Goal: Task Accomplishment & Management: Manage account settings

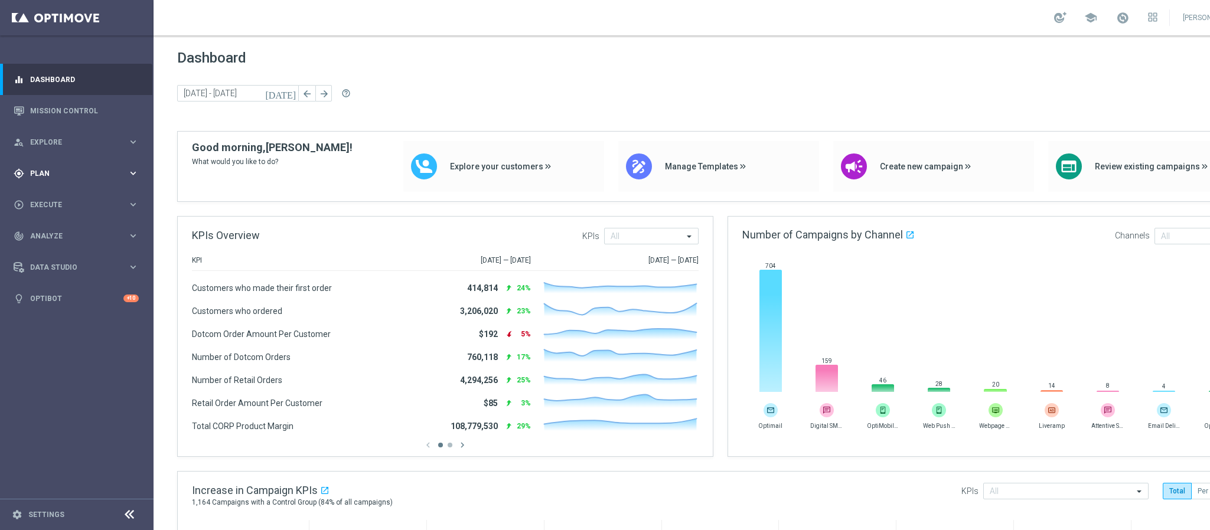
click at [66, 175] on span "Plan" at bounding box center [78, 173] width 97 height 7
click at [57, 197] on link "Target Groups" at bounding box center [77, 197] width 92 height 9
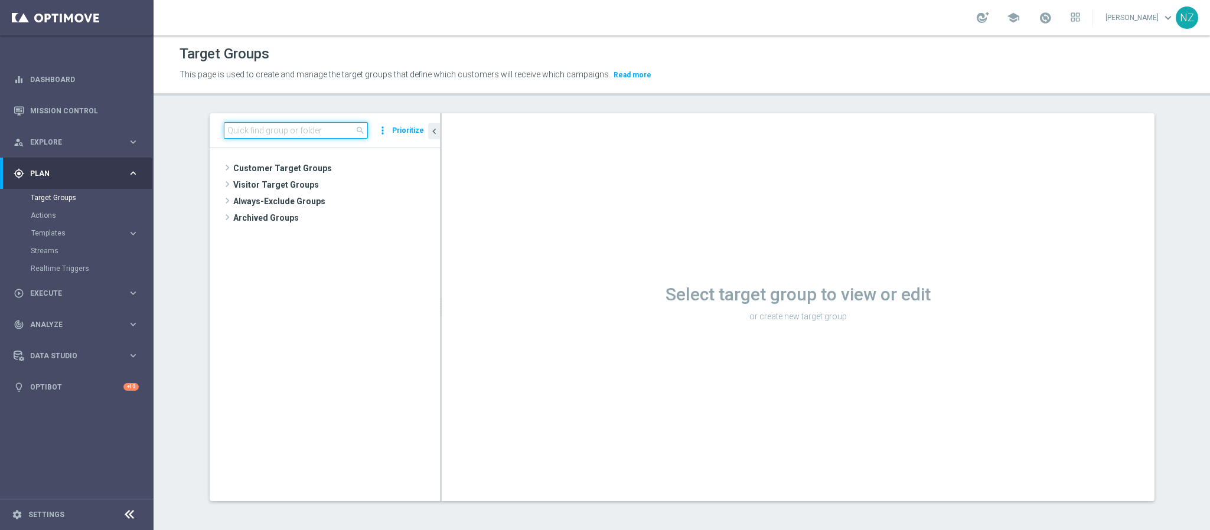
click at [259, 126] on input at bounding box center [296, 130] width 144 height 17
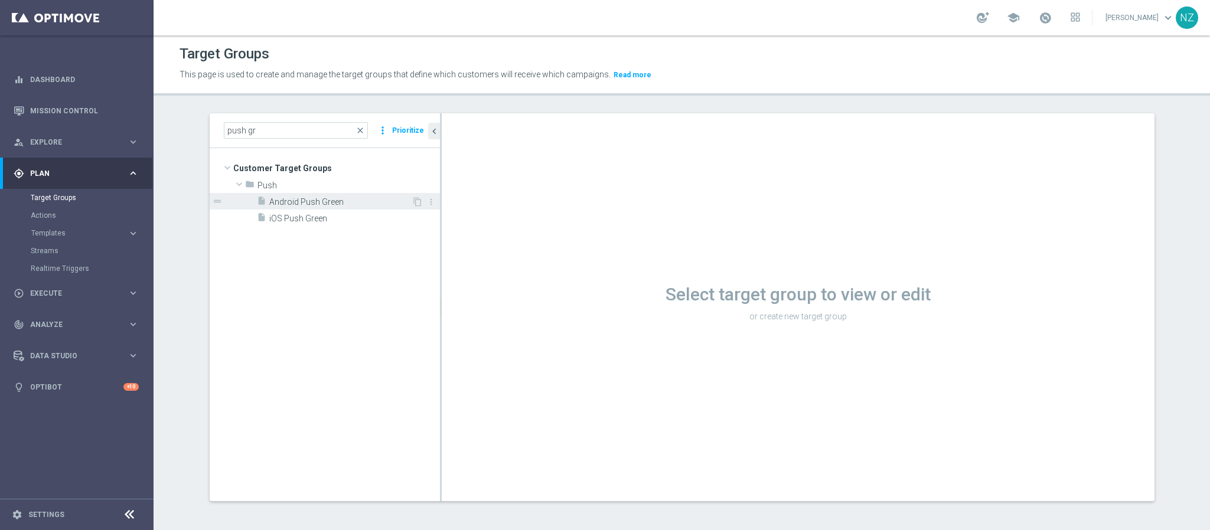
click at [291, 204] on span "Android Push Green" at bounding box center [340, 202] width 142 height 10
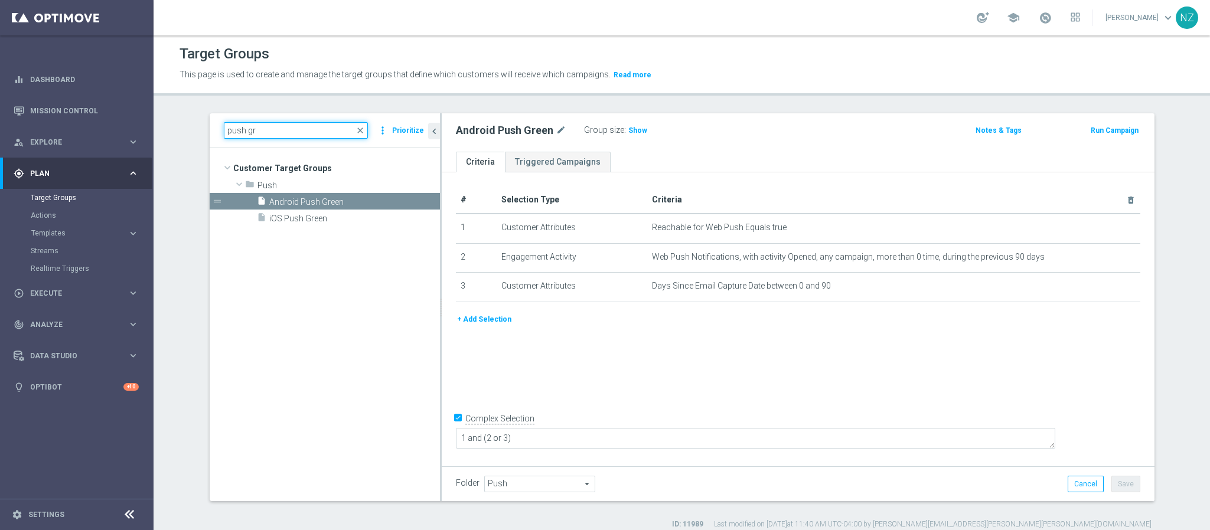
click at [277, 129] on input "push gr" at bounding box center [296, 130] width 144 height 17
type input "push near"
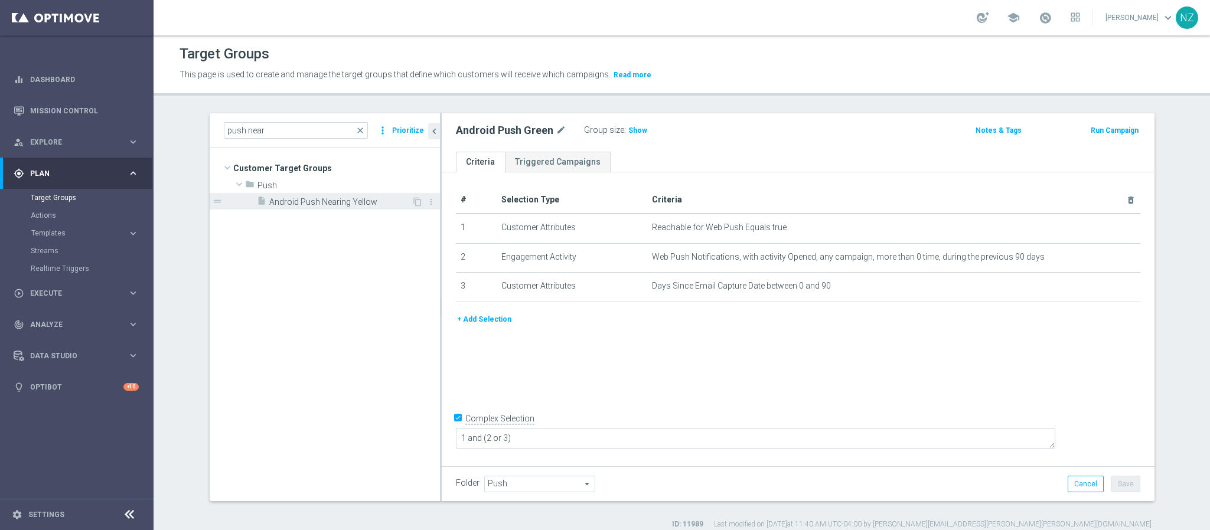
click at [312, 204] on span "Android Push Nearing Yellow" at bounding box center [340, 202] width 142 height 10
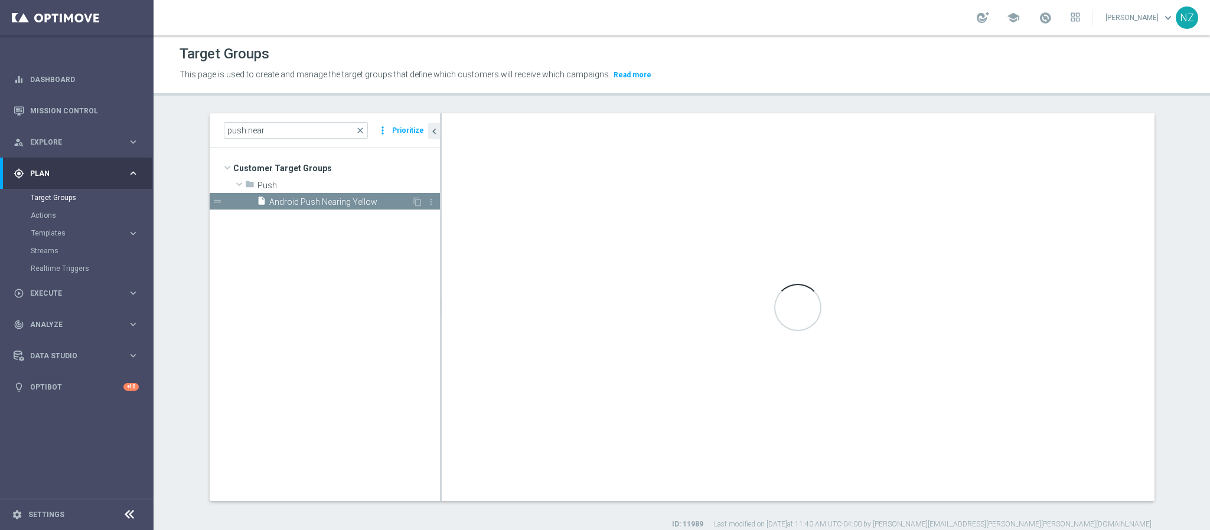
checkbox input "false"
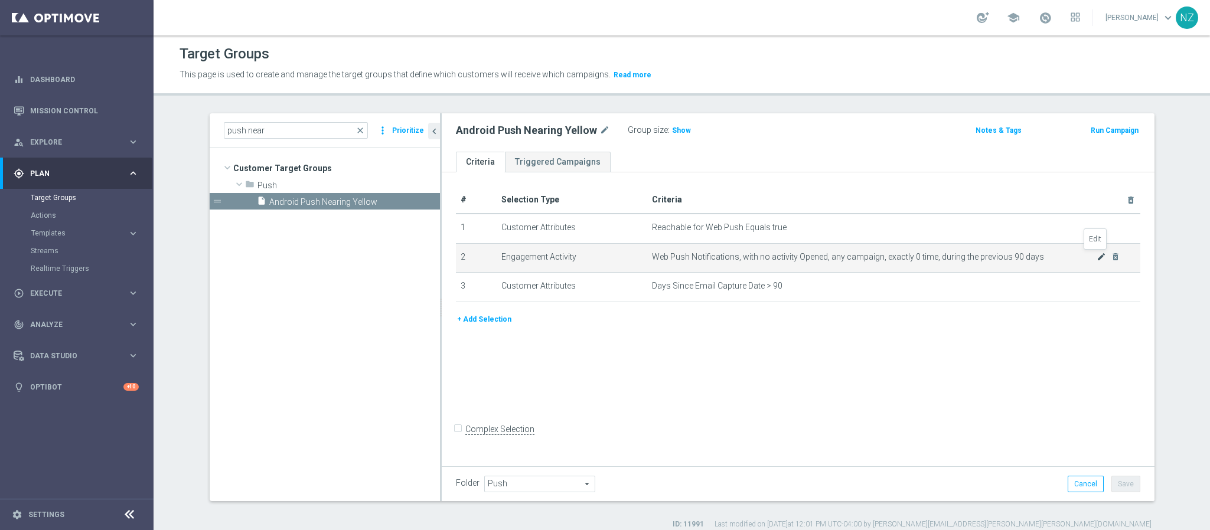
click at [1097, 258] on icon "mode_edit" at bounding box center [1101, 256] width 9 height 9
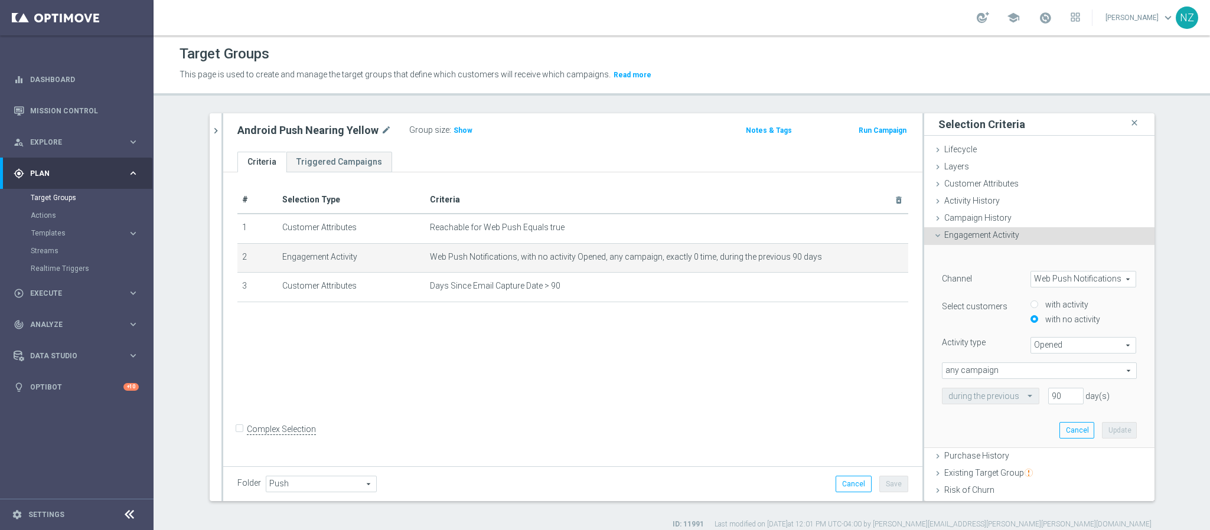
click at [1024, 393] on span at bounding box center [1031, 395] width 15 height 11
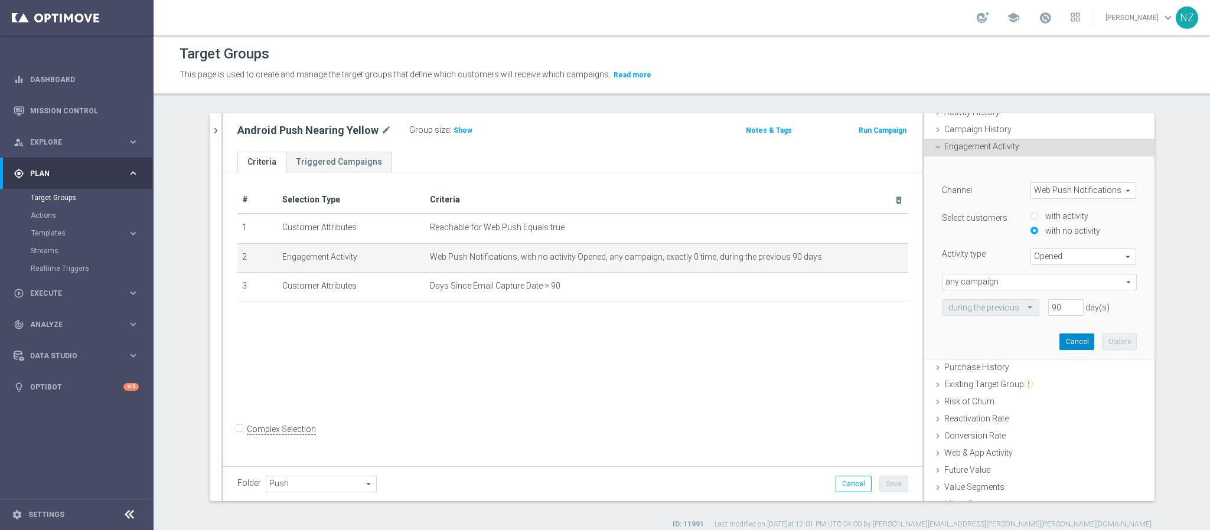
drag, startPoint x: 1054, startPoint y: 338, endPoint x: 1048, endPoint y: 338, distance: 6.5
click at [1060, 338] on button "Cancel" at bounding box center [1077, 342] width 35 height 17
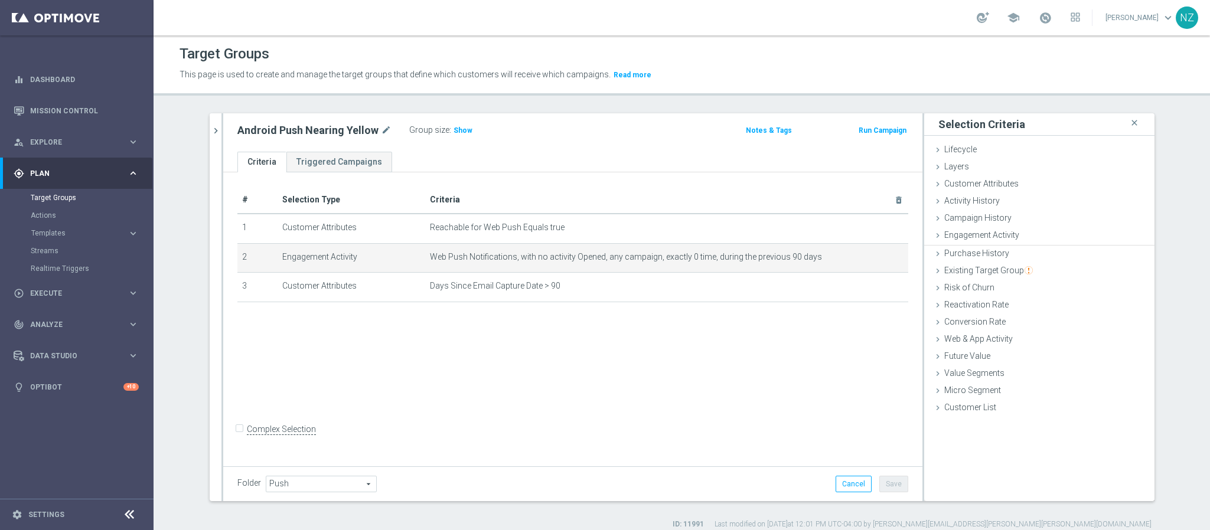
scroll to position [0, 0]
click at [210, 129] on icon "chevron_right" at bounding box center [215, 130] width 11 height 11
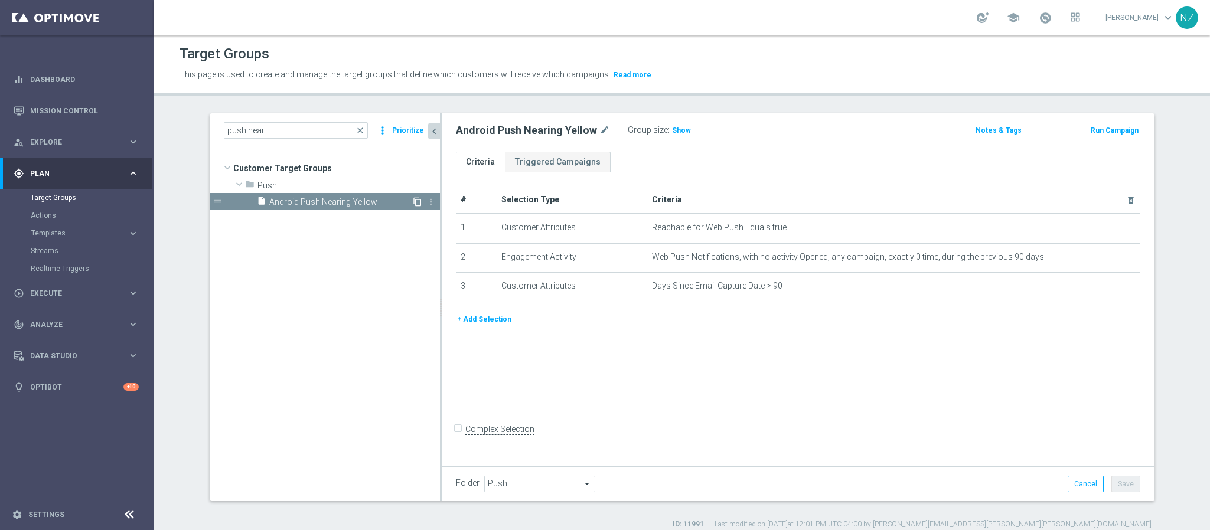
click at [413, 202] on icon "content_copy" at bounding box center [417, 201] width 9 height 9
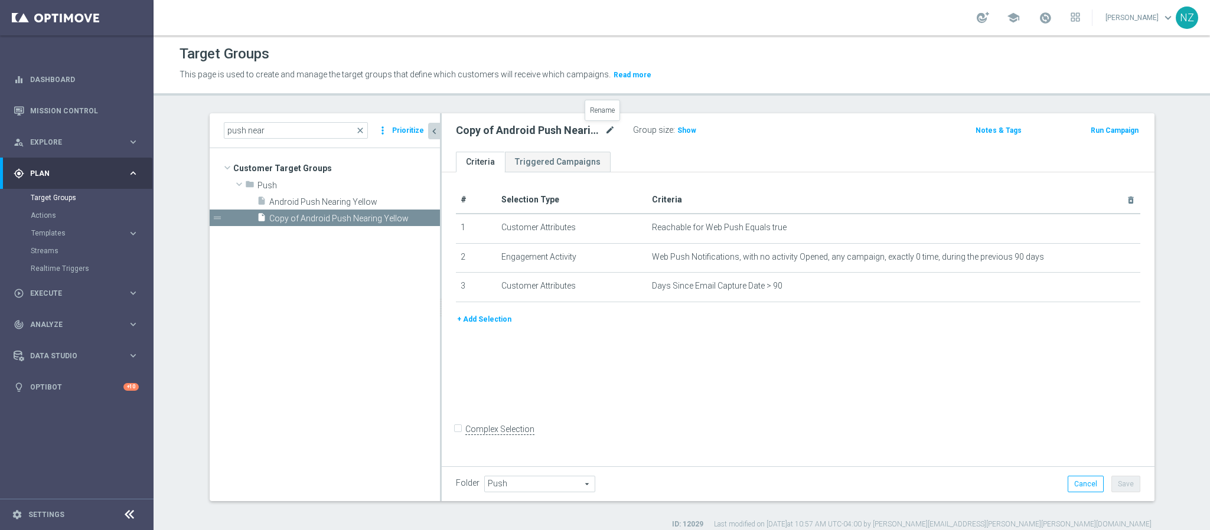
click at [605, 128] on icon "mode_edit" at bounding box center [610, 130] width 11 height 14
click at [497, 126] on input "Copy of Android Push Nearing Yellow" at bounding box center [535, 131] width 159 height 17
drag, startPoint x: 509, startPoint y: 131, endPoint x: 387, endPoint y: 119, distance: 122.9
click at [387, 119] on as-split "push near close more_vert Prioritize Customer Target Groups library_add create_…" at bounding box center [682, 307] width 945 height 388
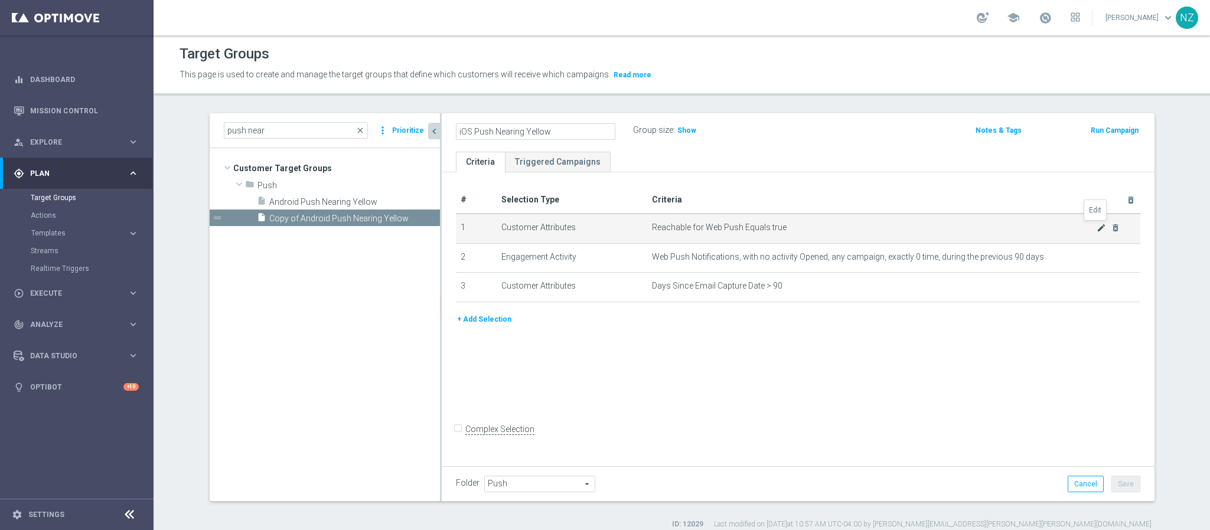
type input "iOS Push Nearing Yellow"
click at [1097, 229] on icon "mode_edit" at bounding box center [1101, 227] width 9 height 9
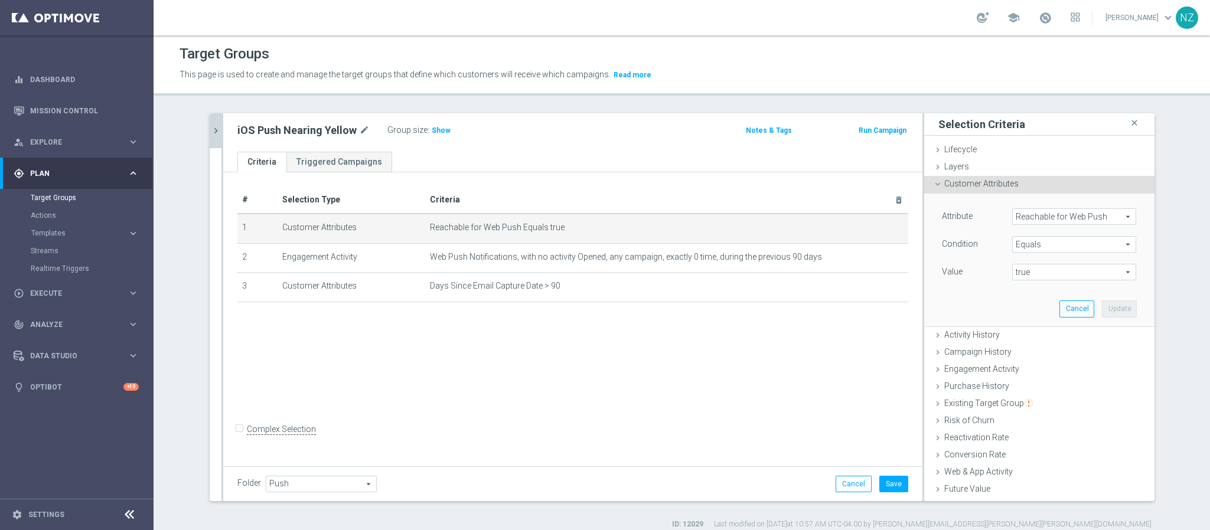
click at [1028, 220] on span "Reachable for Web Push" at bounding box center [1074, 216] width 123 height 15
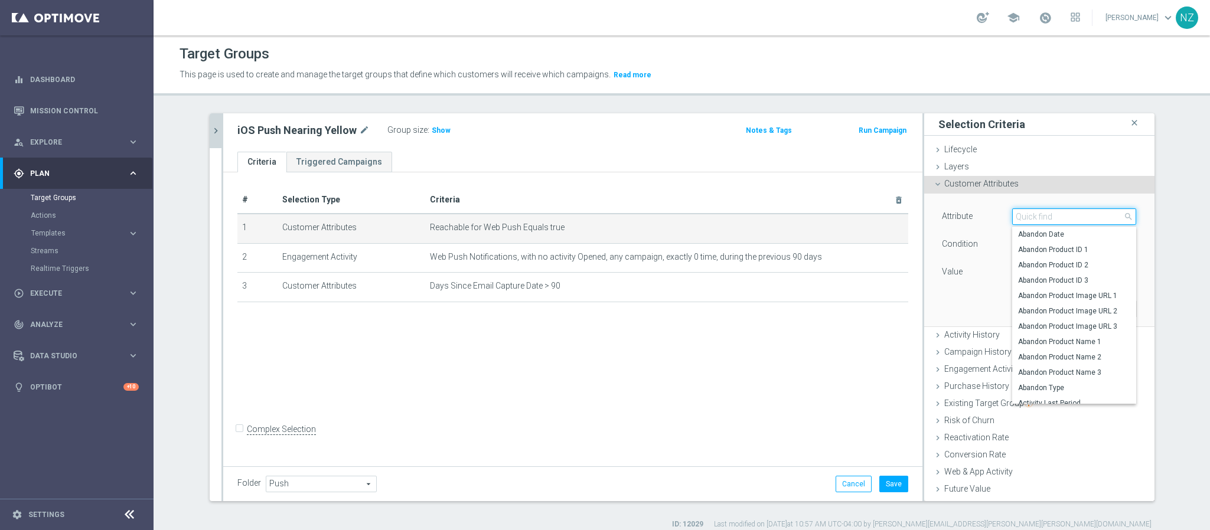
click at [1028, 220] on input "search" at bounding box center [1074, 216] width 124 height 17
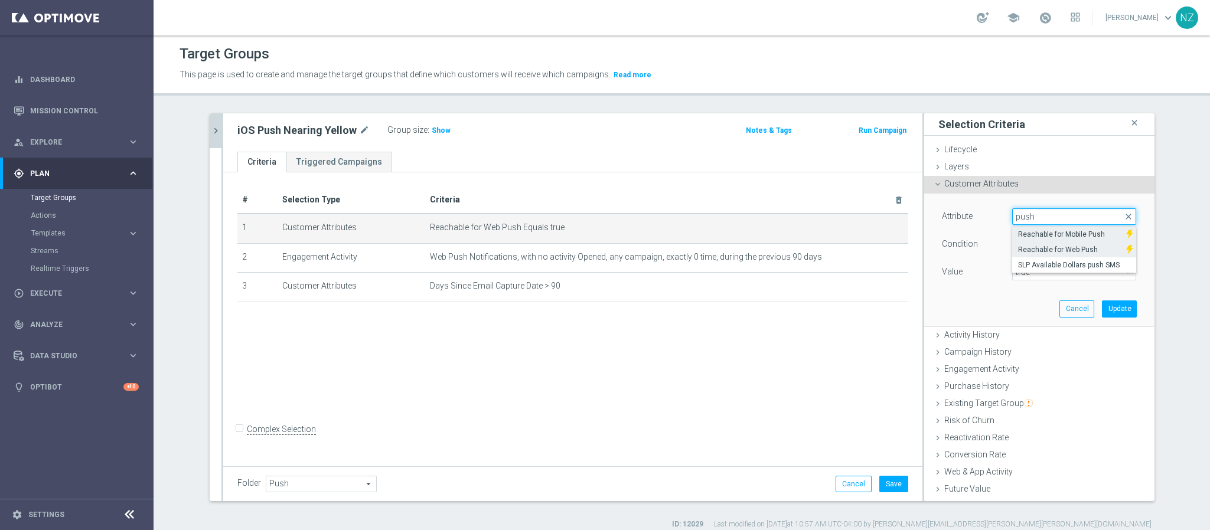
type input "push"
click at [1032, 230] on span "Reachable for Mobile Push" at bounding box center [1069, 234] width 102 height 9
type input "Reachable for Mobile Push"
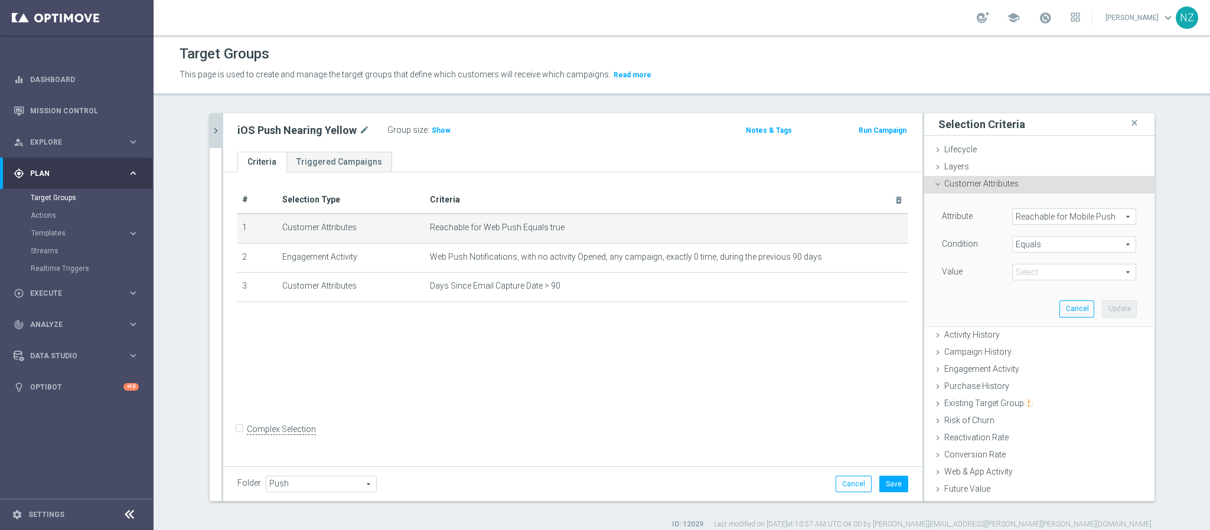
click at [1058, 275] on span "true" at bounding box center [1074, 272] width 123 height 15
click at [1021, 300] on label "true" at bounding box center [1074, 305] width 124 height 15
type input "true"
click at [1103, 312] on button "Update" at bounding box center [1119, 309] width 35 height 17
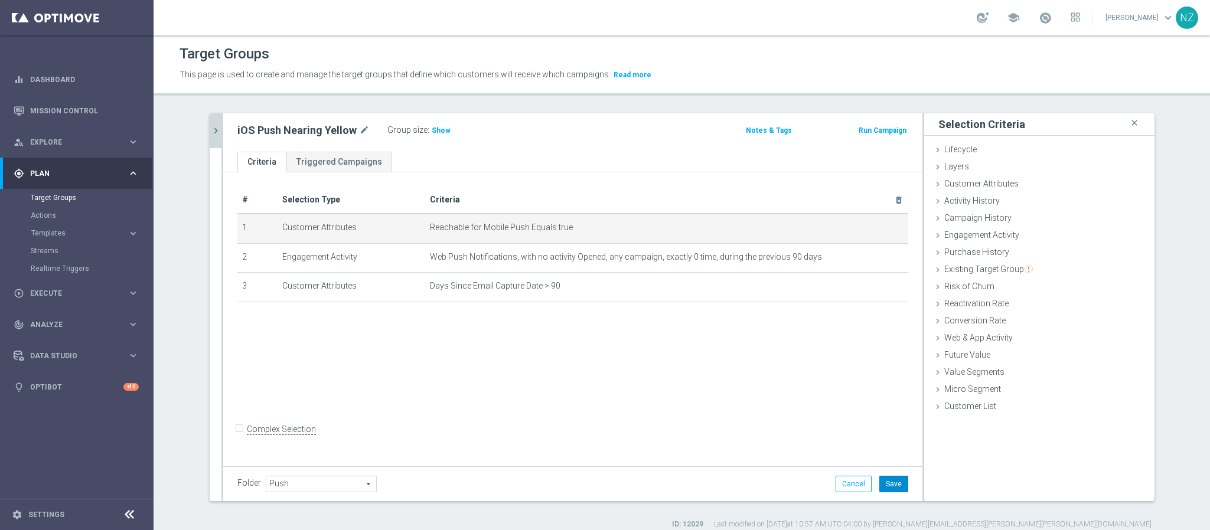
click at [881, 482] on button "Save" at bounding box center [893, 484] width 29 height 17
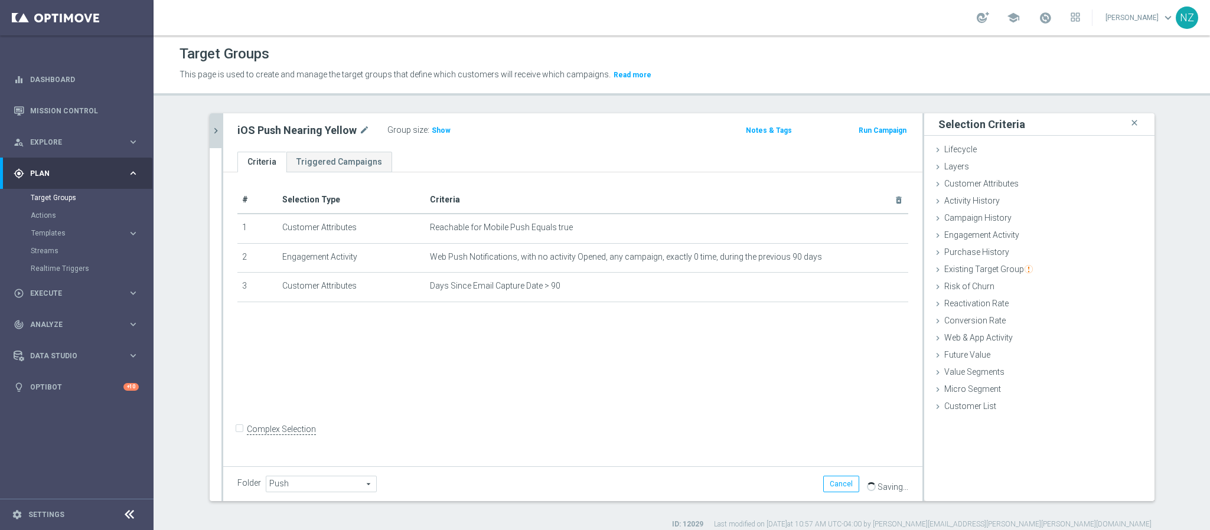
click at [210, 132] on icon "chevron_right" at bounding box center [215, 130] width 11 height 11
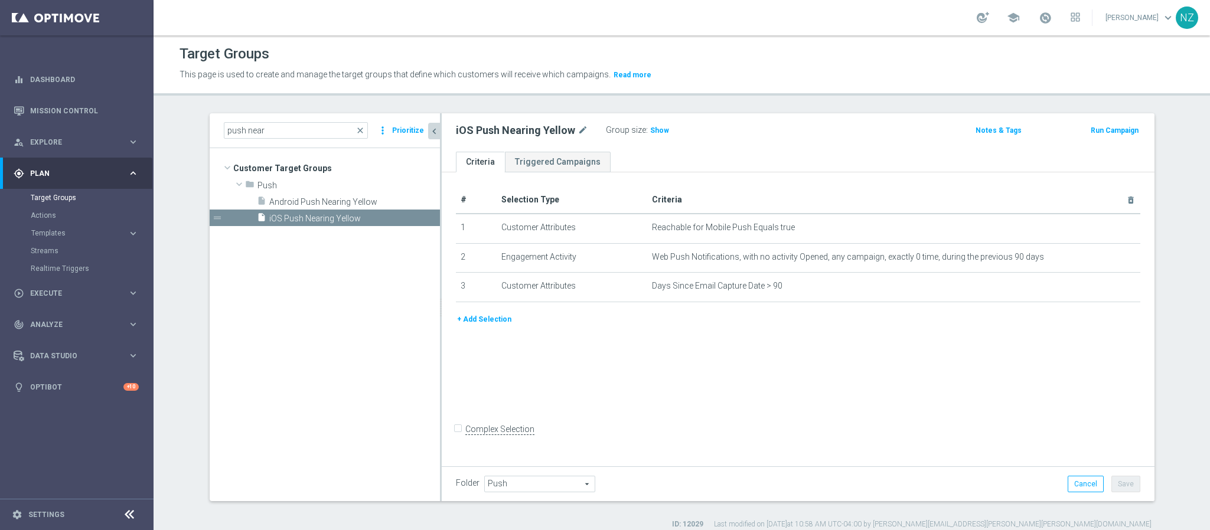
click at [429, 129] on icon "chevron_left" at bounding box center [434, 131] width 11 height 11
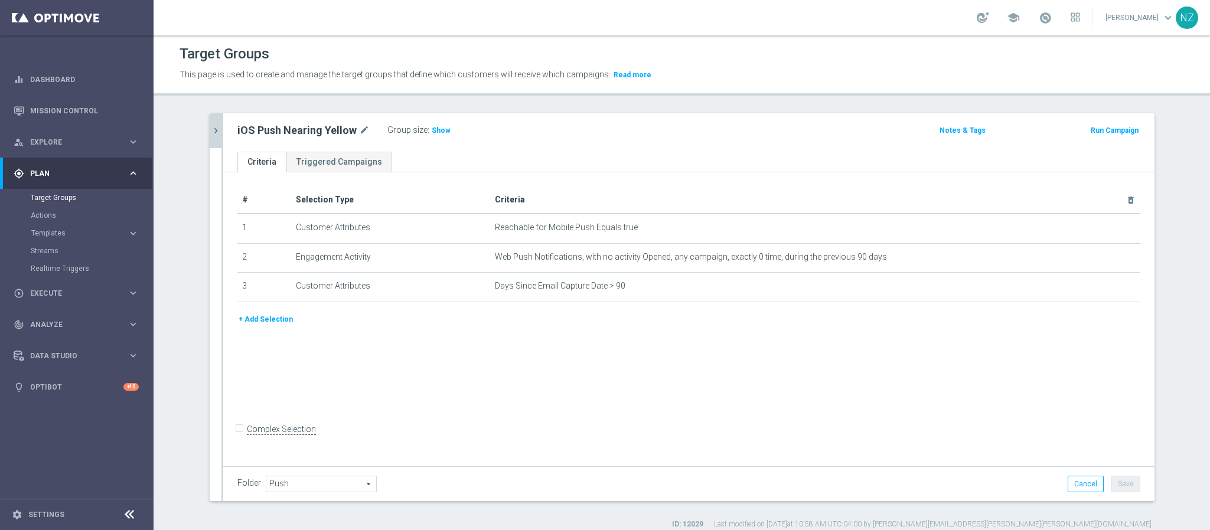
click at [211, 130] on icon "chevron_right" at bounding box center [215, 130] width 11 height 11
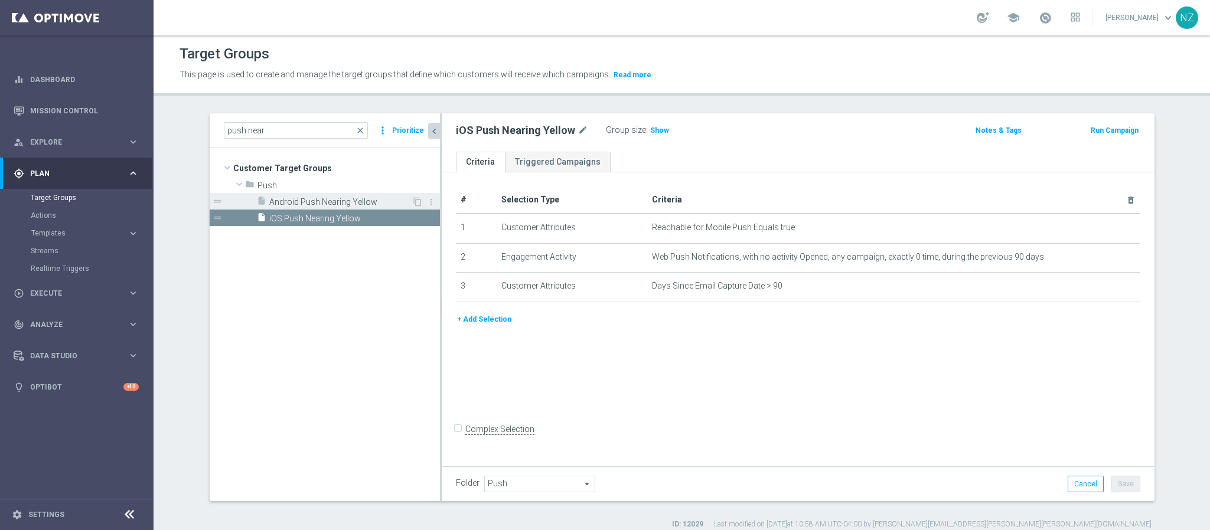
click at [340, 202] on span "Android Push Nearing Yellow" at bounding box center [340, 202] width 142 height 10
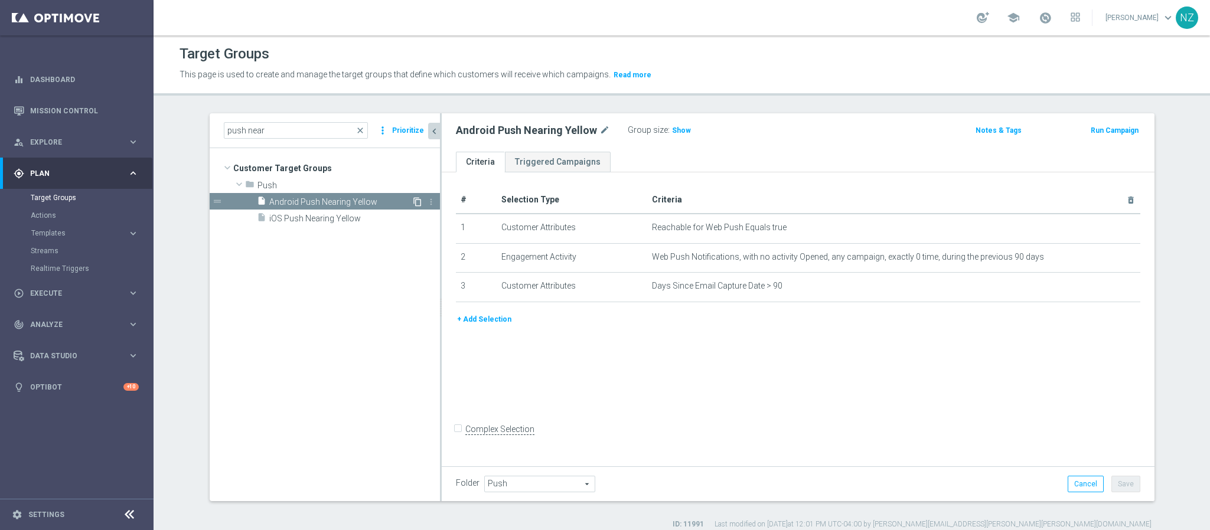
click at [413, 201] on icon "content_copy" at bounding box center [417, 201] width 9 height 9
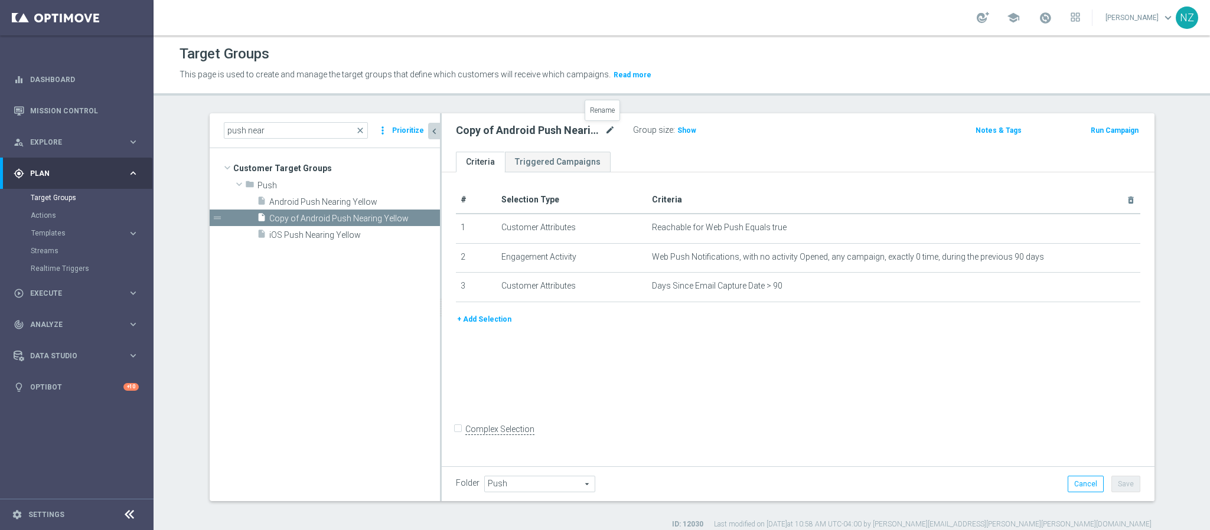
click at [605, 130] on icon "mode_edit" at bounding box center [610, 130] width 11 height 14
click at [535, 130] on input "Copy of Android Push Nearing Yellow" at bounding box center [535, 131] width 159 height 17
drag, startPoint x: 482, startPoint y: 131, endPoint x: 415, endPoint y: 123, distance: 67.2
click at [422, 126] on as-split "push near close more_vert Prioritize Customer Target Groups library_add create_…" at bounding box center [682, 307] width 945 height 388
drag, startPoint x: 505, startPoint y: 131, endPoint x: 535, endPoint y: 128, distance: 30.3
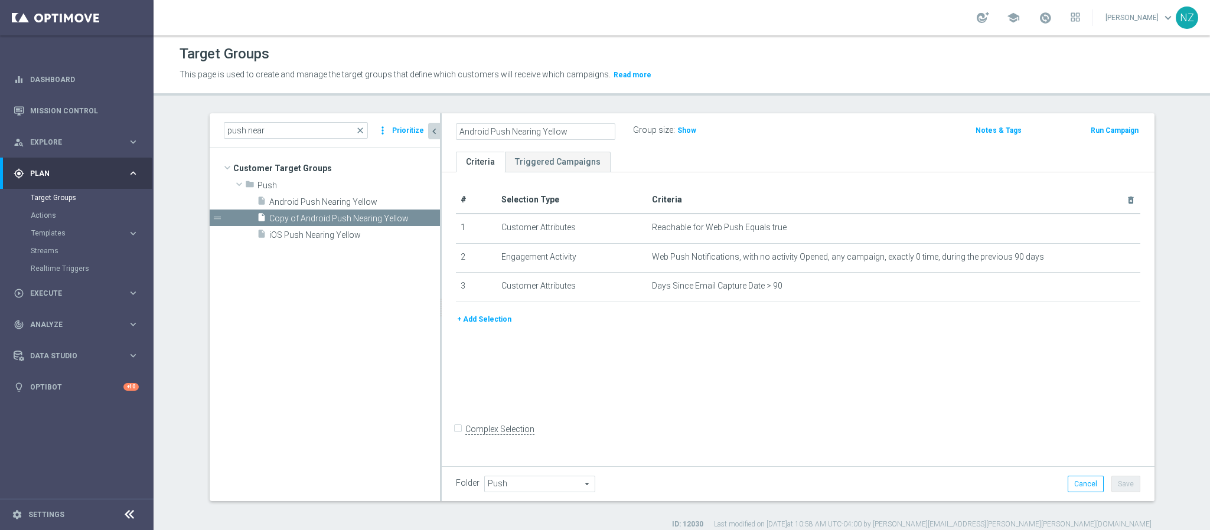
click at [535, 128] on input "Android Push Nearing Yellow" at bounding box center [535, 131] width 159 height 17
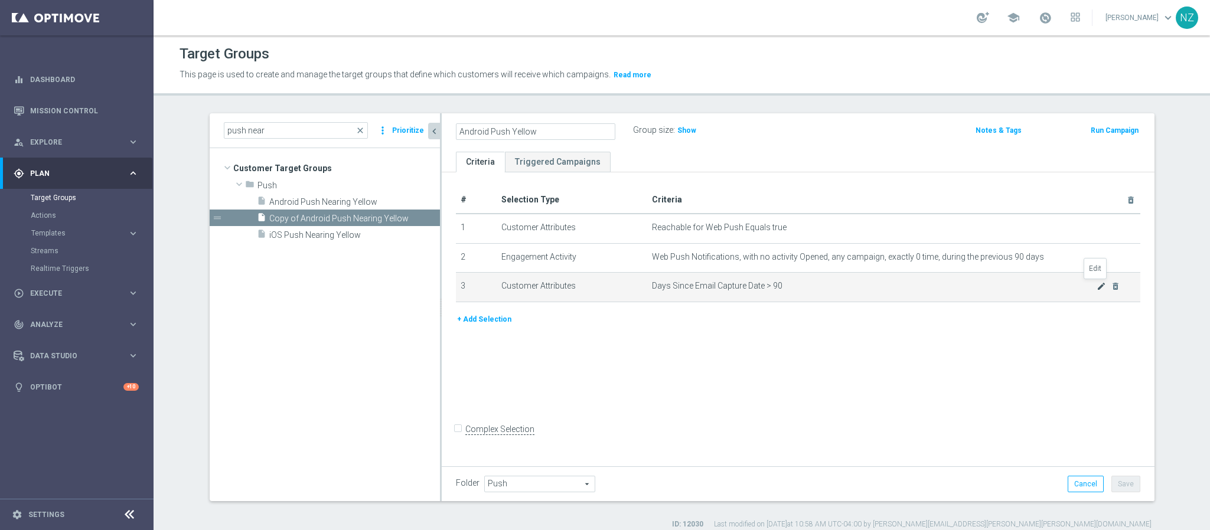
type input "Android Push Yellow"
click at [1097, 289] on icon "mode_edit" at bounding box center [1101, 286] width 9 height 9
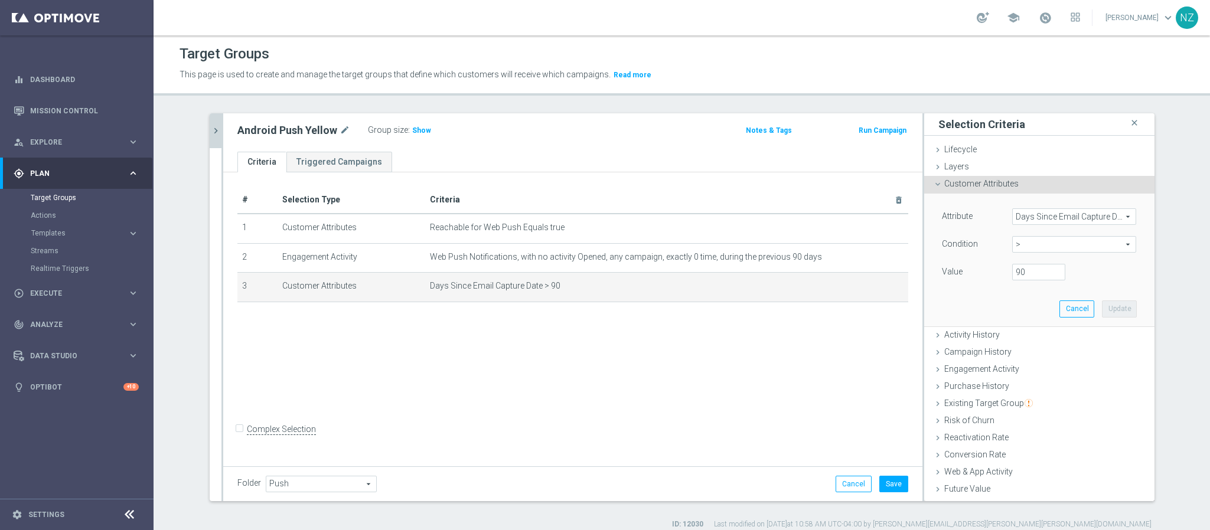
click at [1023, 245] on span ">" at bounding box center [1074, 244] width 123 height 15
click at [1032, 351] on span "between" at bounding box center [1074, 354] width 112 height 9
type input "between"
click at [1016, 275] on input "number" at bounding box center [1038, 272] width 53 height 17
type input "90"
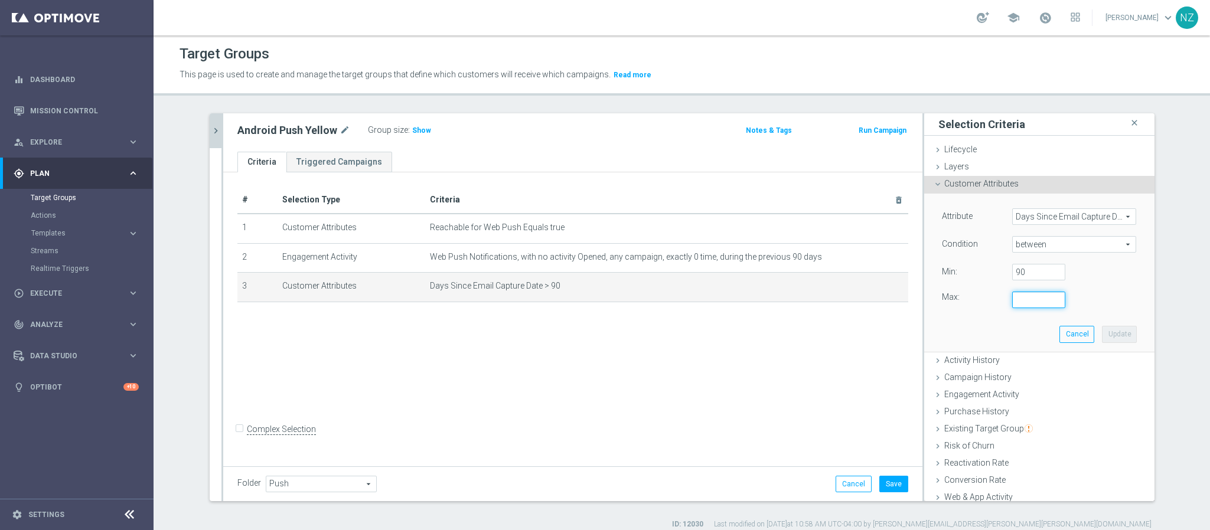
click at [1021, 305] on input "number" at bounding box center [1038, 300] width 53 height 17
type input "180"
click at [1102, 327] on button "Update" at bounding box center [1119, 334] width 35 height 17
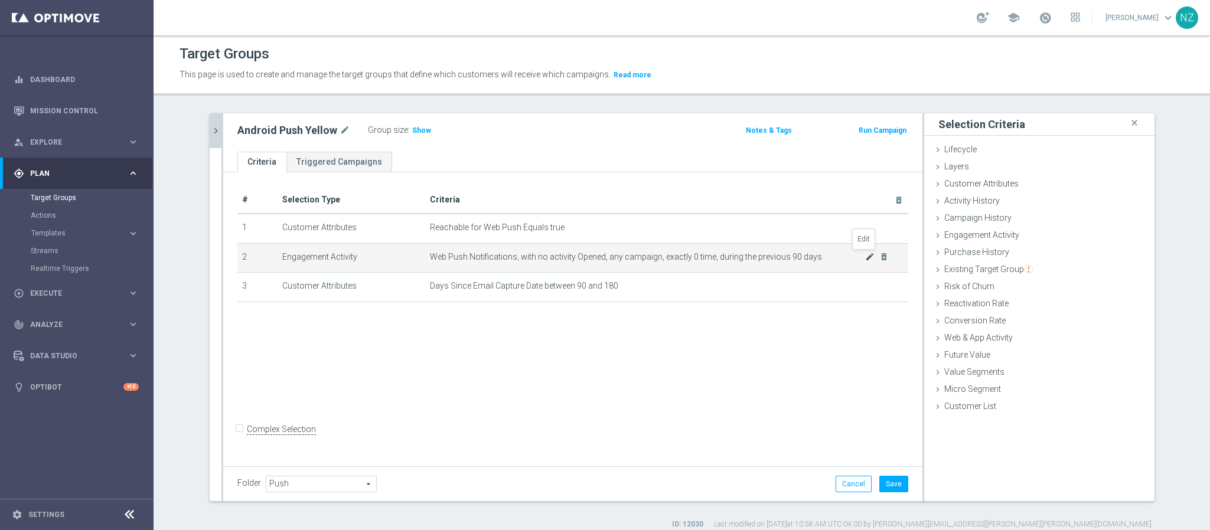
click at [865, 261] on icon "mode_edit" at bounding box center [869, 256] width 9 height 9
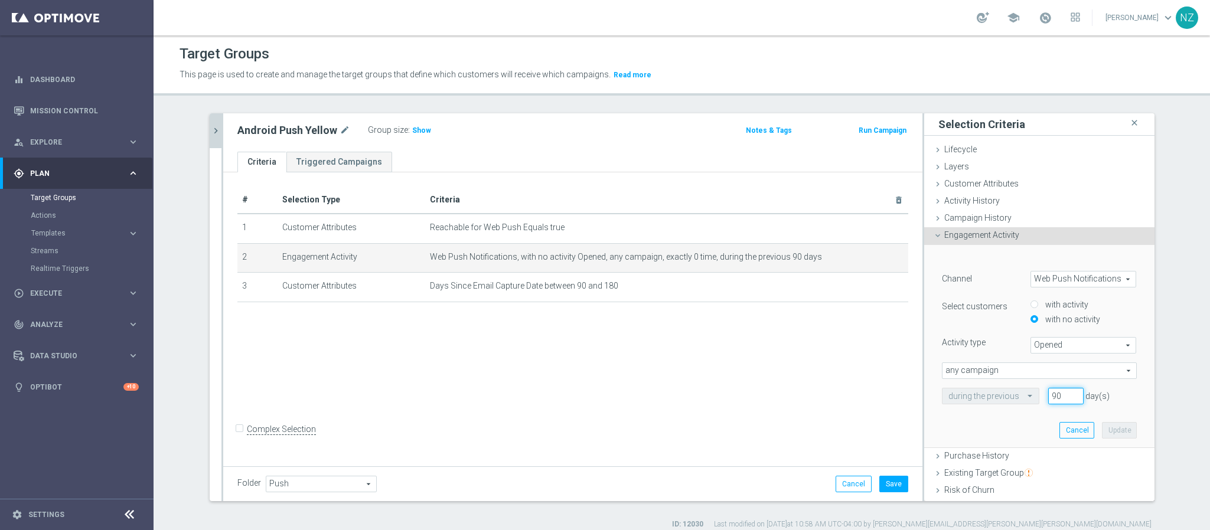
drag, startPoint x: 1049, startPoint y: 394, endPoint x: 1029, endPoint y: 394, distance: 19.5
click at [1039, 394] on div "90 day(s)" at bounding box center [1065, 396] width 53 height 17
type input "180"
click at [1102, 429] on button "Update" at bounding box center [1119, 430] width 35 height 17
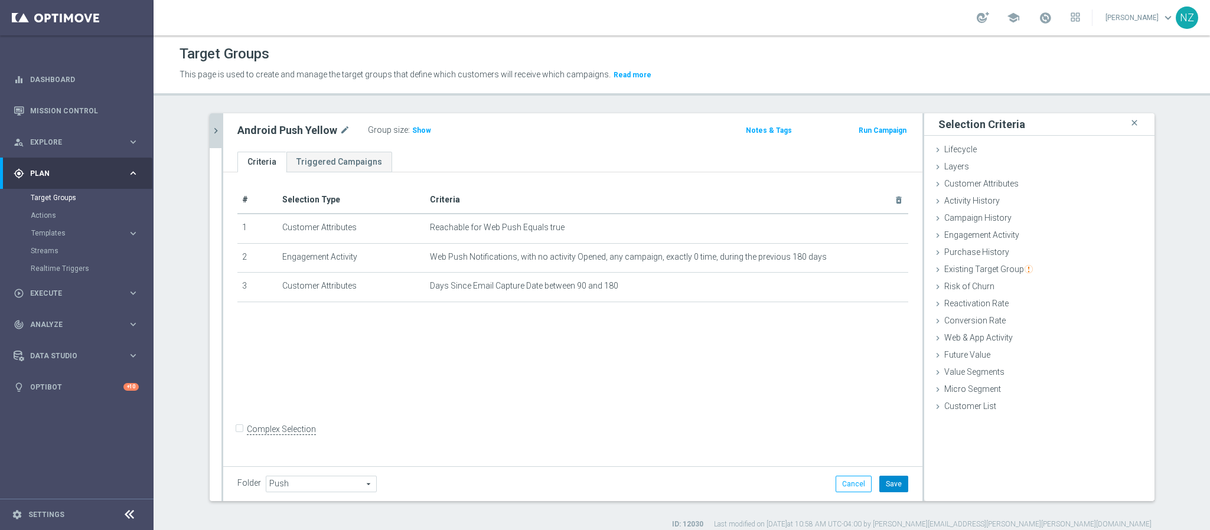
click at [890, 484] on button "Save" at bounding box center [893, 484] width 29 height 17
click at [210, 128] on icon "chevron_right" at bounding box center [215, 130] width 11 height 11
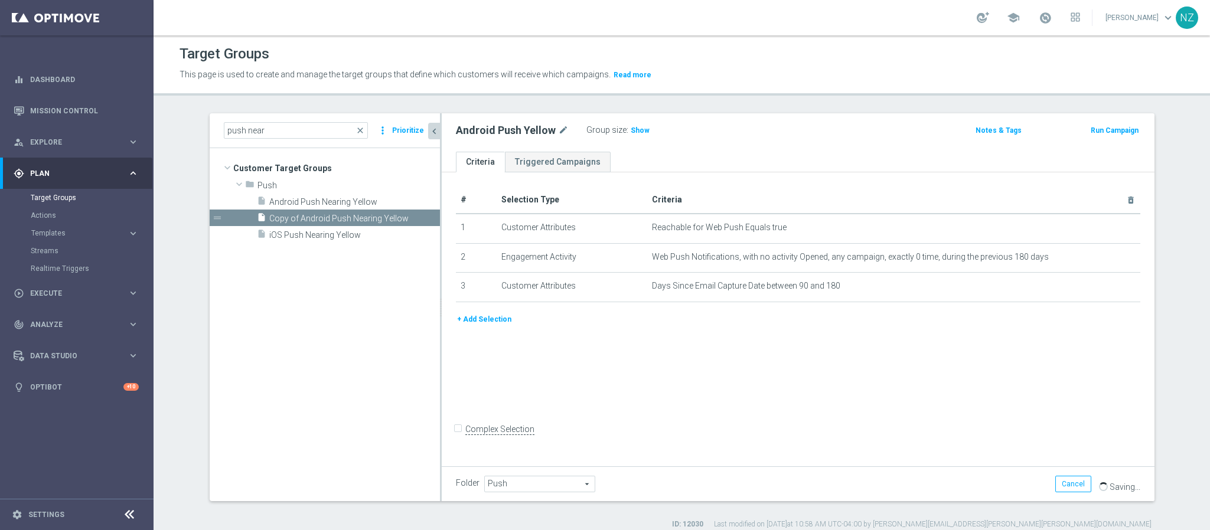
click at [743, 151] on div "Android Push Yellow mode_edit Group size : Show Notes & Tags Run Campaign" at bounding box center [798, 132] width 713 height 38
click at [327, 203] on span "Android Push Nearing Yellow" at bounding box center [340, 202] width 142 height 10
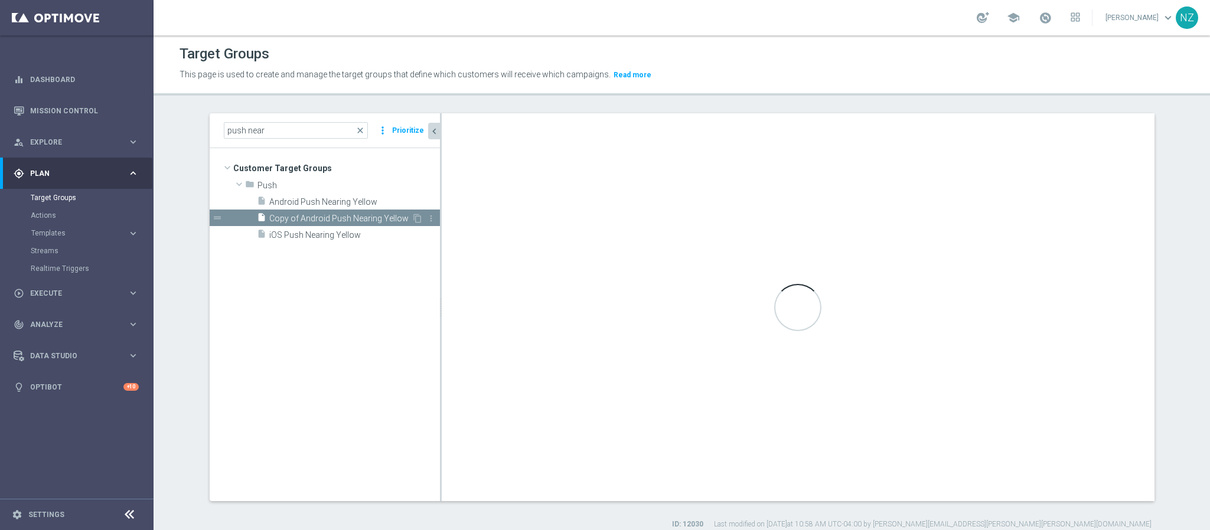
click at [354, 220] on span "Copy of Android Push Nearing Yellow" at bounding box center [340, 219] width 142 height 10
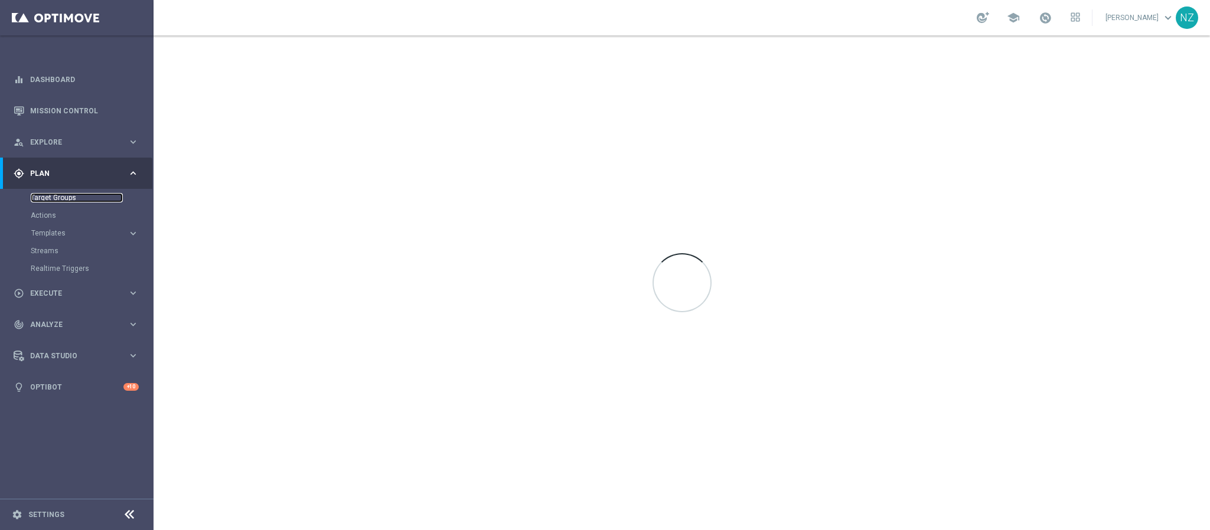
click at [86, 195] on link "Target Groups" at bounding box center [77, 197] width 92 height 9
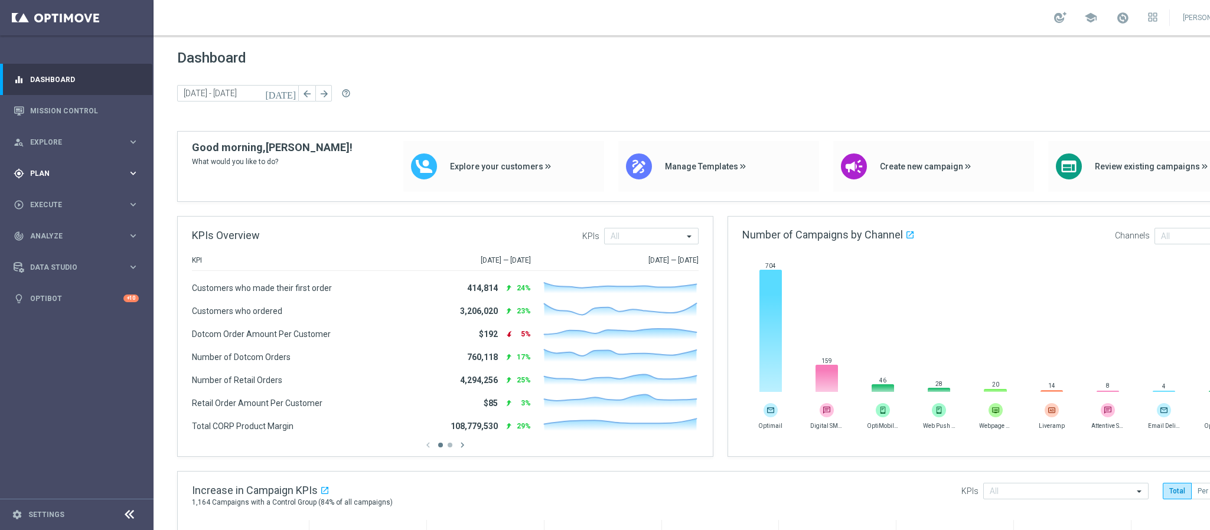
click at [63, 168] on div "gps_fixed Plan" at bounding box center [71, 173] width 114 height 11
click at [63, 200] on link "Target Groups" at bounding box center [77, 197] width 92 height 9
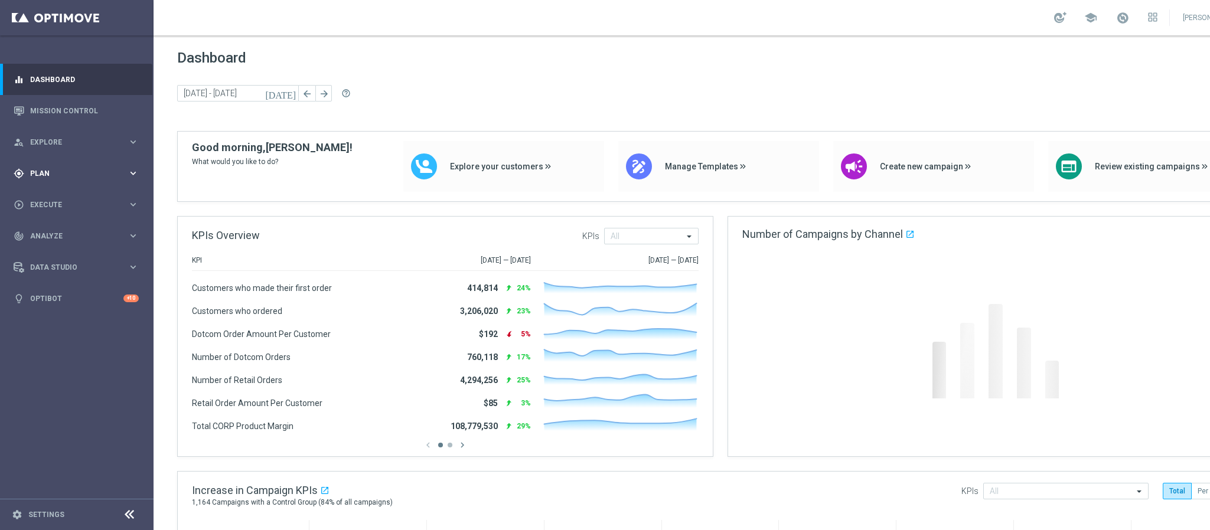
click at [47, 164] on div "gps_fixed Plan keyboard_arrow_right" at bounding box center [76, 173] width 152 height 31
click at [64, 197] on link "Target Groups" at bounding box center [77, 197] width 92 height 9
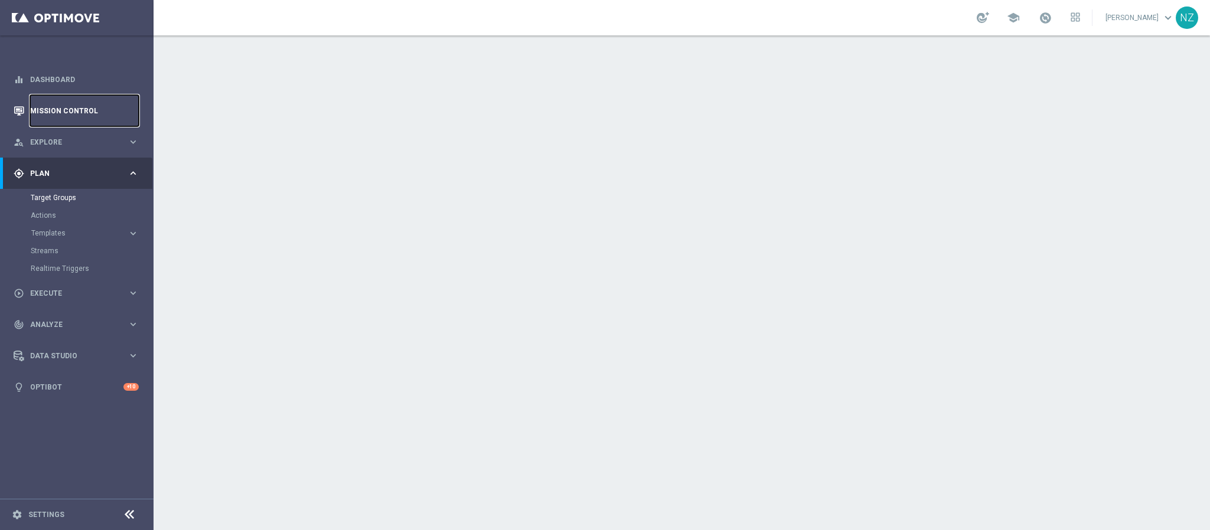
click at [66, 109] on link "Mission Control" at bounding box center [84, 110] width 109 height 31
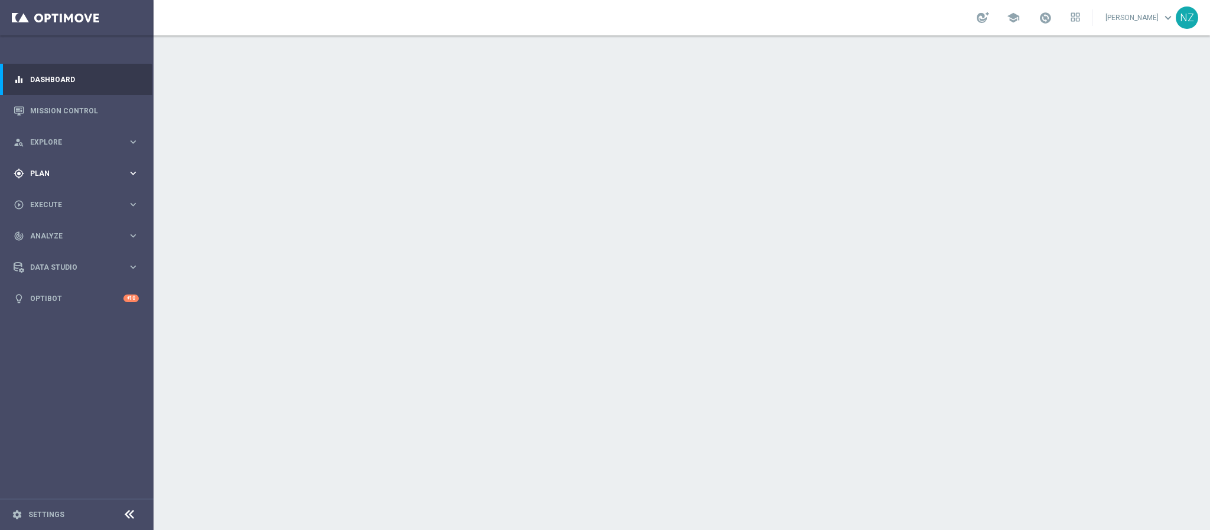
click at [55, 170] on span "Plan" at bounding box center [78, 173] width 97 height 7
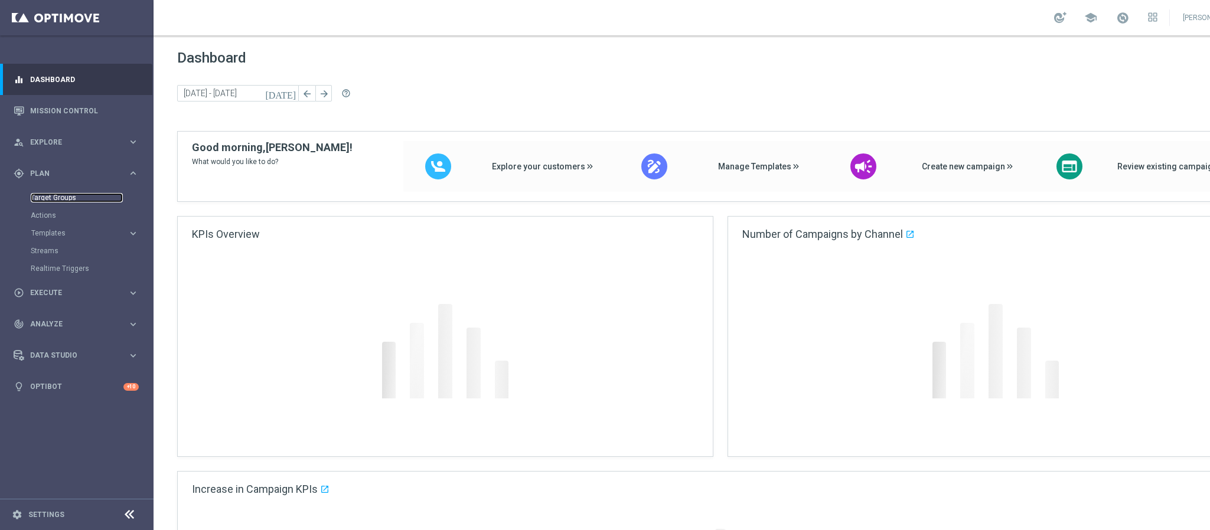
click at [73, 195] on link "Target Groups" at bounding box center [77, 197] width 92 height 9
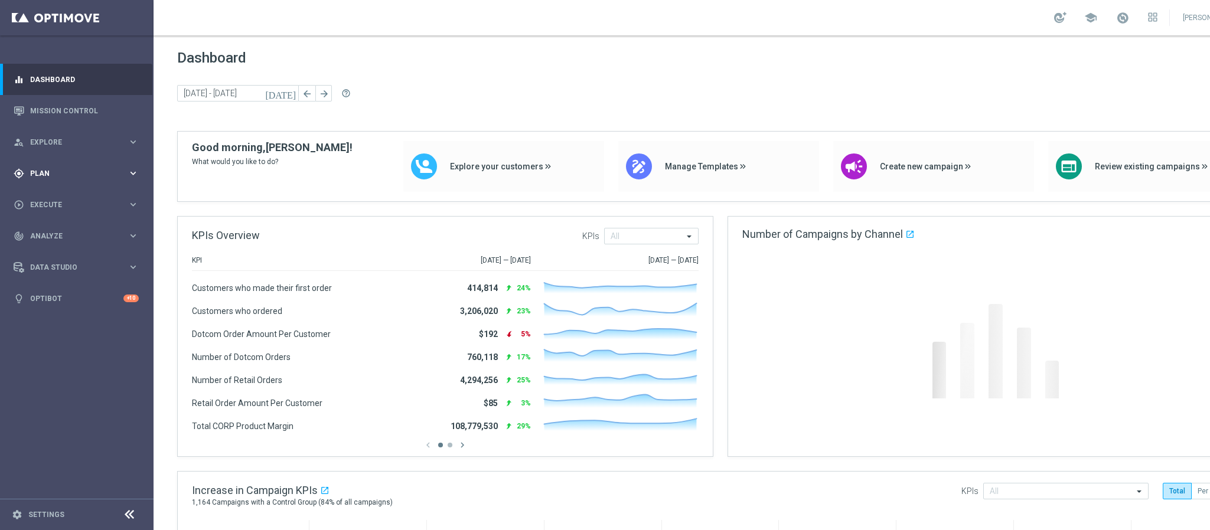
click at [43, 178] on div "gps_fixed Plan" at bounding box center [71, 173] width 114 height 11
click at [50, 195] on link "Target Groups" at bounding box center [77, 197] width 92 height 9
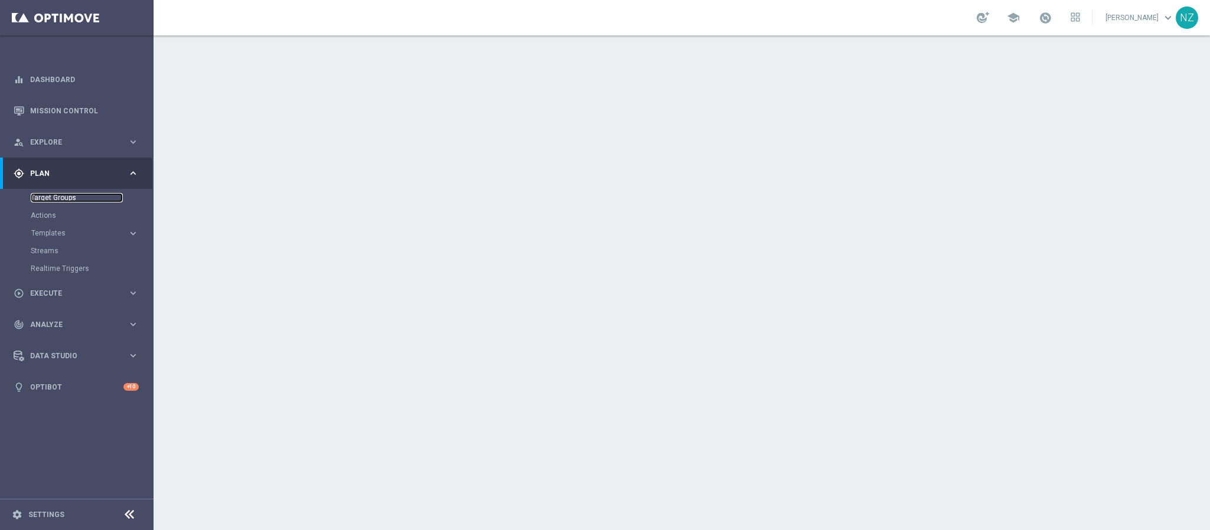
click at [66, 200] on link "Target Groups" at bounding box center [77, 197] width 92 height 9
click at [66, 103] on link "Mission Control" at bounding box center [84, 110] width 109 height 31
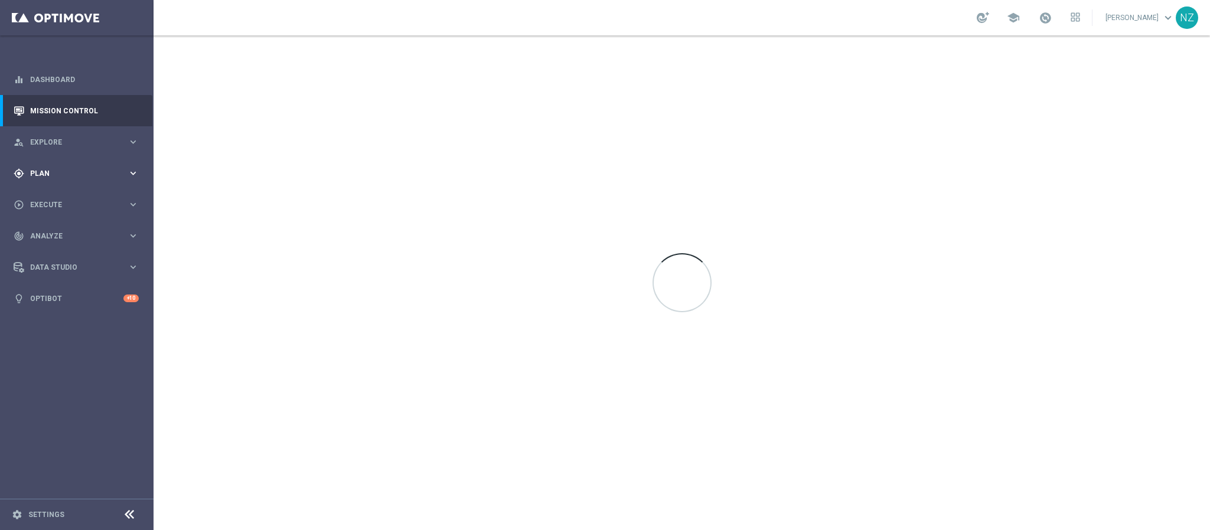
click at [55, 176] on span "Plan" at bounding box center [78, 173] width 97 height 7
click at [66, 197] on link "Target Groups" at bounding box center [77, 197] width 92 height 9
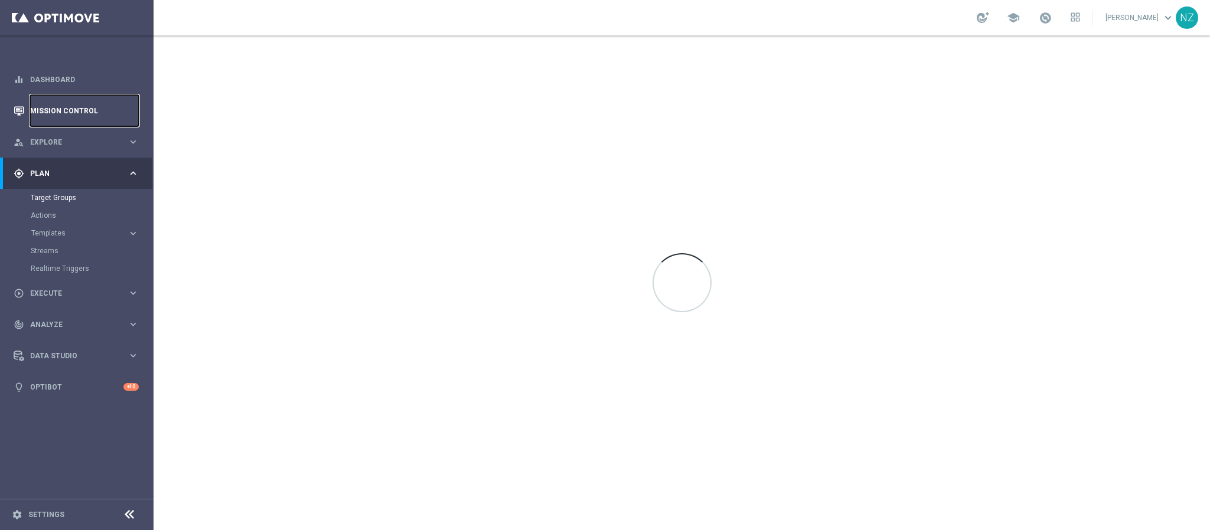
click at [55, 115] on link "Mission Control" at bounding box center [84, 110] width 109 height 31
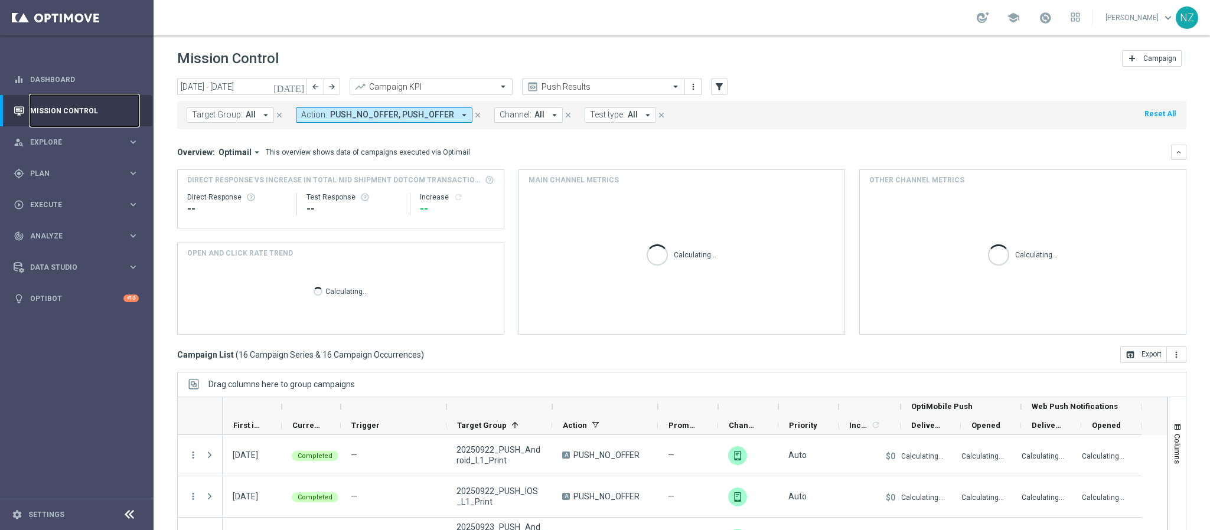
scroll to position [61, 0]
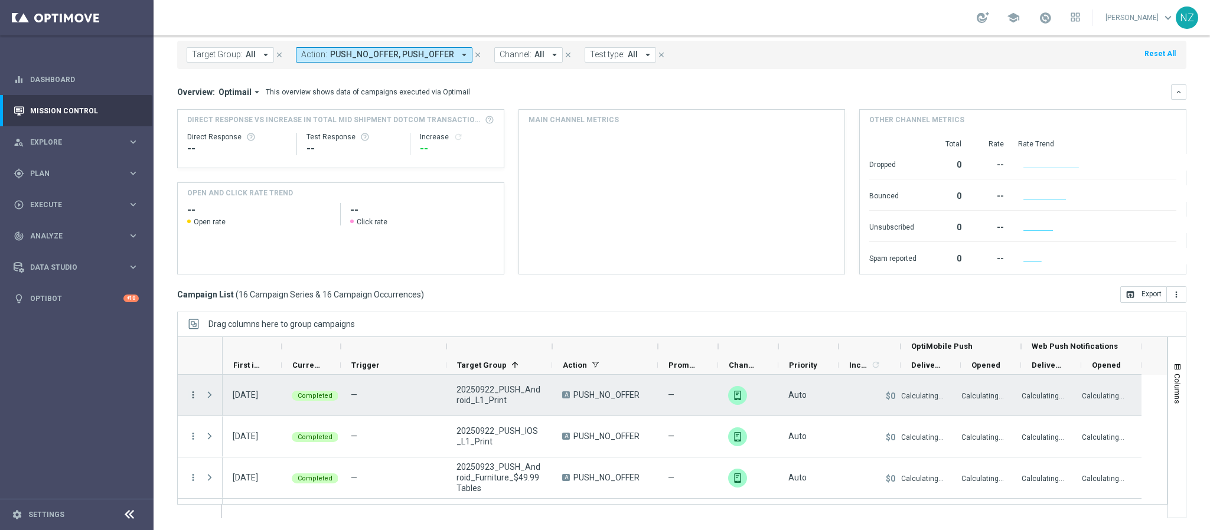
click at [195, 397] on icon "more_vert" at bounding box center [193, 395] width 11 height 11
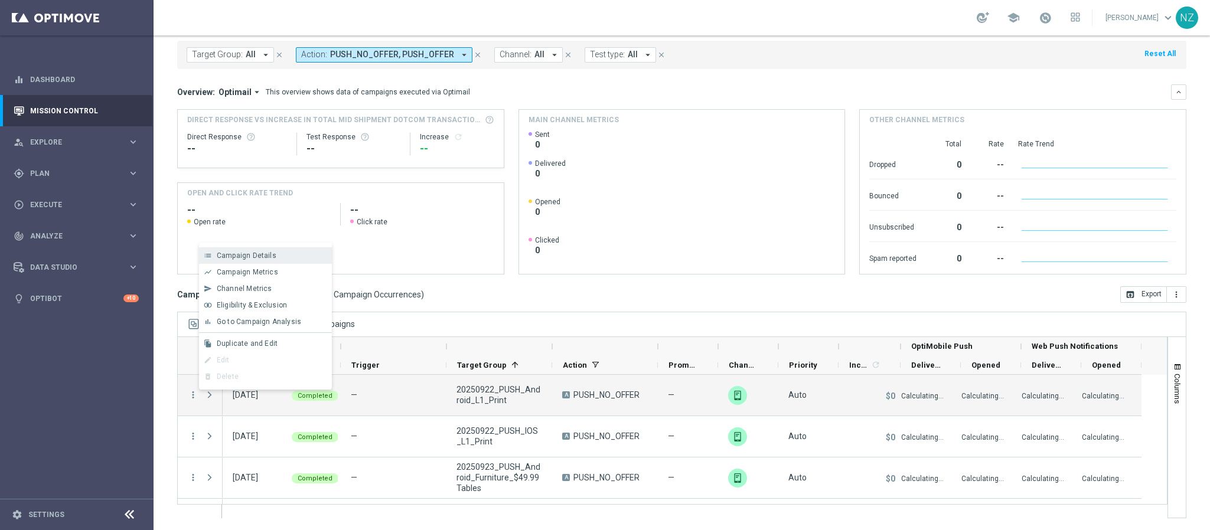
click at [250, 259] on span "Campaign Details" at bounding box center [247, 256] width 60 height 8
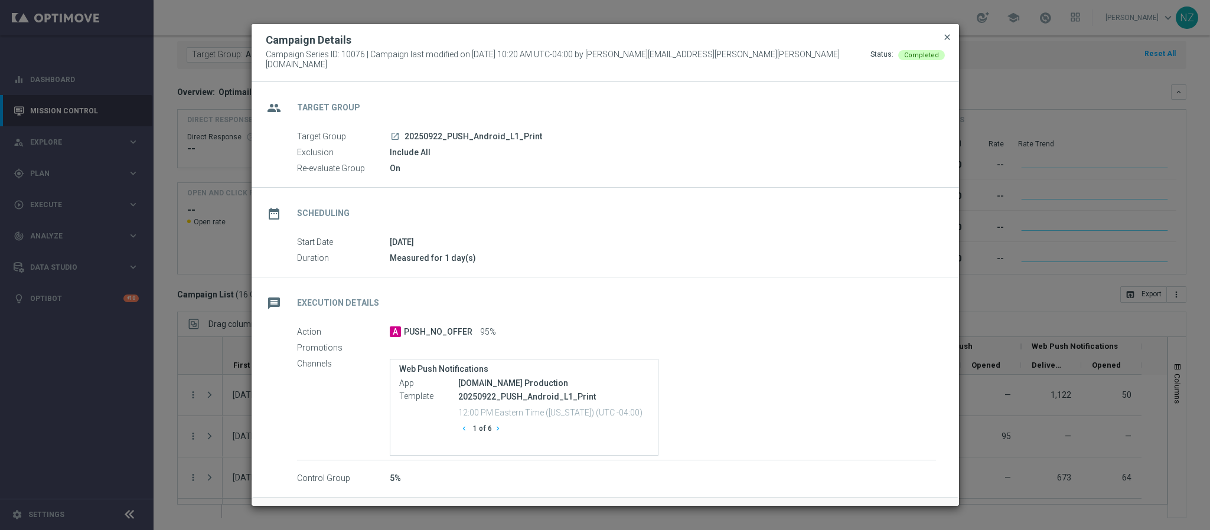
click at [945, 42] on span "close" at bounding box center [947, 36] width 9 height 9
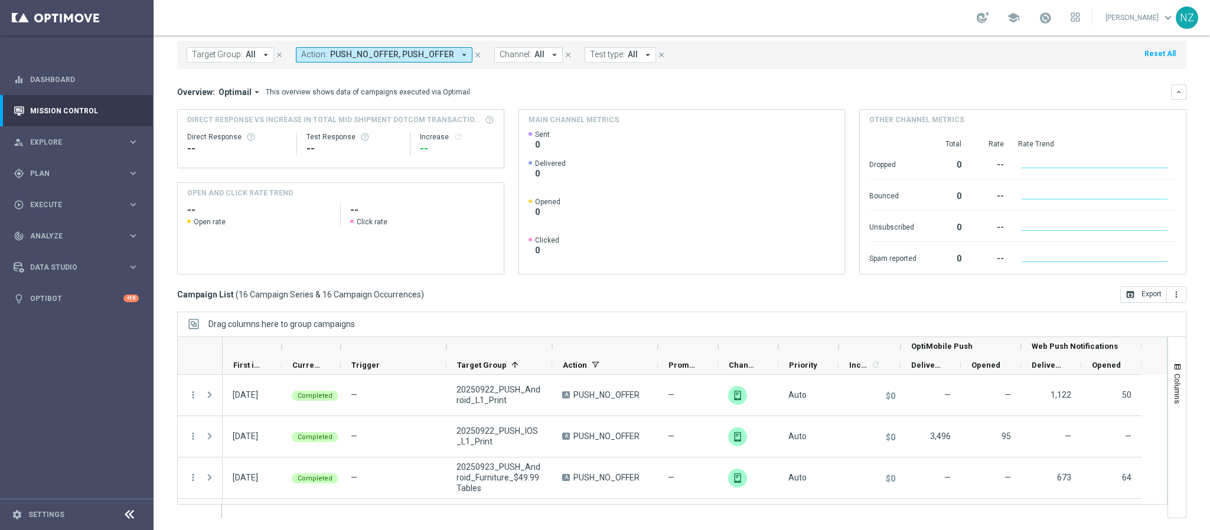
click at [957, 96] on div "Overview: Optimail arrow_drop_down This overview shows data of campaigns execut…" at bounding box center [674, 92] width 994 height 11
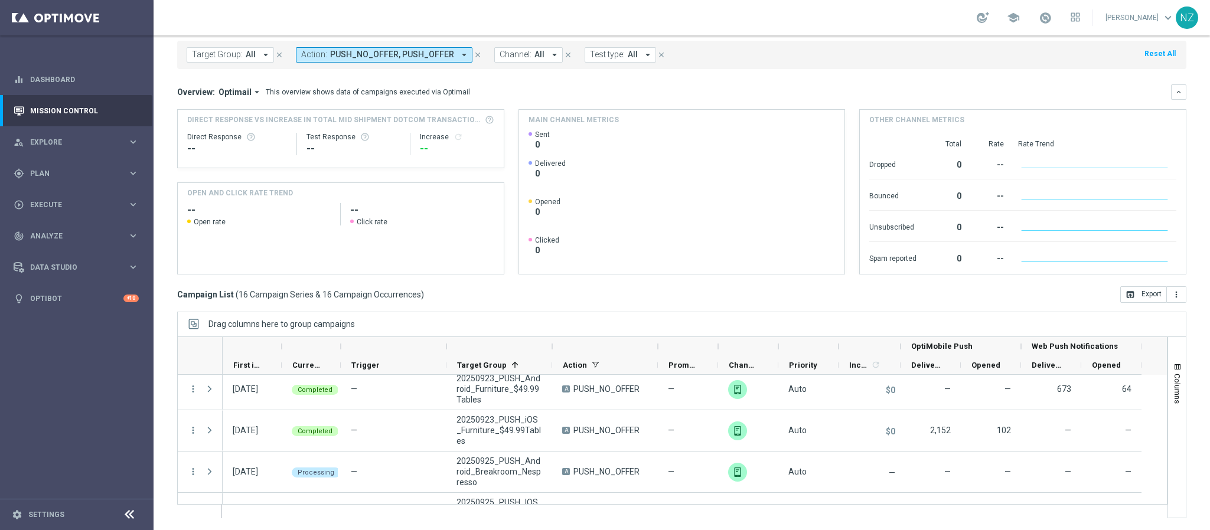
scroll to position [177, 0]
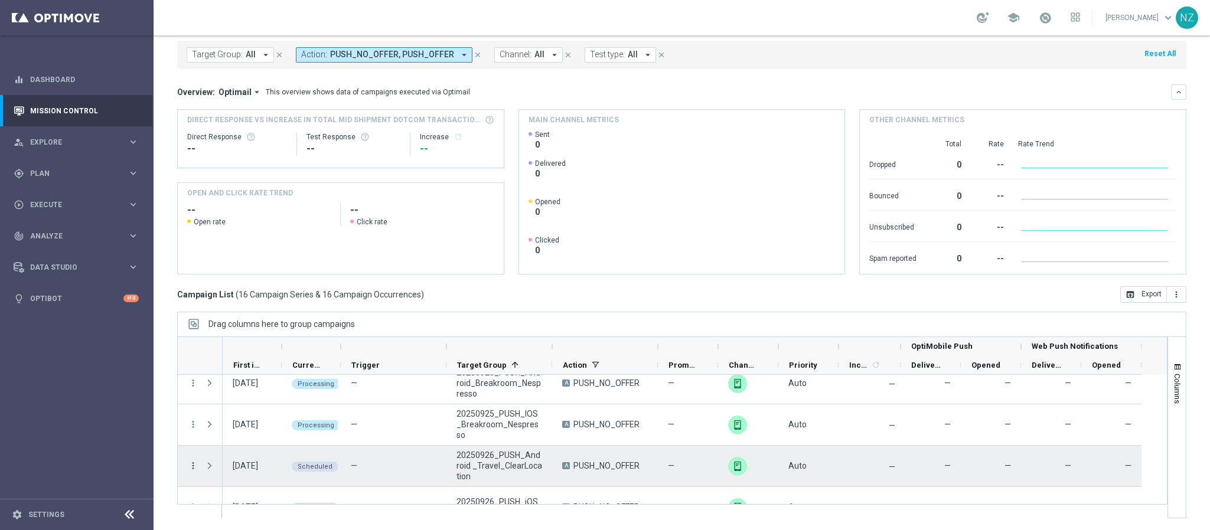
click at [195, 468] on icon "more_vert" at bounding box center [193, 466] width 11 height 11
click at [264, 335] on div "list Campaign Details" at bounding box center [265, 343] width 133 height 17
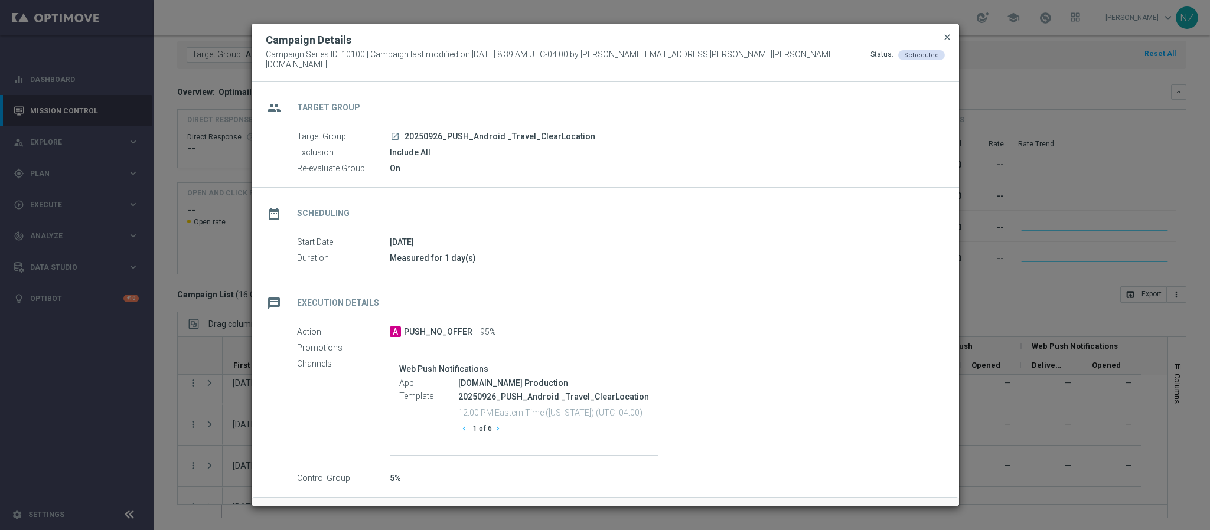
click at [947, 42] on span "close" at bounding box center [947, 36] width 9 height 9
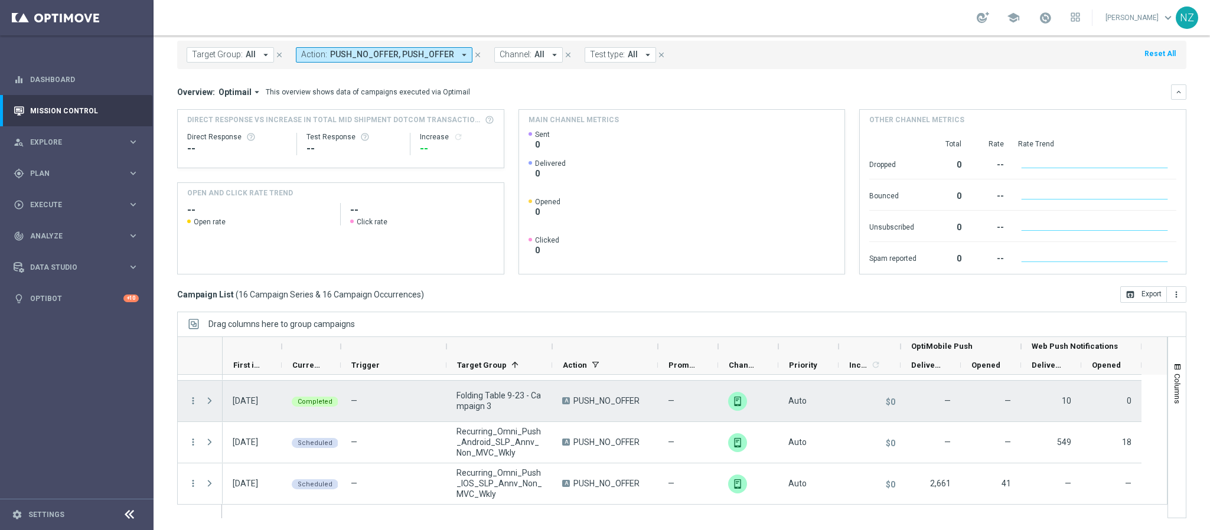
scroll to position [532, 0]
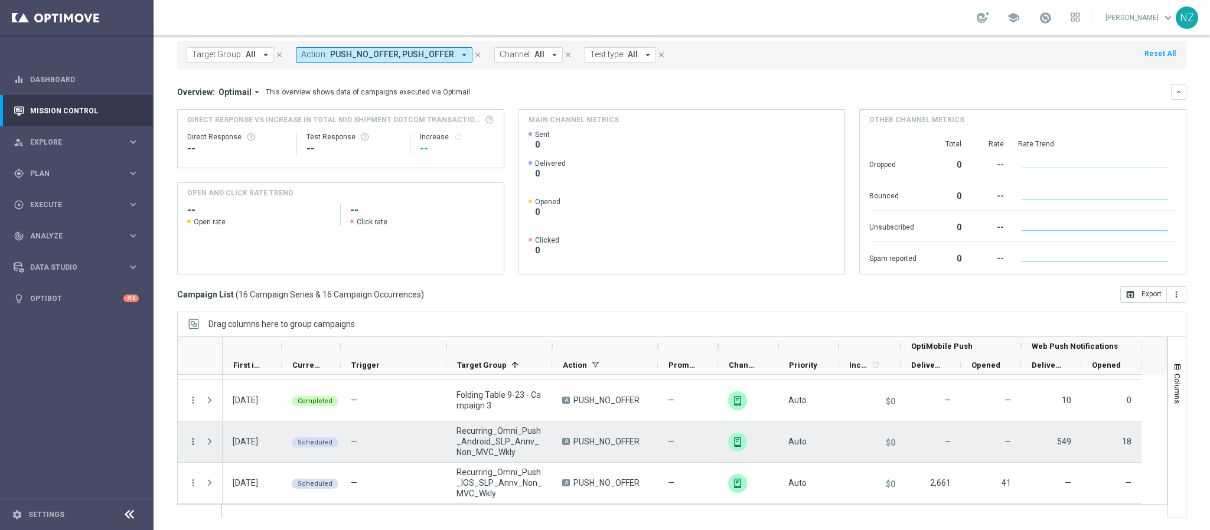
click at [194, 439] on icon "more_vert" at bounding box center [193, 441] width 11 height 11
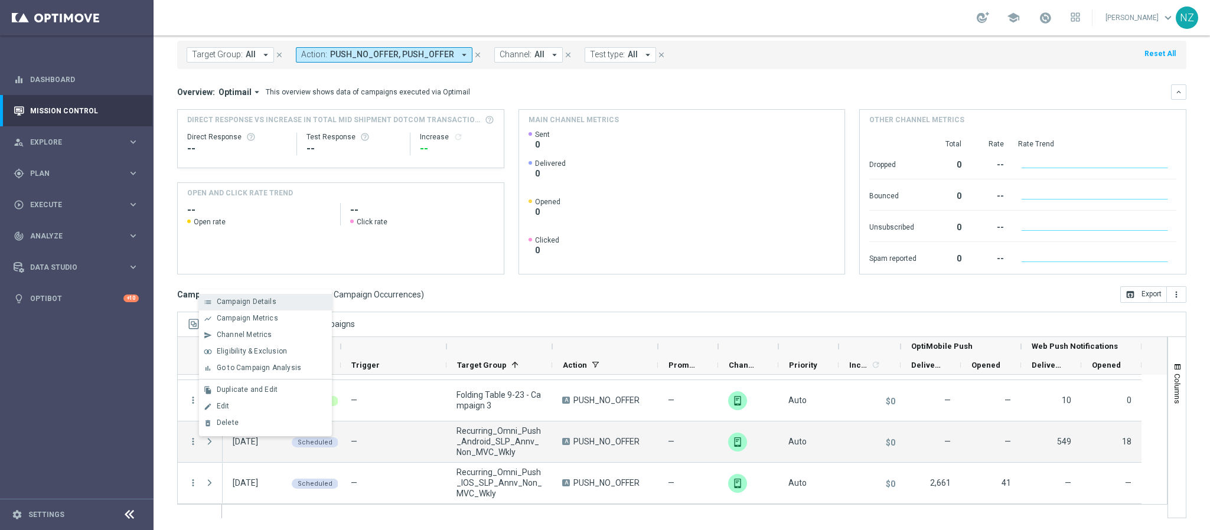
click at [259, 303] on span "Campaign Details" at bounding box center [247, 302] width 60 height 8
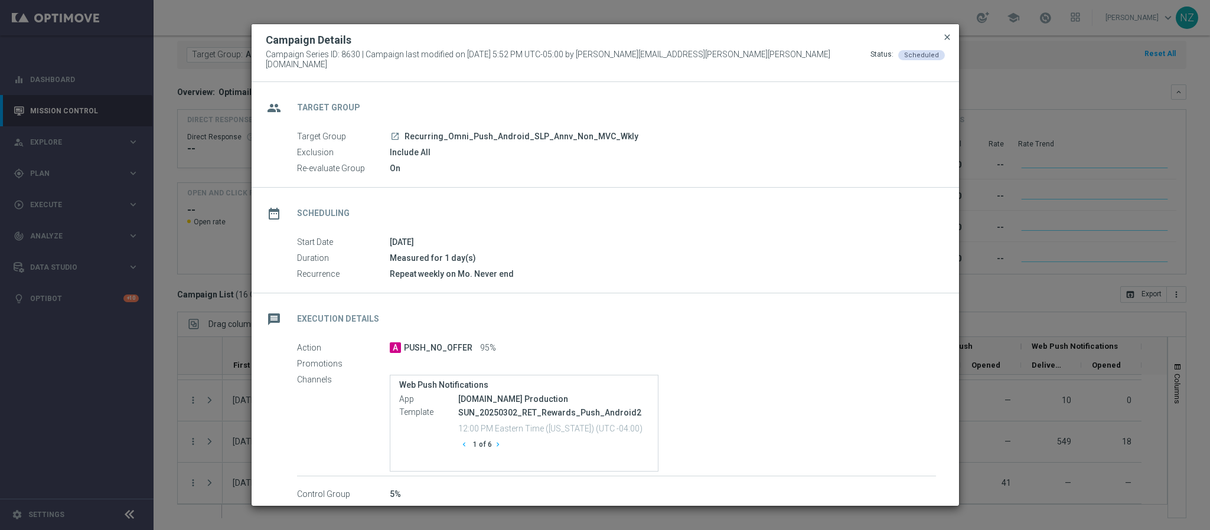
click at [949, 41] on span "close" at bounding box center [947, 36] width 9 height 9
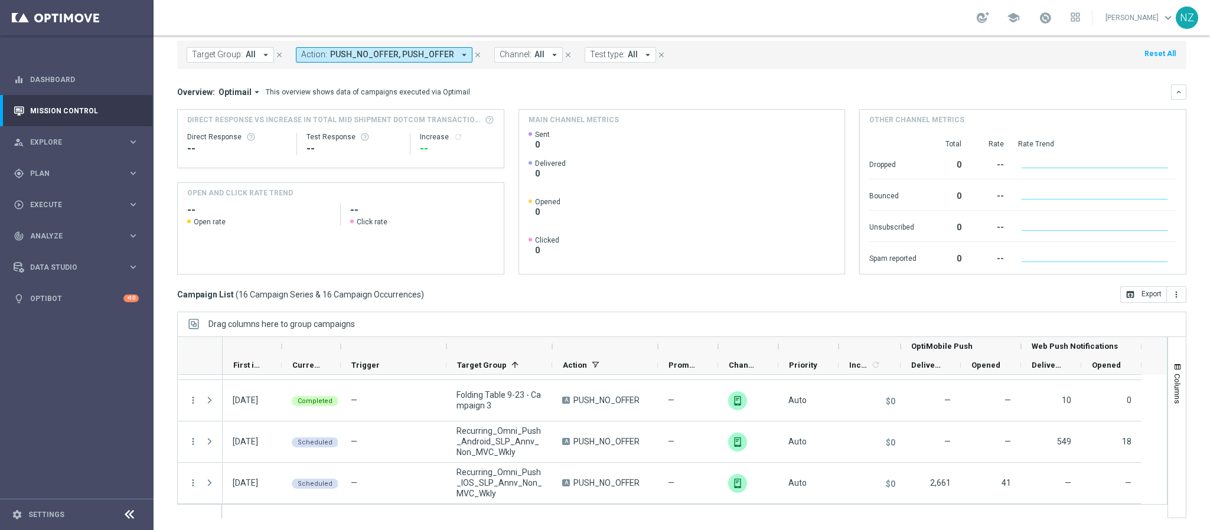
click at [846, 94] on div "Overview: Optimail arrow_drop_down This overview shows data of campaigns execut…" at bounding box center [674, 92] width 994 height 11
click at [767, 91] on div "Overview: Optimail arrow_drop_down This overview shows data of campaigns execut…" at bounding box center [674, 92] width 994 height 11
click at [750, 80] on mini-dashboard "Overview: Optimail arrow_drop_down This overview shows data of campaigns execut…" at bounding box center [681, 177] width 1009 height 217
click at [69, 170] on span "Plan" at bounding box center [78, 173] width 97 height 7
click at [48, 197] on link "Target Groups" at bounding box center [77, 197] width 92 height 9
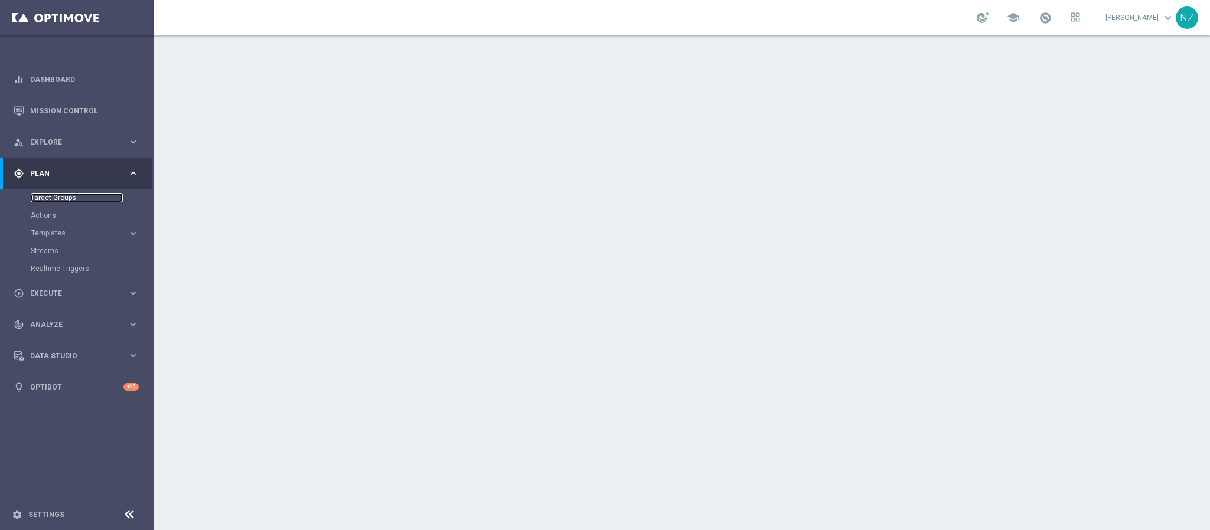
click at [66, 197] on link "Target Groups" at bounding box center [77, 197] width 92 height 9
click at [54, 248] on link "Streams" at bounding box center [77, 250] width 92 height 9
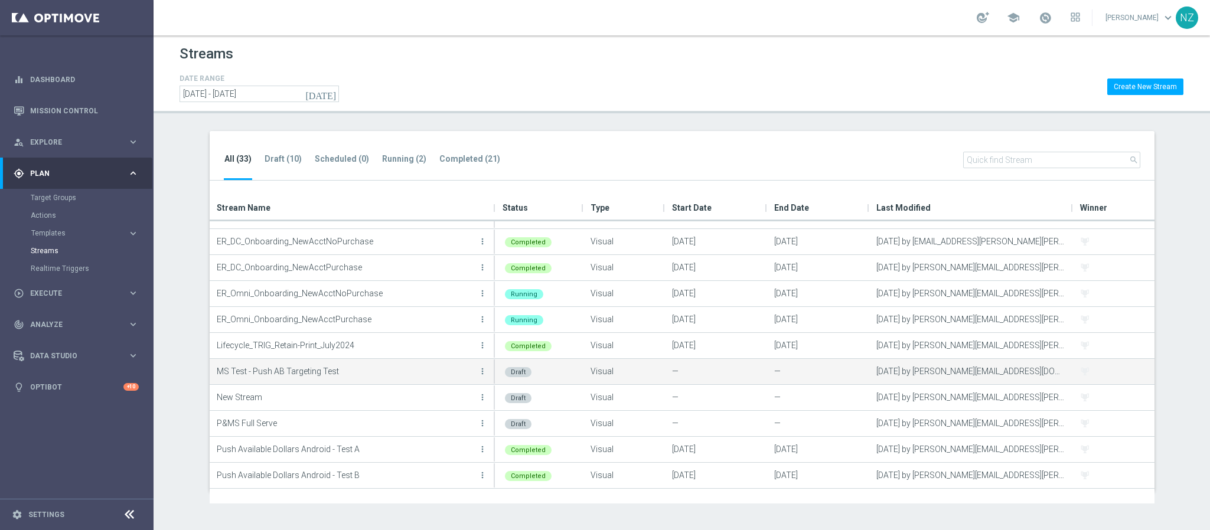
scroll to position [266, 0]
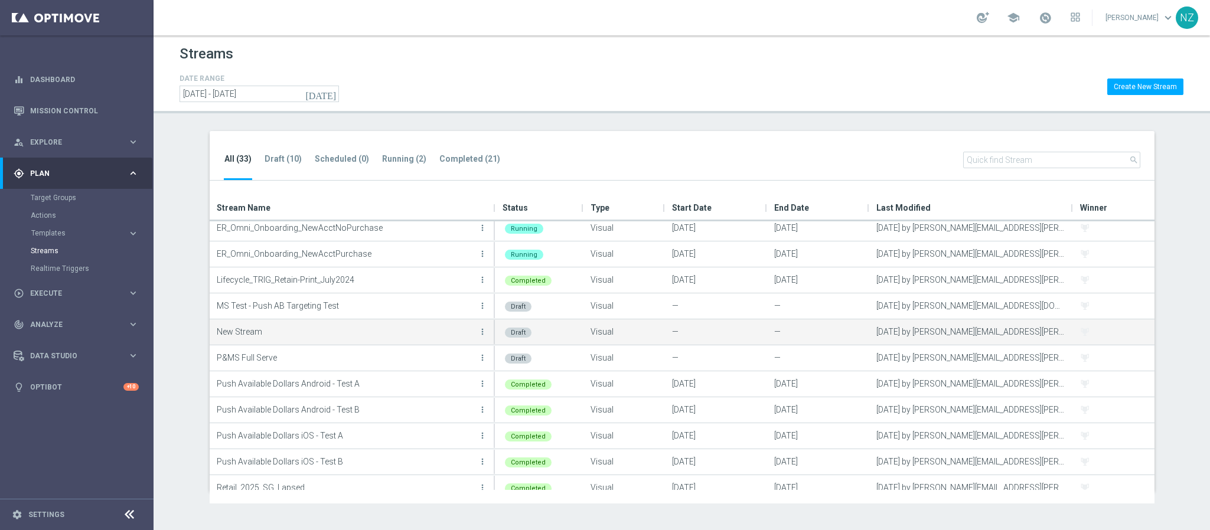
click at [486, 330] on button "more_vert" at bounding box center [483, 332] width 12 height 24
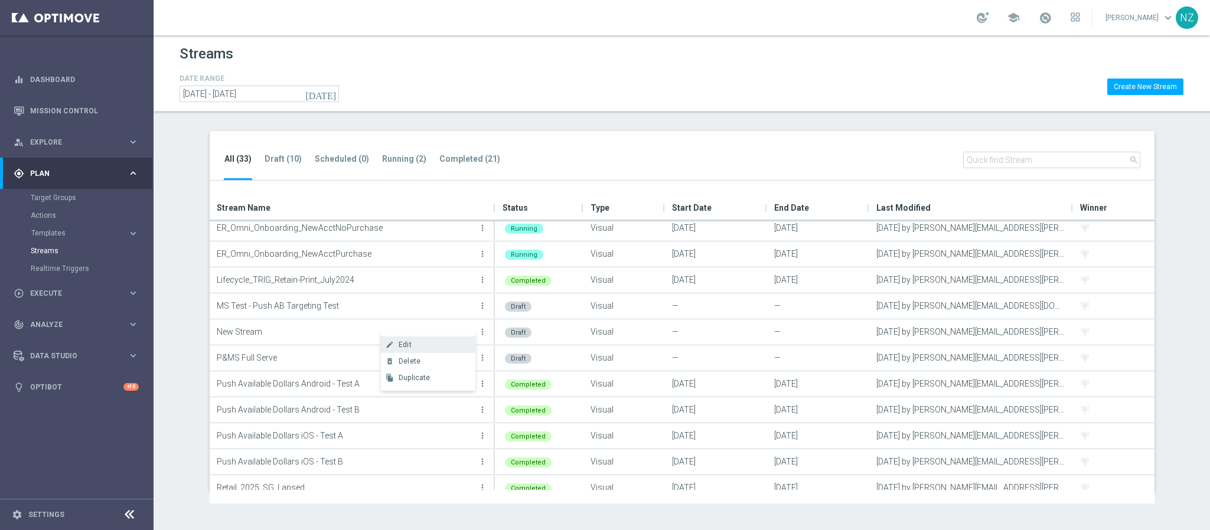
click at [423, 343] on div "Edit" at bounding box center [434, 345] width 71 height 8
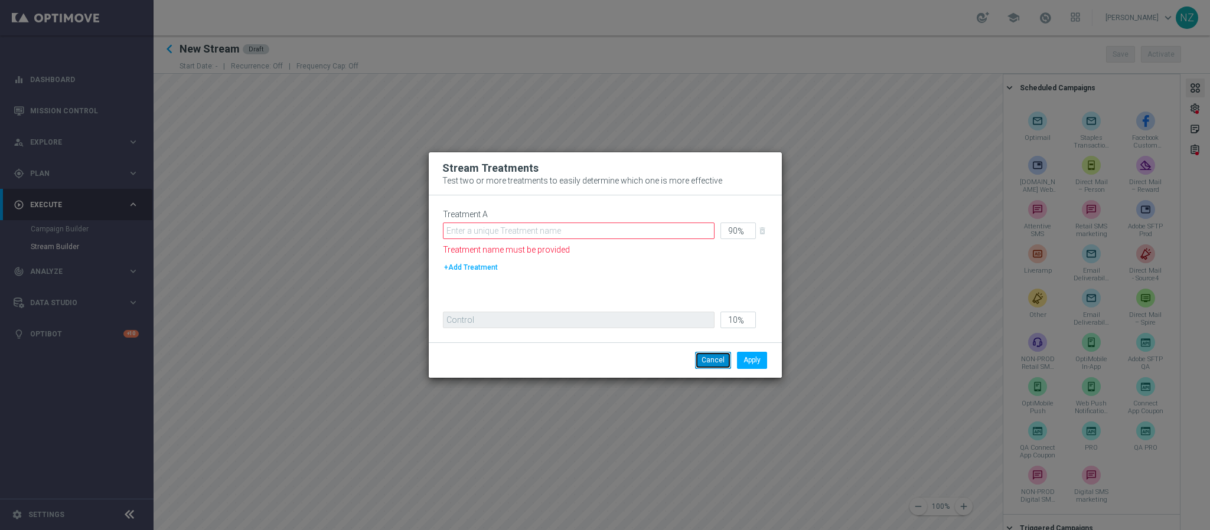
click at [709, 357] on button "Cancel" at bounding box center [713, 360] width 36 height 17
click at [481, 269] on button "+Add Treatment" at bounding box center [471, 267] width 56 height 13
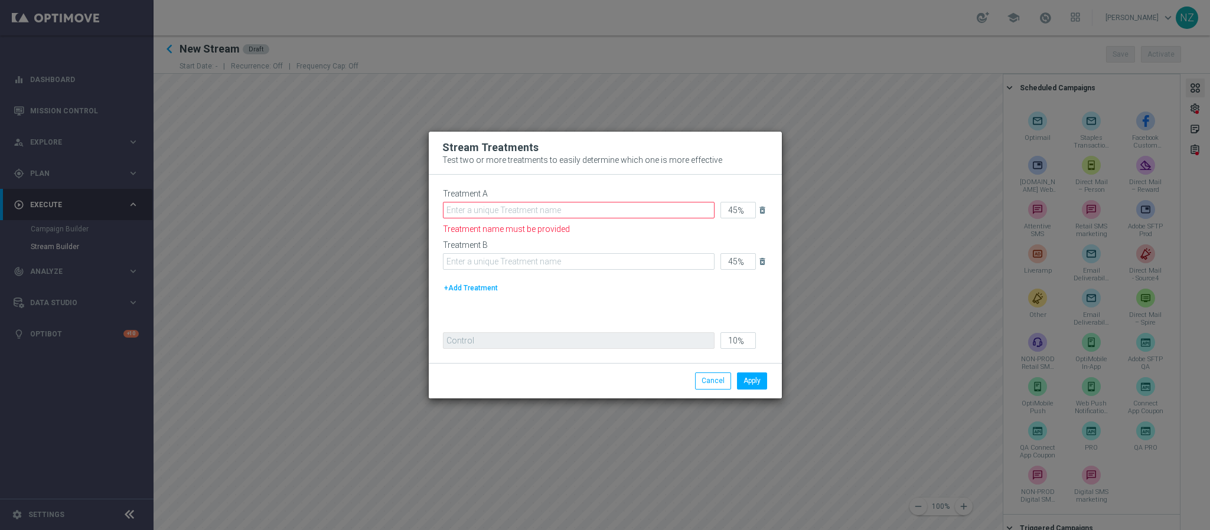
click at [473, 287] on button "+Add Treatment" at bounding box center [471, 288] width 56 height 13
type input "30"
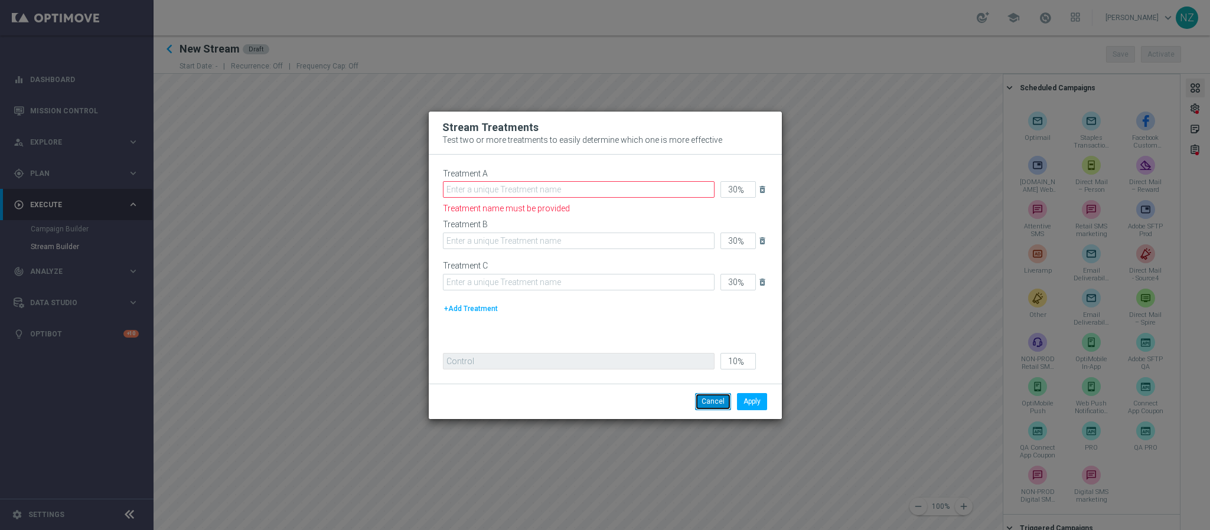
click at [713, 408] on button "Cancel" at bounding box center [713, 401] width 36 height 17
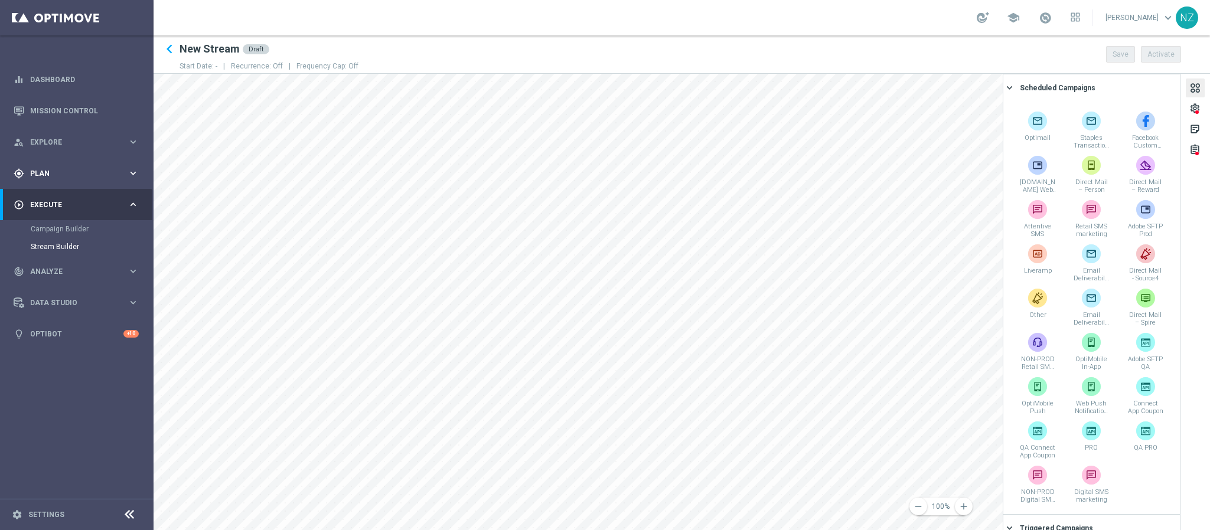
click at [90, 167] on div "gps_fixed Plan keyboard_arrow_right" at bounding box center [76, 173] width 152 height 31
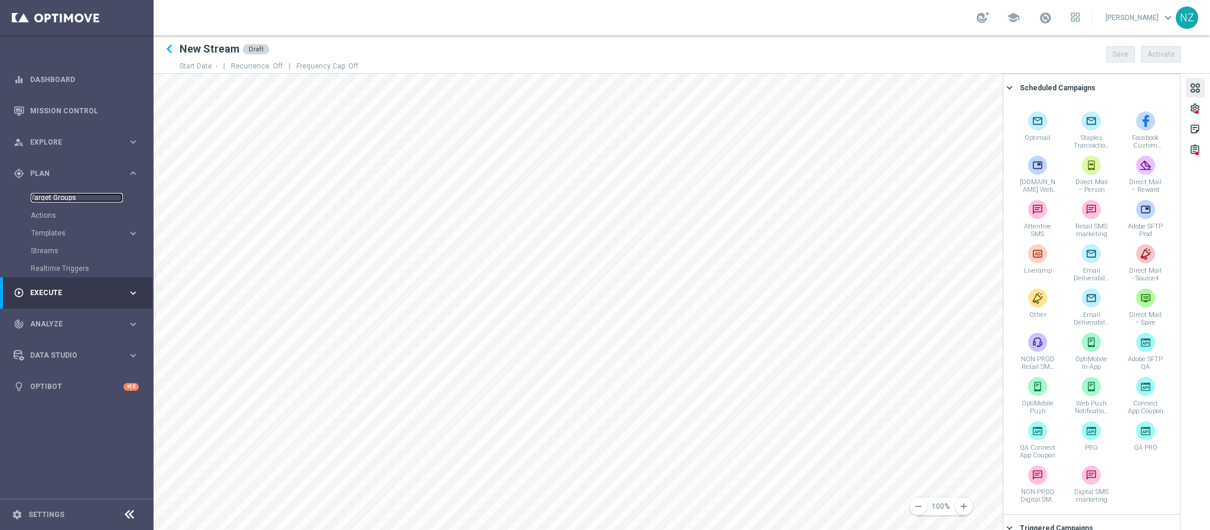
click at [56, 197] on link "Target Groups" at bounding box center [77, 197] width 92 height 9
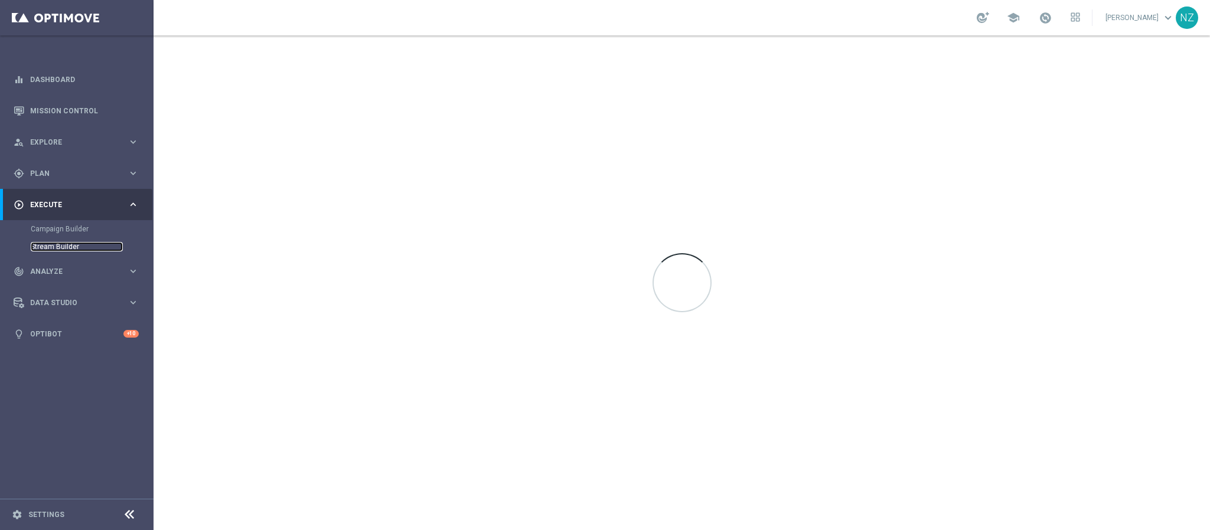
click at [60, 245] on link "Stream Builder" at bounding box center [77, 246] width 92 height 9
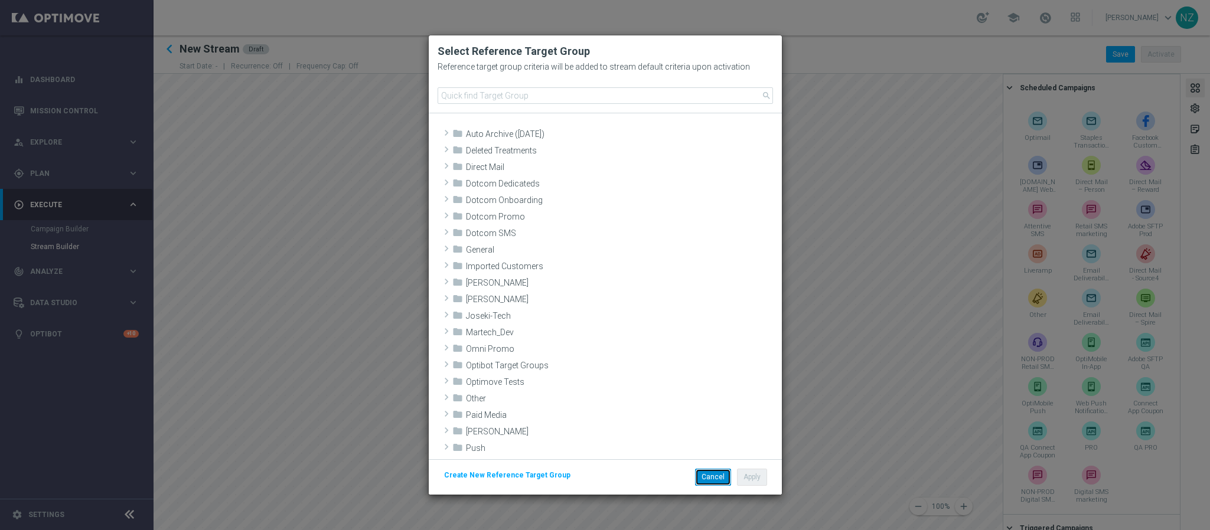
click at [715, 475] on button "Cancel" at bounding box center [713, 477] width 36 height 17
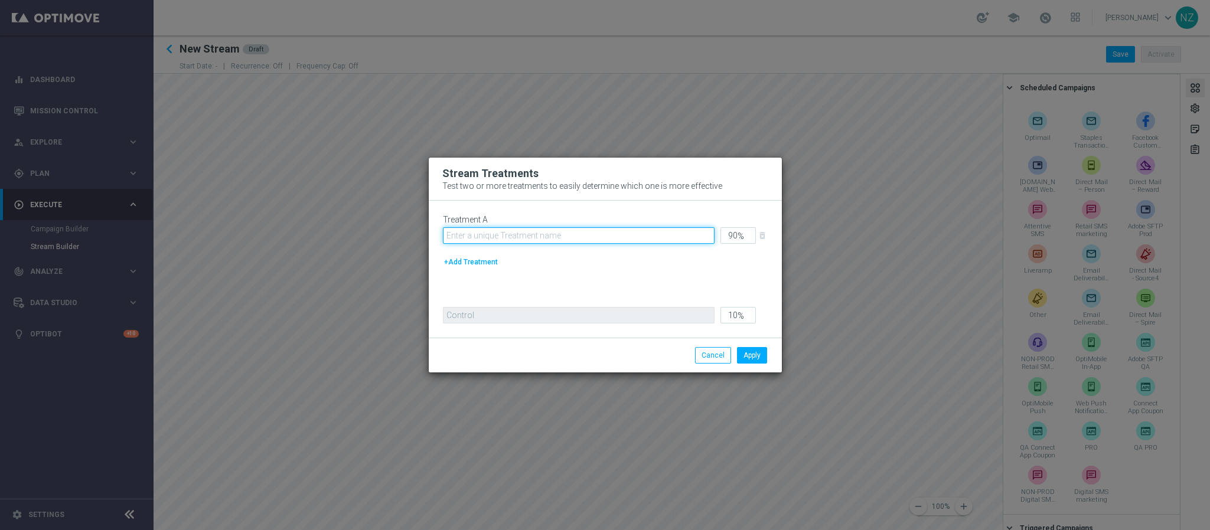
click at [496, 231] on input "text" at bounding box center [579, 235] width 272 height 17
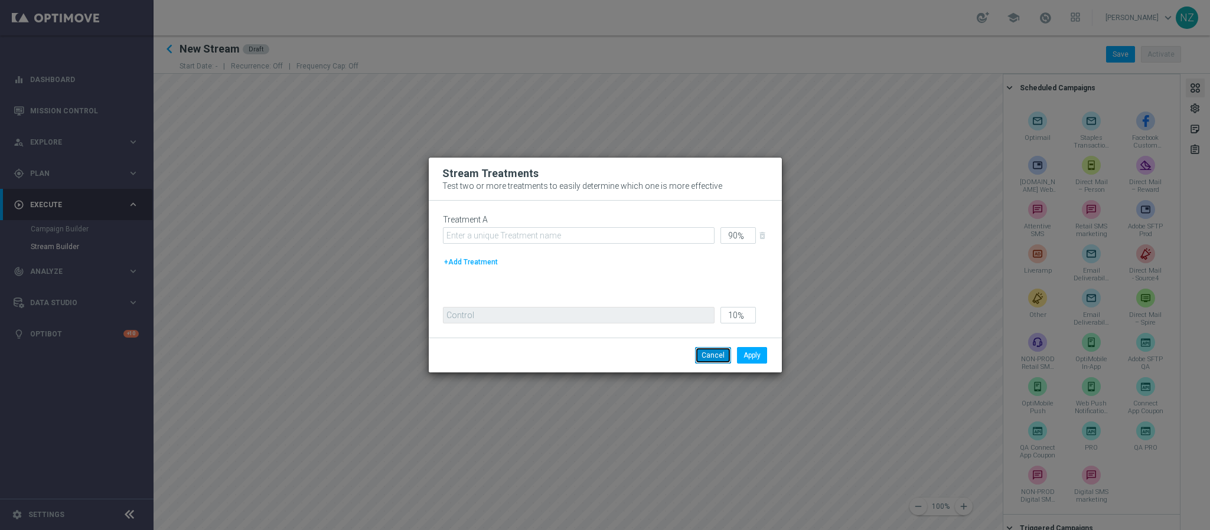
click at [704, 361] on button "Cancel" at bounding box center [713, 355] width 36 height 17
click at [468, 269] on button "+Add Treatment" at bounding box center [471, 262] width 56 height 13
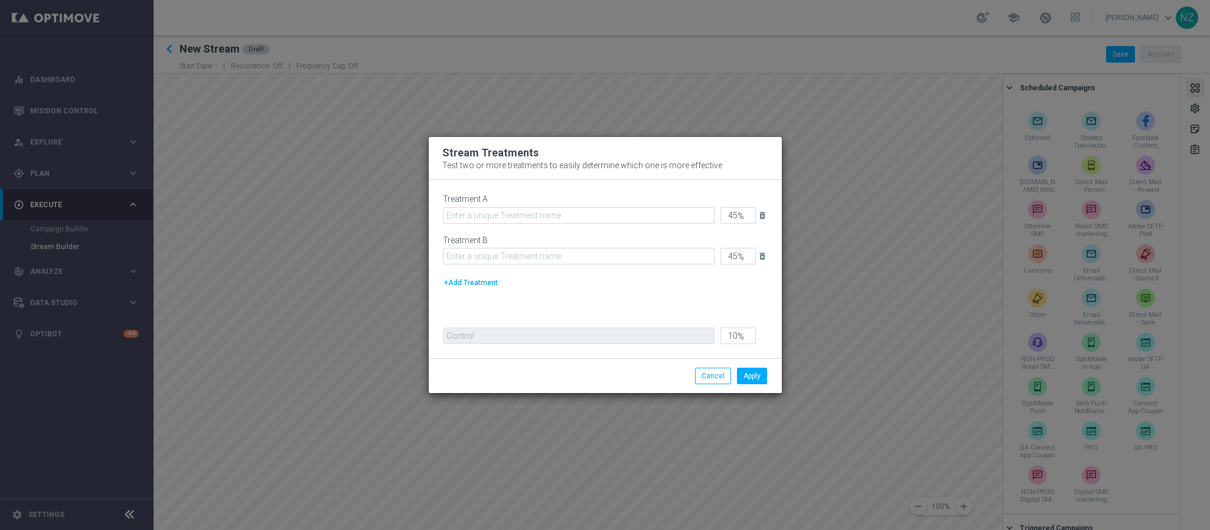
click at [482, 282] on button "+Add Treatment" at bounding box center [471, 282] width 56 height 13
type input "30"
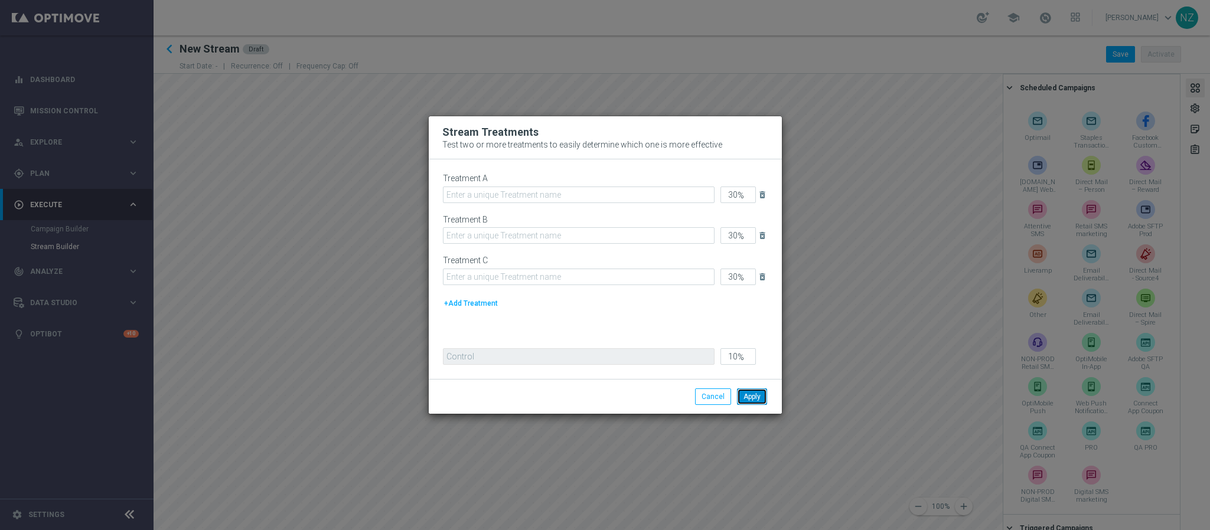
click at [758, 403] on button "Apply" at bounding box center [752, 397] width 30 height 17
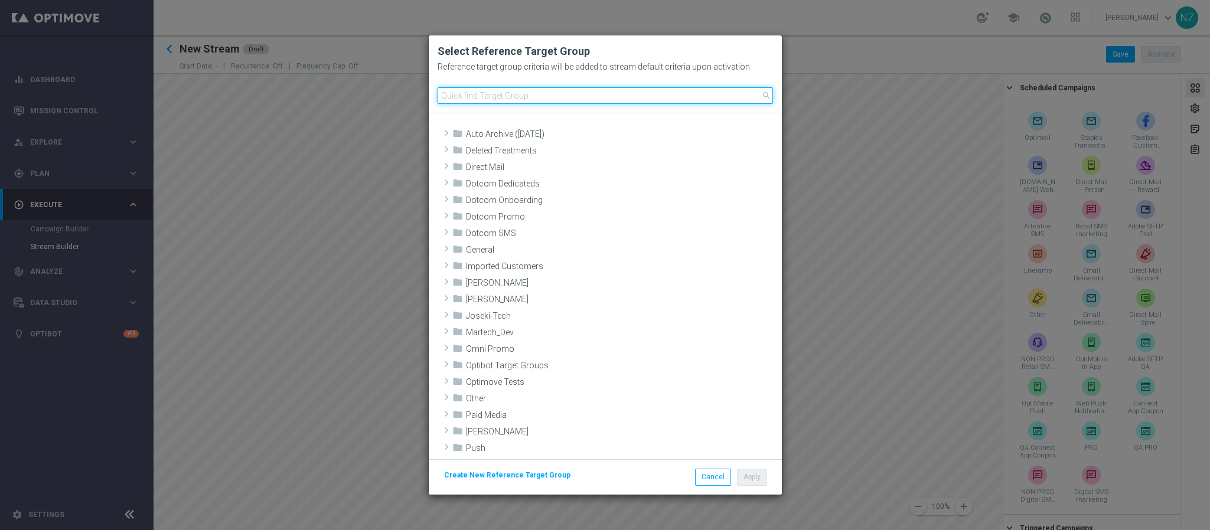
click at [474, 96] on input at bounding box center [605, 95] width 335 height 17
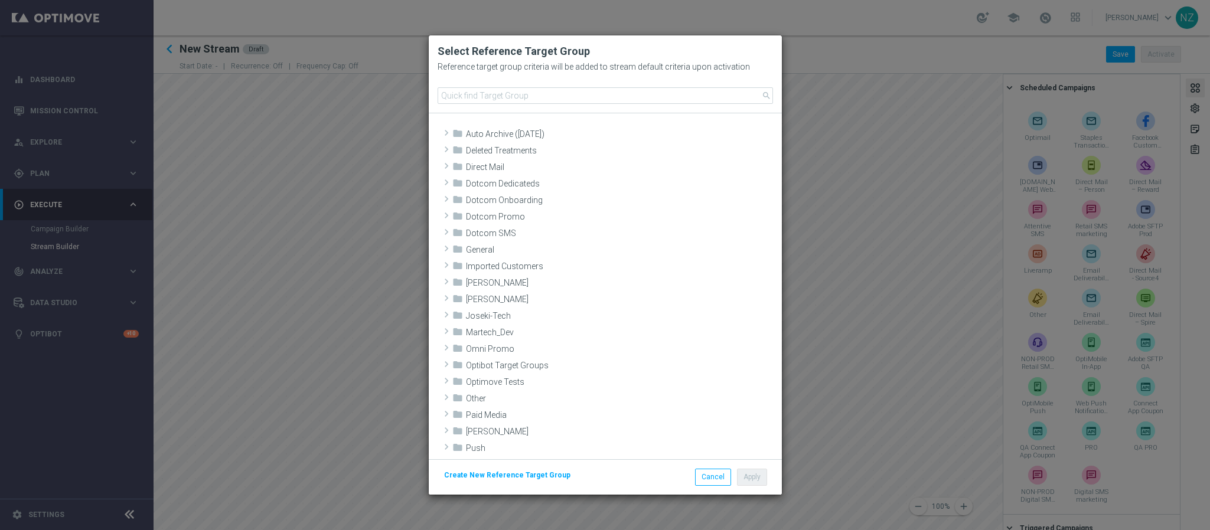
click at [509, 478] on span "Create New Reference Target Group" at bounding box center [507, 475] width 126 height 8
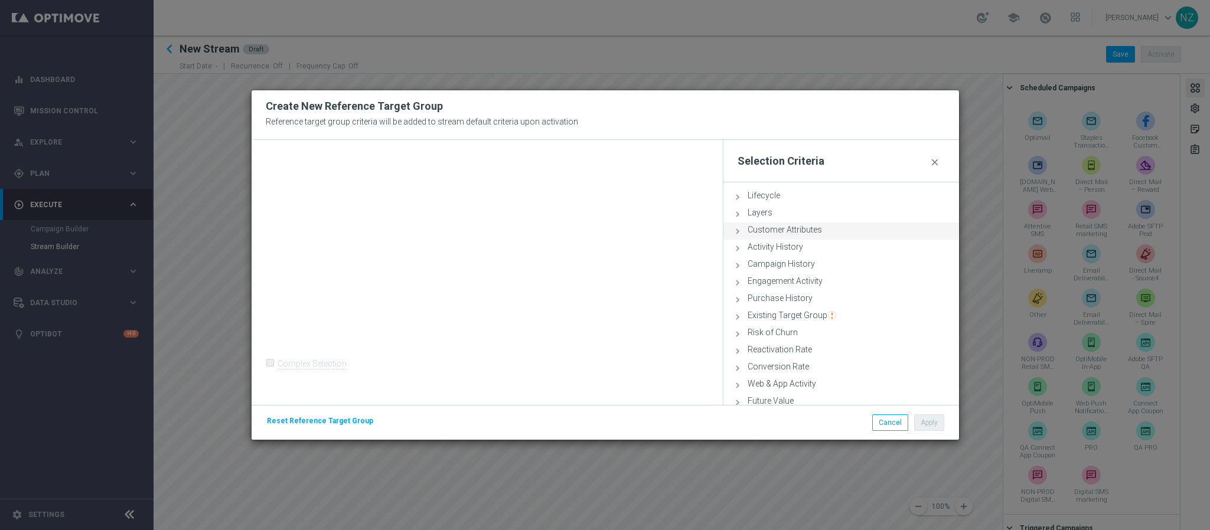
click at [771, 230] on span "Customer Attributes" at bounding box center [785, 229] width 74 height 9
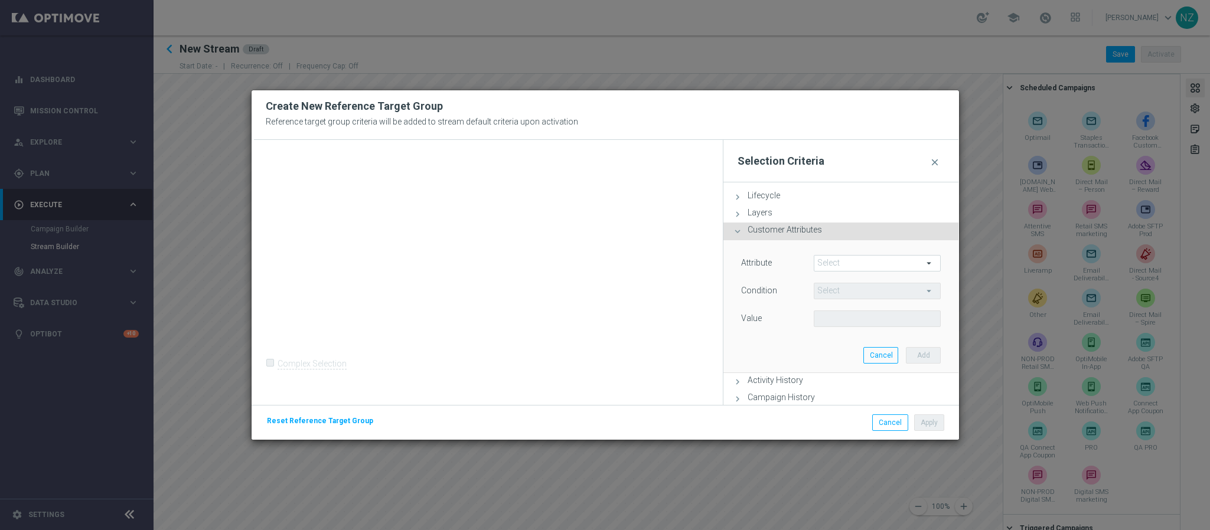
click at [830, 259] on span at bounding box center [877, 263] width 126 height 15
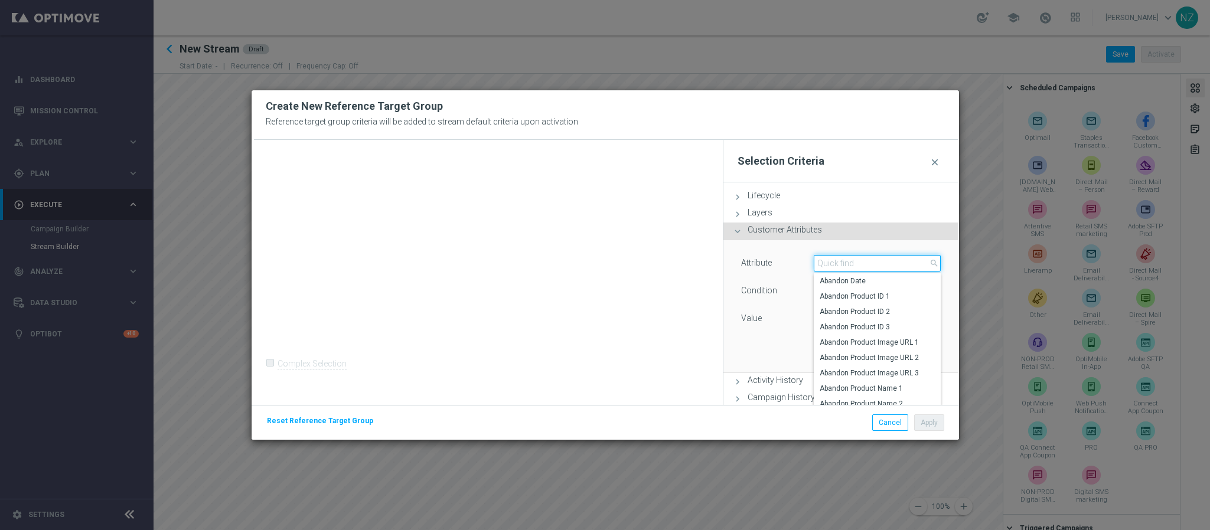
click at [832, 264] on input "search" at bounding box center [878, 263] width 128 height 17
type input "sms"
click at [853, 325] on span "SMS CONSENT DOTCOM" at bounding box center [878, 326] width 116 height 9
type input "SMS CONSENT DOTCOM"
type input "Equals"
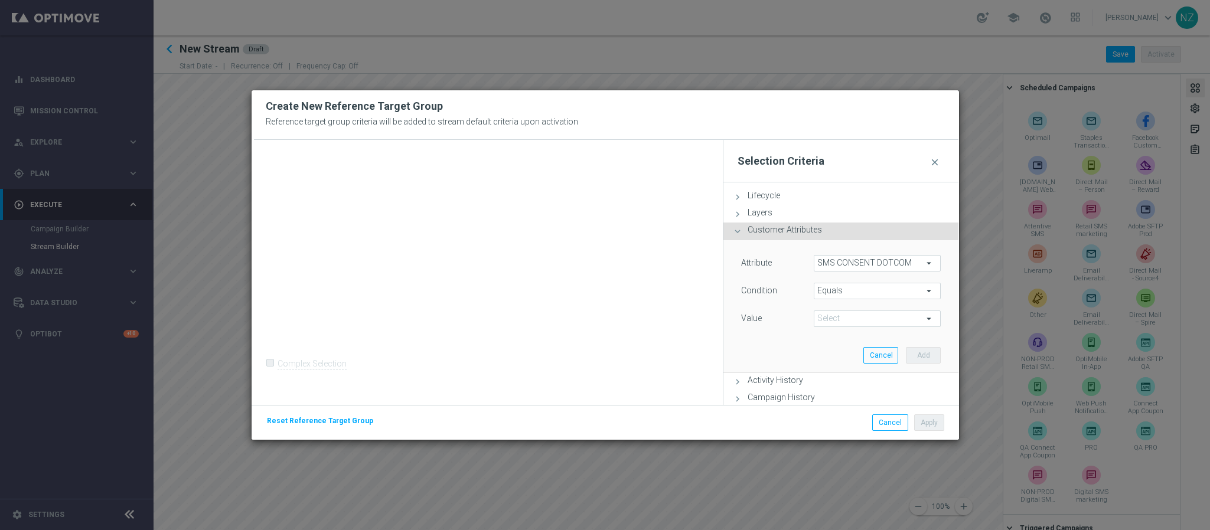
click at [842, 320] on span at bounding box center [877, 318] width 126 height 15
click at [842, 338] on span "OptedIn" at bounding box center [878, 336] width 116 height 9
type input "OptedIn"
click at [922, 351] on button "Add" at bounding box center [923, 355] width 35 height 17
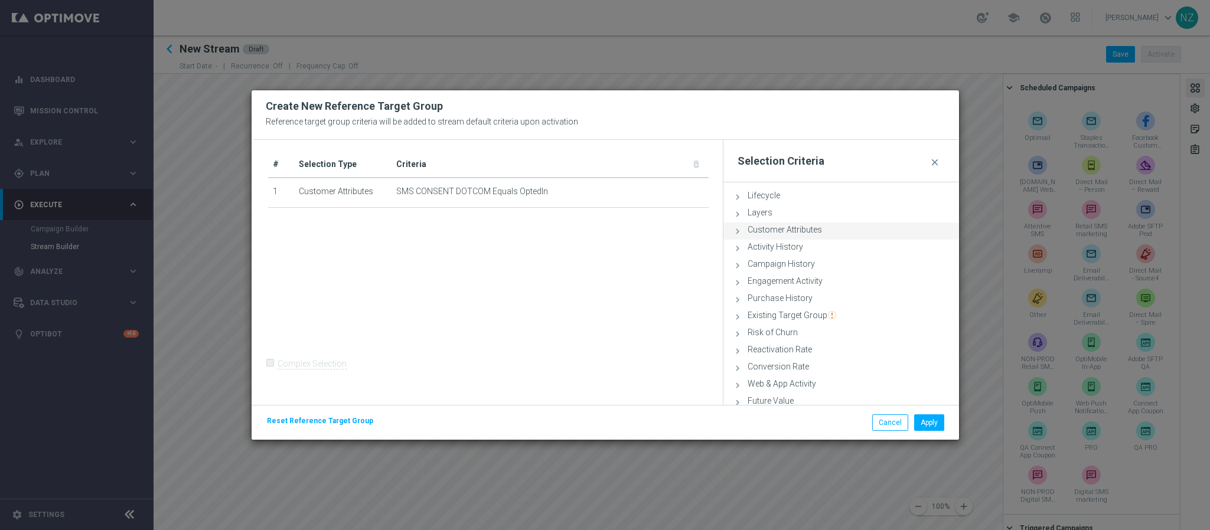
click at [777, 231] on span "Customer Attributes" at bounding box center [785, 229] width 74 height 9
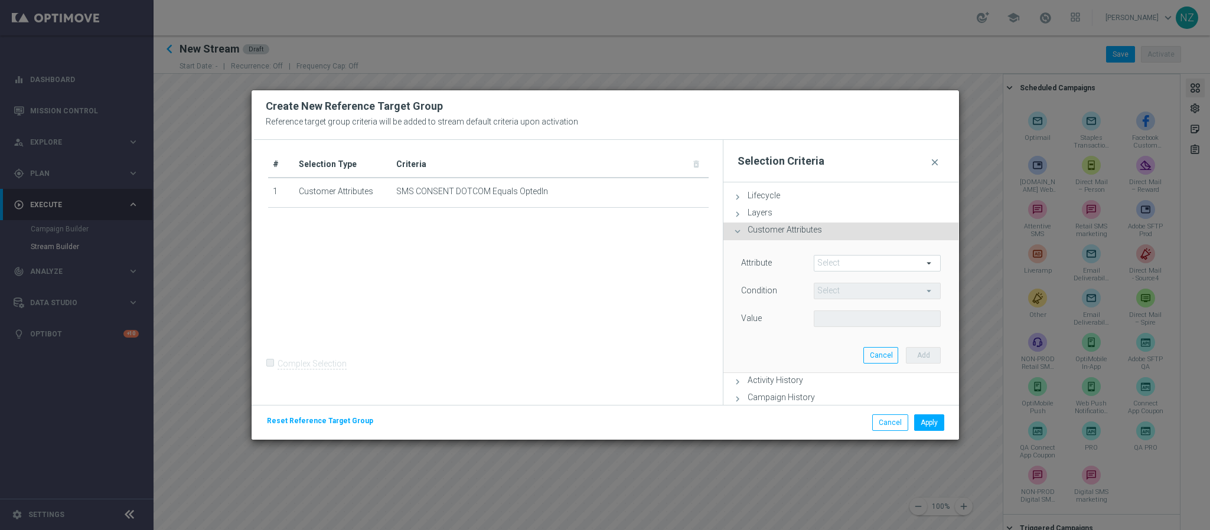
click at [819, 258] on span at bounding box center [877, 263] width 126 height 15
click at [827, 259] on span at bounding box center [877, 263] width 126 height 15
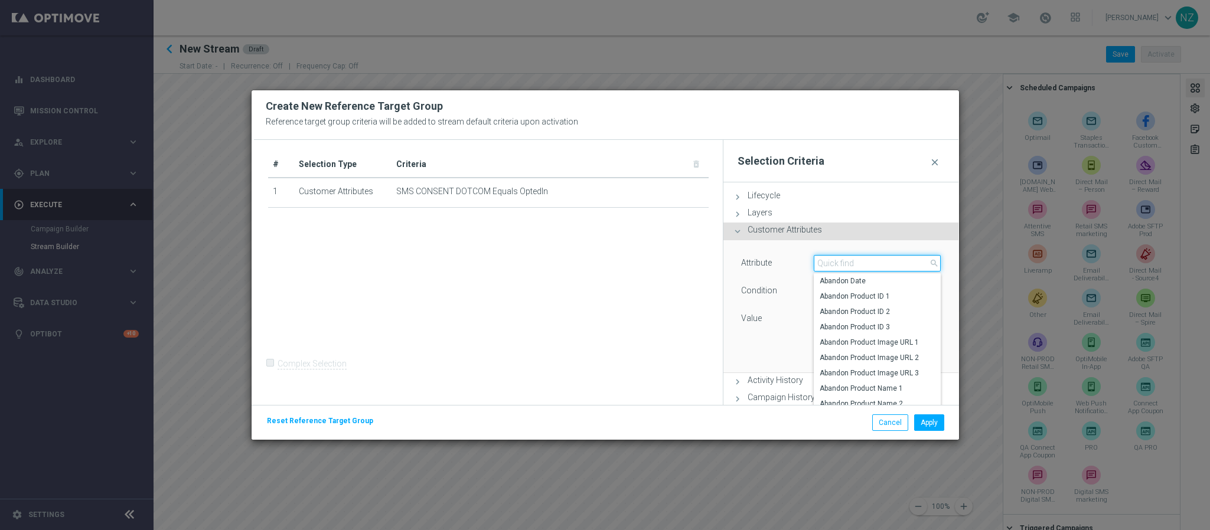
click at [837, 268] on input "search" at bounding box center [878, 263] width 128 height 17
type input "push"
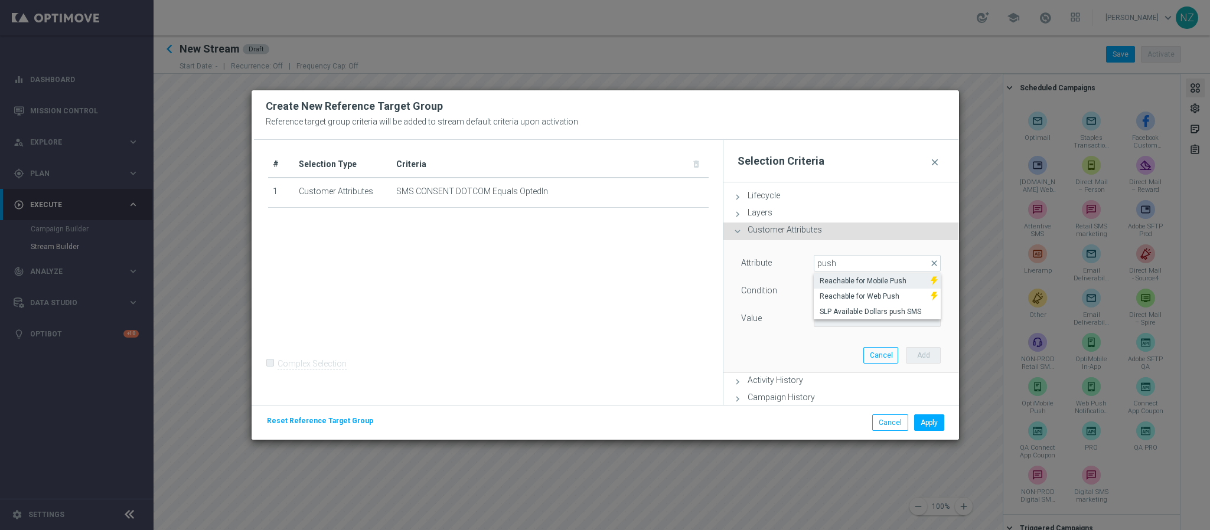
click at [847, 284] on span "Reachable for Mobile Push" at bounding box center [872, 280] width 105 height 9
type input "Reachable for Mobile Push"
type input "Equals"
click at [827, 321] on span at bounding box center [877, 318] width 126 height 15
click at [831, 348] on span "true" at bounding box center [878, 351] width 116 height 9
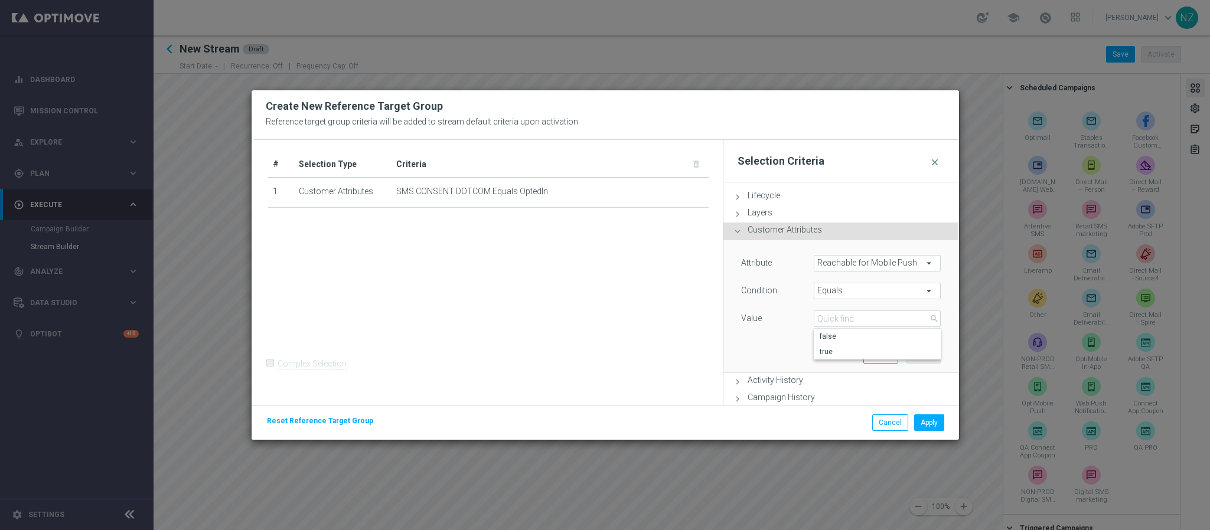
type input "true"
click at [912, 354] on button "Add" at bounding box center [923, 355] width 35 height 17
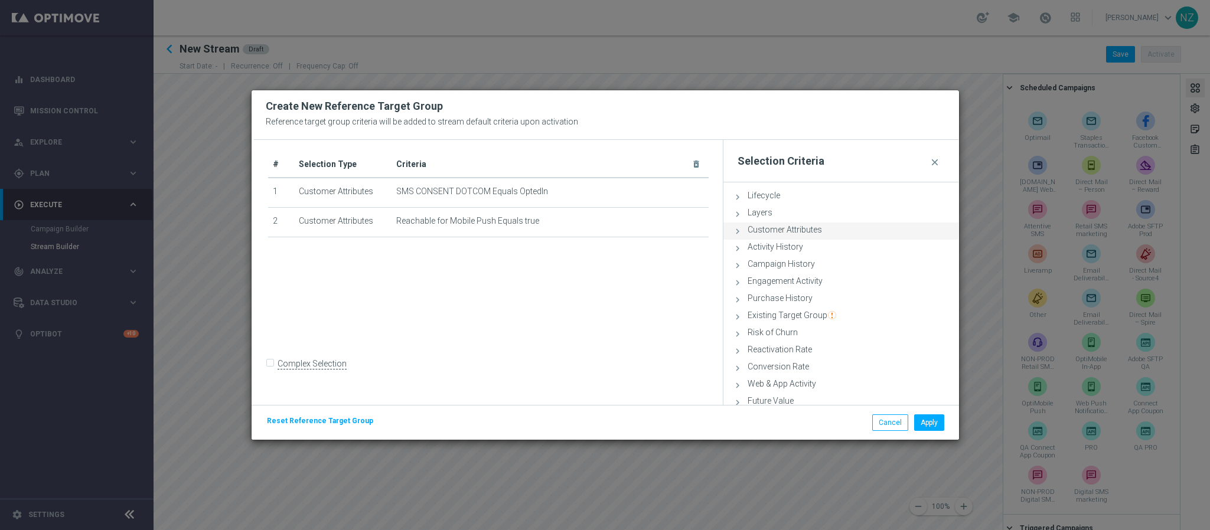
click at [819, 230] on span "Customer Attributes" at bounding box center [785, 229] width 74 height 9
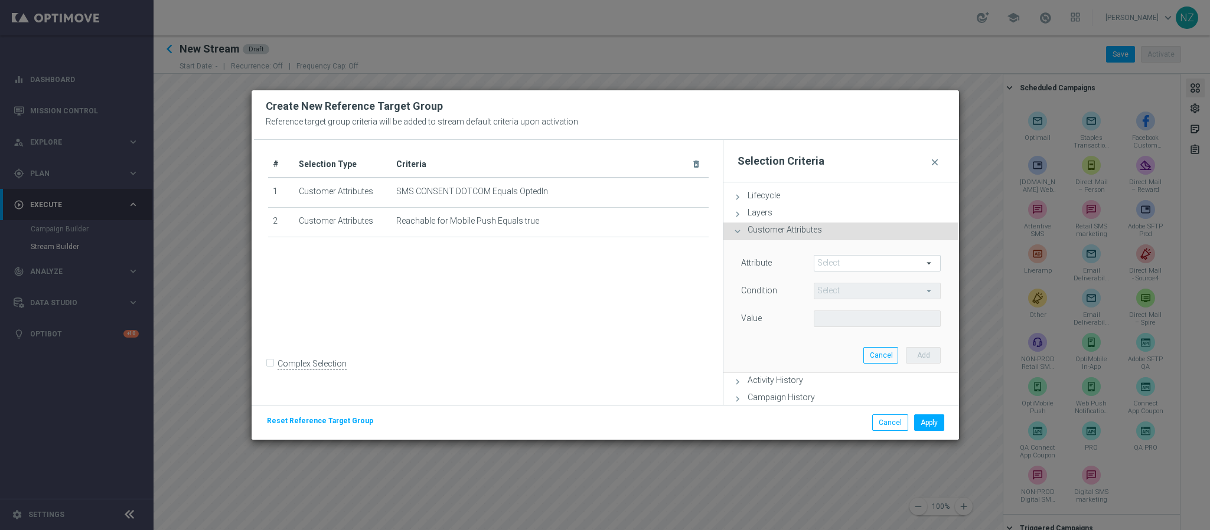
click at [832, 259] on span at bounding box center [877, 263] width 126 height 15
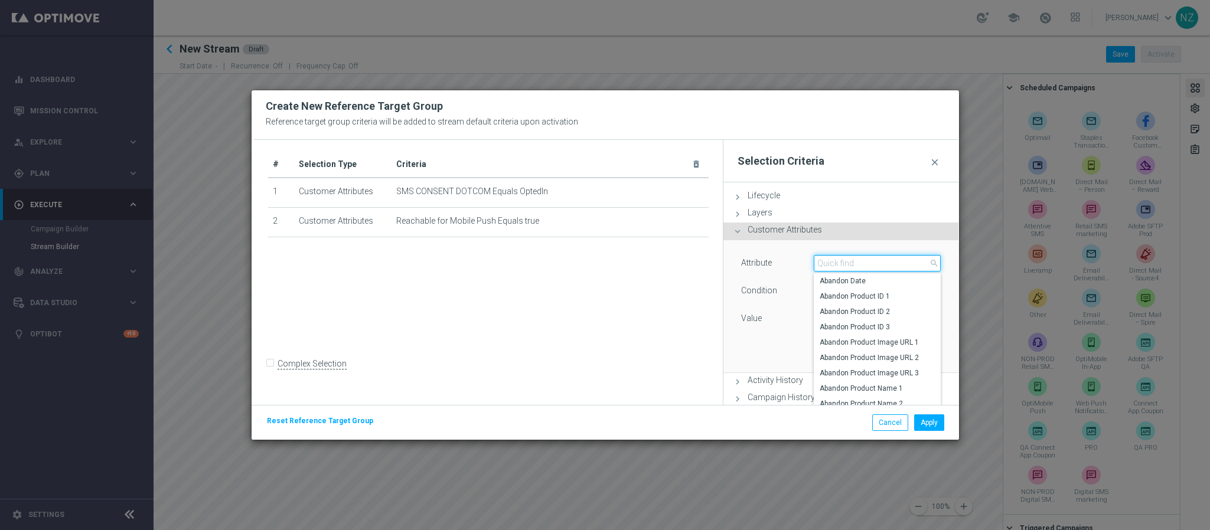
click at [833, 266] on input "search" at bounding box center [878, 263] width 128 height 17
type input "r"
type input "push"
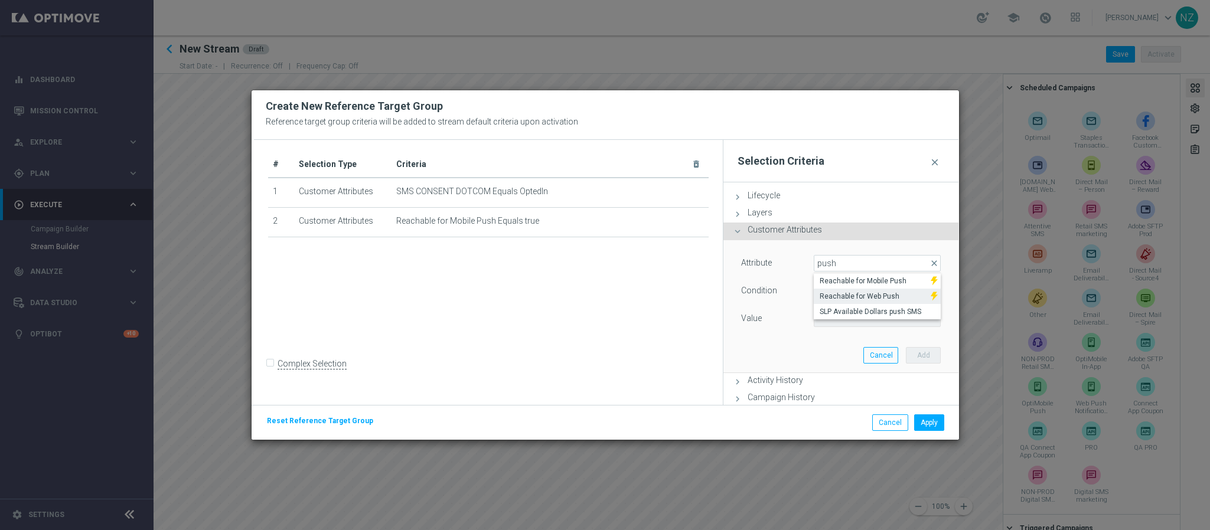
click at [849, 300] on span "Reachable for Web Push" at bounding box center [872, 296] width 105 height 9
type input "Reachable for Web Push"
type input "Equals"
click at [874, 314] on span at bounding box center [877, 318] width 126 height 15
click at [844, 348] on span "true" at bounding box center [878, 351] width 116 height 9
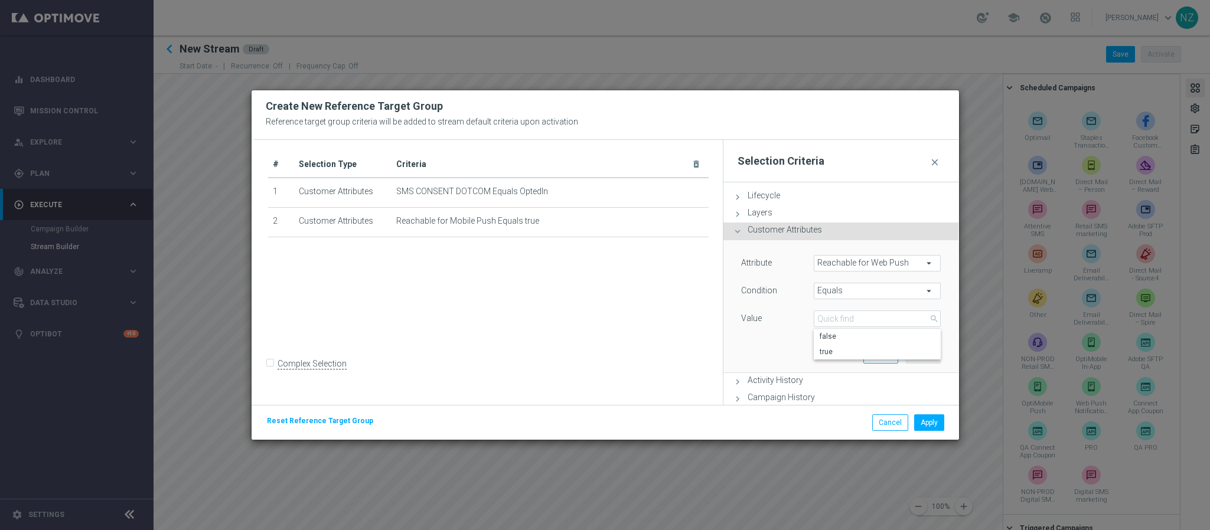
type input "true"
click at [916, 357] on button "Add" at bounding box center [923, 355] width 35 height 17
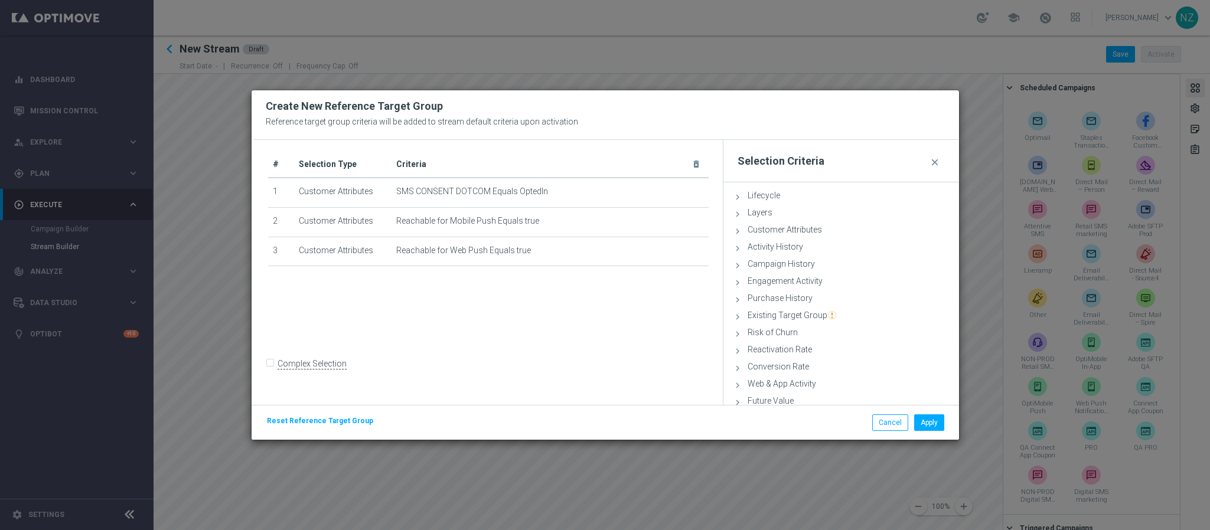
click at [271, 371] on input "Complex Selection" at bounding box center [272, 365] width 8 height 17
checkbox input "true"
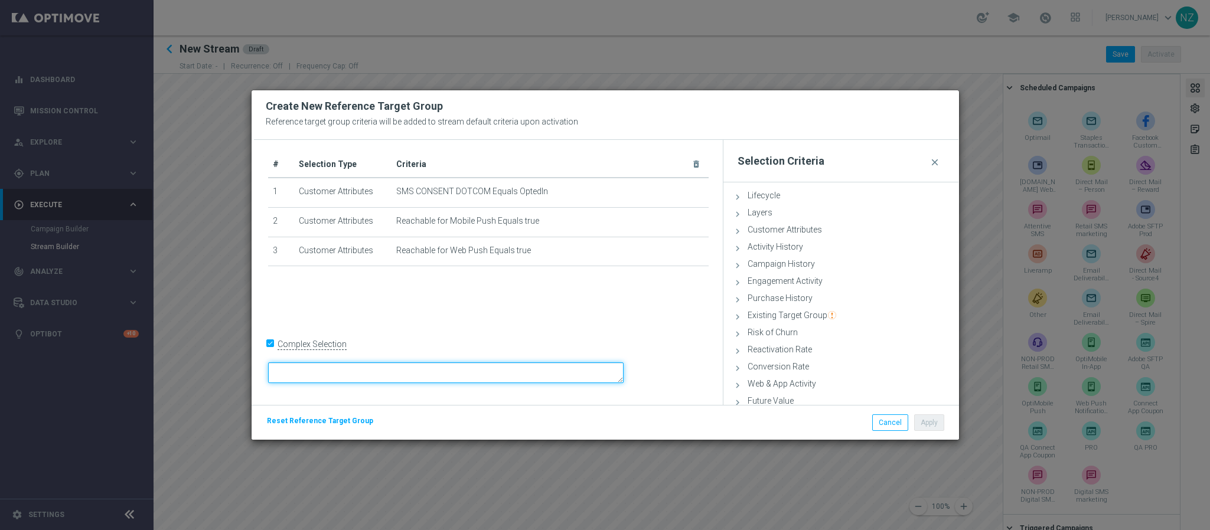
click at [360, 374] on textarea at bounding box center [446, 373] width 356 height 21
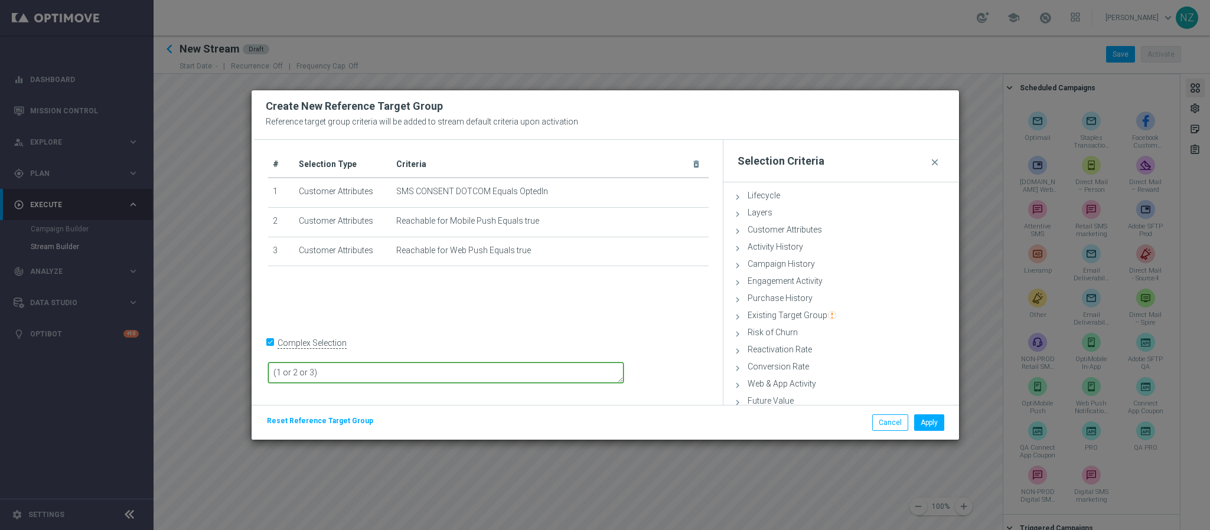
click at [443, 374] on textarea "(1 or 2 or 3)" at bounding box center [446, 373] width 356 height 21
type textarea "(1 or 2 or 3)"
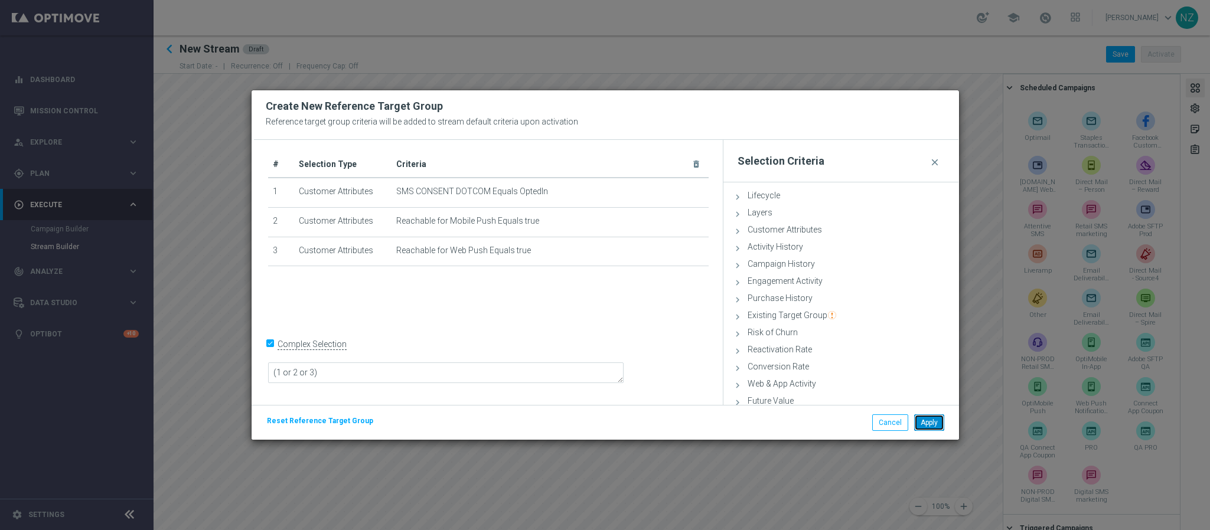
click at [927, 422] on button "Apply" at bounding box center [929, 423] width 30 height 17
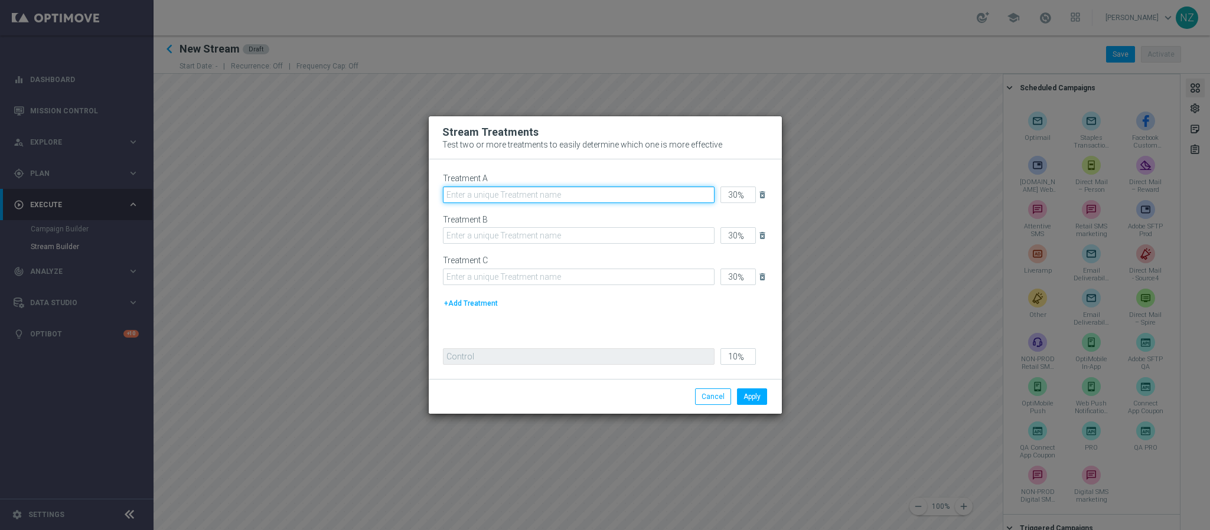
click at [483, 188] on input "text" at bounding box center [579, 195] width 272 height 17
type input "SMS & Push"
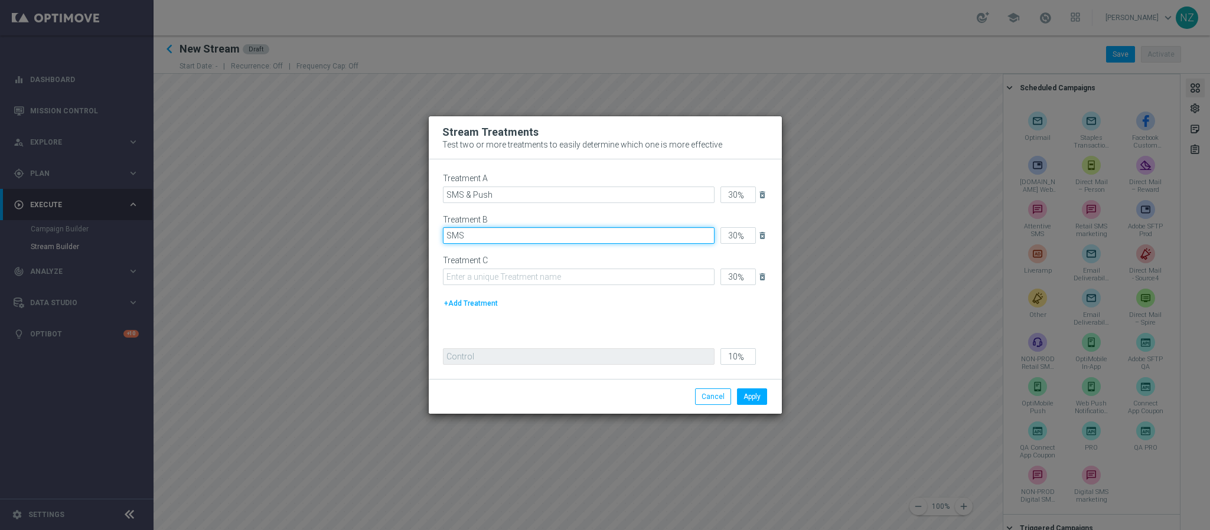
type input "SMS"
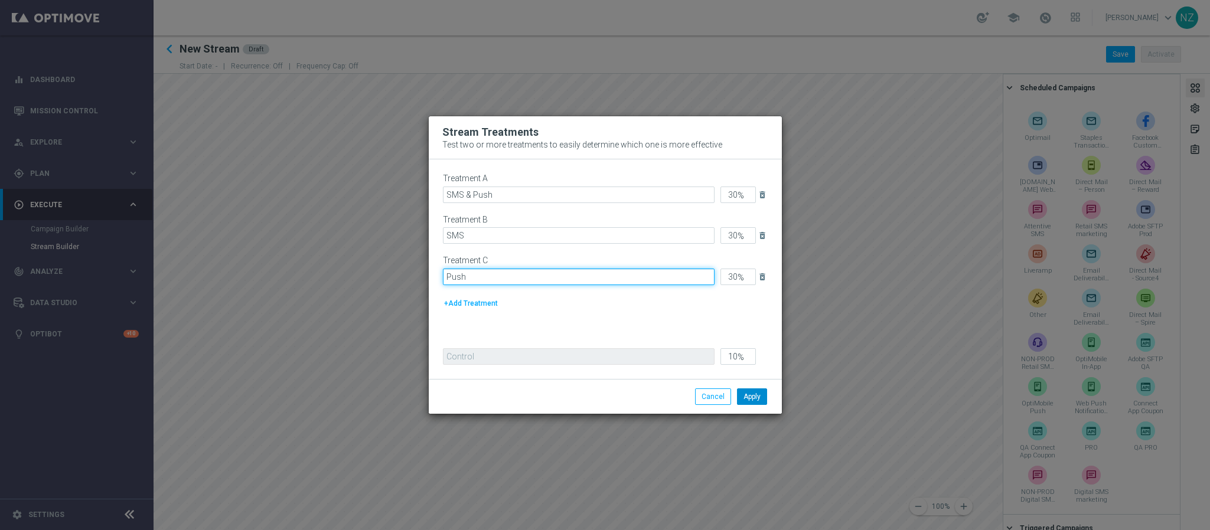
type input "Push"
click at [757, 399] on button "Apply" at bounding box center [752, 397] width 30 height 17
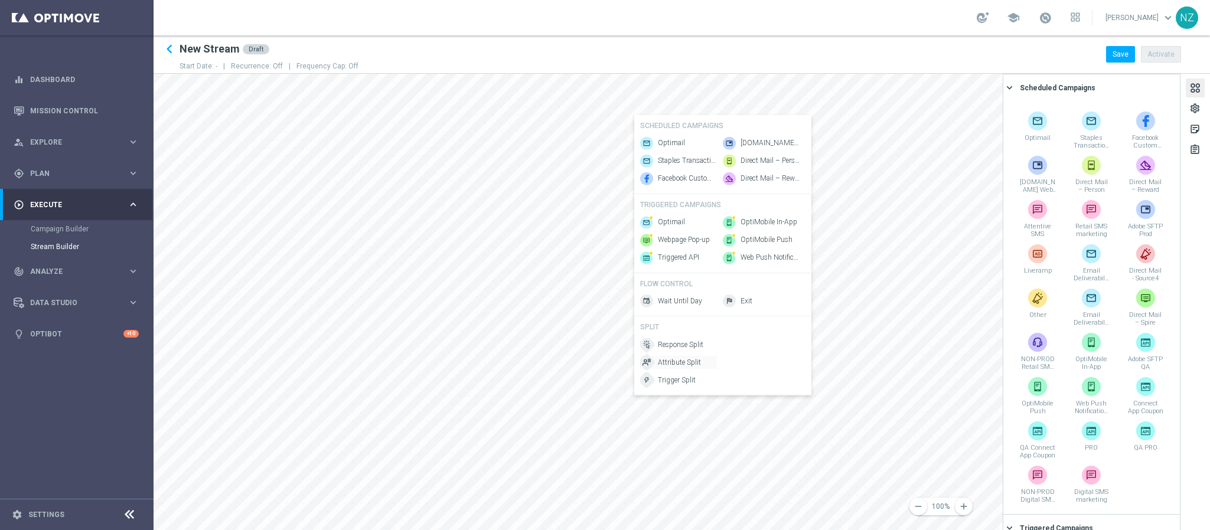
click at [686, 367] on span "Attribute Split" at bounding box center [679, 362] width 43 height 10
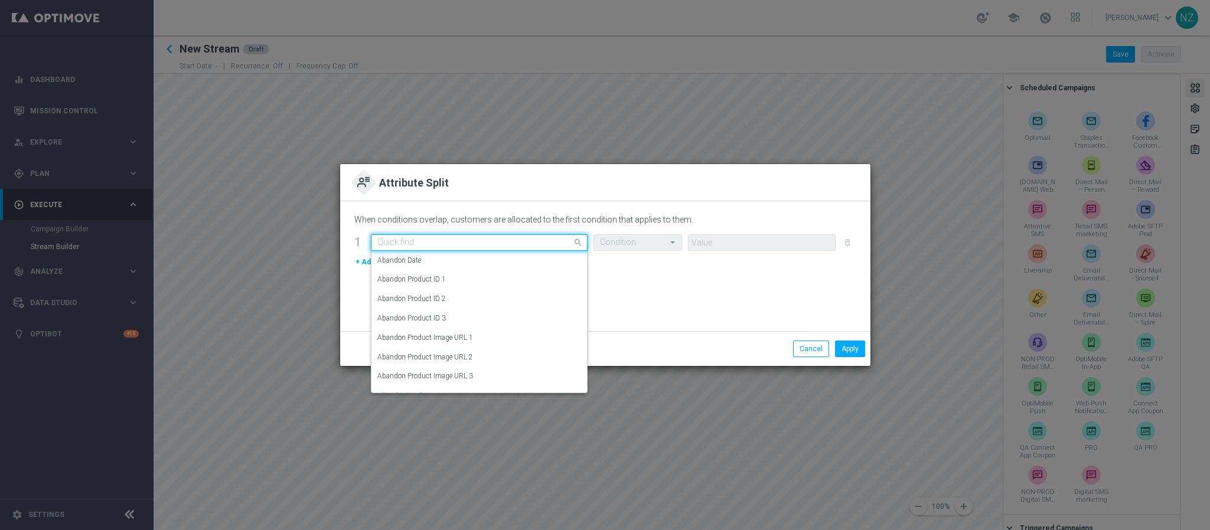
click at [433, 241] on input "text" at bounding box center [467, 243] width 180 height 10
click at [422, 315] on label "SMS CONSENT DOTCOM" at bounding box center [418, 319] width 82 height 10
type input "sms"
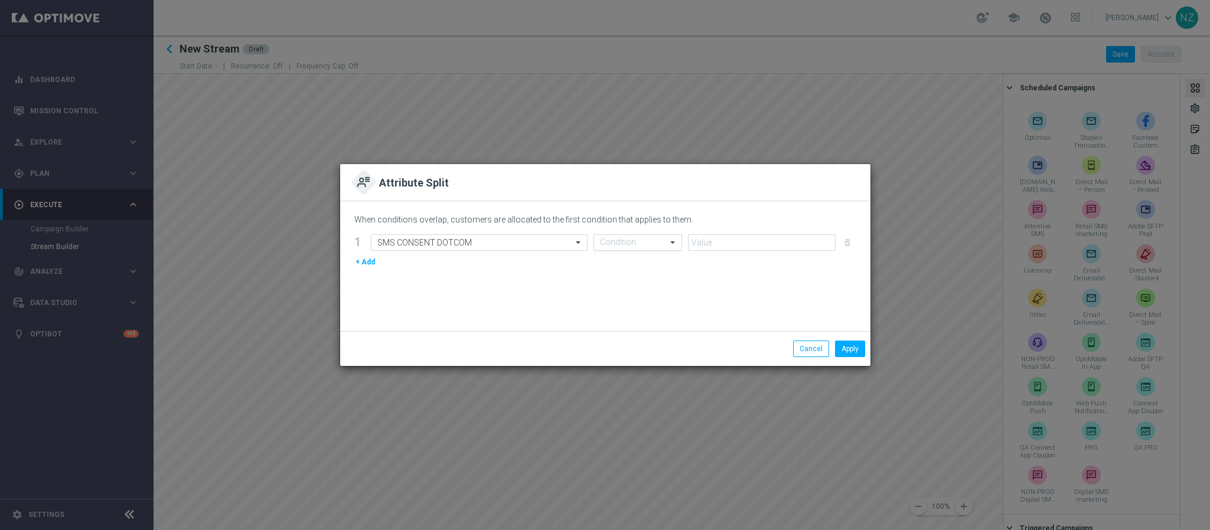
click at [654, 238] on div at bounding box center [637, 243] width 87 height 10
click at [626, 317] on div "Equals" at bounding box center [638, 318] width 76 height 19
click at [727, 243] on input "text" at bounding box center [750, 243] width 111 height 10
click at [719, 260] on div "OptedIn" at bounding box center [762, 260] width 135 height 19
click at [365, 265] on button "+ Add" at bounding box center [365, 262] width 22 height 13
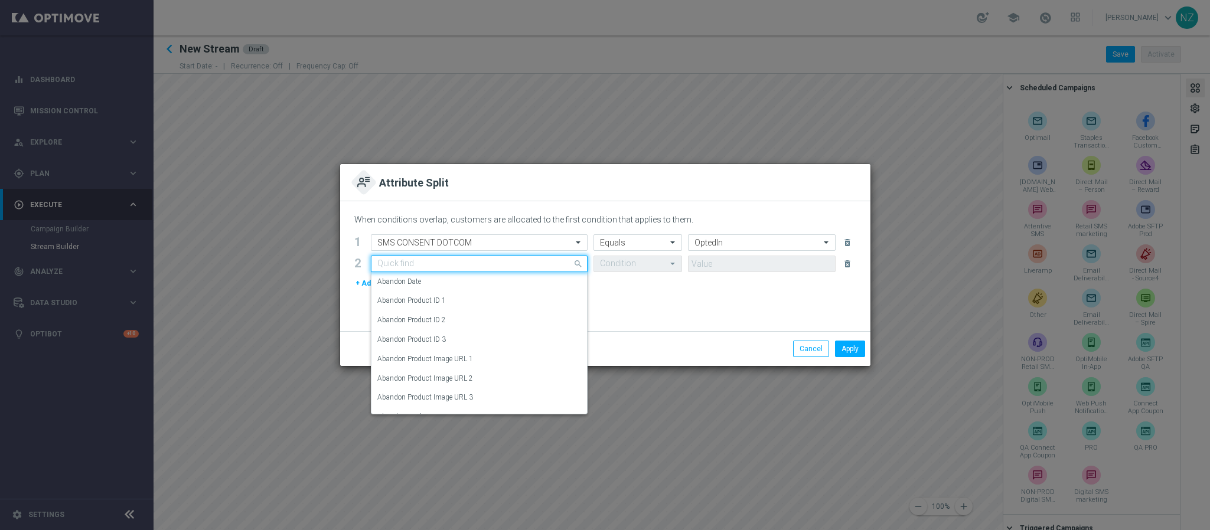
click at [427, 262] on input "text" at bounding box center [467, 264] width 180 height 10
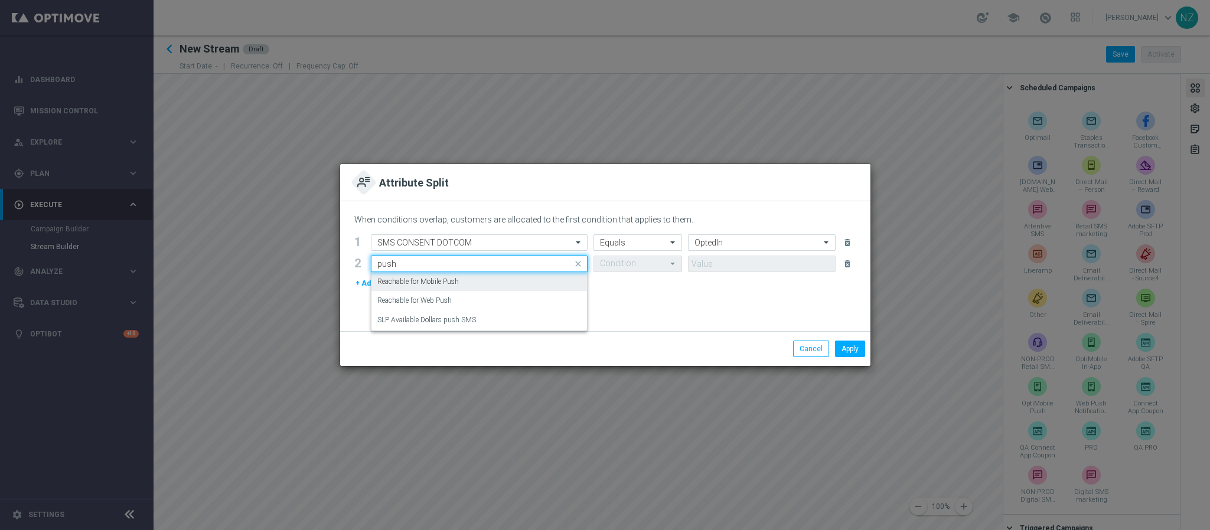
click at [428, 285] on label "Reachable for Mobile Push" at bounding box center [418, 282] width 82 height 10
type input "push"
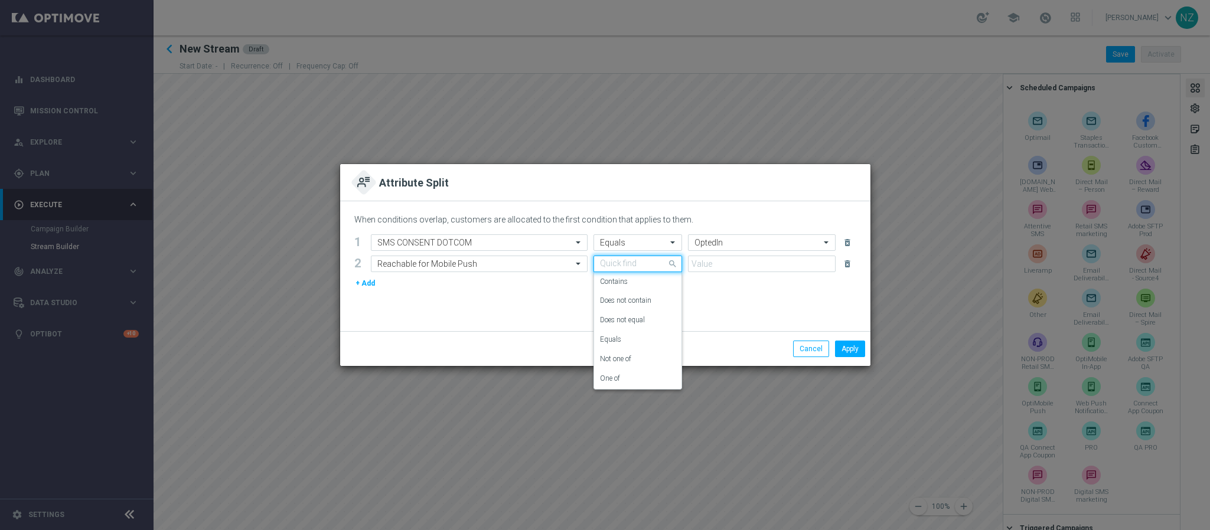
click at [622, 259] on input "text" at bounding box center [626, 264] width 52 height 10
click at [625, 341] on div "Equals" at bounding box center [638, 339] width 76 height 19
click at [399, 307] on div "When conditions overlap, customers are allocated to the first condition that ap…" at bounding box center [605, 266] width 530 height 130
click at [351, 330] on div "When conditions overlap, customers are allocated to the first condition that ap…" at bounding box center [605, 266] width 530 height 130
click at [725, 263] on input "text" at bounding box center [750, 264] width 111 height 10
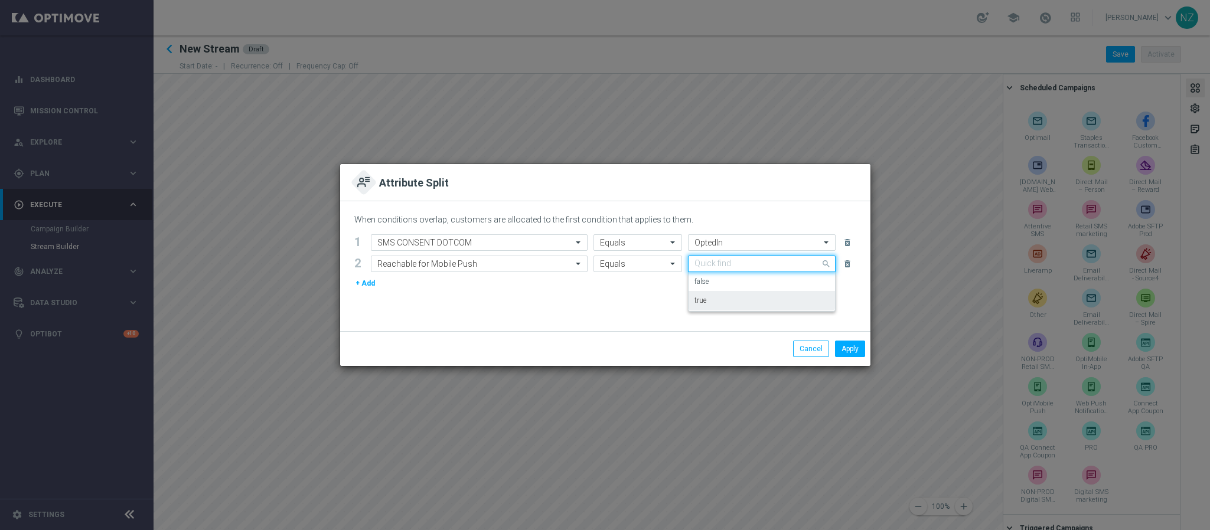
click at [716, 298] on div "true" at bounding box center [762, 300] width 135 height 19
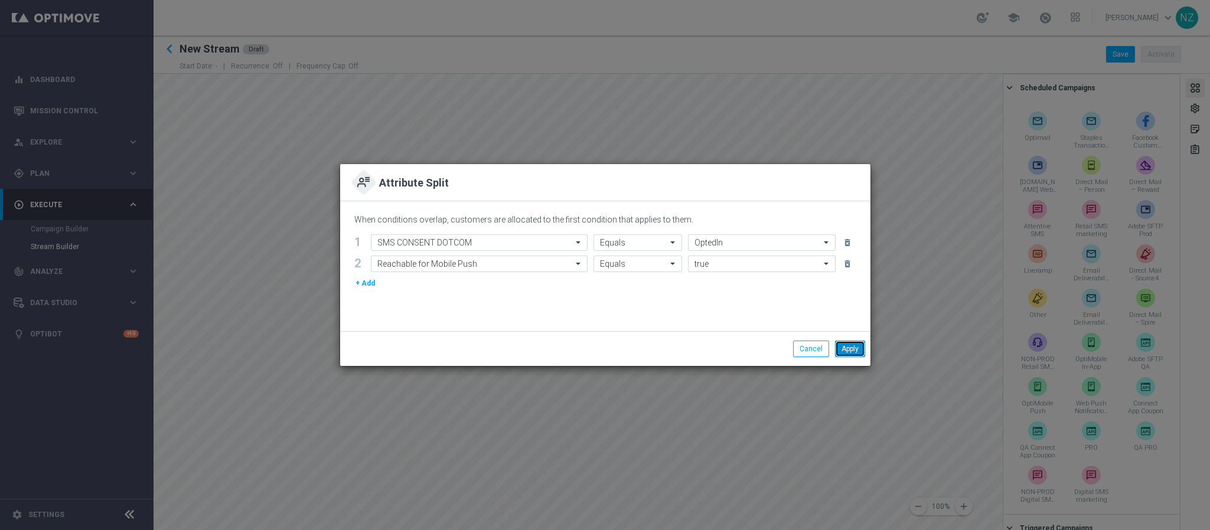
click at [843, 347] on button "Apply" at bounding box center [850, 349] width 30 height 17
click at [846, 265] on icon "delete_forever" at bounding box center [847, 263] width 9 height 9
click at [810, 360] on div "Apply Cancel" at bounding box center [605, 348] width 530 height 35
click at [804, 341] on button "Cancel" at bounding box center [811, 349] width 36 height 17
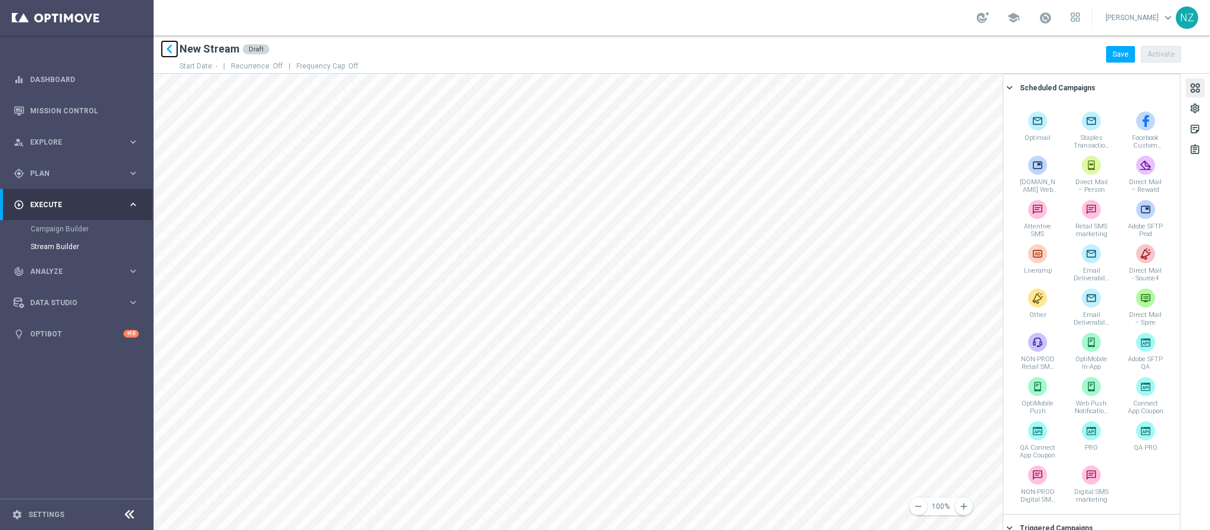
click at [172, 52] on icon "keyboard_arrow_left" at bounding box center [170, 49] width 18 height 18
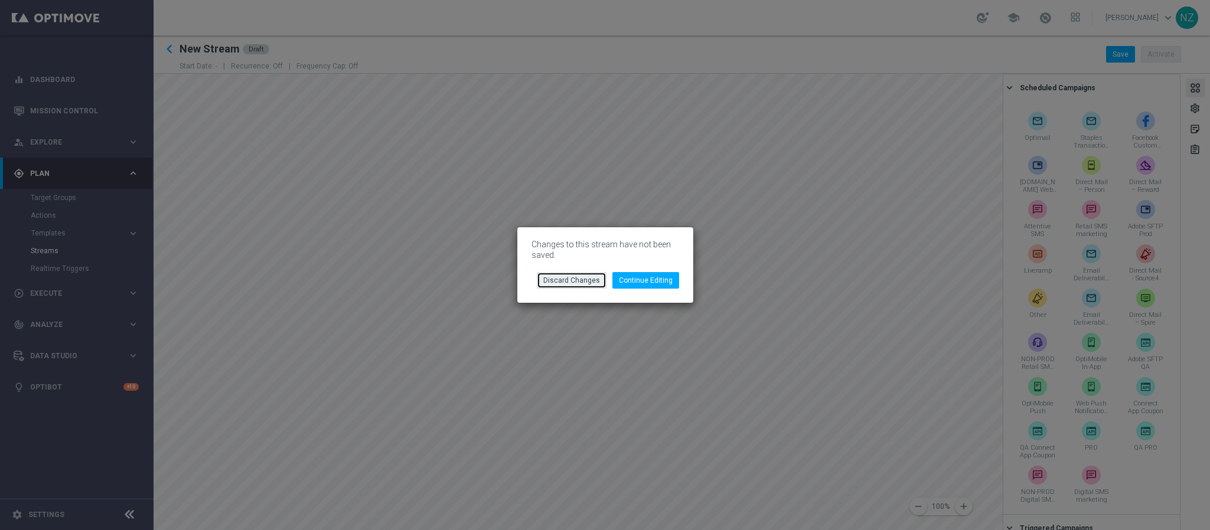
click at [572, 281] on button "Discard Changes" at bounding box center [572, 280] width 70 height 17
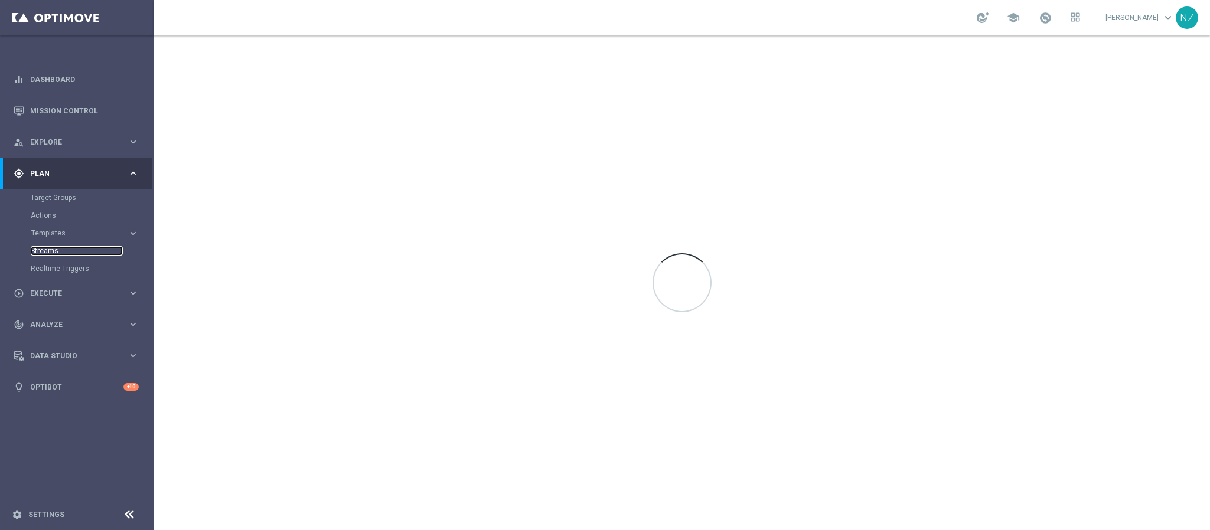
click at [44, 250] on link "Streams" at bounding box center [77, 250] width 92 height 9
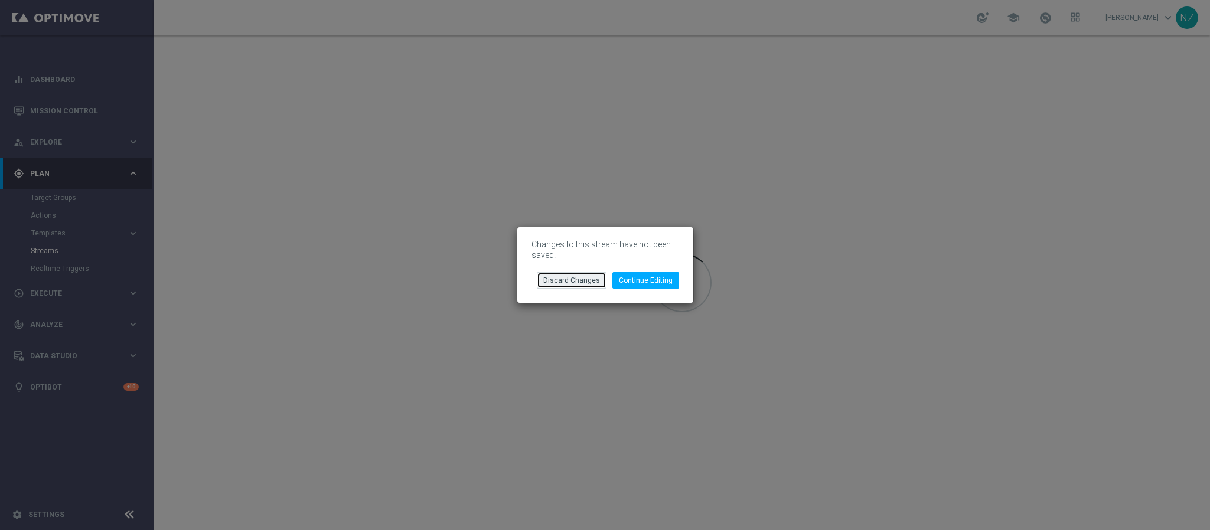
click at [585, 280] on button "Discard Changes" at bounding box center [572, 280] width 70 height 17
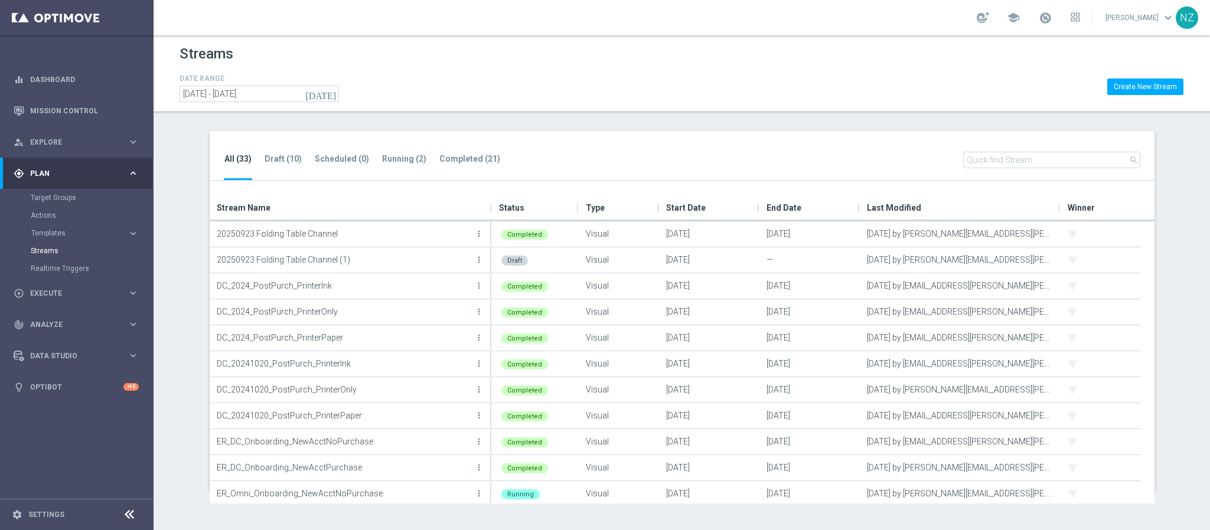
click at [1001, 165] on input "text" at bounding box center [1051, 160] width 177 height 17
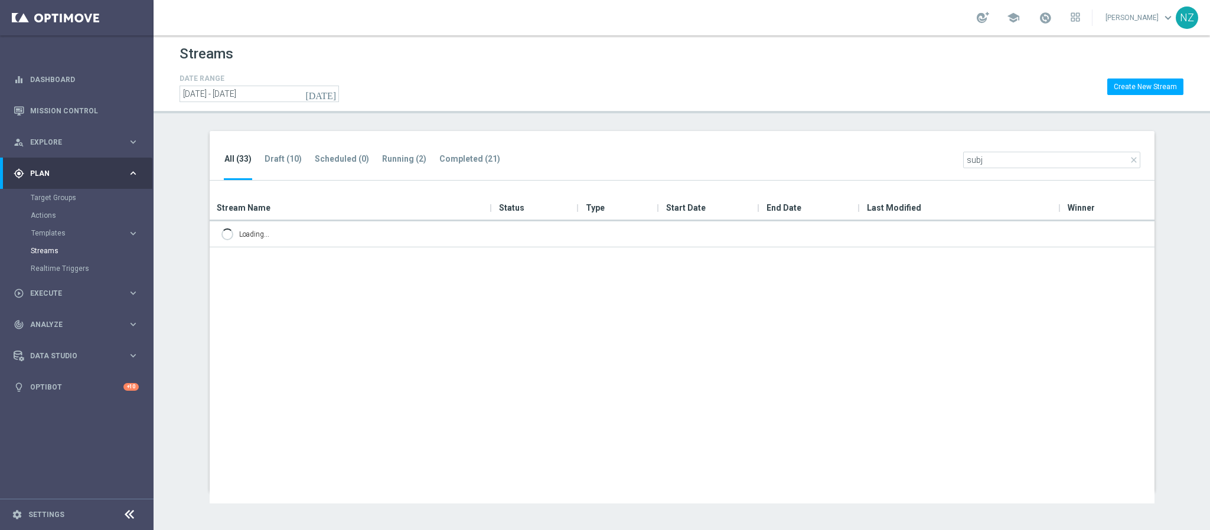
type input "subje"
drag, startPoint x: 960, startPoint y: 156, endPoint x: 875, endPoint y: 149, distance: 85.3
click at [875, 149] on div "All (33) Draft (10) Scheduled (0) Running (2) Completed (21) close subje" at bounding box center [682, 156] width 945 height 50
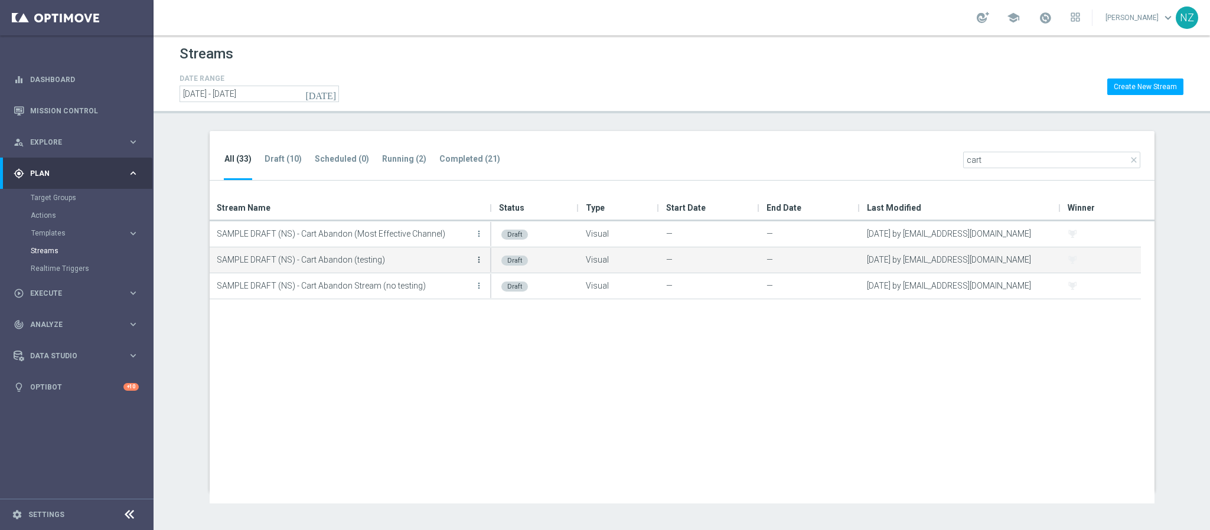
type input "cart"
click at [474, 263] on icon "more_vert" at bounding box center [478, 259] width 9 height 9
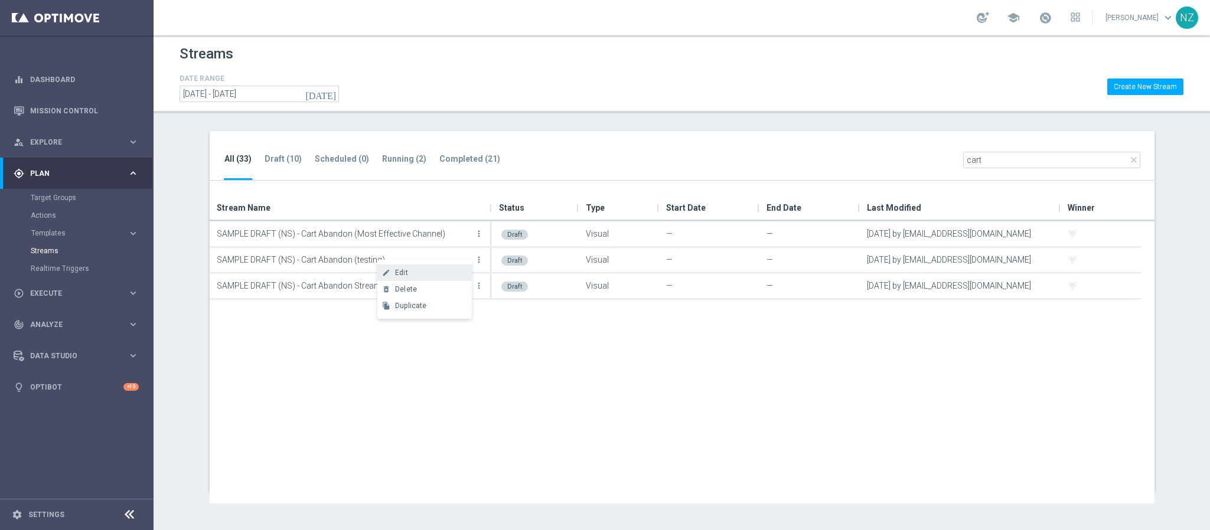
click at [413, 271] on div "Edit" at bounding box center [430, 273] width 71 height 8
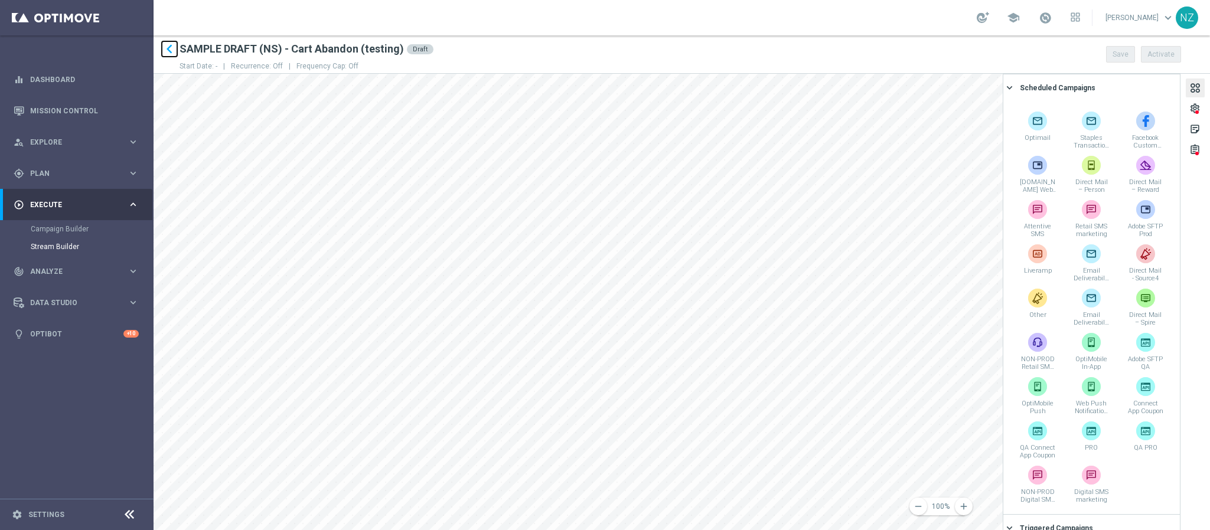
click at [171, 46] on icon "keyboard_arrow_left" at bounding box center [170, 49] width 18 height 18
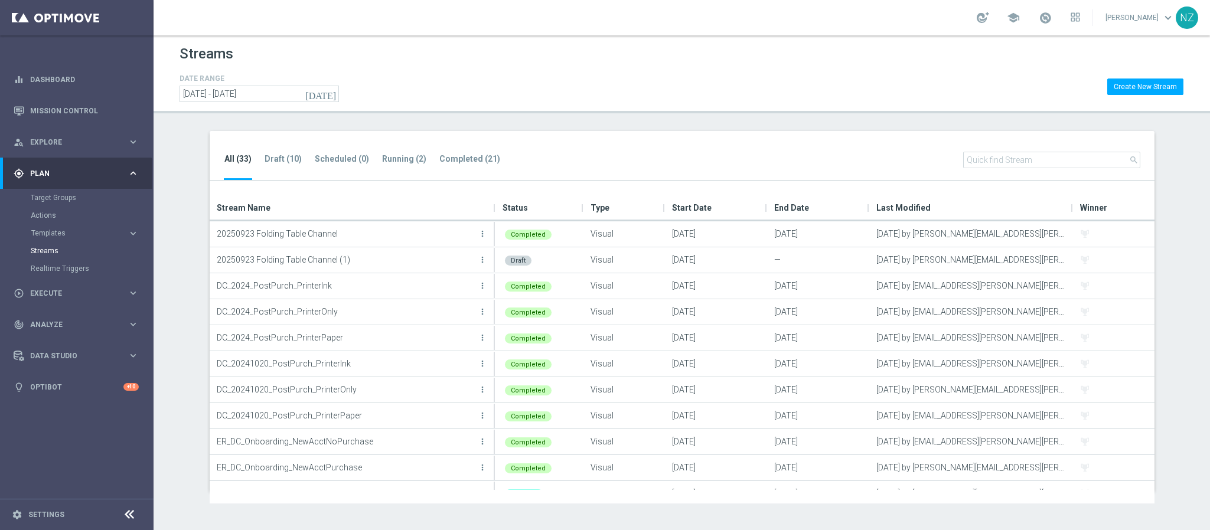
click at [999, 158] on input "text" at bounding box center [1051, 160] width 177 height 17
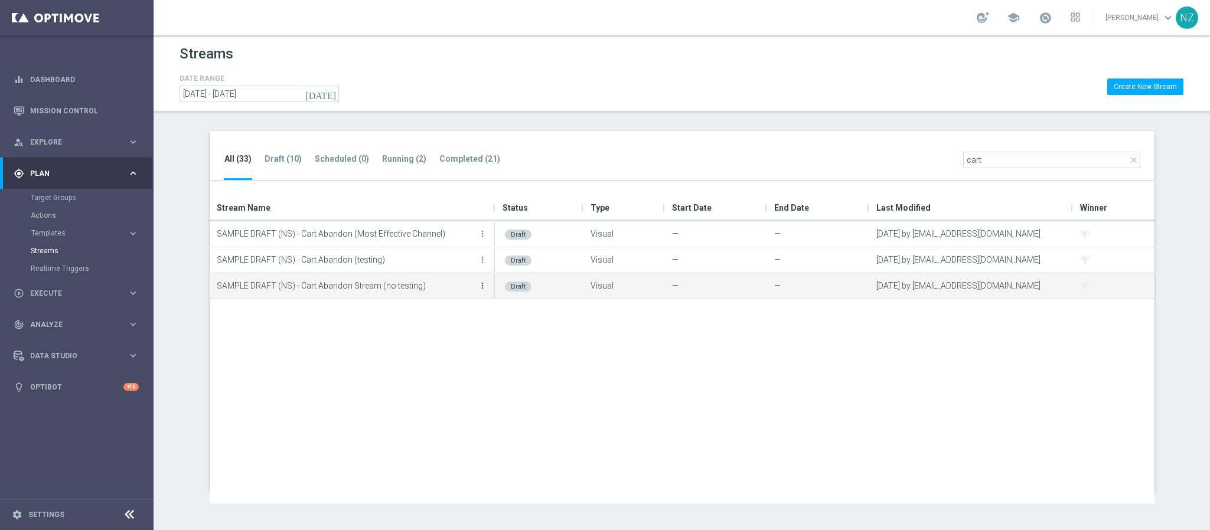
type input "cart"
click at [481, 282] on icon "more_vert" at bounding box center [482, 285] width 9 height 9
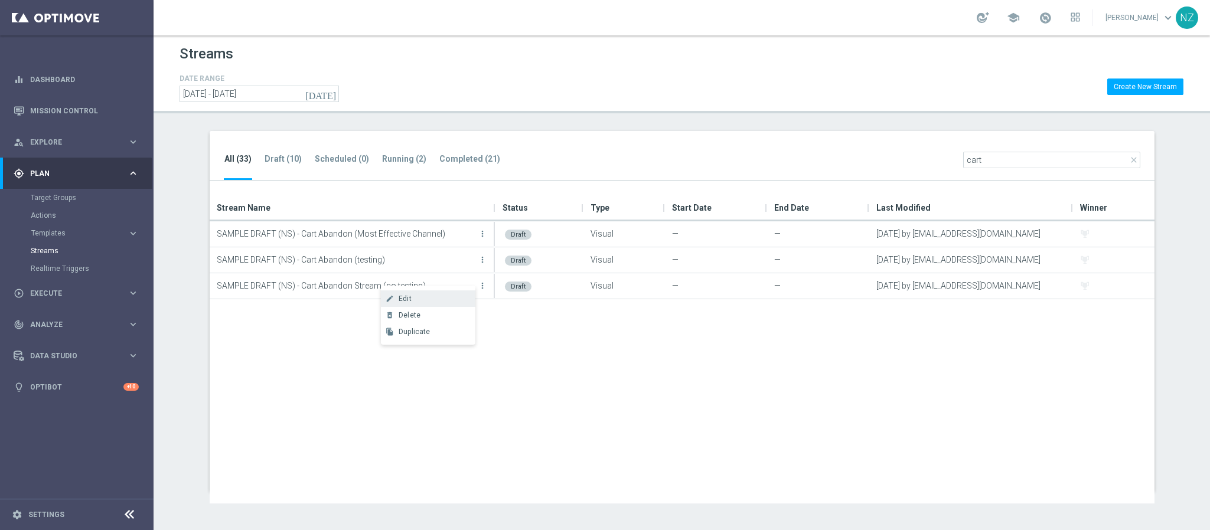
click at [452, 295] on div "Edit" at bounding box center [434, 299] width 71 height 8
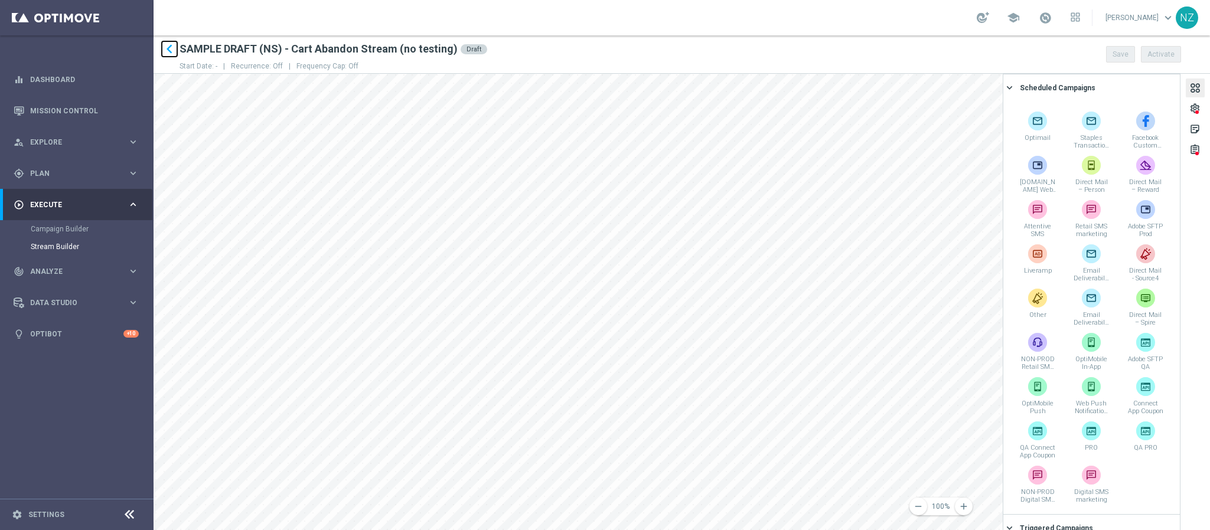
click at [165, 47] on icon "keyboard_arrow_left" at bounding box center [170, 49] width 18 height 18
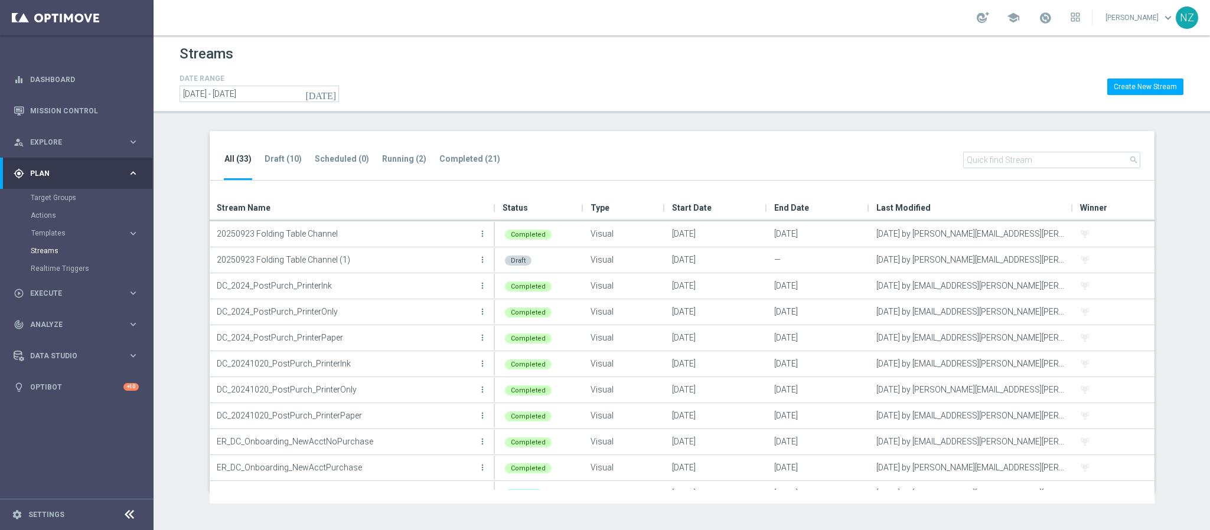
click at [986, 159] on input "text" at bounding box center [1051, 160] width 177 height 17
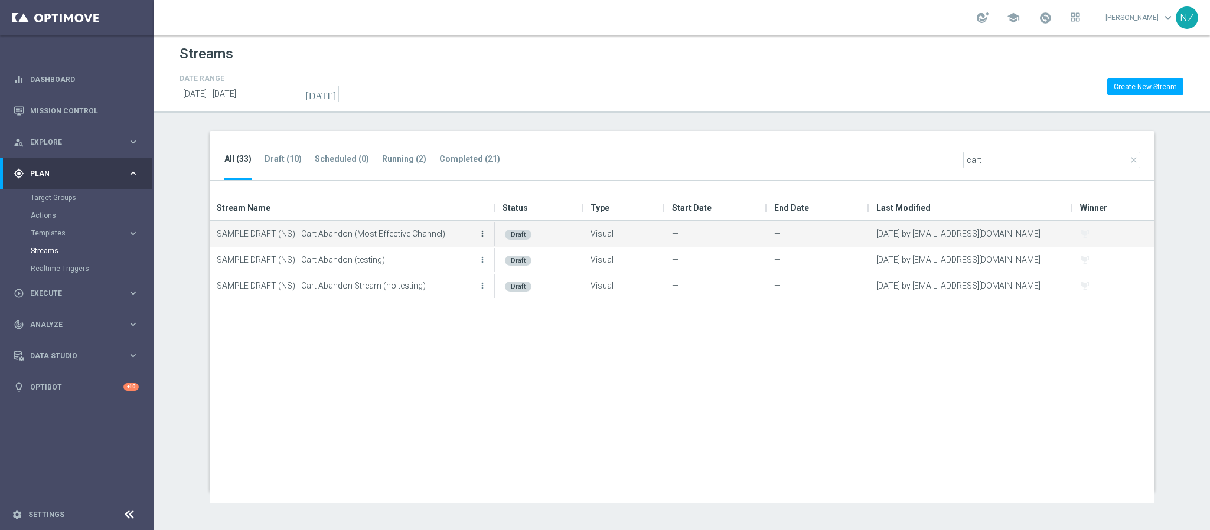
type input "cart"
click at [482, 234] on icon "more_vert" at bounding box center [482, 233] width 9 height 9
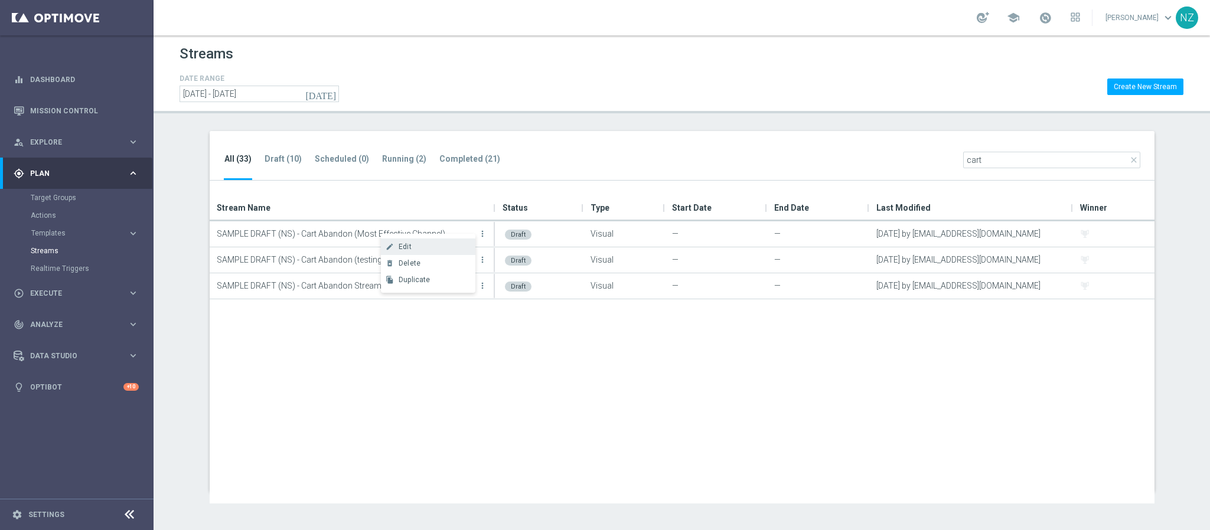
drag, startPoint x: 449, startPoint y: 245, endPoint x: 422, endPoint y: 245, distance: 27.2
click at [422, 245] on div "Edit" at bounding box center [434, 247] width 71 height 8
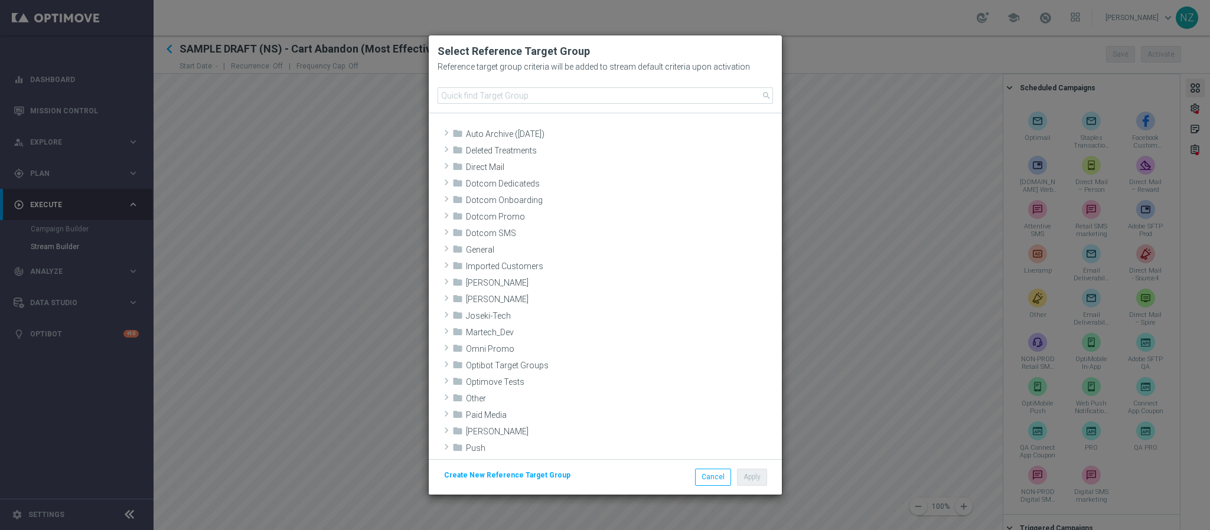
click at [312, 266] on modal-container "Select Reference Target Group Reference target group criteria will be added to …" at bounding box center [605, 265] width 1210 height 530
click at [703, 475] on button "Cancel" at bounding box center [713, 477] width 36 height 17
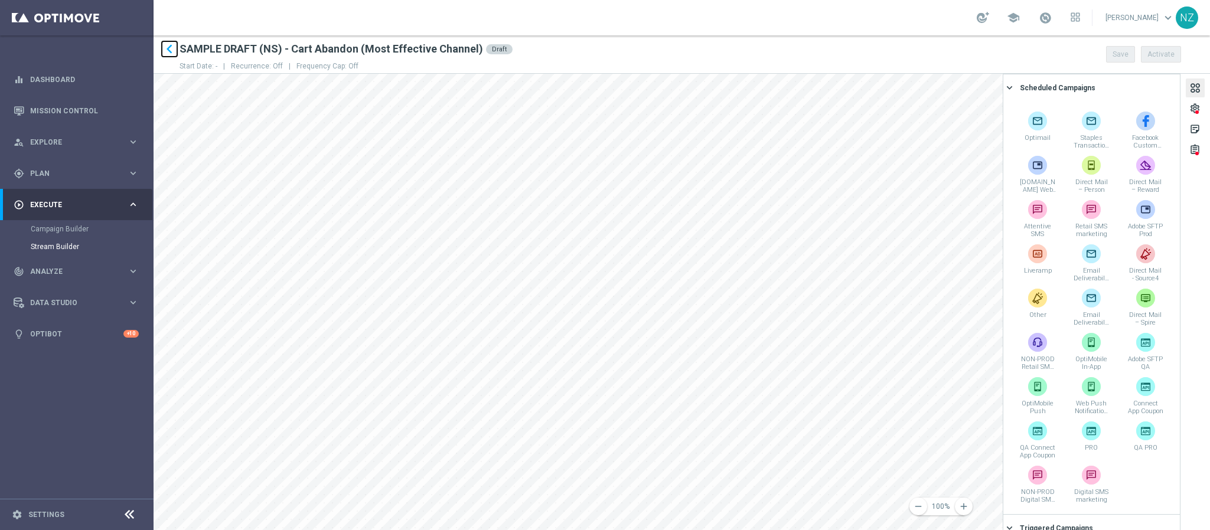
click at [167, 51] on icon "keyboard_arrow_left" at bounding box center [170, 49] width 18 height 18
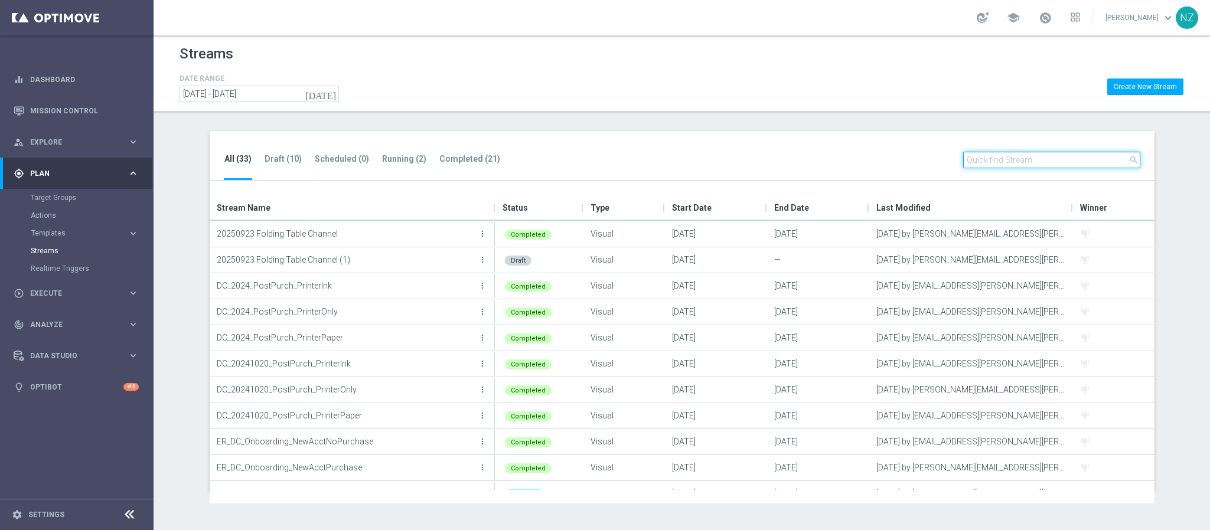
click at [1005, 157] on input "text" at bounding box center [1051, 160] width 177 height 17
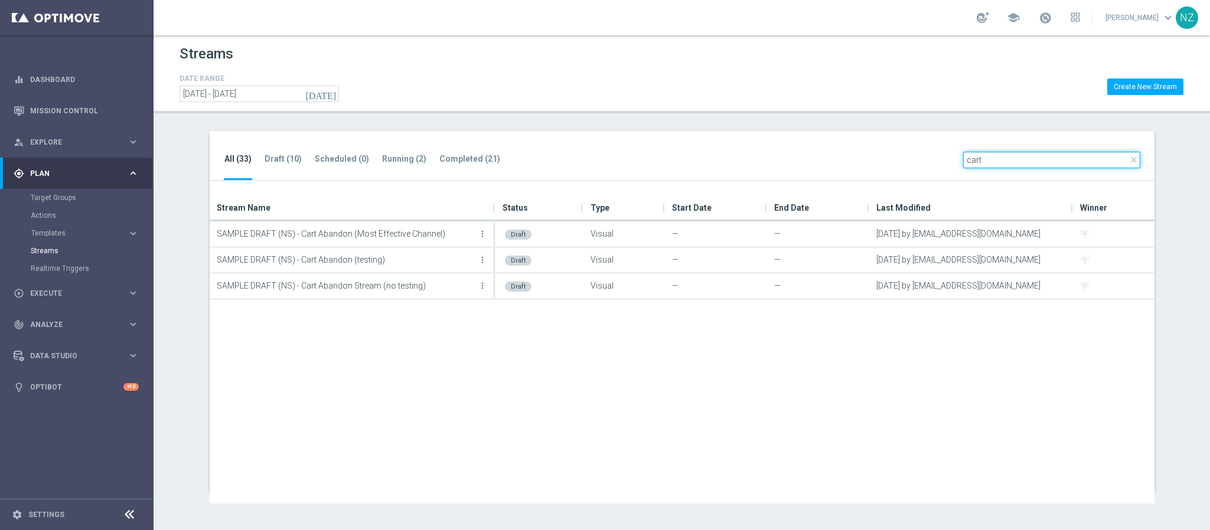
type input "cart"
click at [647, 116] on div "Streams DATE RANGE today 25 Sep 2024 - 25 Sep 2026 Create New Stream All (33) D…" at bounding box center [682, 282] width 1057 height 495
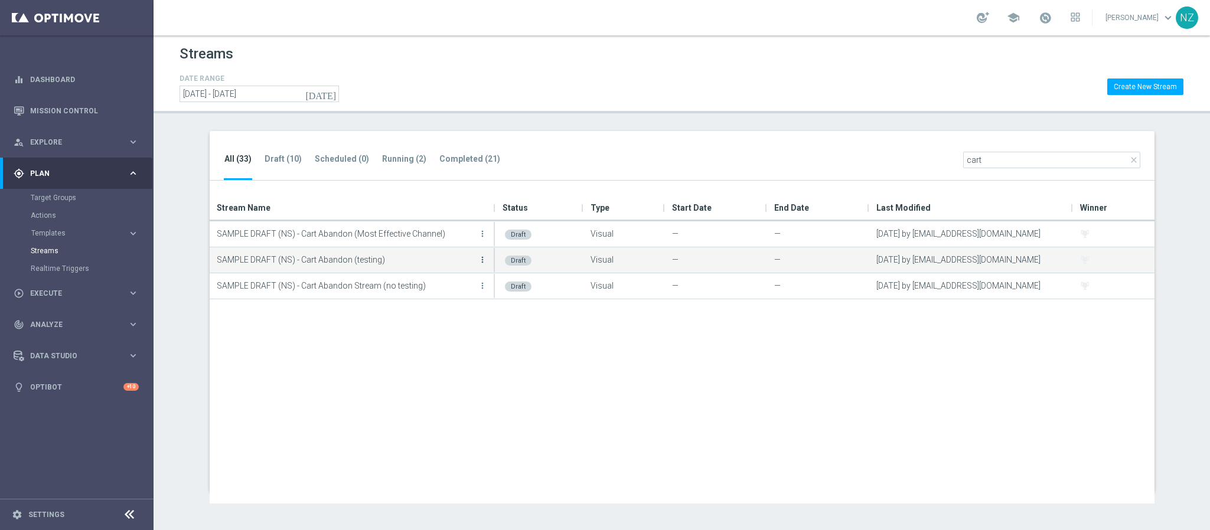
click at [481, 260] on icon "more_vert" at bounding box center [482, 259] width 9 height 9
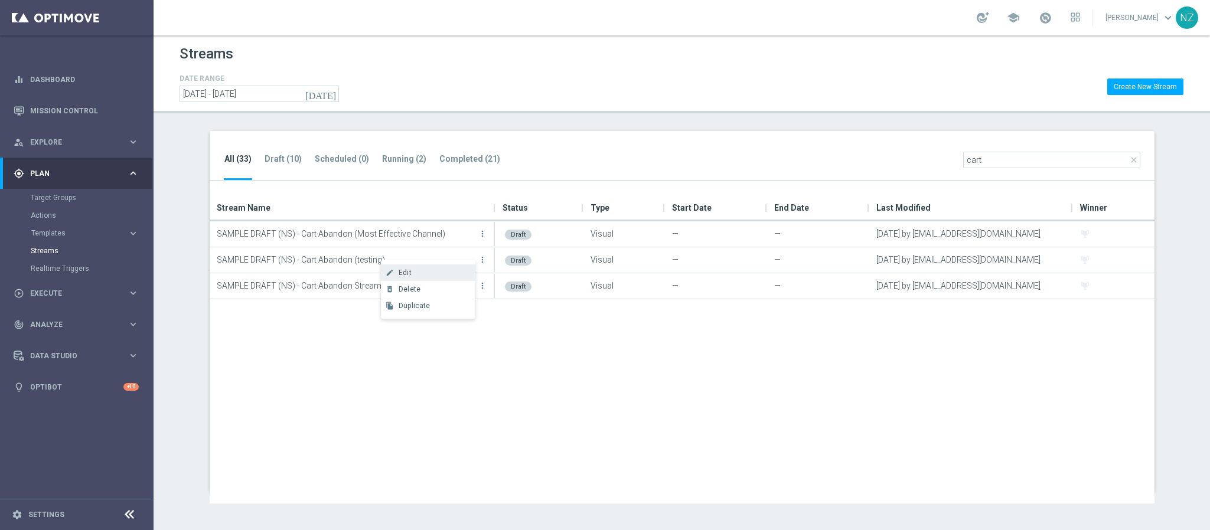
click at [436, 275] on div "Edit" at bounding box center [434, 273] width 71 height 8
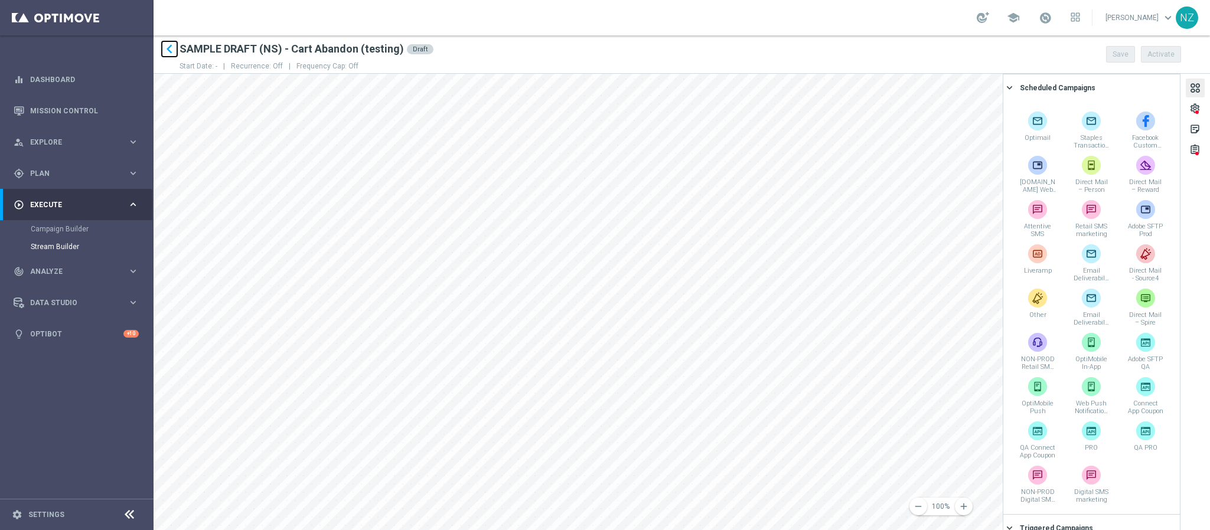
click at [170, 52] on icon "keyboard_arrow_left" at bounding box center [170, 49] width 18 height 18
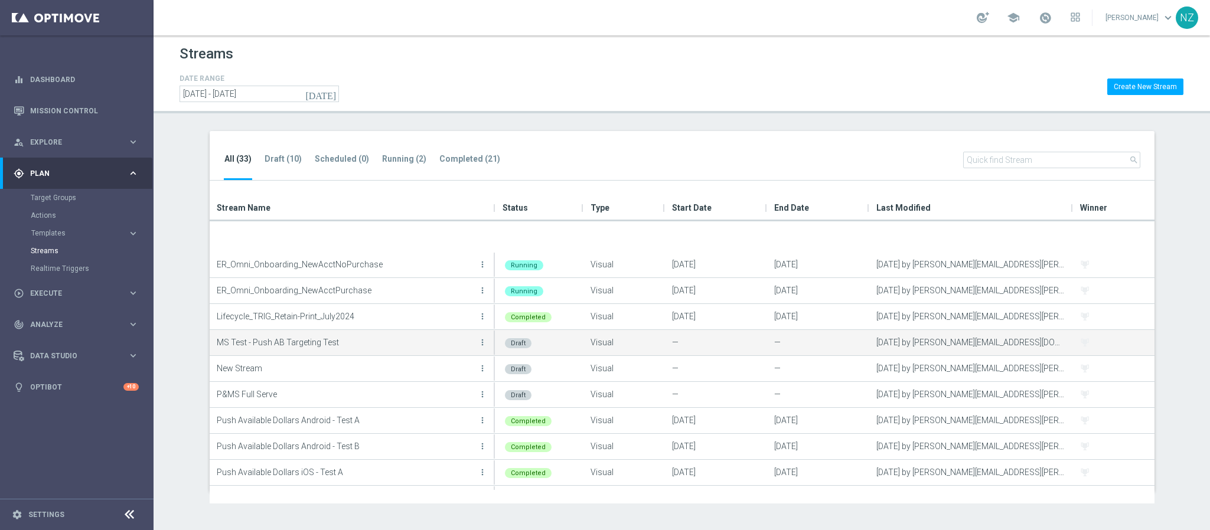
scroll to position [266, 0]
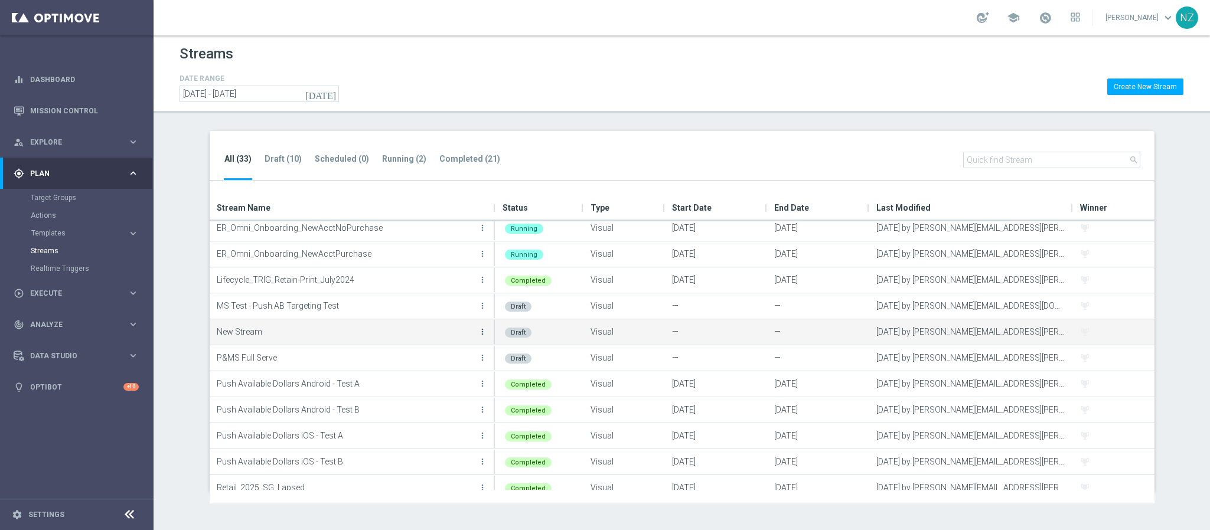
click at [480, 328] on icon "more_vert" at bounding box center [482, 331] width 9 height 9
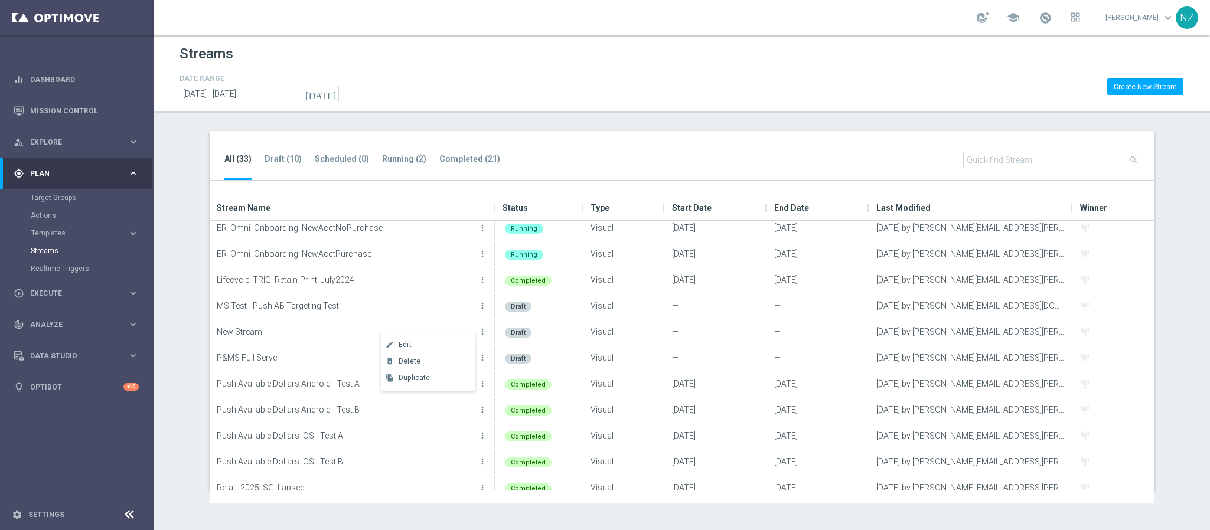
click at [715, 64] on div "Streams" at bounding box center [682, 57] width 1005 height 29
click at [52, 195] on link "Target Groups" at bounding box center [77, 197] width 92 height 9
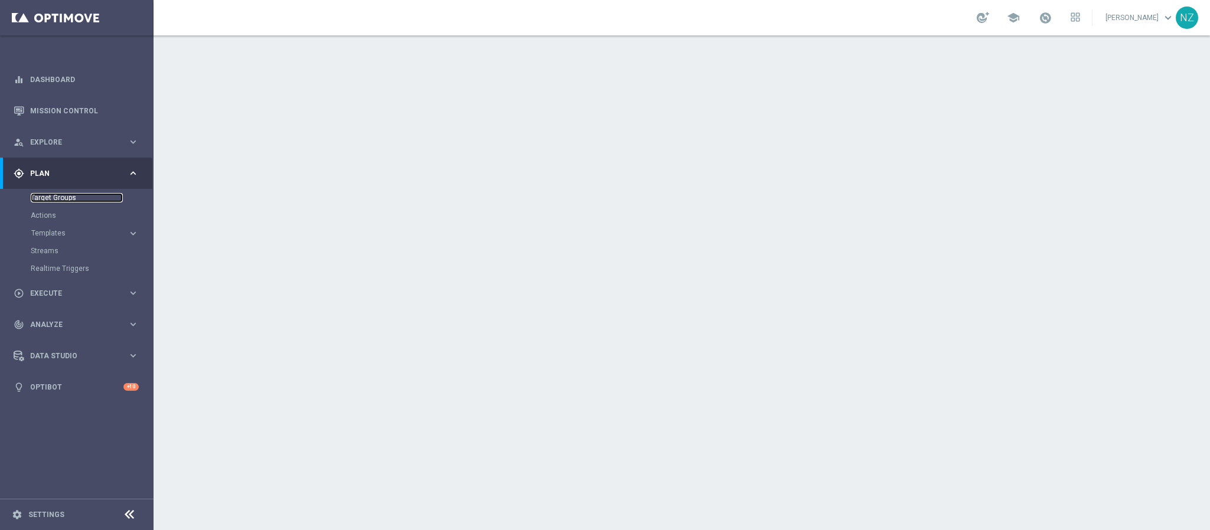
click at [69, 195] on link "Target Groups" at bounding box center [77, 197] width 92 height 9
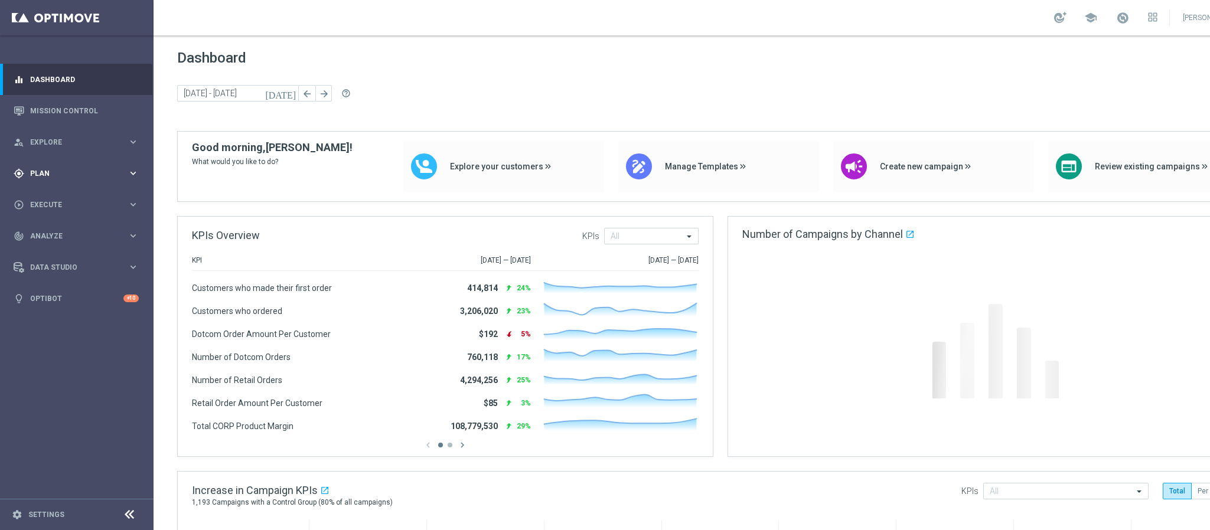
click at [69, 175] on span "Plan" at bounding box center [78, 173] width 97 height 7
click at [57, 199] on link "Target Groups" at bounding box center [77, 197] width 92 height 9
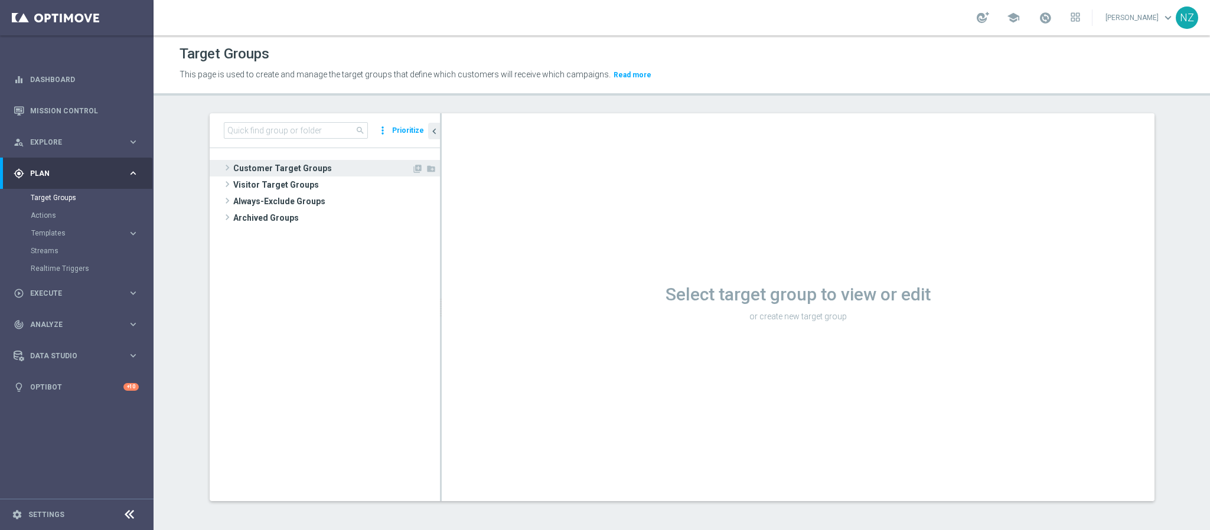
click at [221, 168] on span at bounding box center [227, 168] width 12 height 14
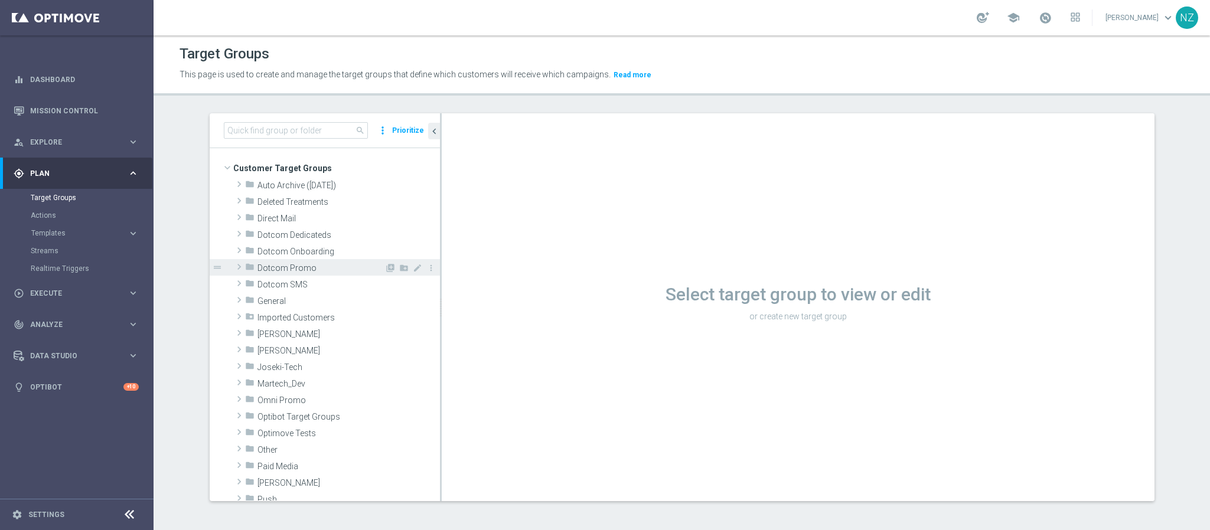
scroll to position [89, 0]
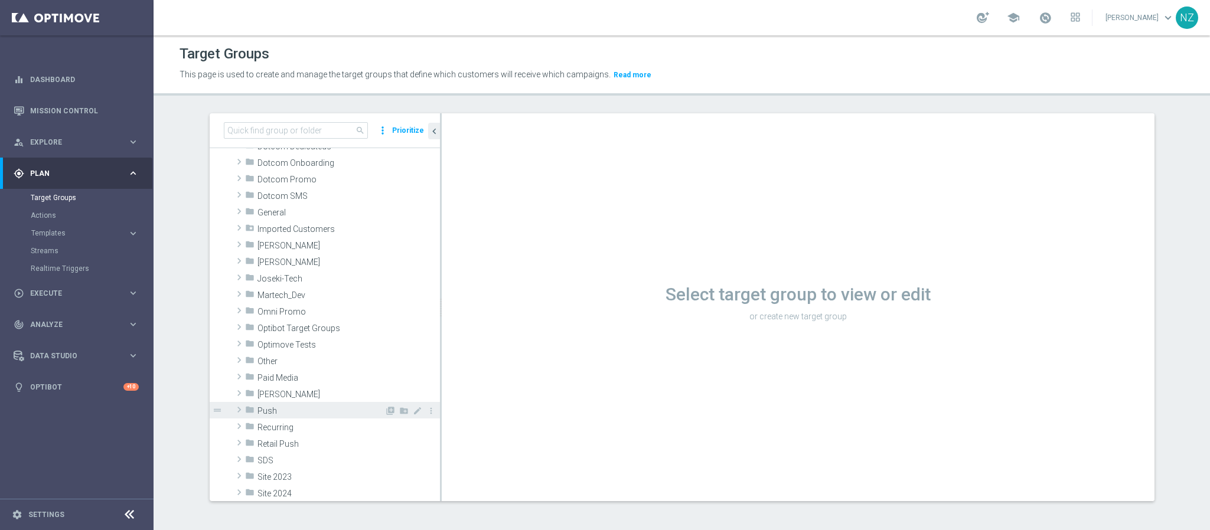
click at [233, 413] on span at bounding box center [239, 410] width 12 height 14
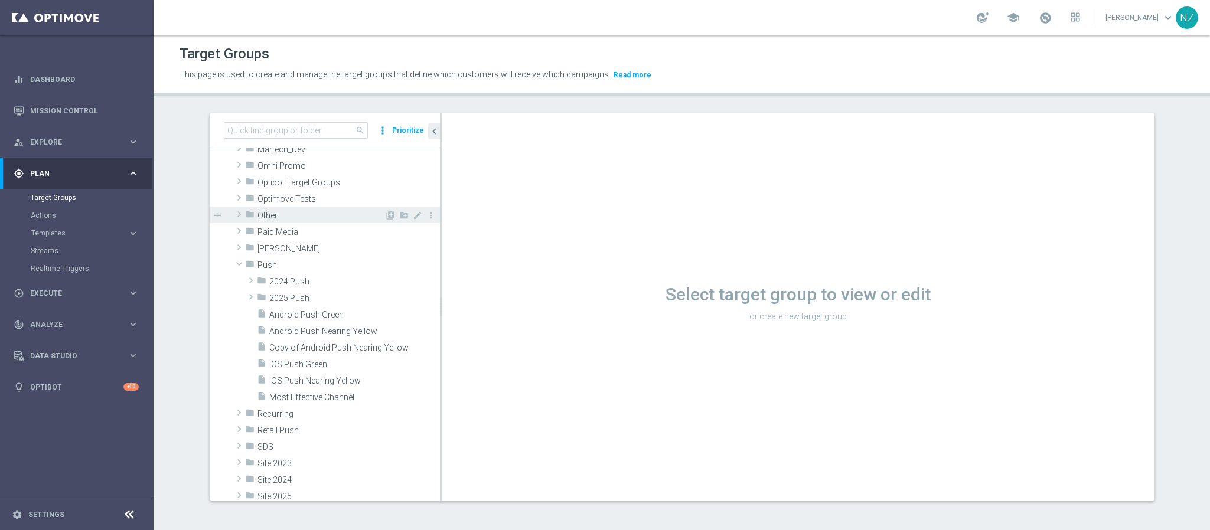
scroll to position [266, 0]
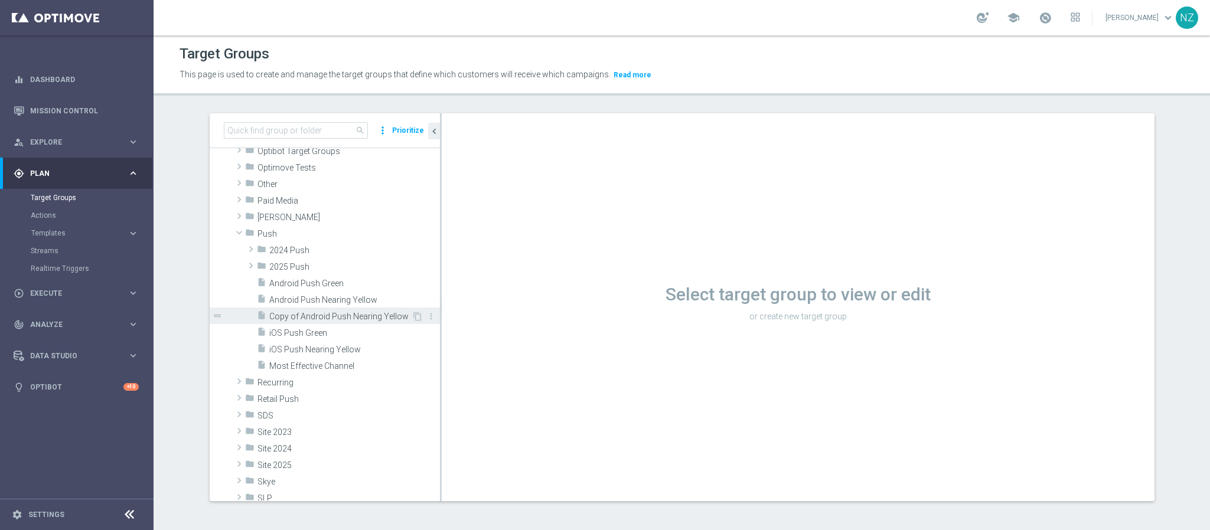
click at [304, 316] on span "Copy of Android Push Nearing Yellow" at bounding box center [340, 317] width 142 height 10
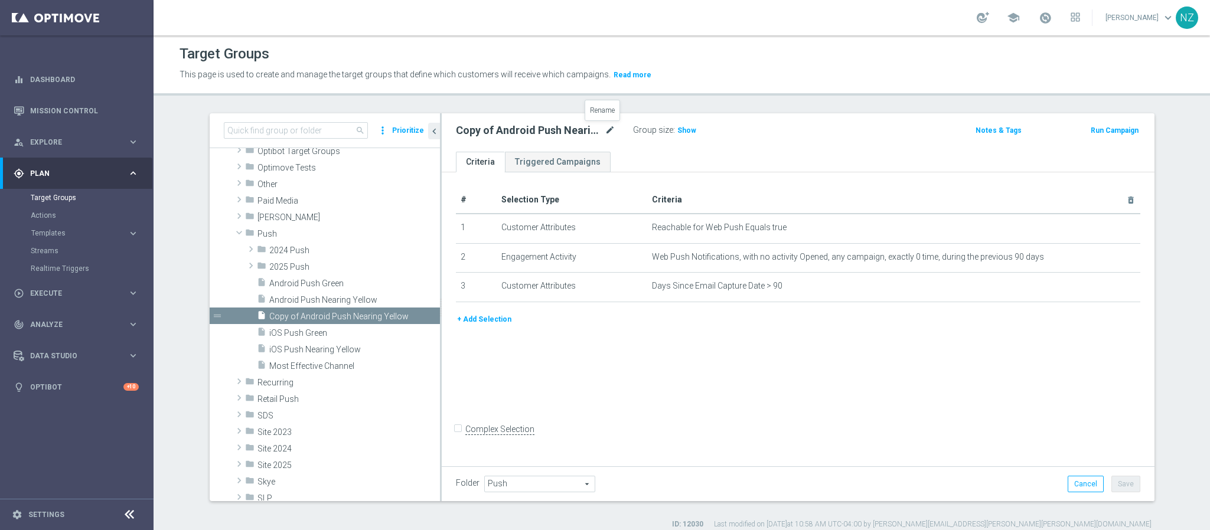
click at [605, 126] on icon "mode_edit" at bounding box center [610, 130] width 11 height 14
click at [507, 129] on input "Copy of Android Push Nearing Yellow" at bounding box center [535, 131] width 159 height 17
drag, startPoint x: 483, startPoint y: 128, endPoint x: 409, endPoint y: 131, distance: 73.3
click at [409, 131] on as-split "search more_vert Prioritize Customer Target Groups library_add create_new_folder" at bounding box center [682, 307] width 945 height 388
drag, startPoint x: 504, startPoint y: 131, endPoint x: 532, endPoint y: 128, distance: 27.9
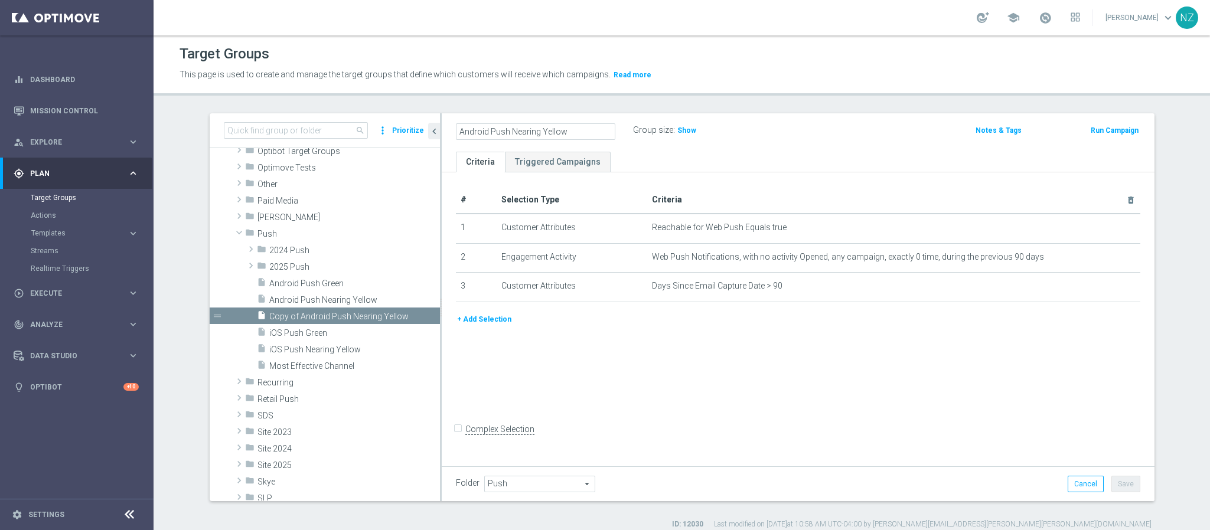
click at [532, 128] on input "Android Push Nearing Yellow" at bounding box center [535, 131] width 159 height 17
type input "Android Push Yellow"
click at [656, 387] on div "# Selection Type Criteria delete_forever 1 Customer Attributes Reachable for We…" at bounding box center [798, 317] width 713 height 291
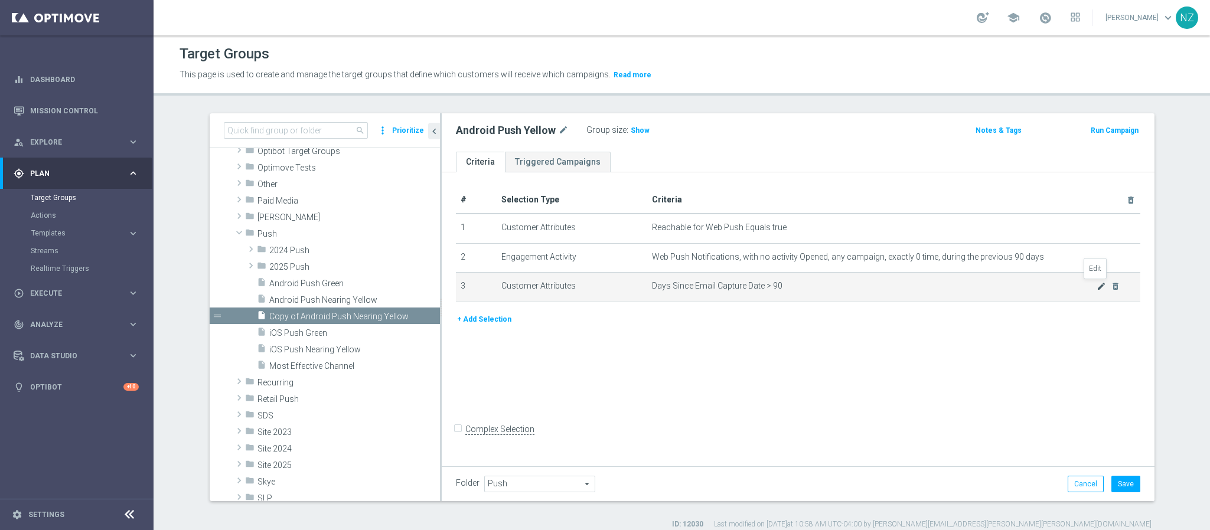
click at [1097, 286] on icon "mode_edit" at bounding box center [1101, 286] width 9 height 9
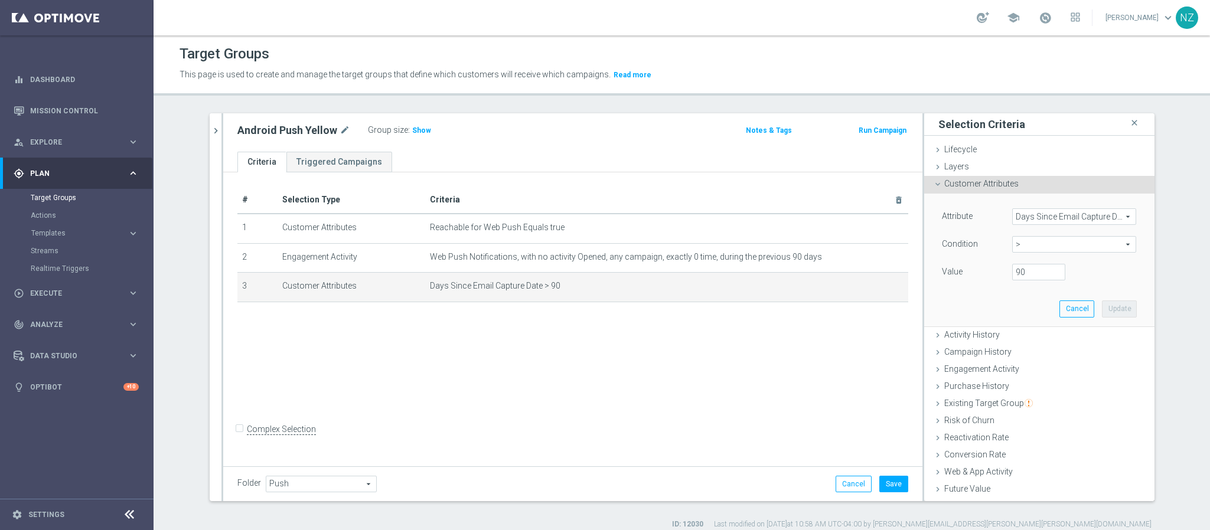
click at [1026, 250] on span ">" at bounding box center [1074, 244] width 123 height 15
click at [1040, 356] on span "between" at bounding box center [1074, 354] width 112 height 9
type input "between"
click at [1016, 276] on input "number" at bounding box center [1038, 272] width 53 height 17
type input "90"
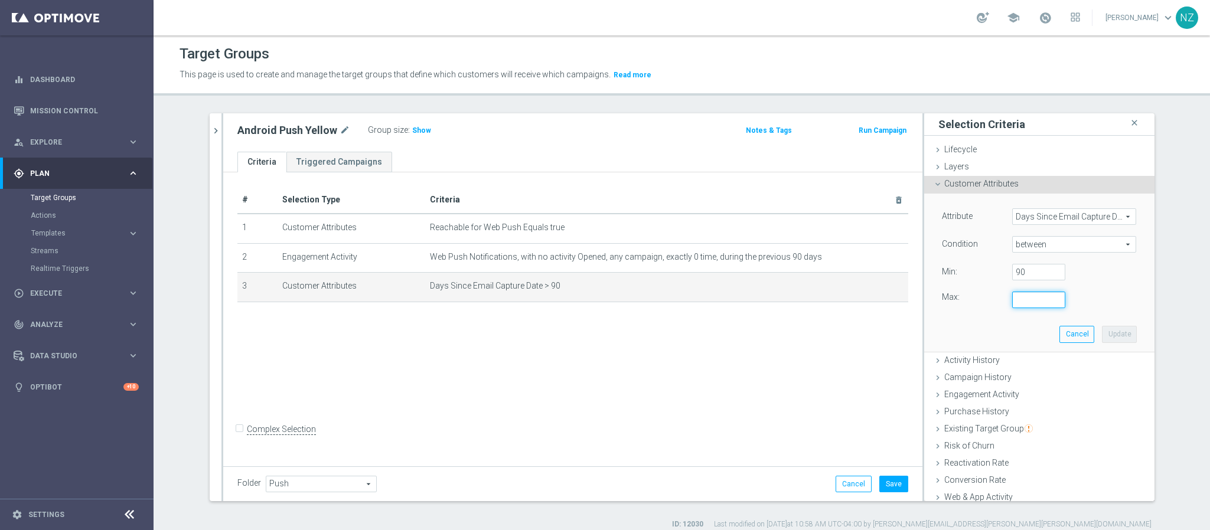
click at [1016, 296] on input "number" at bounding box center [1038, 300] width 53 height 17
type input "180"
click at [1101, 323] on div "Attribute Days Since Email Capture Date Days Since Email Capture Date arrow_dro…" at bounding box center [1039, 273] width 213 height 158
click at [1102, 337] on button "Update" at bounding box center [1119, 334] width 35 height 17
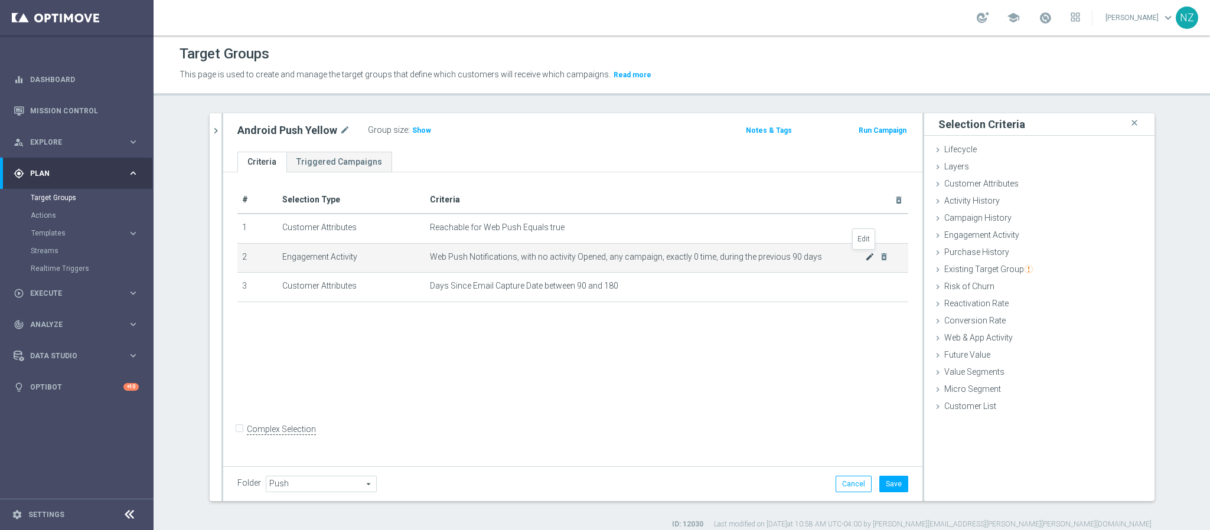
click at [865, 255] on icon "mode_edit" at bounding box center [869, 256] width 9 height 9
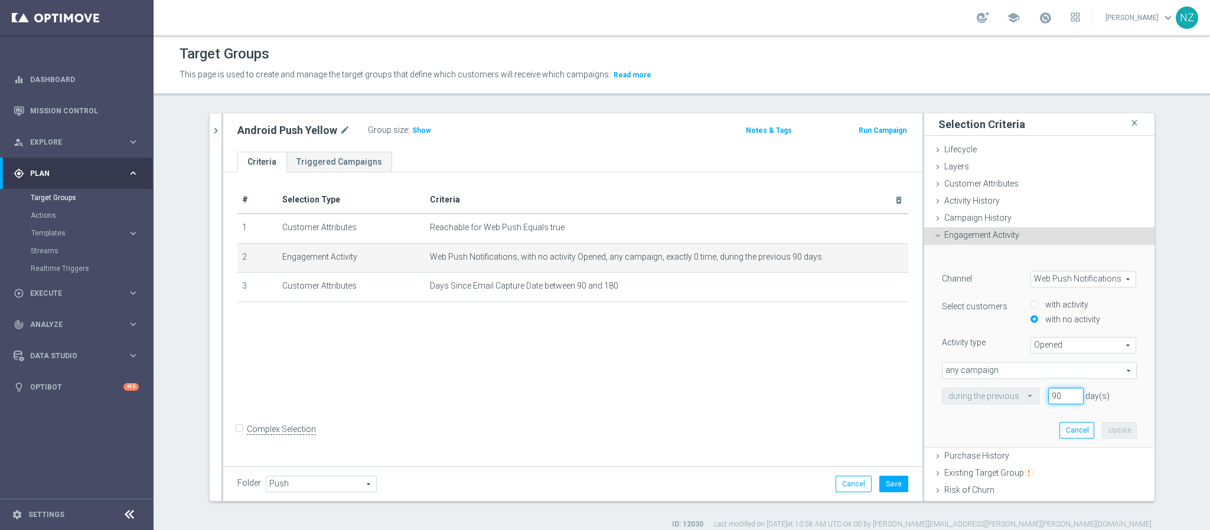
drag, startPoint x: 1051, startPoint y: 392, endPoint x: 1032, endPoint y: 390, distance: 18.9
click at [1039, 390] on div "90 day(s)" at bounding box center [1065, 396] width 53 height 17
type input "180"
click at [1102, 427] on button "Update" at bounding box center [1119, 430] width 35 height 17
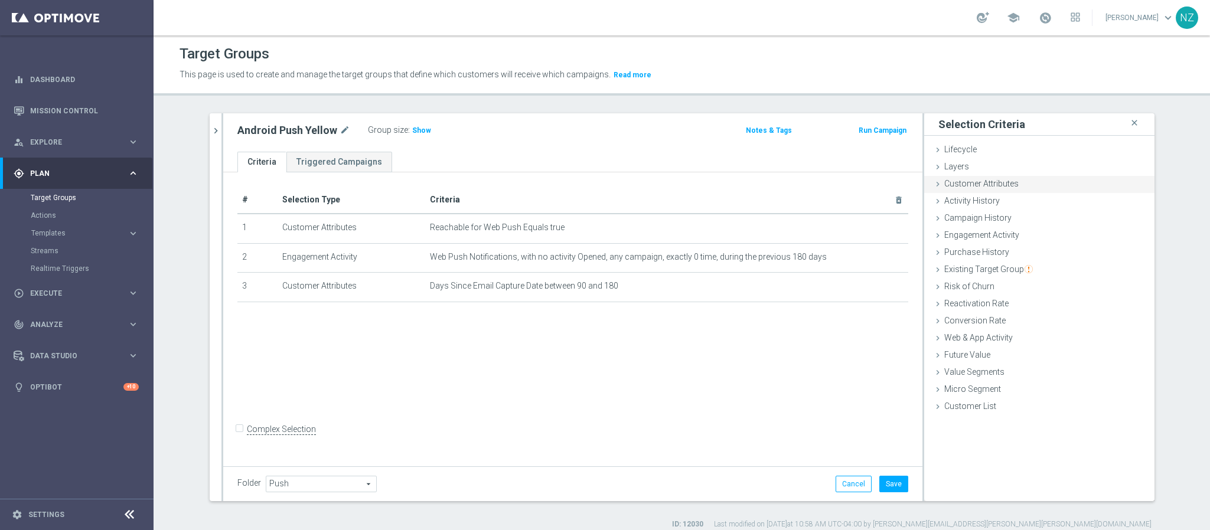
click at [980, 185] on span "Customer Attributes" at bounding box center [981, 183] width 74 height 9
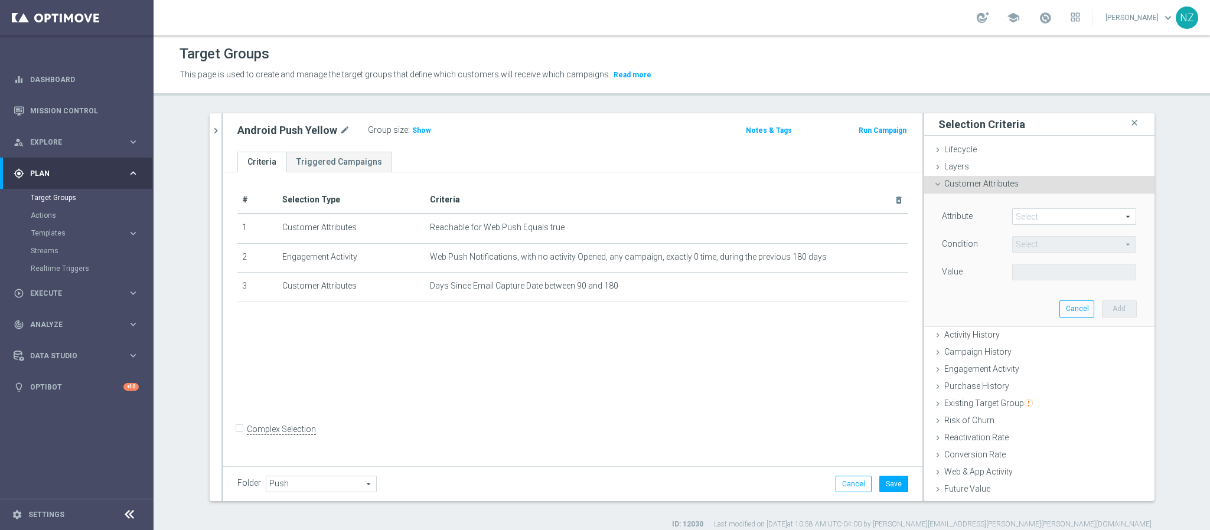
click at [980, 185] on span "Customer Attributes" at bounding box center [981, 183] width 74 height 9
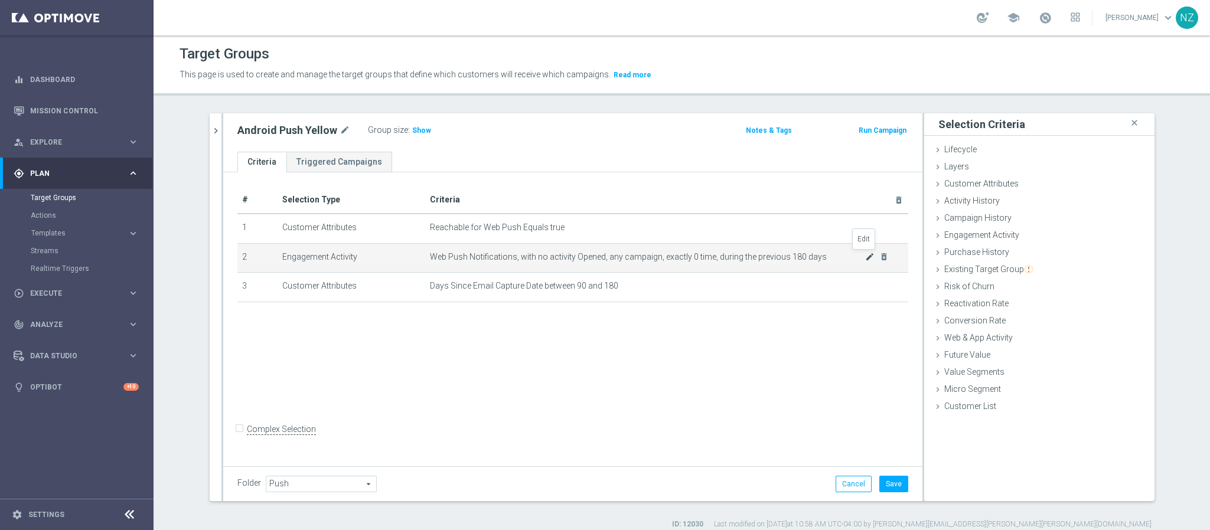
click at [865, 258] on icon "mode_edit" at bounding box center [869, 256] width 9 height 9
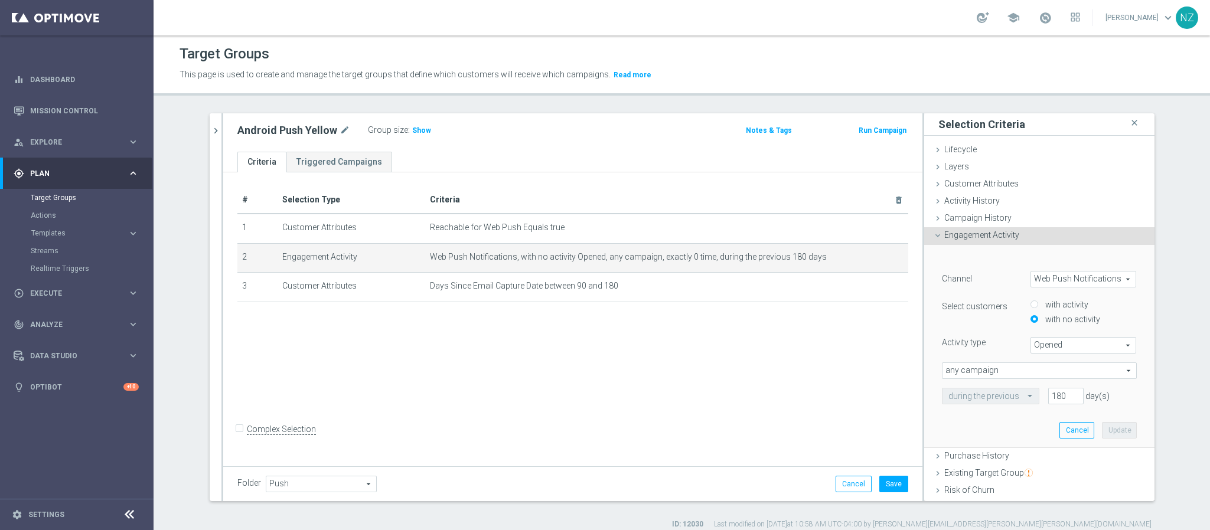
click at [1031, 305] on input "with activity" at bounding box center [1035, 305] width 8 height 8
radio input "true"
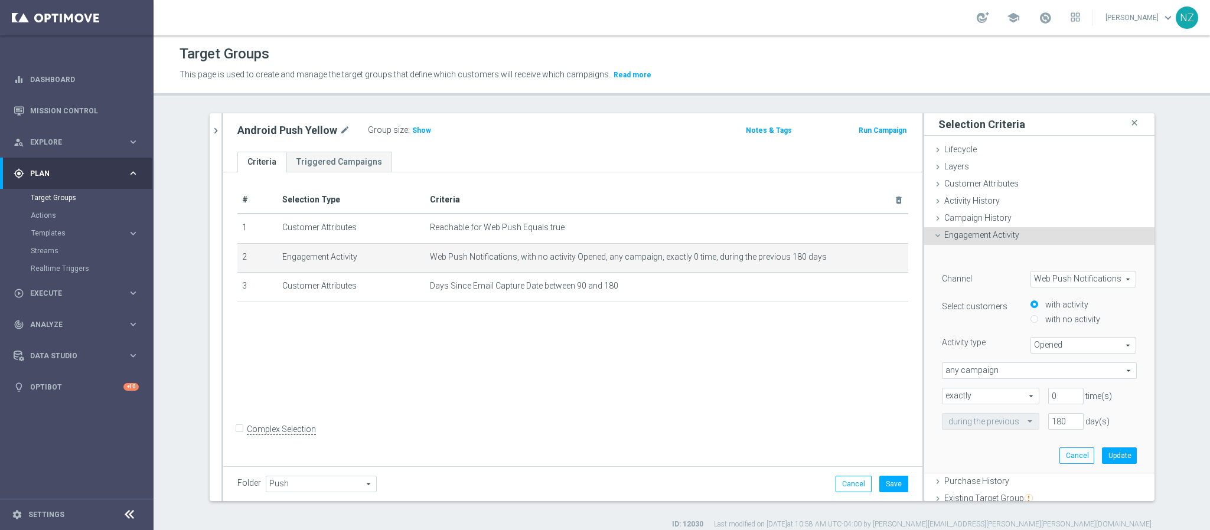
click at [996, 394] on span "exactly" at bounding box center [991, 396] width 96 height 15
click at [978, 416] on span "more than" at bounding box center [991, 413] width 84 height 9
type input "more than"
click at [1102, 456] on button "Update" at bounding box center [1119, 456] width 35 height 17
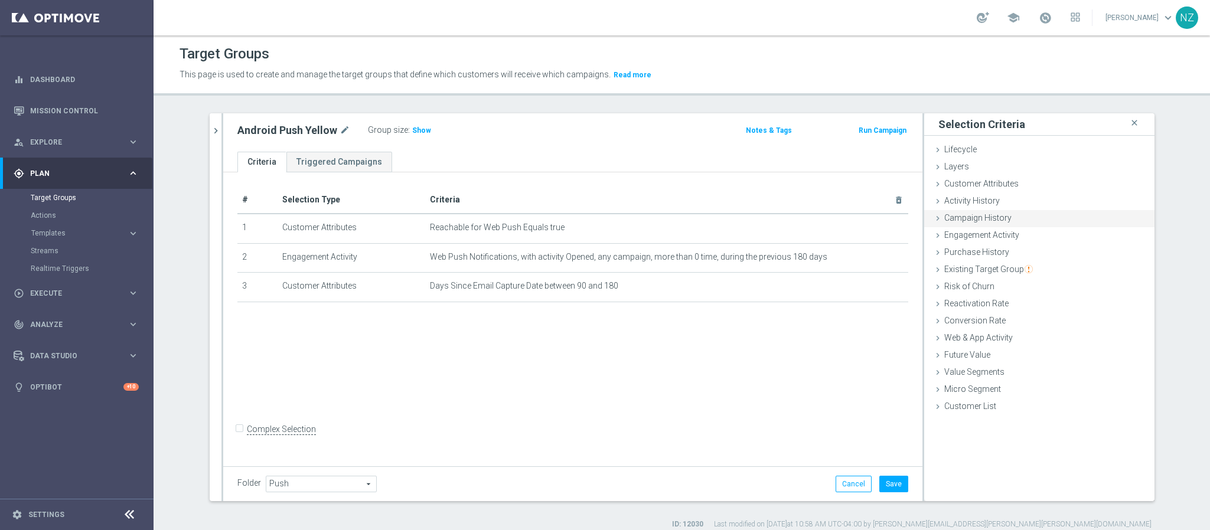
click at [999, 221] on span "Campaign History" at bounding box center [977, 217] width 67 height 9
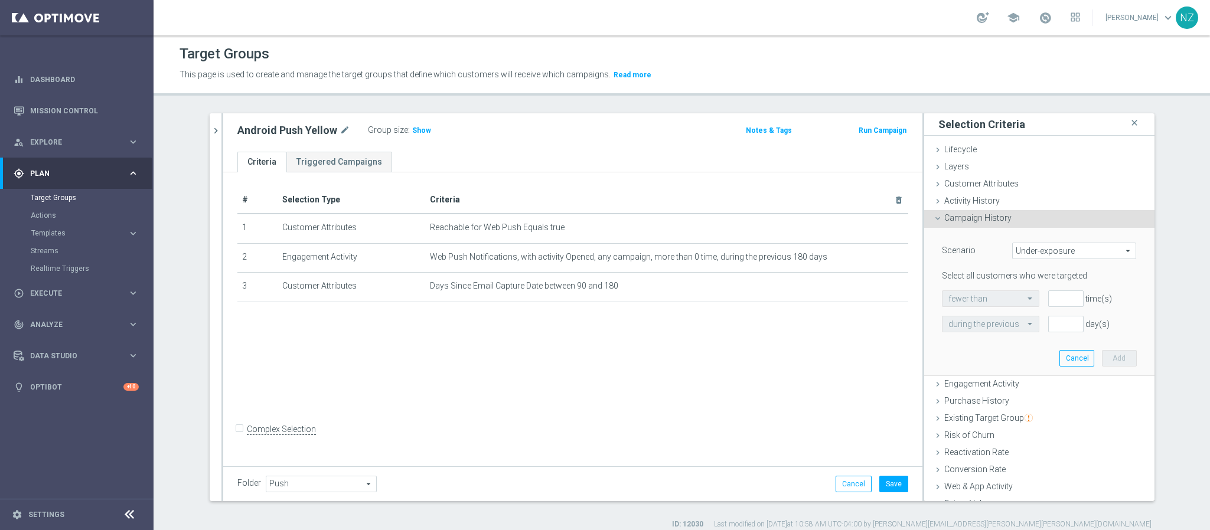
click at [966, 219] on span "Campaign History" at bounding box center [977, 217] width 67 height 9
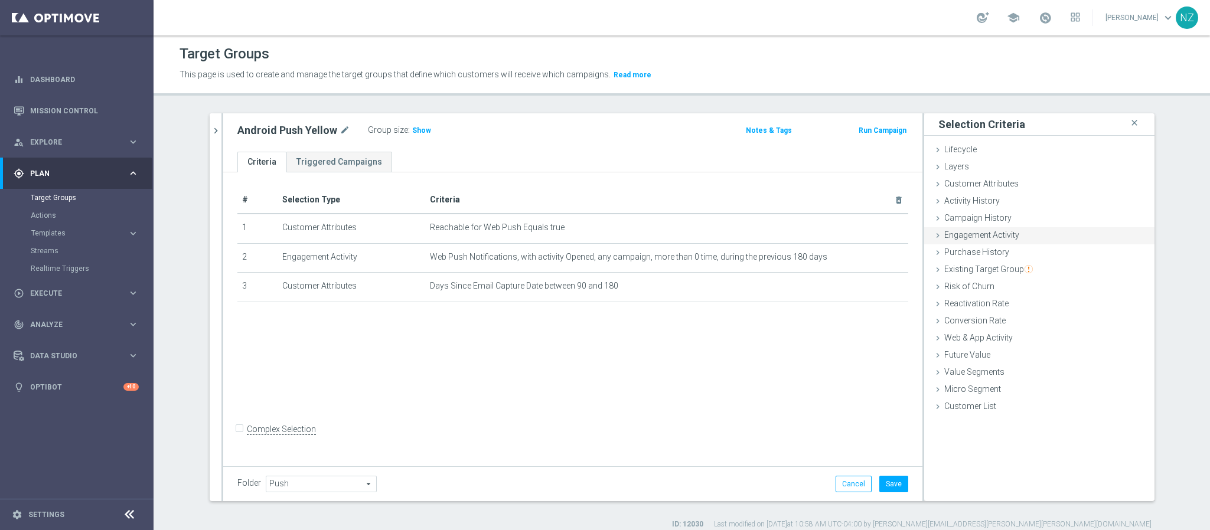
click at [978, 234] on span "Engagement Activity" at bounding box center [981, 234] width 75 height 9
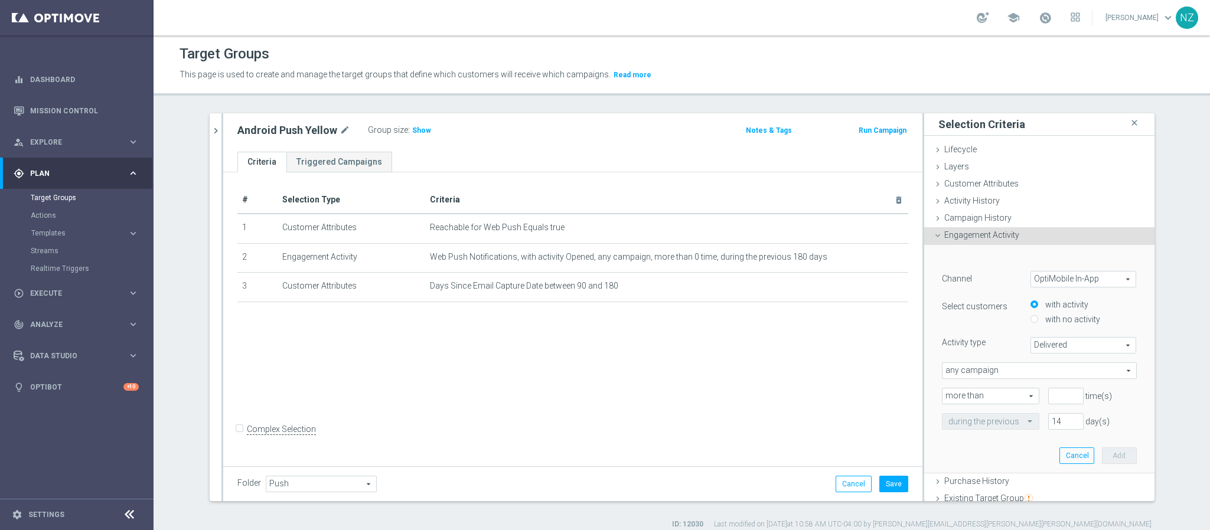
scroll to position [89, 0]
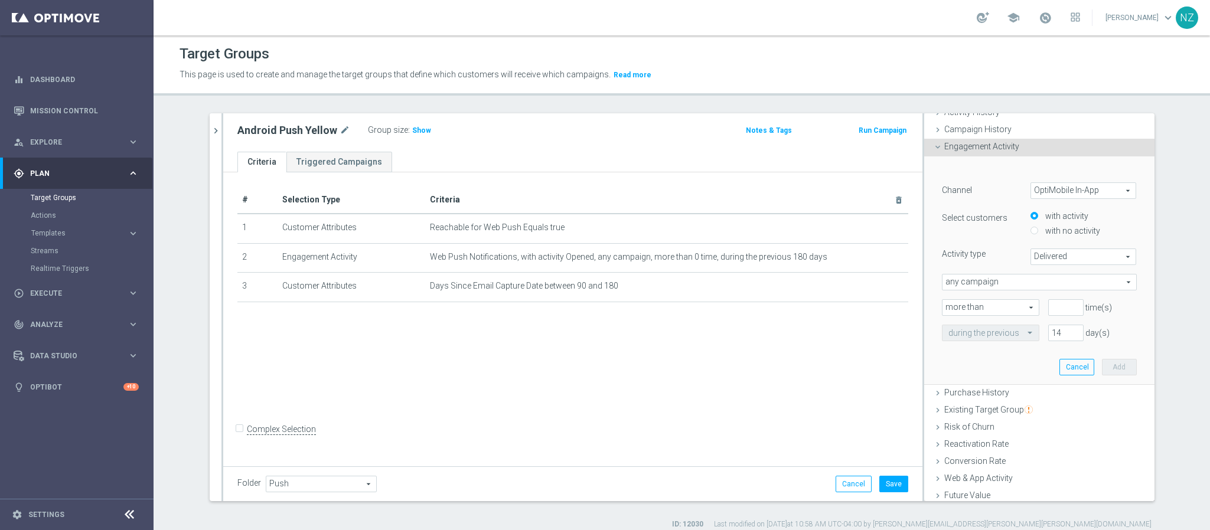
click at [1050, 182] on div "OptiMobile In-App OptiMobile In-App arrow_drop_down search" at bounding box center [1084, 190] width 106 height 17
click at [1055, 250] on span "Web Push Notifications" at bounding box center [1083, 253] width 93 height 9
type input "Web Push Notifications"
type input "Bounced"
click at [1031, 233] on div "with no activity" at bounding box center [1084, 232] width 106 height 15
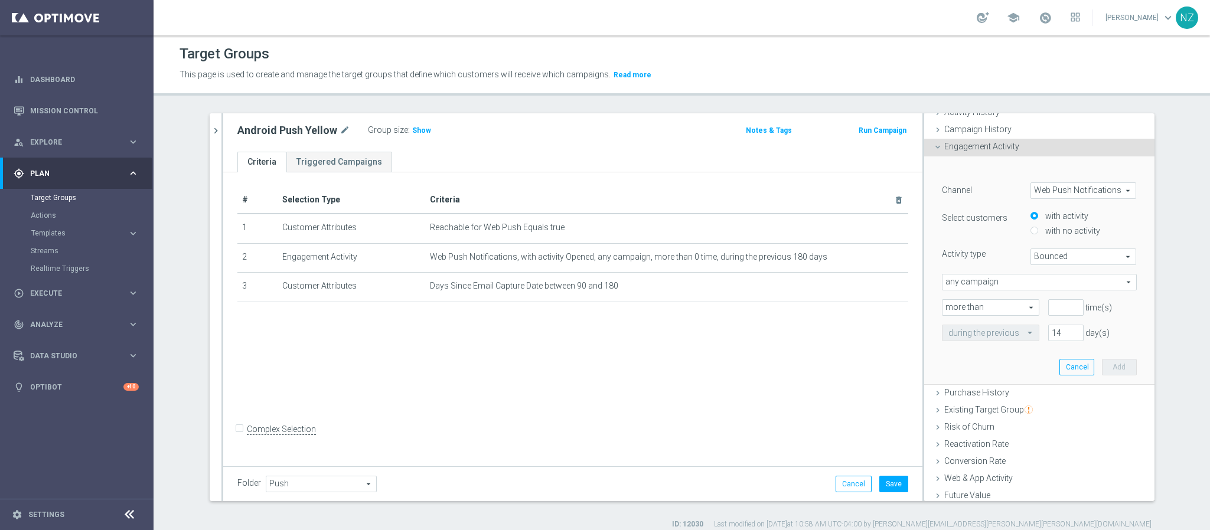
click at [1031, 229] on input "with no activity" at bounding box center [1035, 231] width 8 height 8
radio input "true"
click at [1032, 259] on span "Bounced" at bounding box center [1083, 256] width 105 height 15
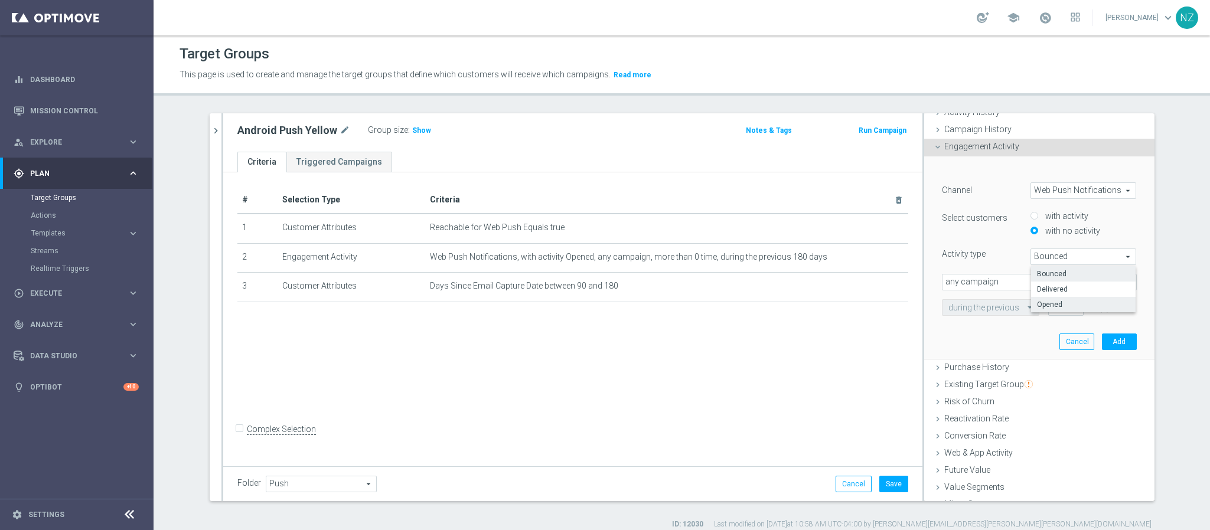
click at [1048, 300] on span "Opened" at bounding box center [1083, 304] width 93 height 9
type input "Opened"
click at [995, 281] on span "any campaign" at bounding box center [1040, 282] width 194 height 15
click at [982, 301] on span "any campaign" at bounding box center [1040, 299] width 182 height 9
click at [984, 266] on div "Channel Web Push Notifications Web Push Notifications arrow_drop_down search Se…" at bounding box center [1039, 248] width 195 height 133
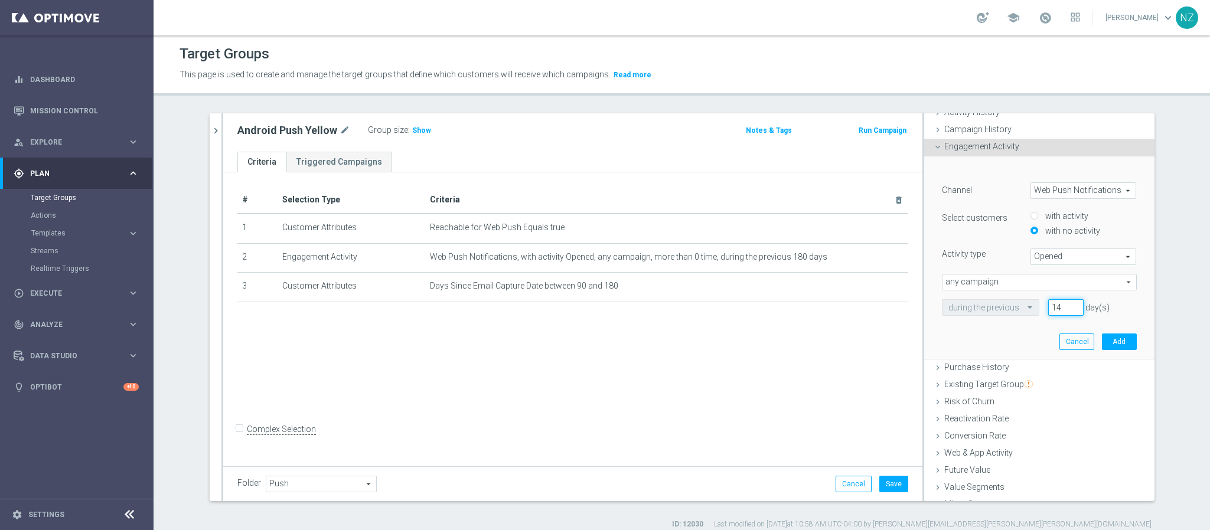
drag, startPoint x: 1048, startPoint y: 309, endPoint x: 1032, endPoint y: 308, distance: 16.0
click at [1039, 308] on div "14 day(s)" at bounding box center [1065, 307] width 53 height 17
click at [998, 303] on div at bounding box center [991, 308] width 96 height 11
type input "90"
click at [1102, 343] on button "Add" at bounding box center [1119, 342] width 35 height 17
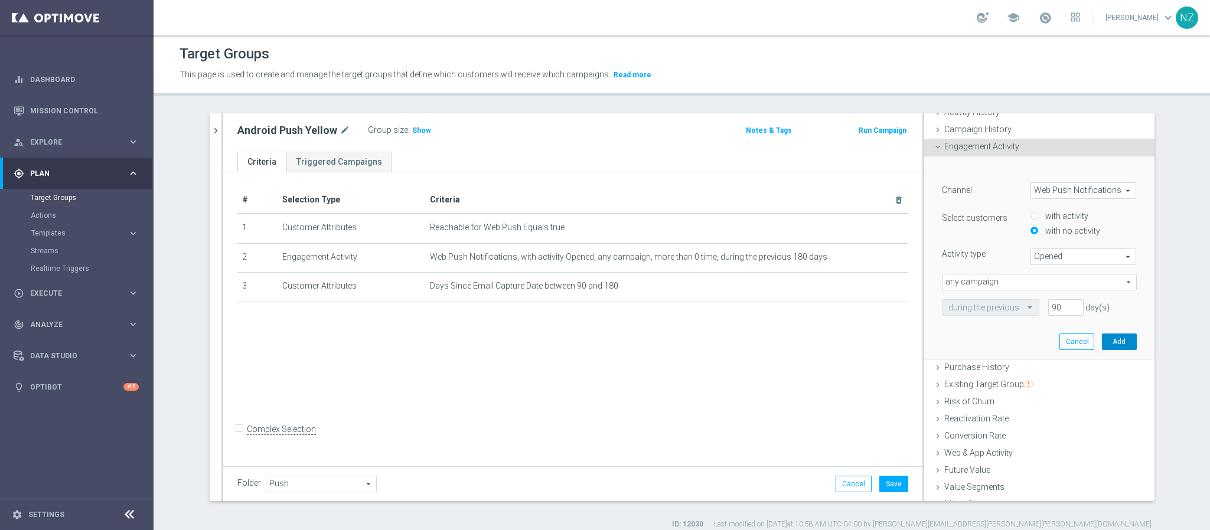
scroll to position [0, 0]
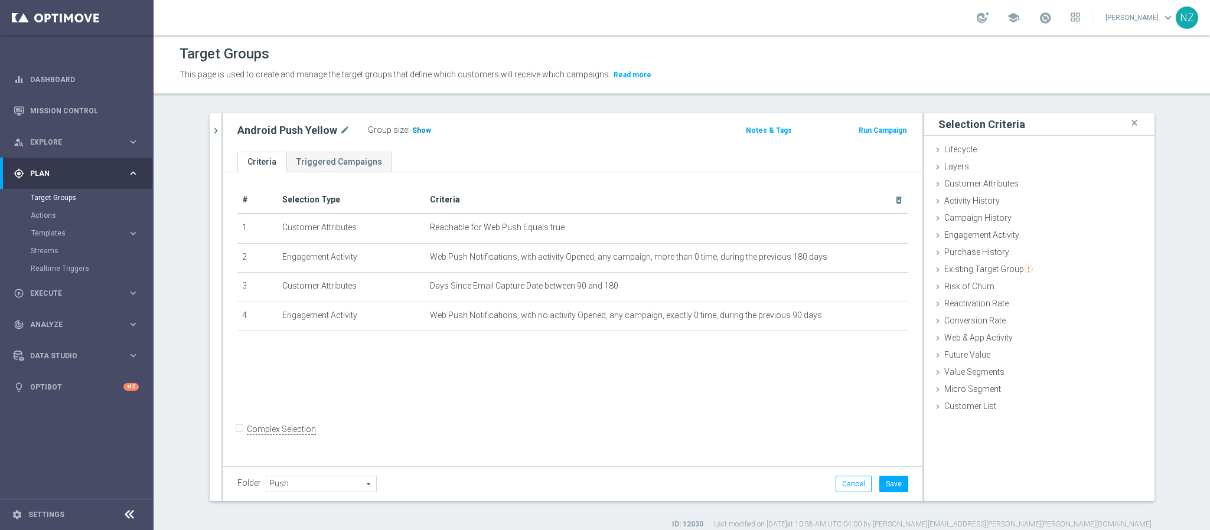
click at [412, 129] on span "Show" at bounding box center [421, 130] width 19 height 8
click at [886, 485] on button "Save" at bounding box center [893, 484] width 29 height 17
click at [211, 126] on icon "chevron_right" at bounding box center [215, 130] width 11 height 11
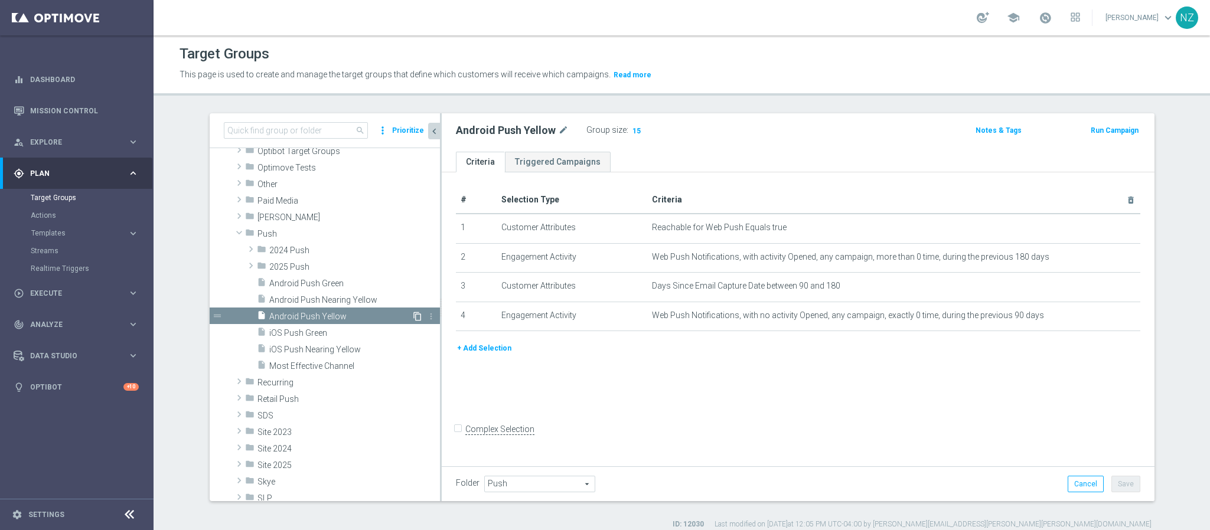
click at [413, 315] on icon "content_copy" at bounding box center [417, 316] width 9 height 9
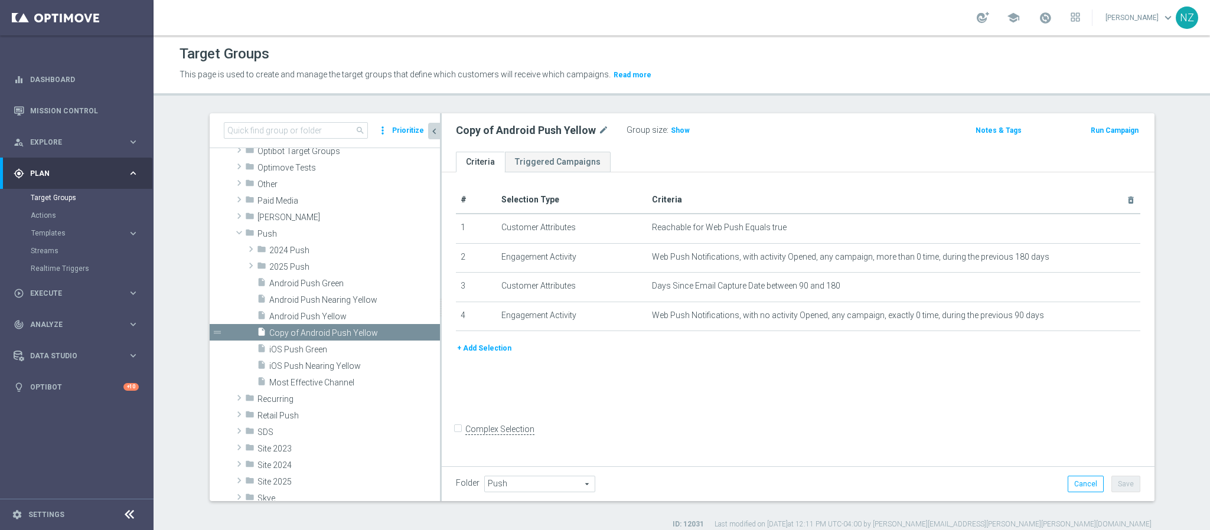
scroll to position [223, 0]
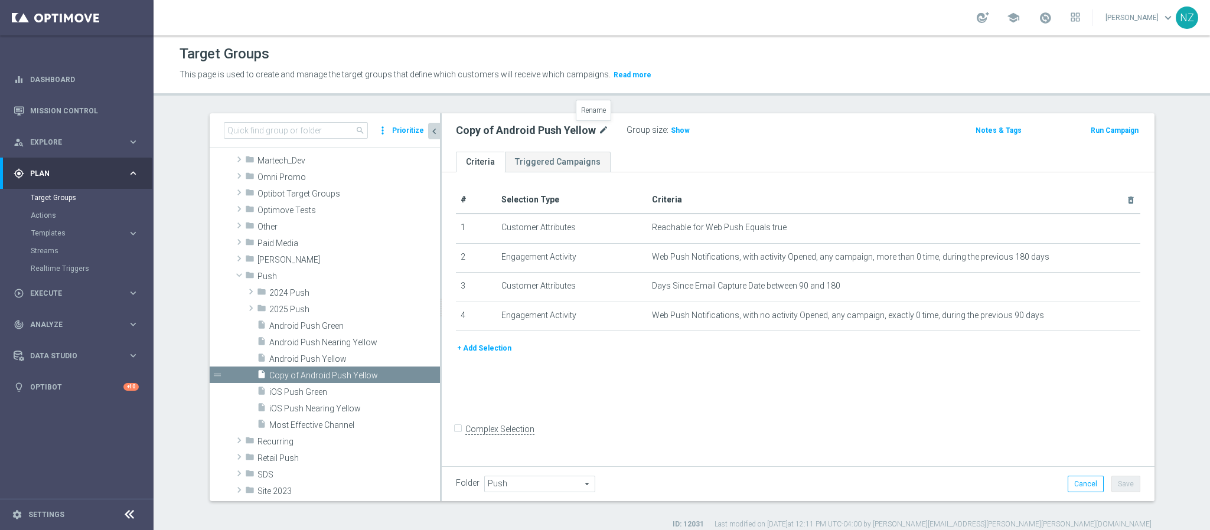
click at [598, 131] on icon "mode_edit" at bounding box center [603, 130] width 11 height 14
click at [487, 125] on input "Copy of Android Push Yellow" at bounding box center [535, 131] width 159 height 17
drag, startPoint x: 509, startPoint y: 128, endPoint x: 374, endPoint y: 128, distance: 135.2
click at [374, 128] on as-split "search more_vert Prioritize Customer Target Groups library_add create_new_folder" at bounding box center [682, 307] width 945 height 388
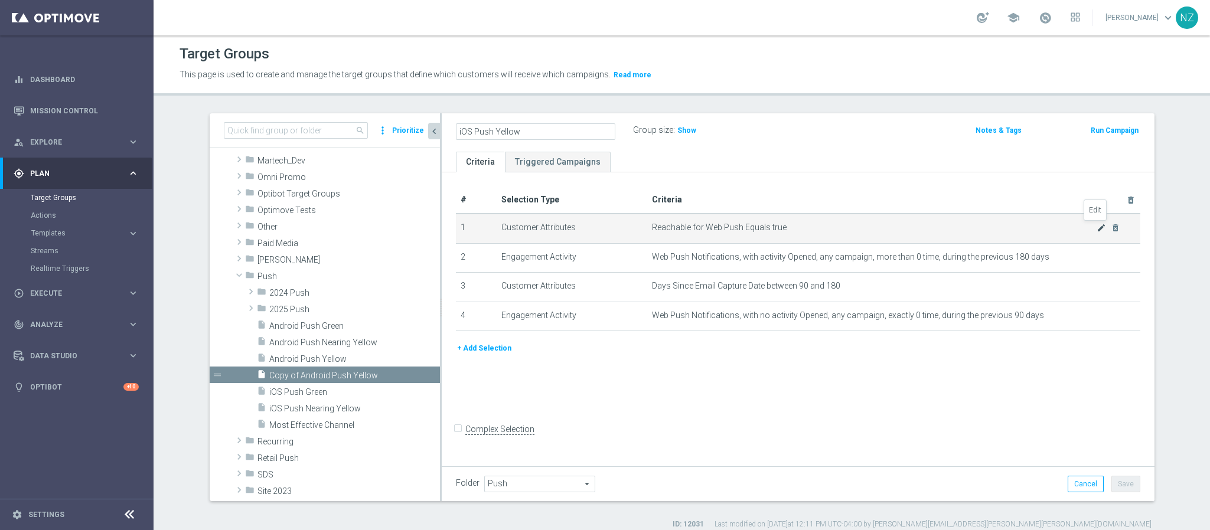
type input "iOS Push Yellow"
click at [1097, 229] on icon "mode_edit" at bounding box center [1101, 227] width 9 height 9
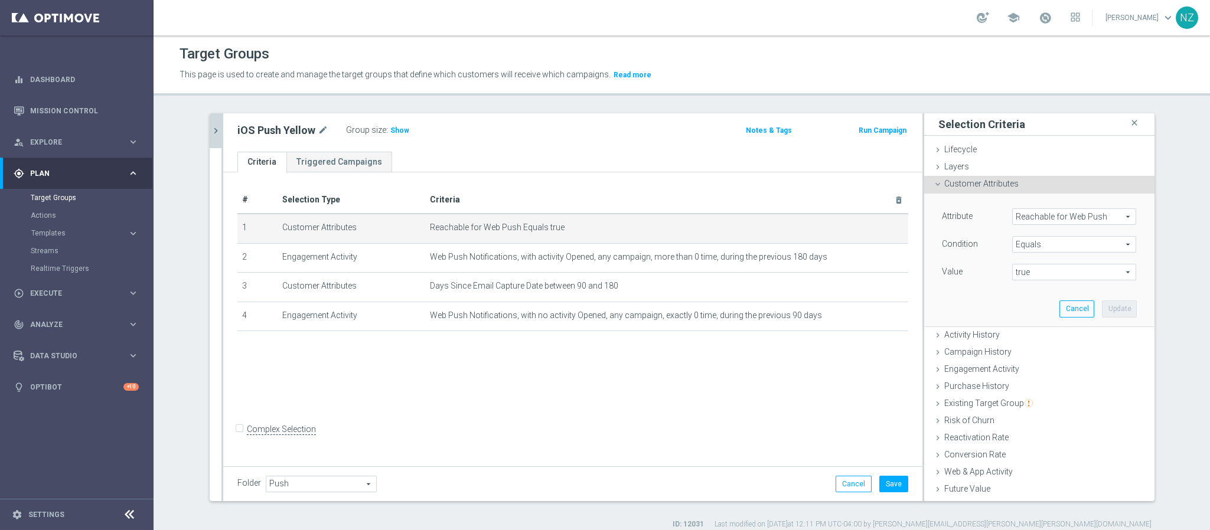
click at [1044, 219] on span "Reachable for Web Push" at bounding box center [1074, 216] width 123 height 15
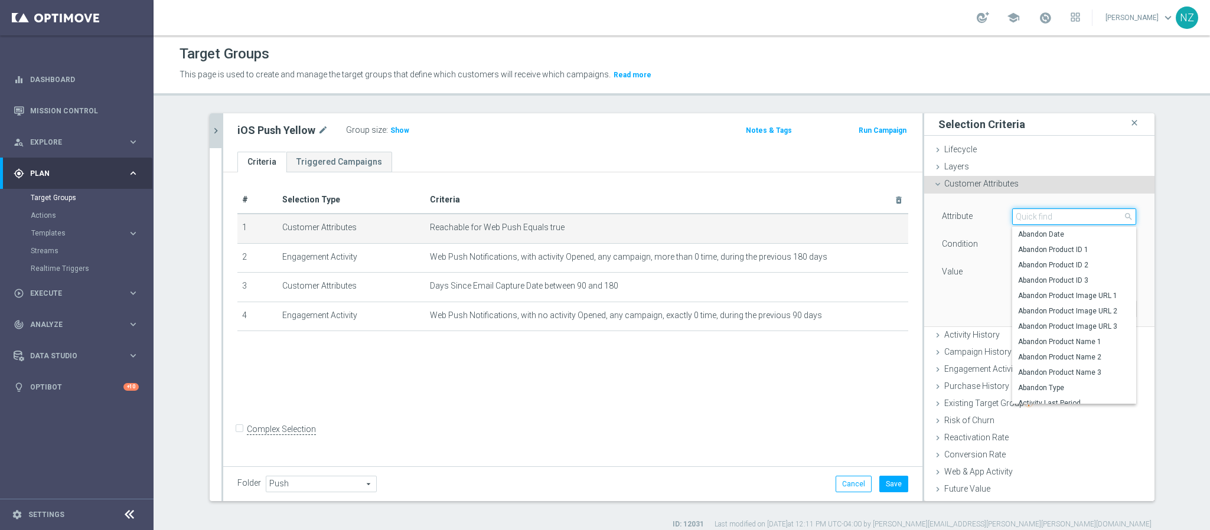
click at [1044, 221] on input "search" at bounding box center [1074, 216] width 124 height 17
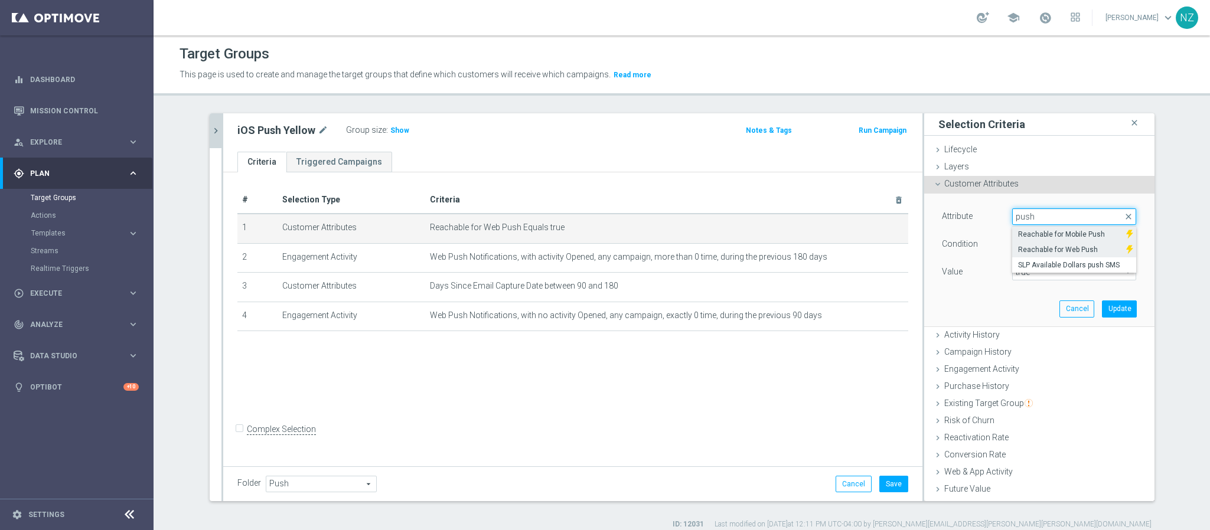
type input "push"
click at [1049, 239] on span "Reachable for Mobile Push" at bounding box center [1069, 234] width 102 height 9
type input "Reachable for Mobile Push"
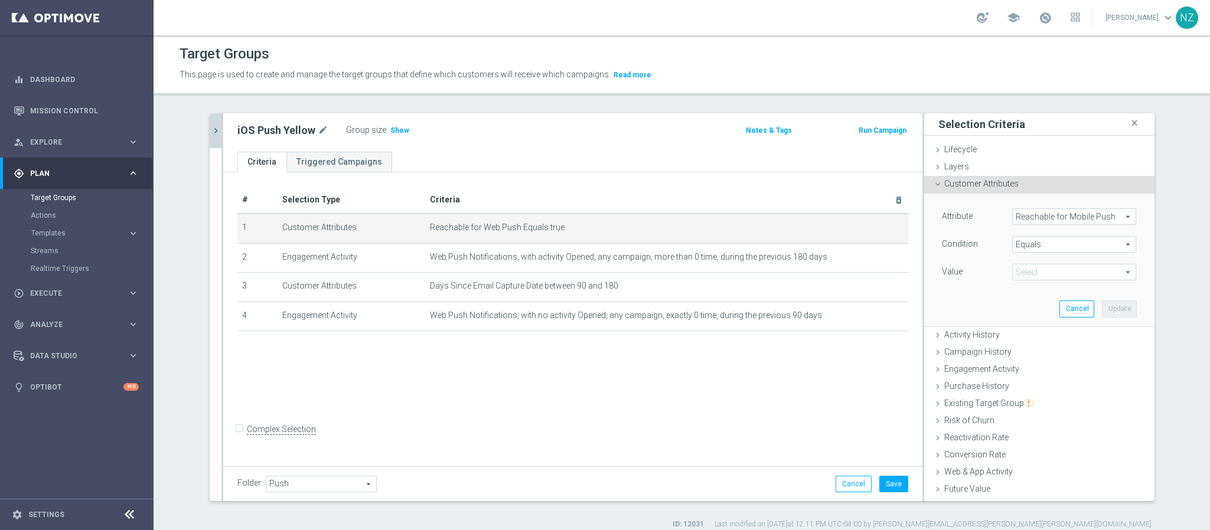
click at [1041, 269] on span "true" at bounding box center [1074, 272] width 123 height 15
click at [1025, 305] on span "true" at bounding box center [1074, 305] width 112 height 9
type input "true"
click at [1112, 312] on button "Update" at bounding box center [1119, 309] width 35 height 17
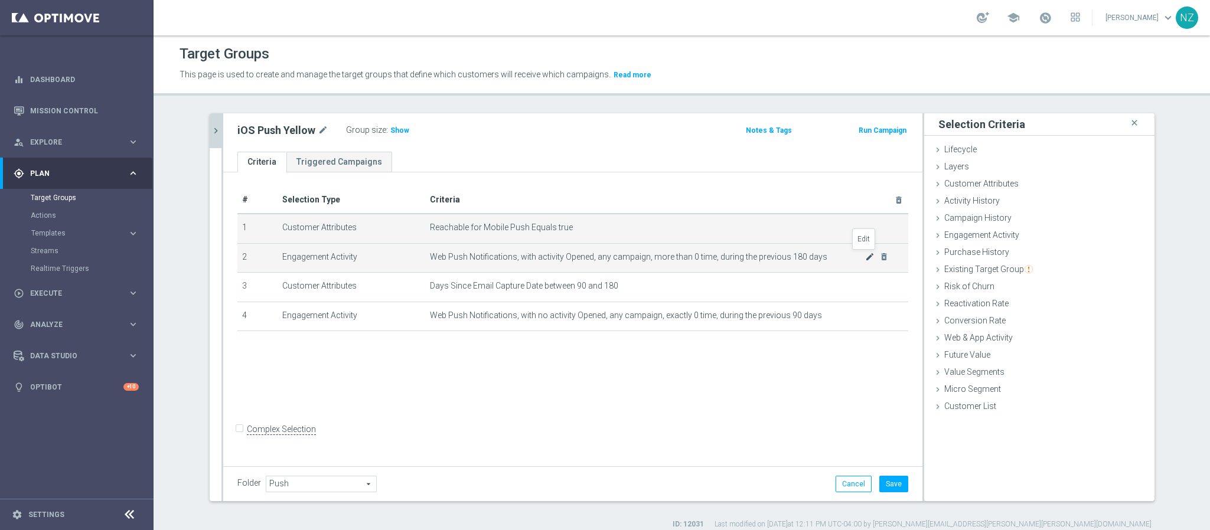
click at [865, 253] on icon "mode_edit" at bounding box center [869, 256] width 9 height 9
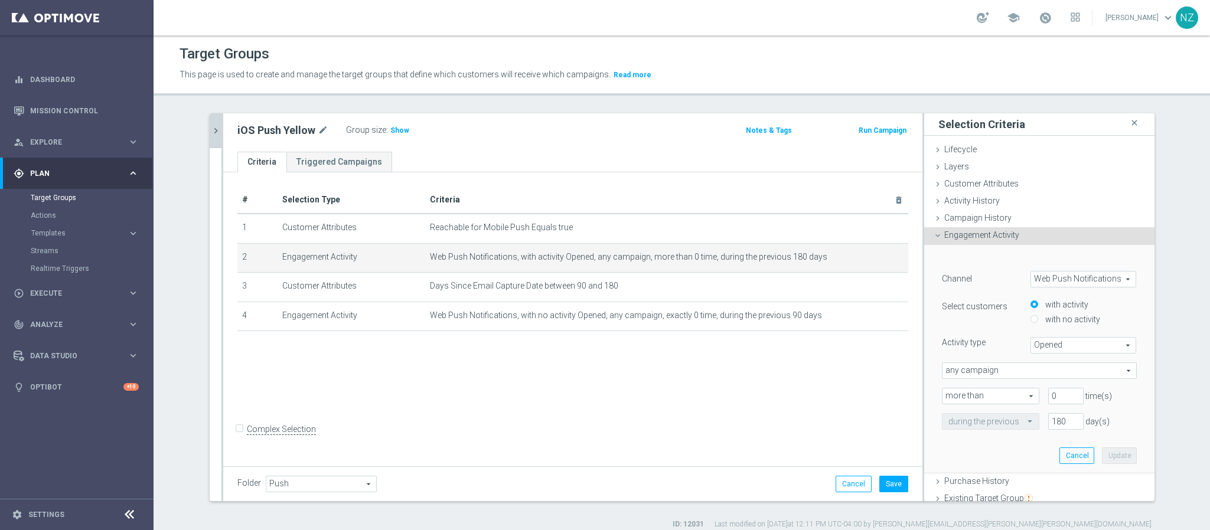
click at [1064, 281] on span "Web Push Notifications" at bounding box center [1083, 279] width 105 height 15
click at [1067, 328] on span "OptiMobile Push" at bounding box center [1083, 326] width 93 height 9
type input "OptiMobile Push"
click at [1051, 344] on span "Bounced" at bounding box center [1083, 345] width 105 height 15
click at [1044, 389] on span "Opened" at bounding box center [1083, 393] width 93 height 9
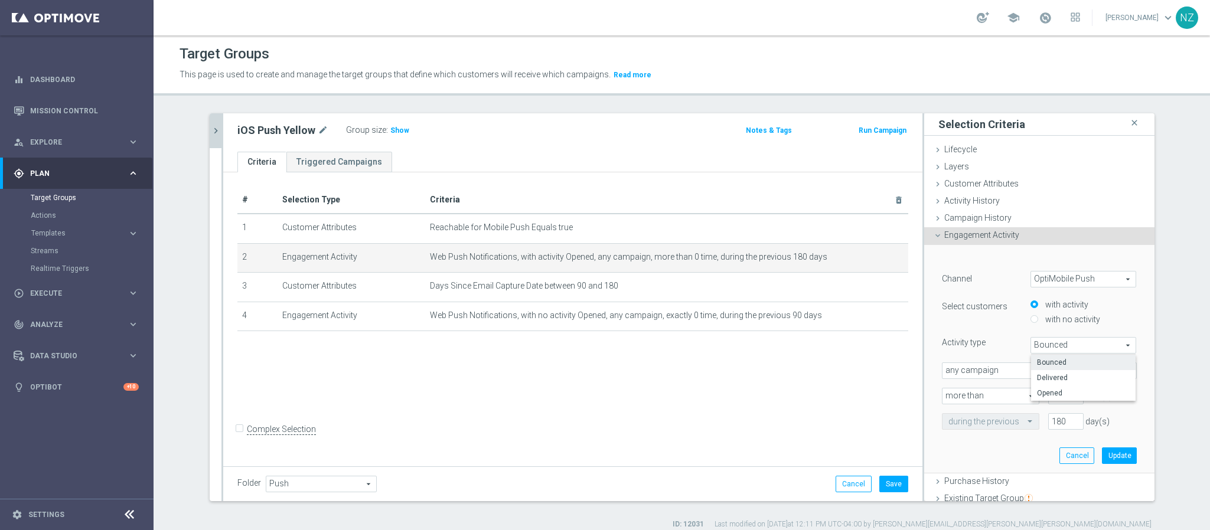
type input "Opened"
click at [1102, 456] on button "Update" at bounding box center [1119, 456] width 35 height 17
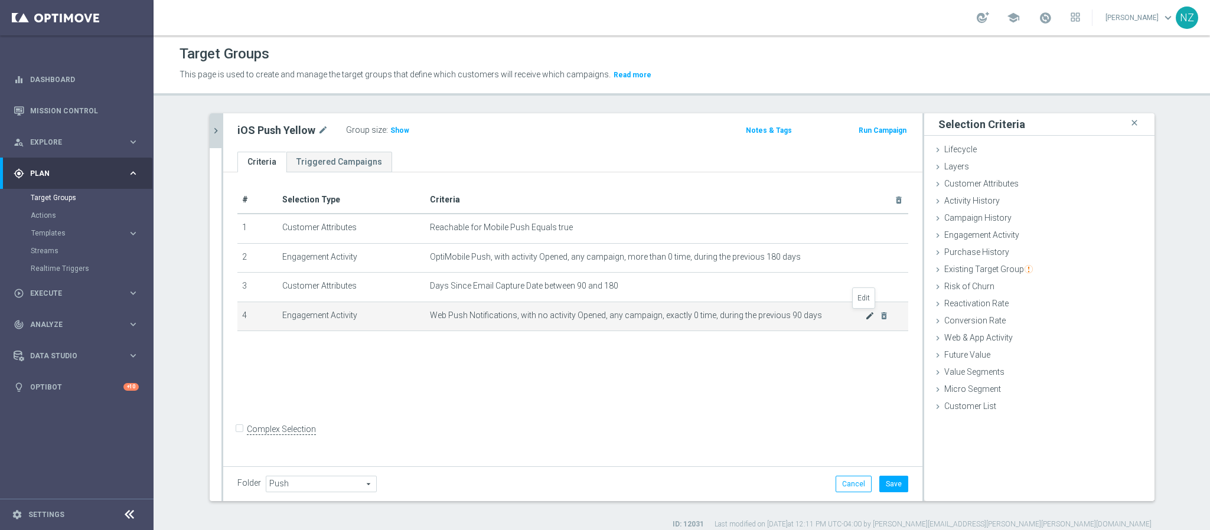
click at [865, 315] on icon "mode_edit" at bounding box center [869, 315] width 9 height 9
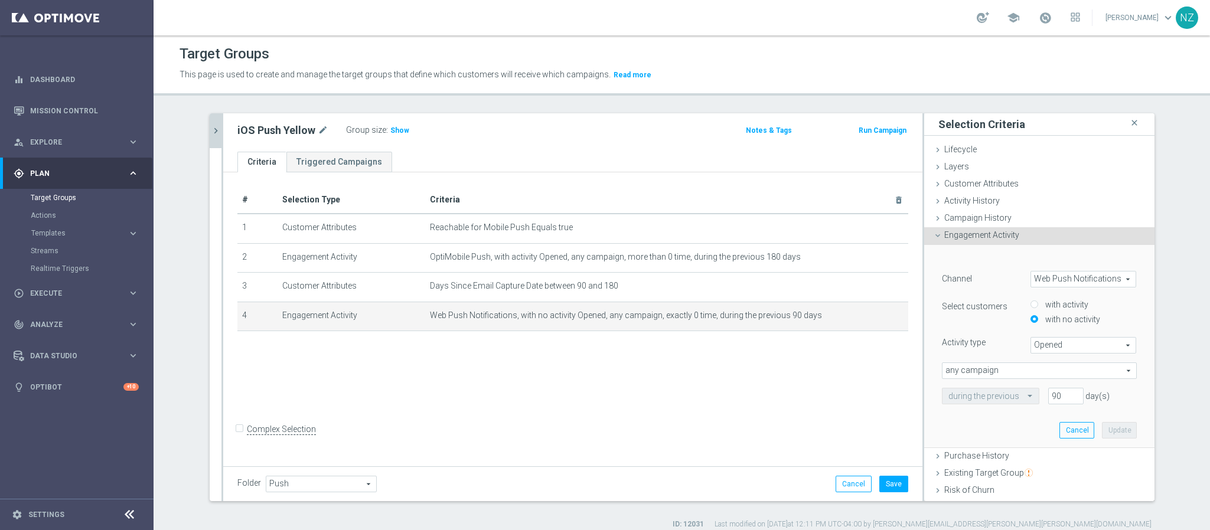
click at [1074, 283] on span "Web Push Notifications" at bounding box center [1083, 279] width 105 height 15
click at [1070, 323] on span "OptiMobile Push" at bounding box center [1083, 326] width 93 height 9
type input "OptiMobile Push"
click at [1047, 347] on span "Bounced" at bounding box center [1083, 345] width 105 height 15
drag, startPoint x: 1046, startPoint y: 390, endPoint x: 1064, endPoint y: 400, distance: 20.4
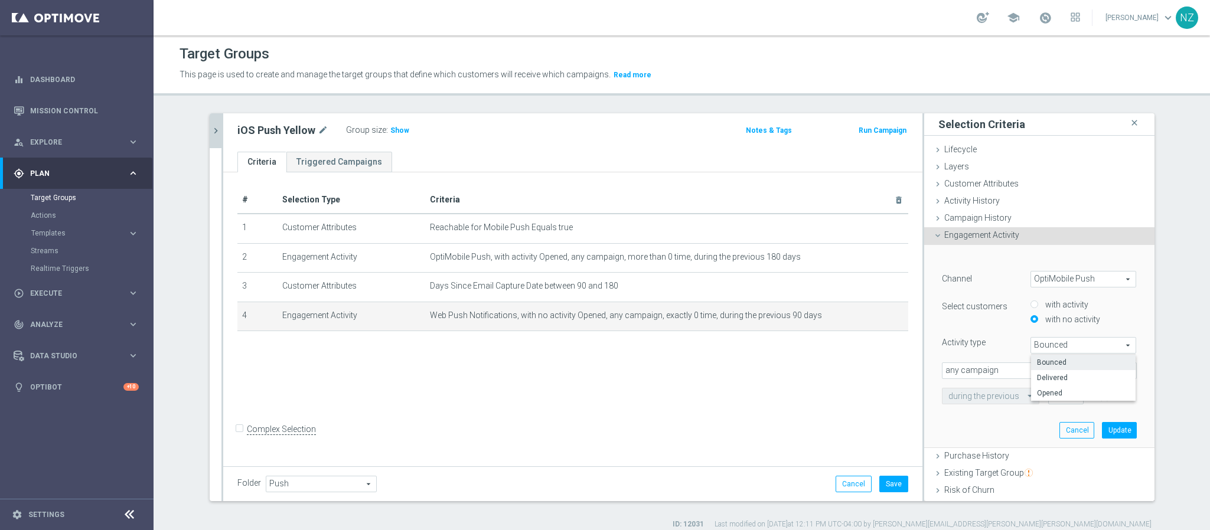
click at [1045, 390] on span "Opened" at bounding box center [1083, 393] width 93 height 9
type input "Opened"
click at [1104, 431] on button "Update" at bounding box center [1119, 430] width 35 height 17
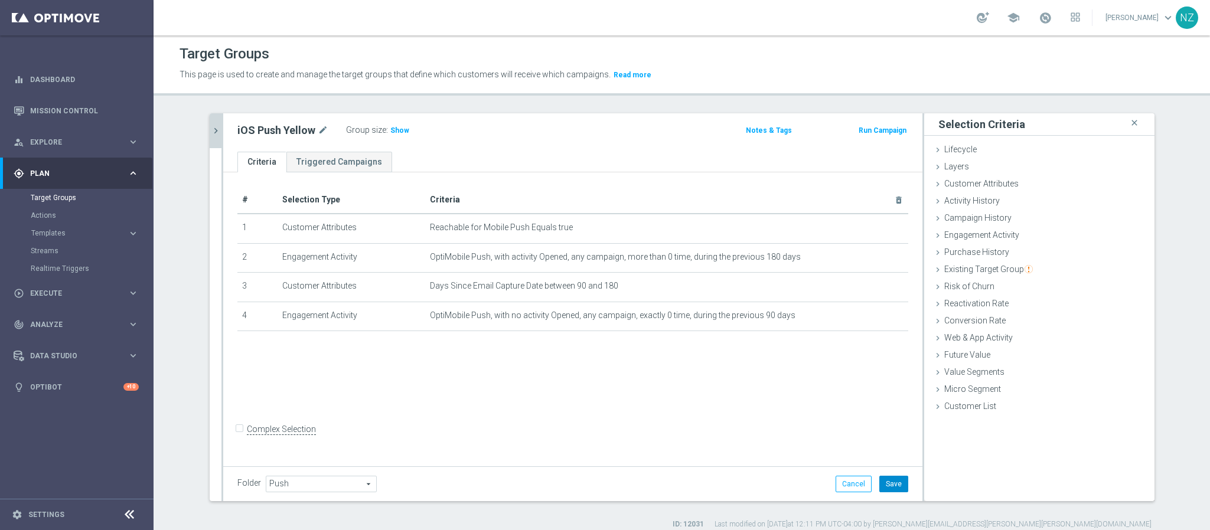
click at [894, 484] on button "Save" at bounding box center [893, 484] width 29 height 17
click at [396, 129] on span "Show" at bounding box center [399, 130] width 19 height 8
click at [210, 128] on icon "chevron_right" at bounding box center [215, 130] width 11 height 11
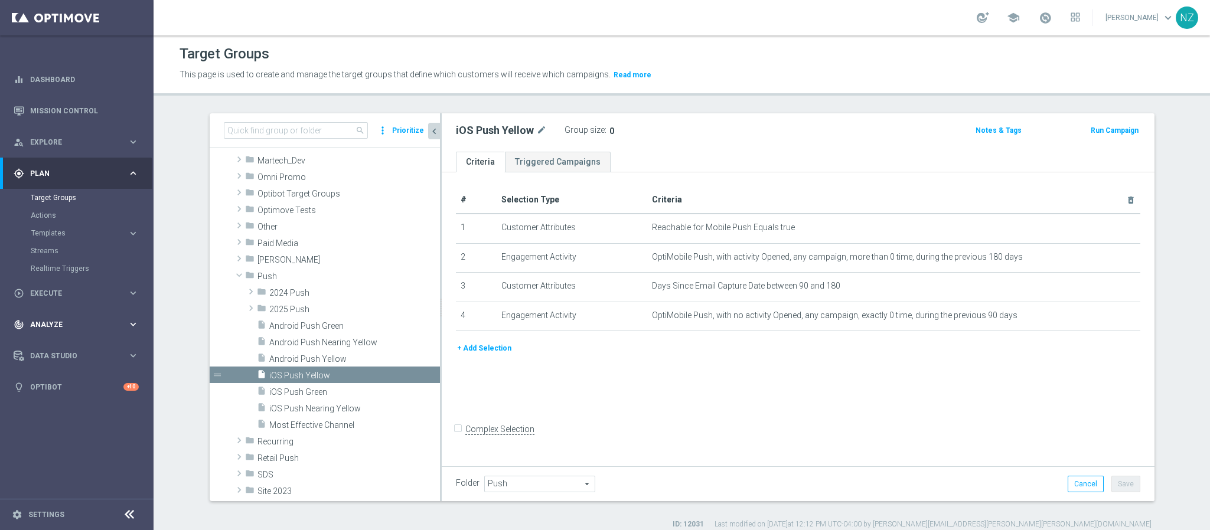
click at [67, 321] on span "Analyze" at bounding box center [78, 324] width 97 height 7
click at [64, 373] on span "Data Studio" at bounding box center [78, 373] width 97 height 7
click at [53, 291] on link "Attributes" at bounding box center [77, 291] width 92 height 9
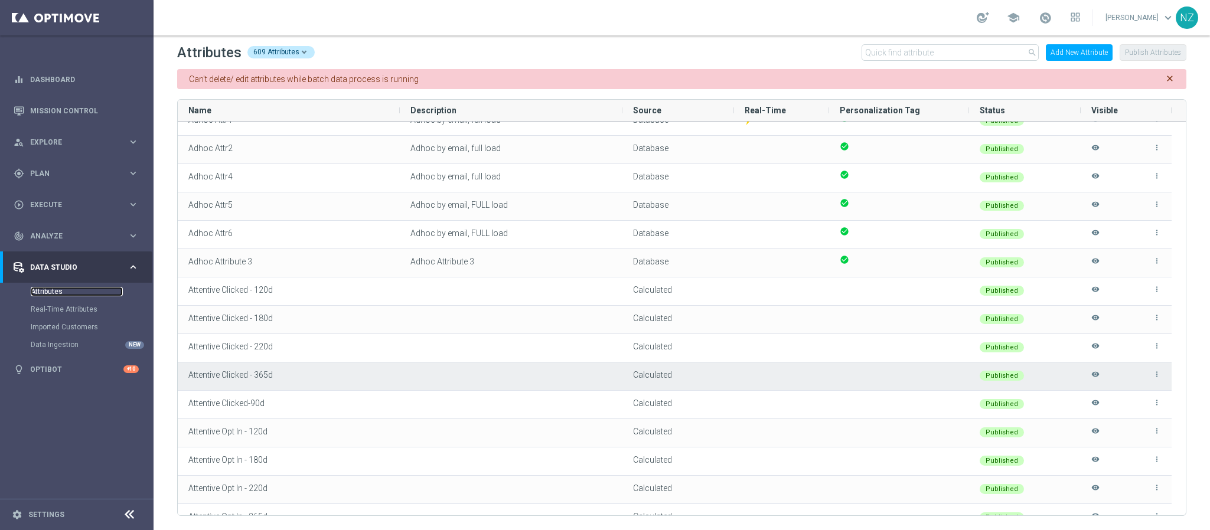
scroll to position [443, 0]
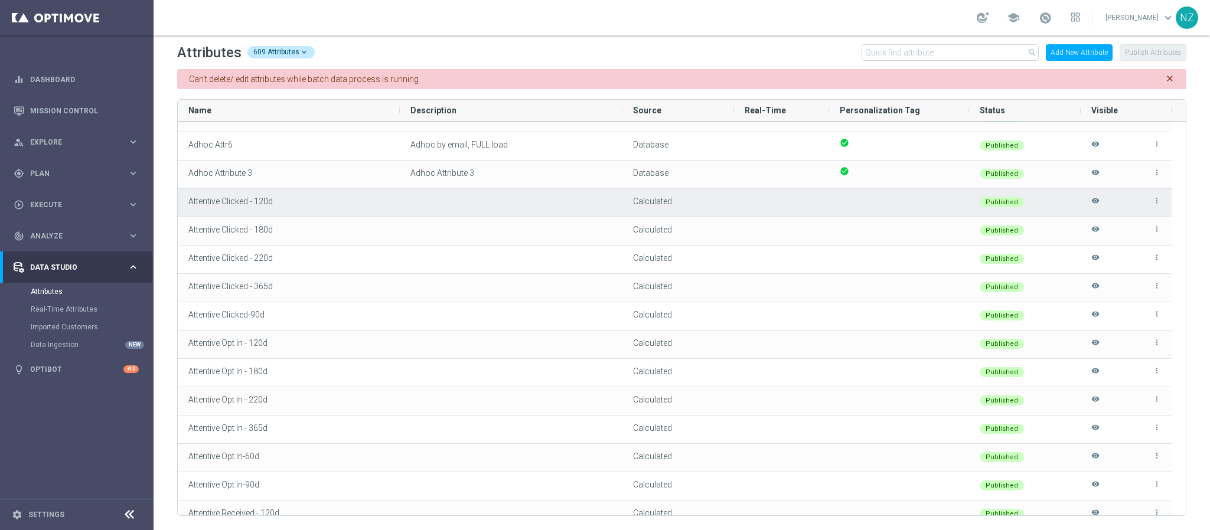
click at [1157, 198] on icon "more_vert" at bounding box center [1157, 201] width 8 height 8
click at [627, 201] on div "Calculated" at bounding box center [678, 203] width 112 height 28
click at [1153, 203] on icon "more_vert" at bounding box center [1157, 201] width 8 height 8
click at [1130, 197] on span "Edit" at bounding box center [1130, 195] width 12 height 9
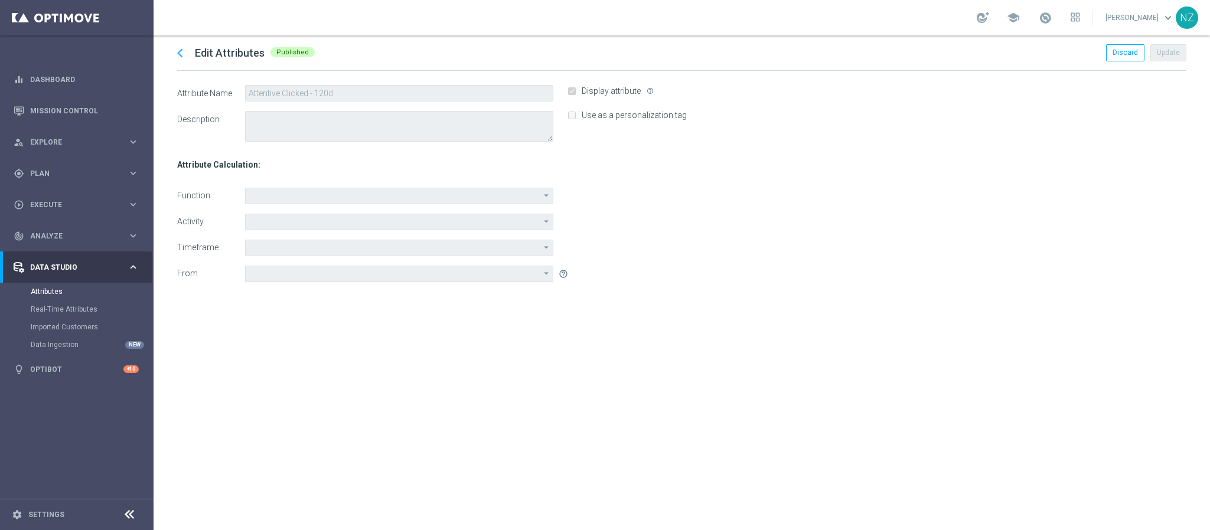
type input "Sum"
type input "Attentive Clicked Messages"
type input "During the previous"
type input "Date of last available data (23 Sep 2025)"
click at [175, 57] on icon "chevron_left" at bounding box center [180, 53] width 18 height 18
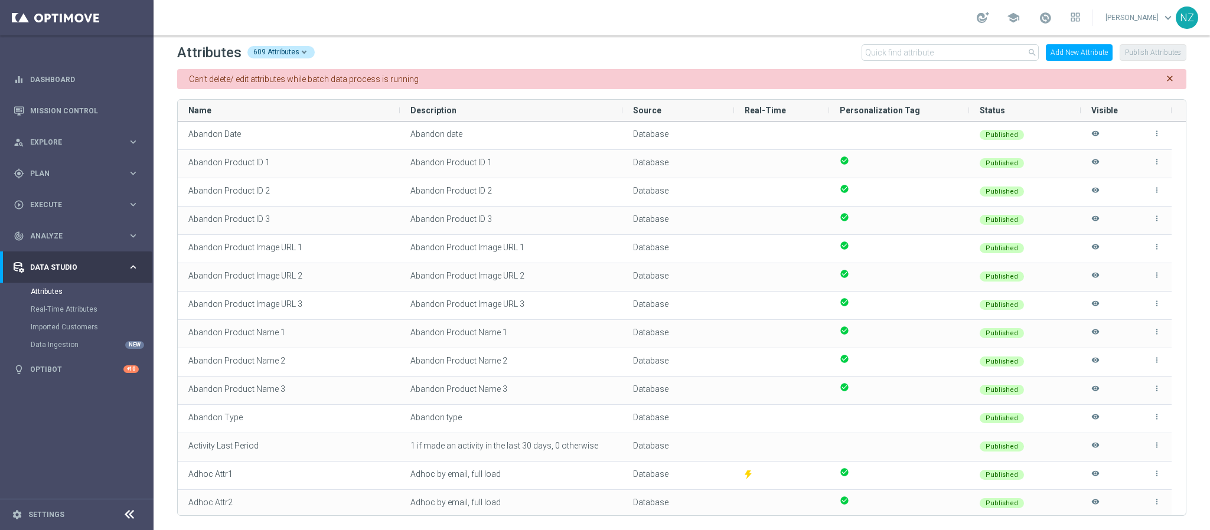
click at [1080, 52] on button "Add New Attribute" at bounding box center [1079, 52] width 67 height 17
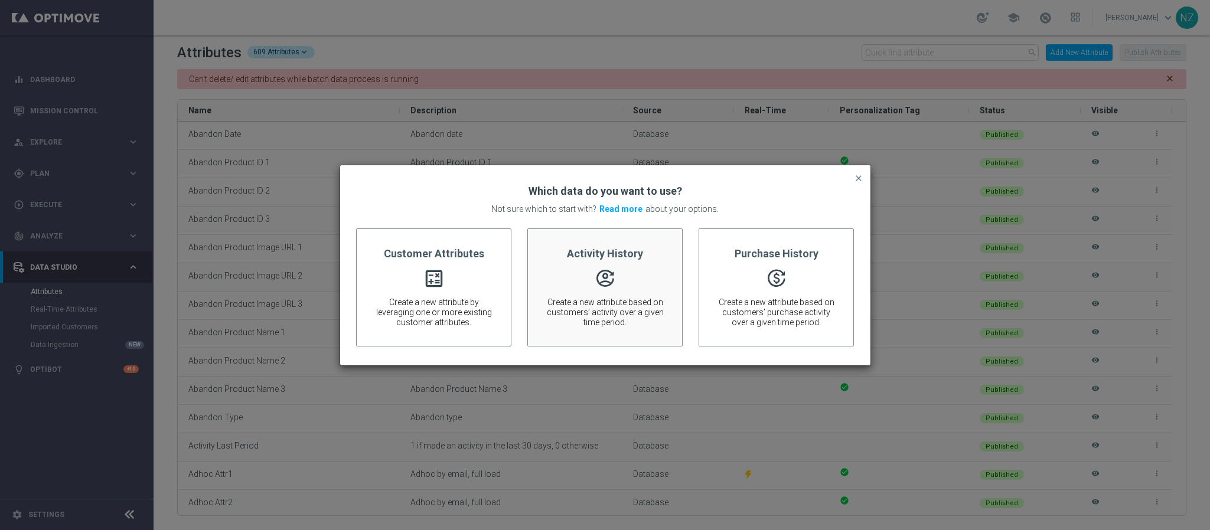
click at [603, 328] on div "Activity History  Create a new attribute based on customers’ activity over a g…" at bounding box center [604, 288] width 155 height 118
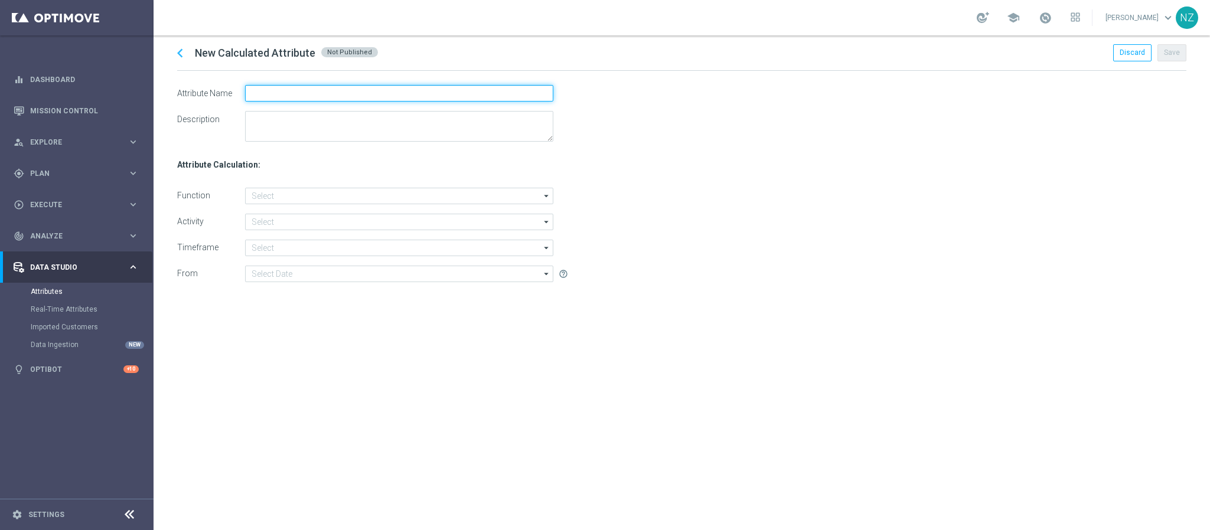
click at [282, 90] on input "text" at bounding box center [399, 93] width 308 height 17
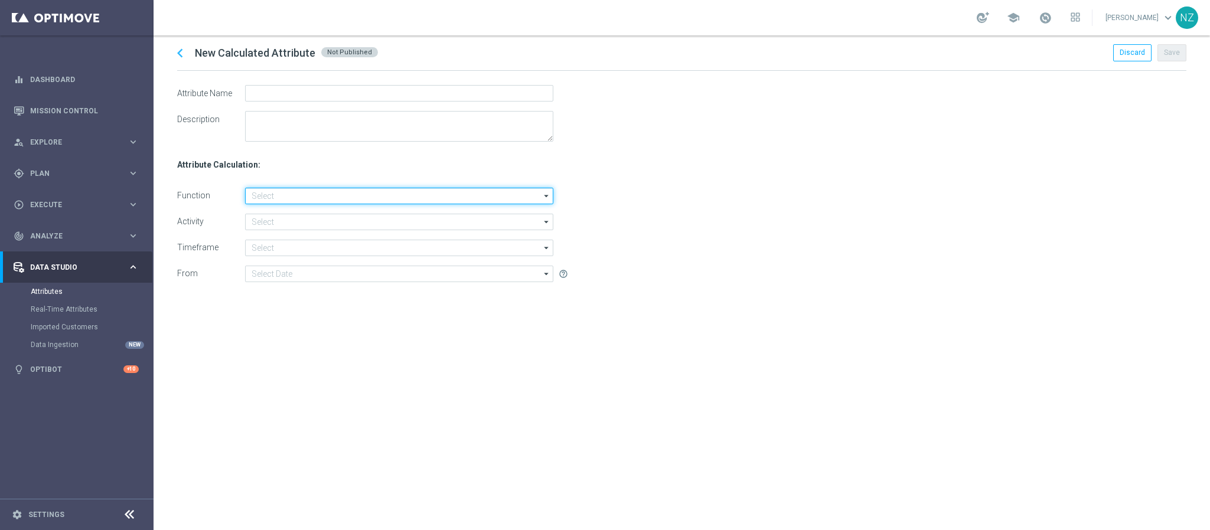
click at [279, 193] on input at bounding box center [399, 196] width 308 height 17
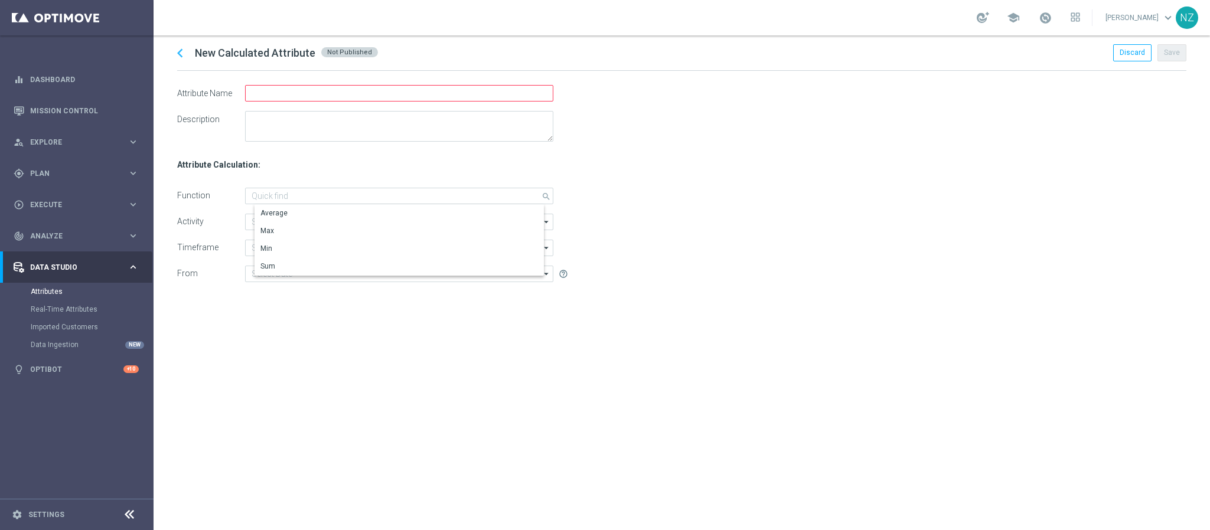
click at [295, 312] on div "chevron_left New Calculated Attribute Not Published Discard Save Attribute Name…" at bounding box center [682, 282] width 1057 height 495
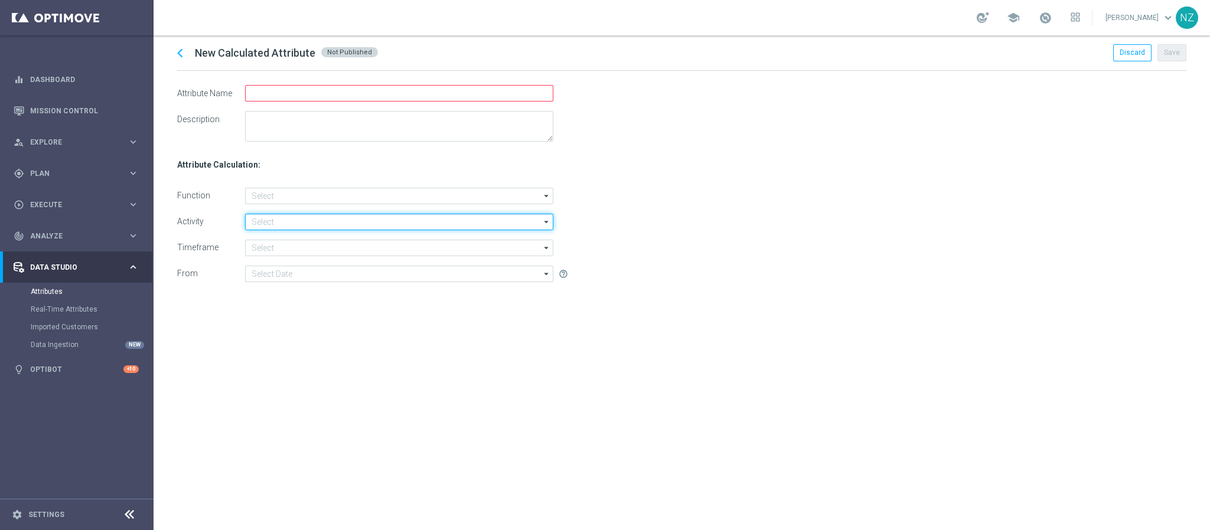
click at [273, 217] on input at bounding box center [399, 222] width 308 height 17
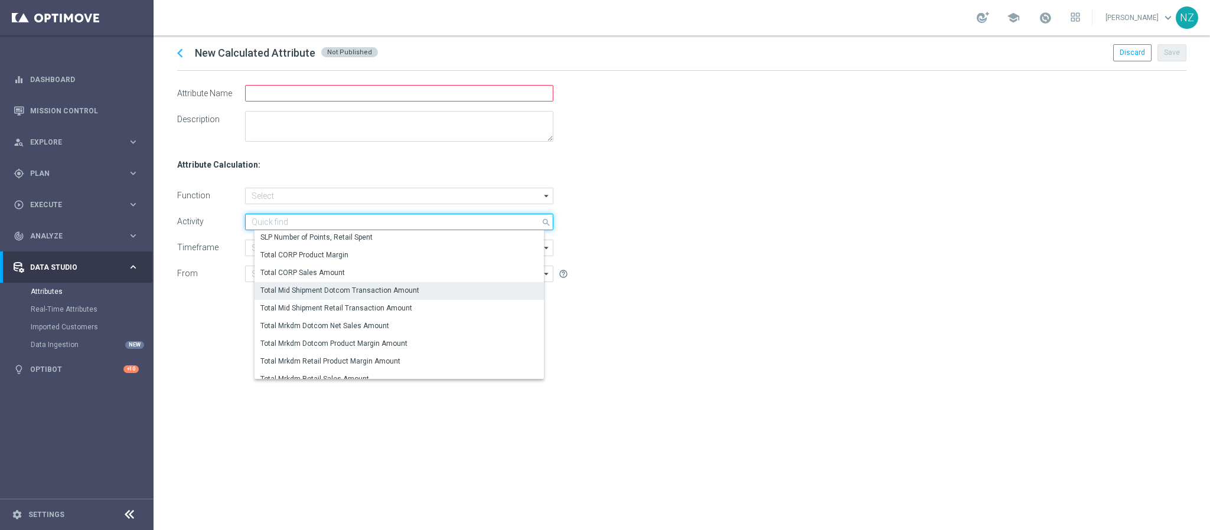
scroll to position [171, 0]
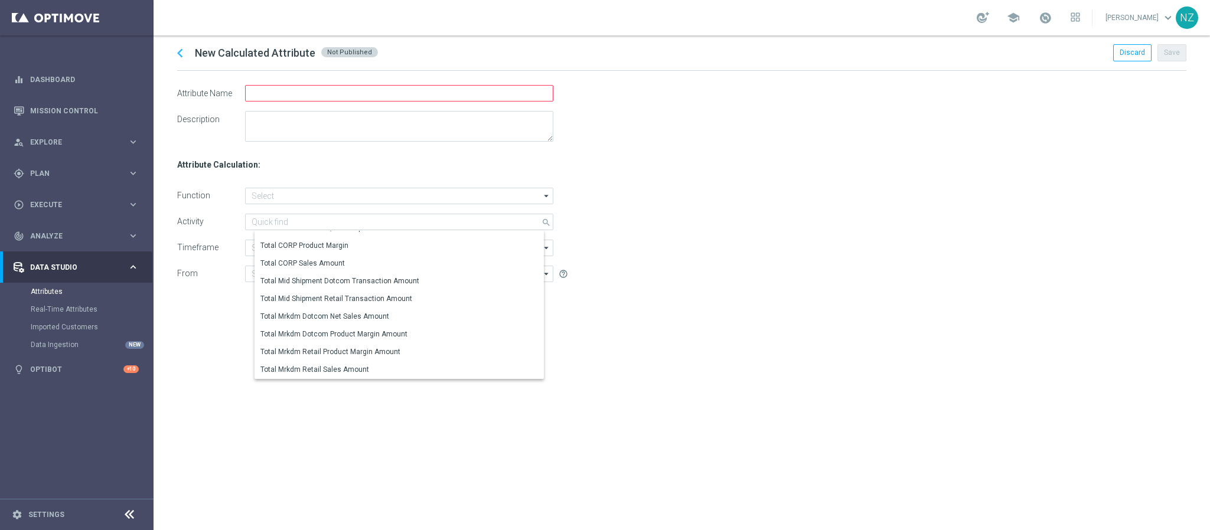
click at [618, 266] on div "Function Activity Timeframe From arrow_drop_down Drag here to set row groups Dr…" at bounding box center [681, 235] width 1009 height 94
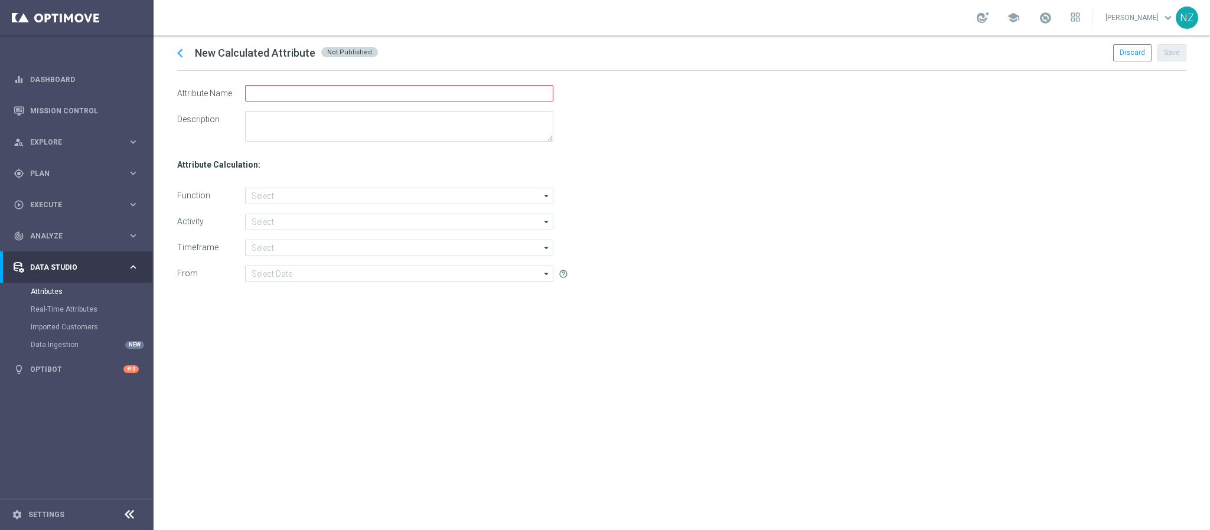
click at [178, 50] on icon "chevron_left" at bounding box center [180, 53] width 18 height 18
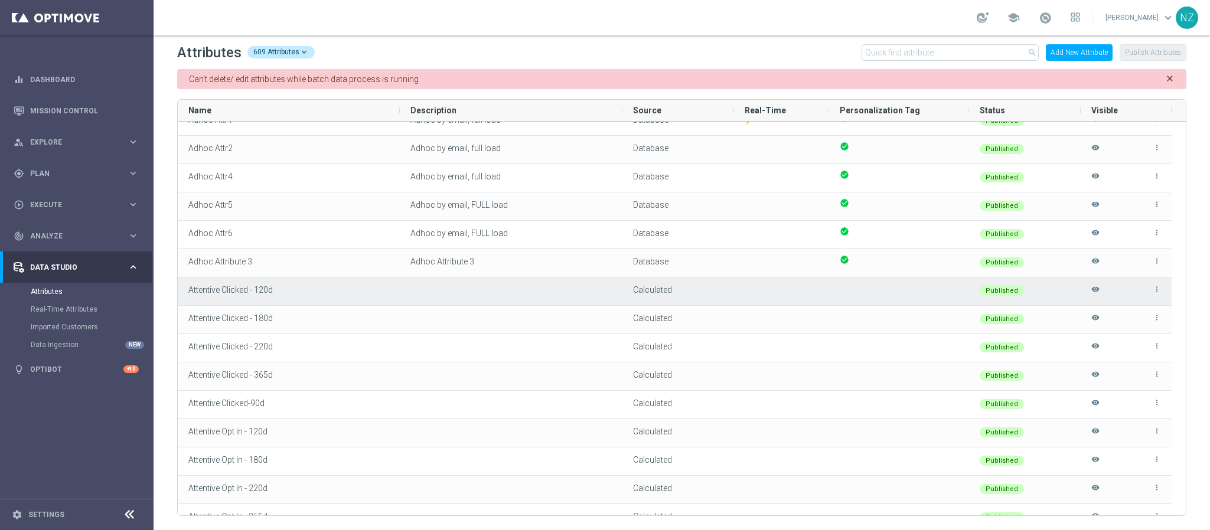
scroll to position [89, 0]
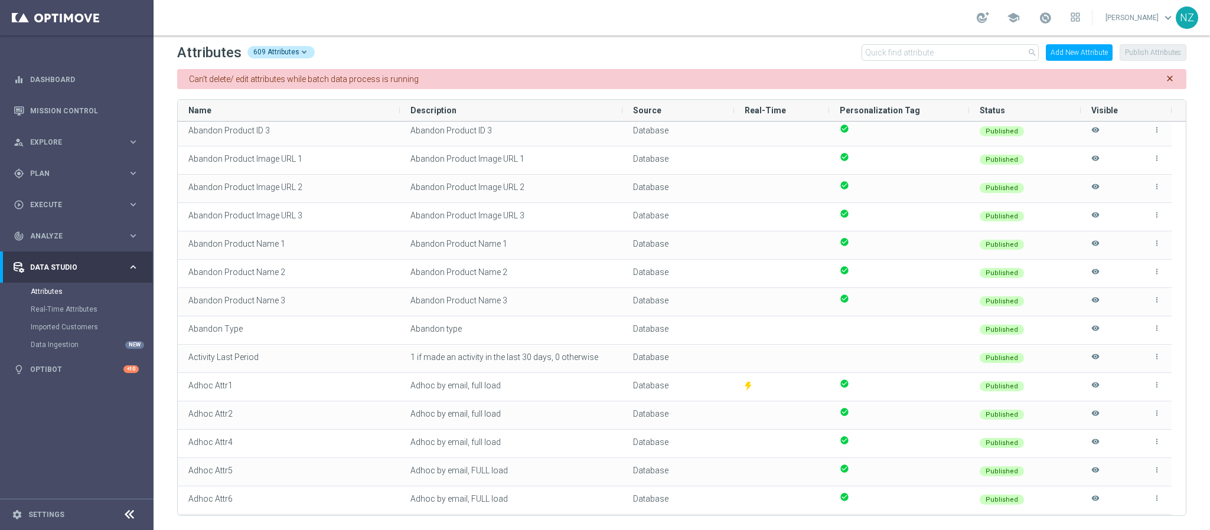
click at [1065, 44] on button "Add New Attribute" at bounding box center [1079, 52] width 67 height 17
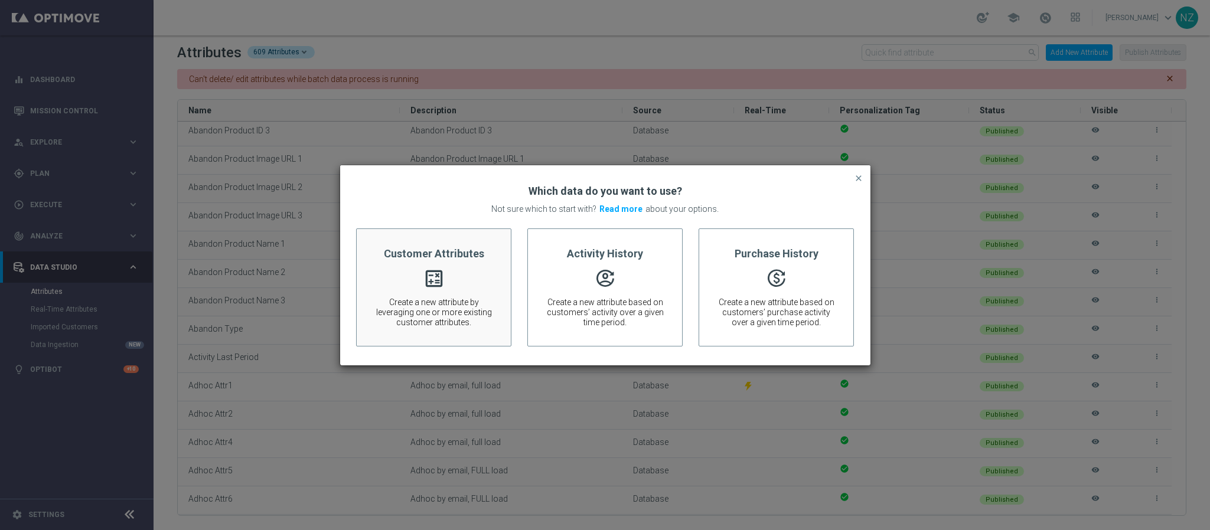
click at [423, 273] on icon "calculate" at bounding box center [434, 271] width 22 height 6
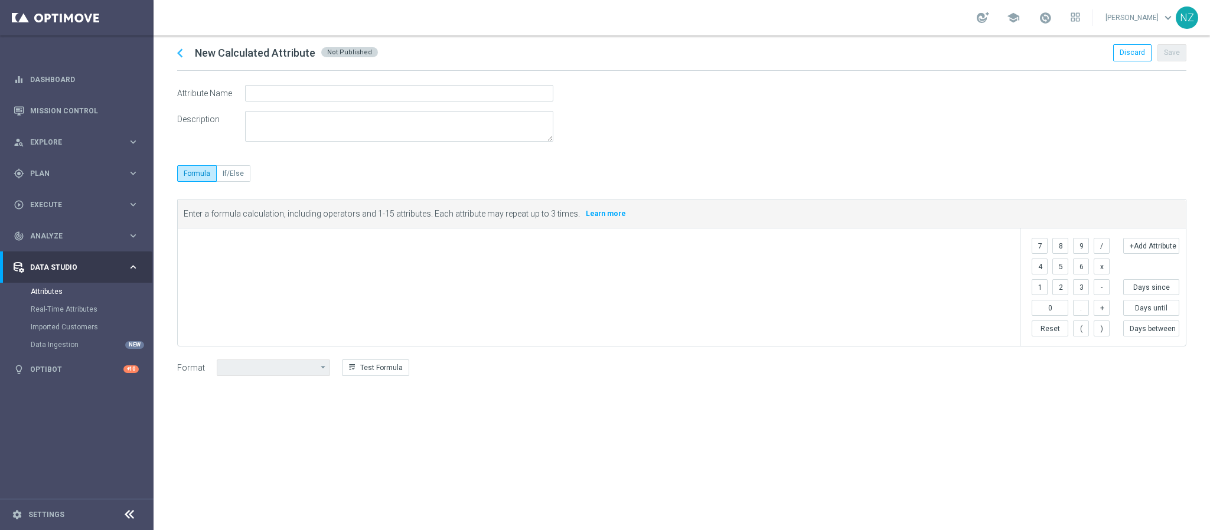
click at [286, 250] on span at bounding box center [601, 244] width 829 height 14
click at [1152, 250] on button "+Add Attribute" at bounding box center [1151, 246] width 56 height 16
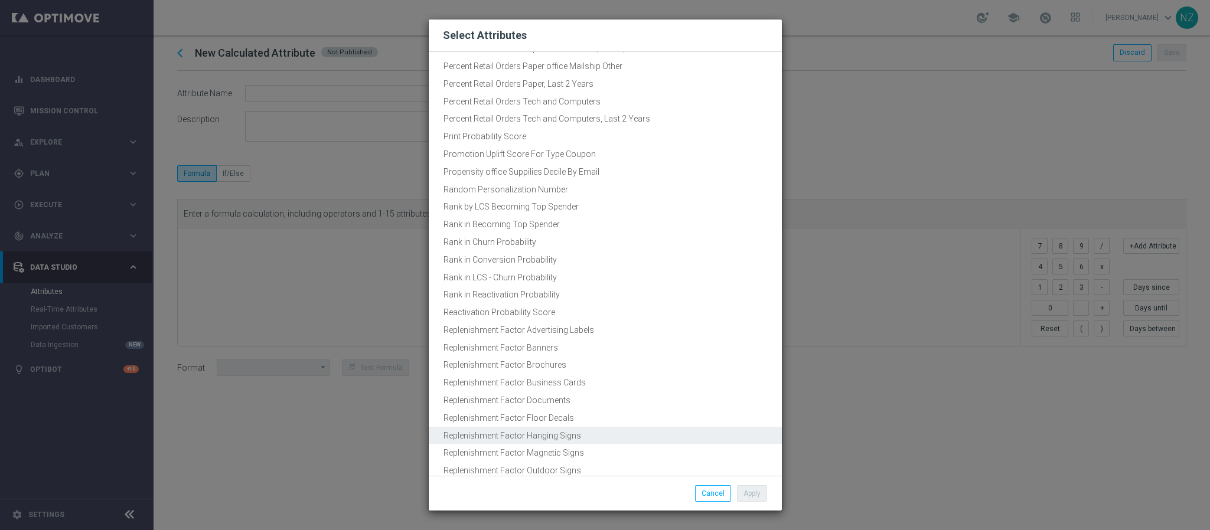
scroll to position [2626, 0]
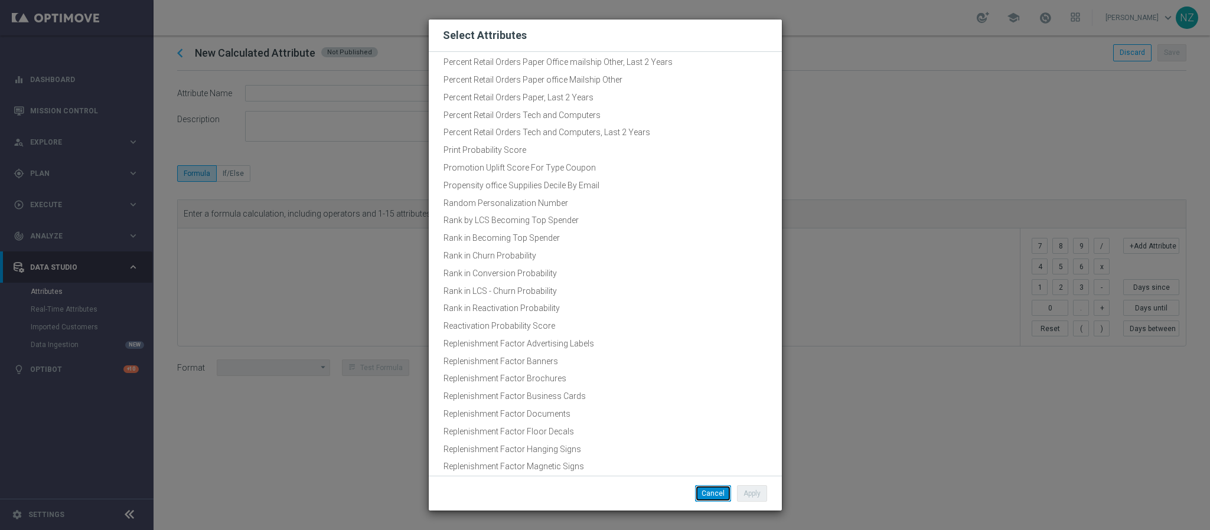
click at [722, 489] on button "Cancel" at bounding box center [713, 493] width 36 height 17
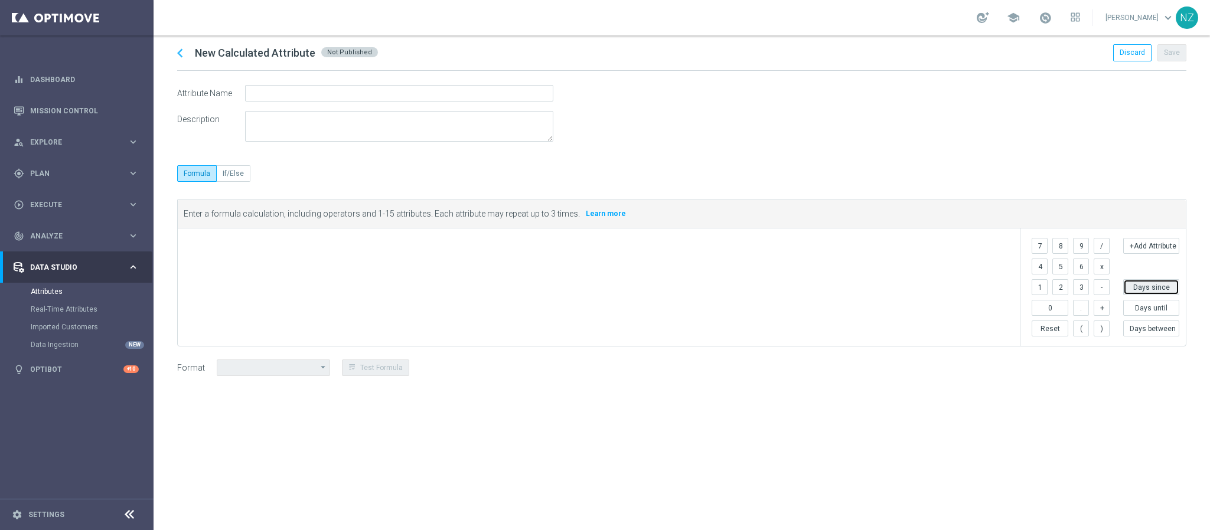
click at [1154, 283] on button "Days since" at bounding box center [1151, 287] width 56 height 16
type input "Number"
click at [272, 247] on span "Select Attribute #1" at bounding box center [259, 246] width 60 height 9
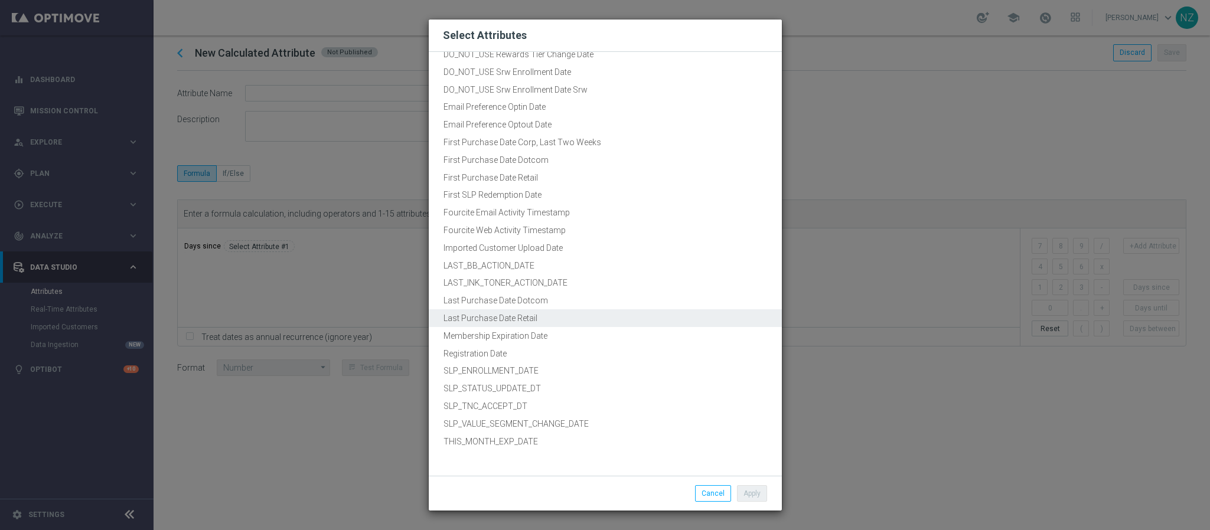
scroll to position [0, 0]
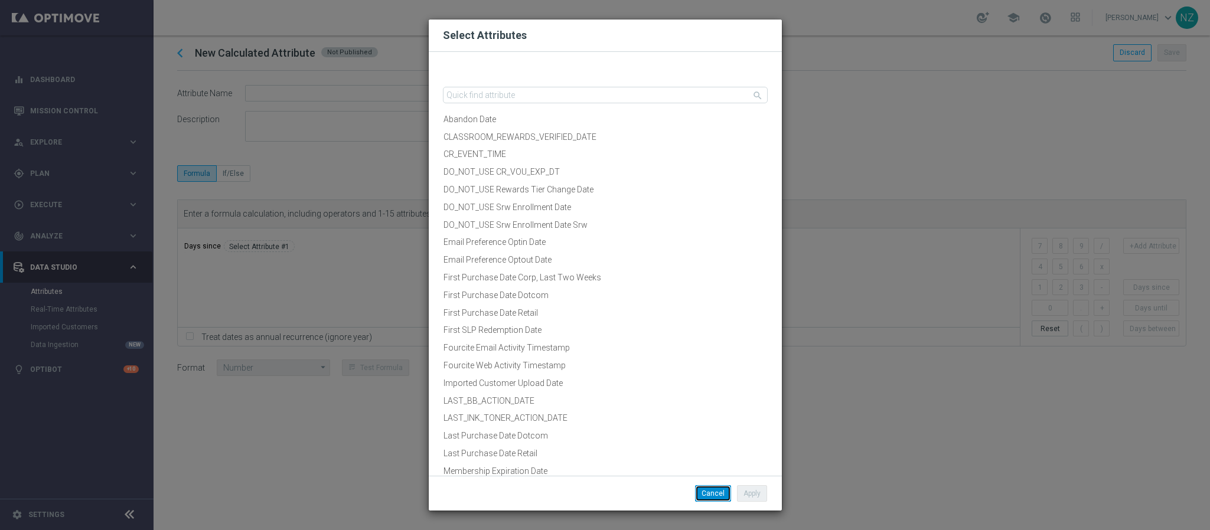
click at [716, 498] on button "Cancel" at bounding box center [713, 493] width 36 height 17
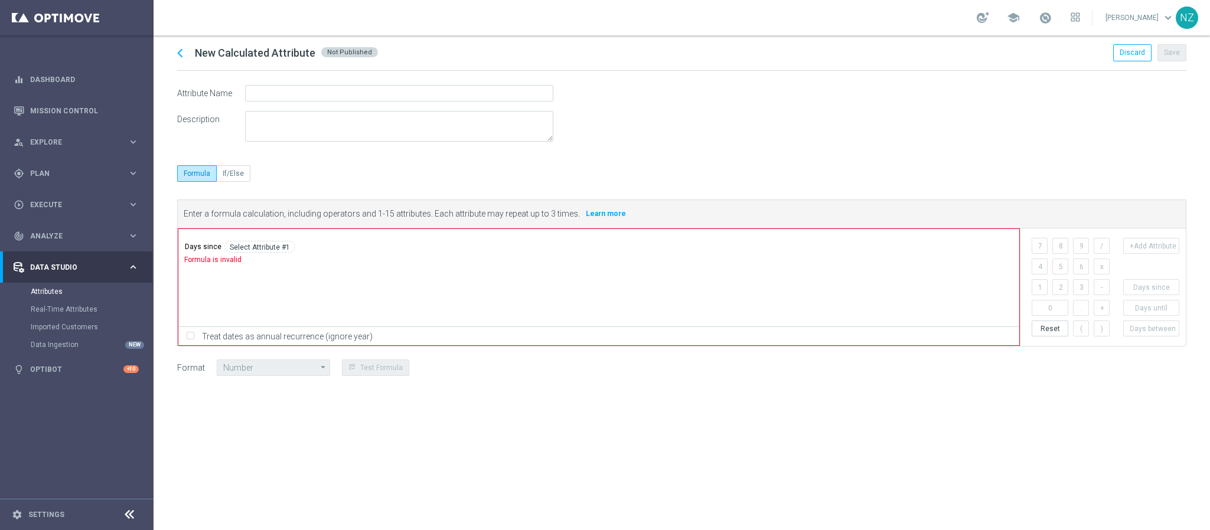
click at [298, 255] on tags "Days since Select Attribute #1 ​" at bounding box center [601, 244] width 835 height 21
click at [1126, 47] on button "Discard" at bounding box center [1132, 52] width 38 height 17
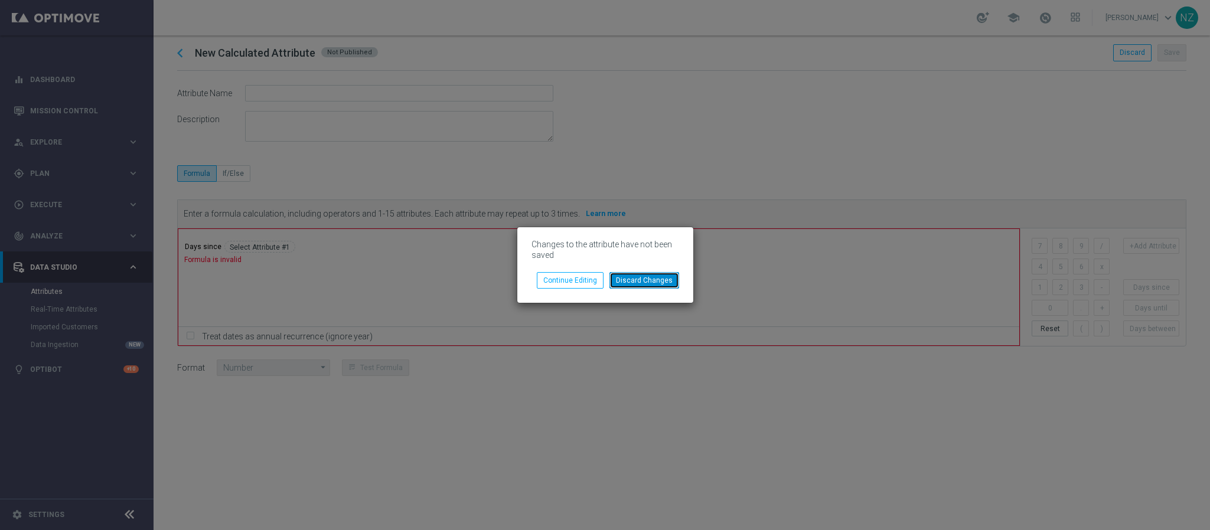
click at [638, 282] on button "Discard Changes" at bounding box center [645, 280] width 70 height 17
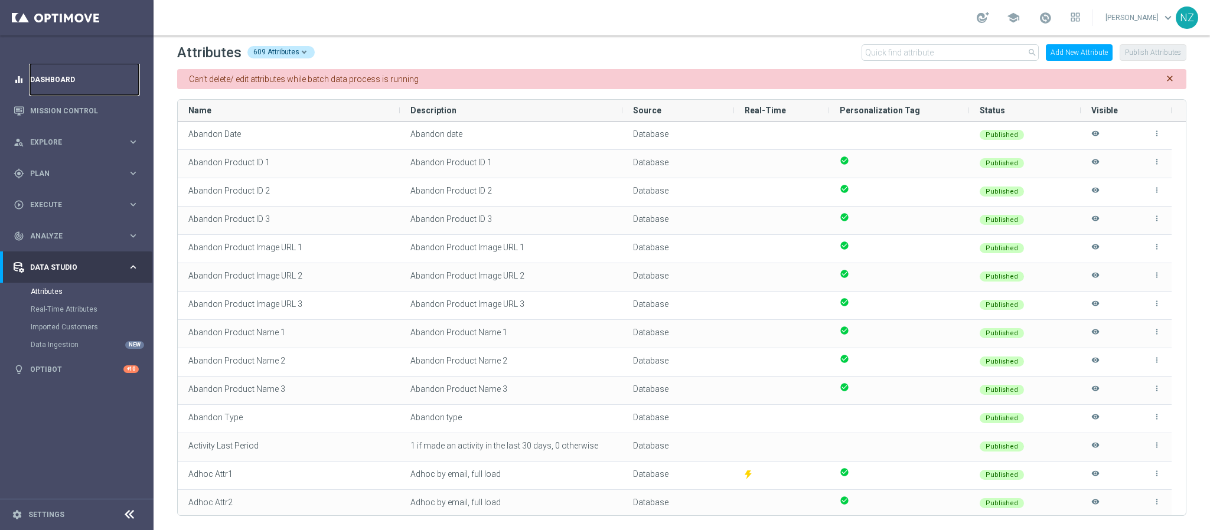
click at [60, 73] on link "Dashboard" at bounding box center [84, 79] width 109 height 31
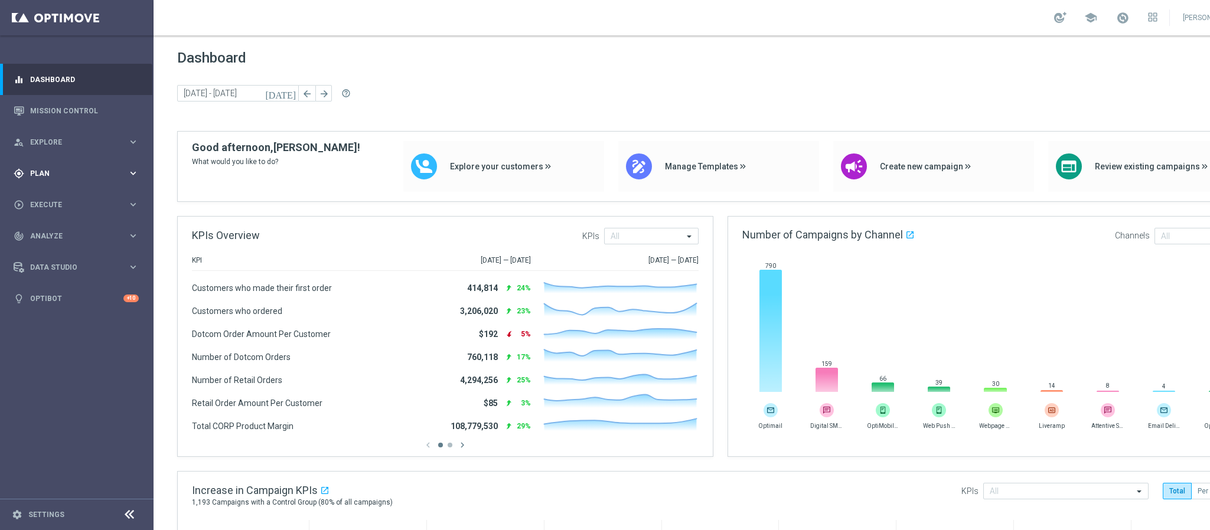
click at [56, 172] on span "Plan" at bounding box center [78, 173] width 97 height 7
click at [63, 198] on link "Target Groups" at bounding box center [77, 197] width 92 height 9
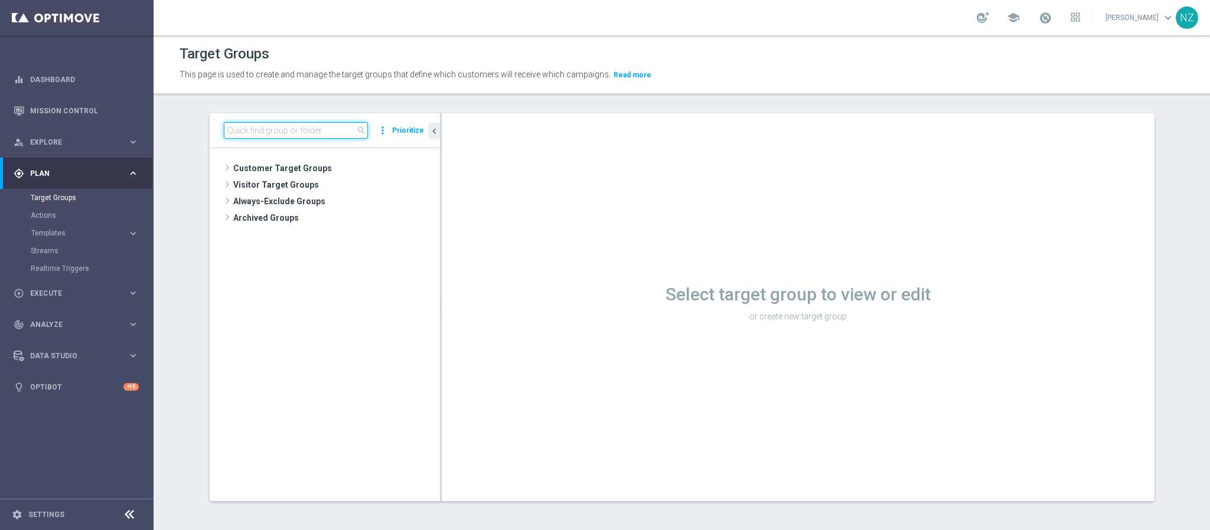
click at [317, 130] on input at bounding box center [296, 130] width 144 height 17
click at [221, 167] on span at bounding box center [227, 168] width 12 height 14
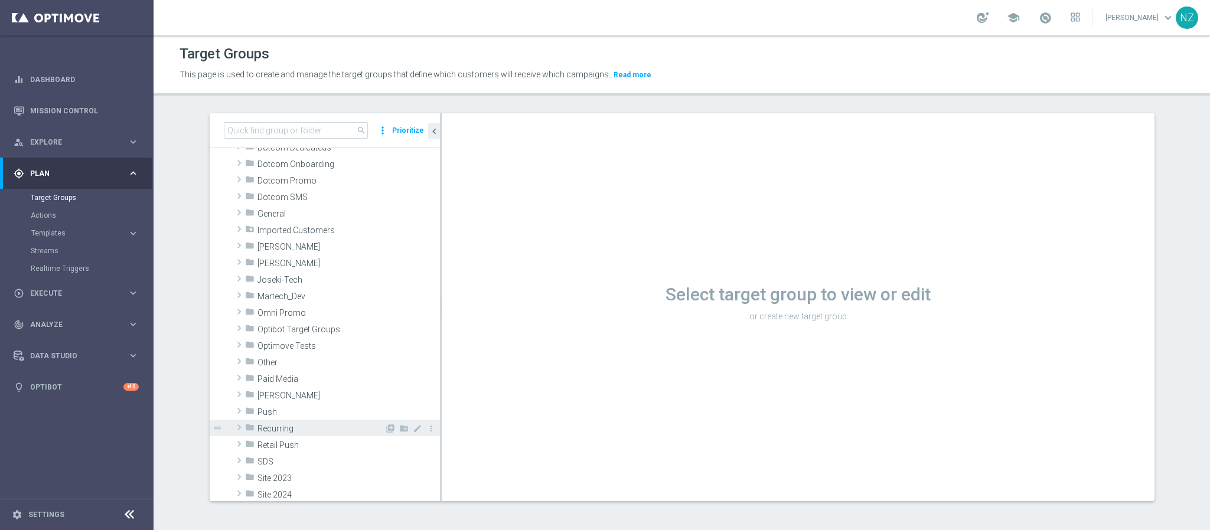
scroll to position [89, 0]
click at [234, 411] on span at bounding box center [239, 410] width 12 height 14
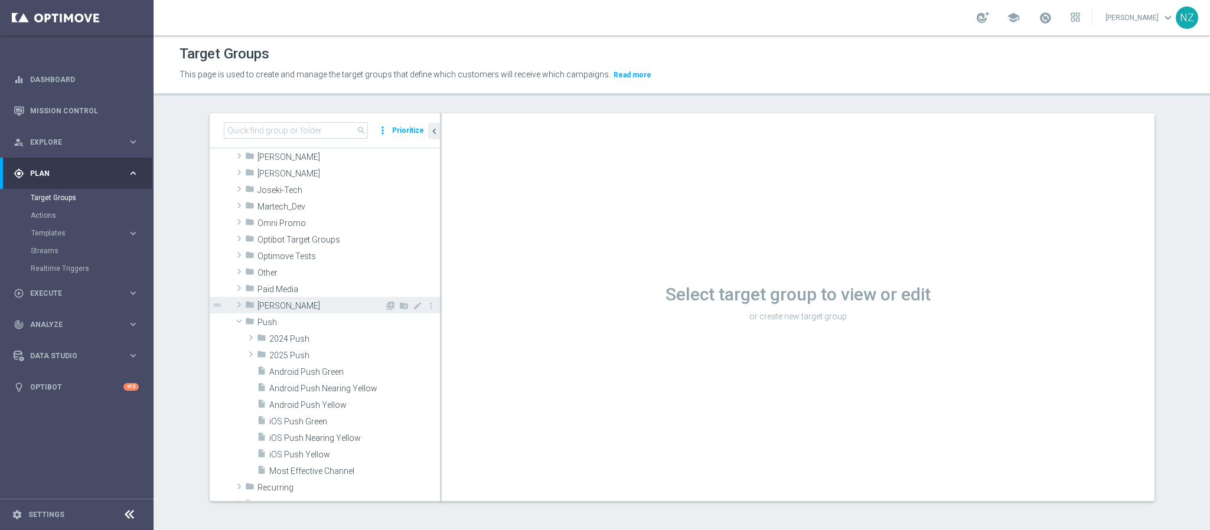
scroll to position [266, 0]
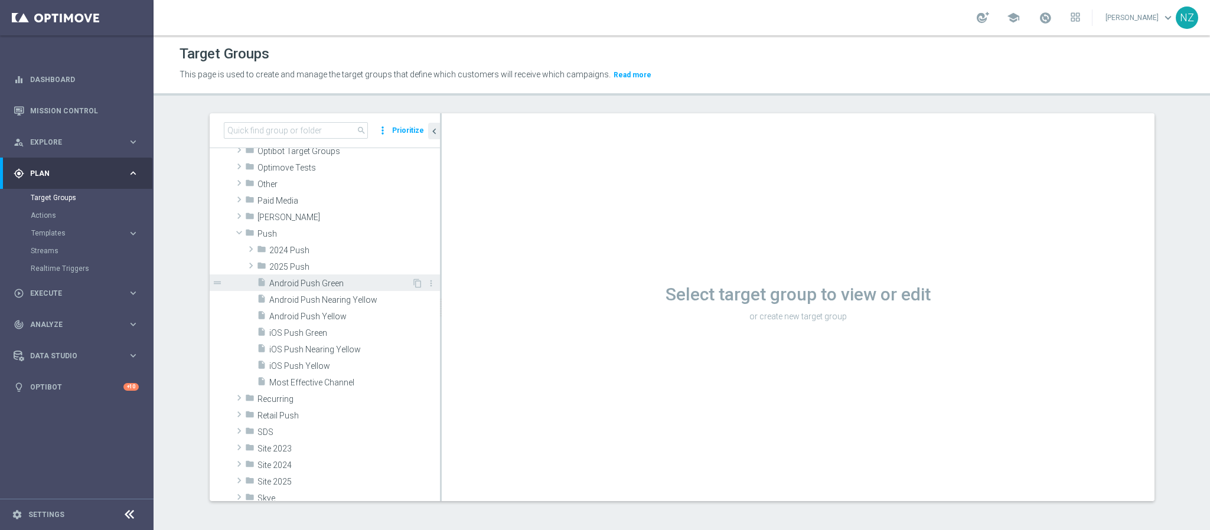
click at [314, 288] on span "Android Push Green" at bounding box center [340, 284] width 142 height 10
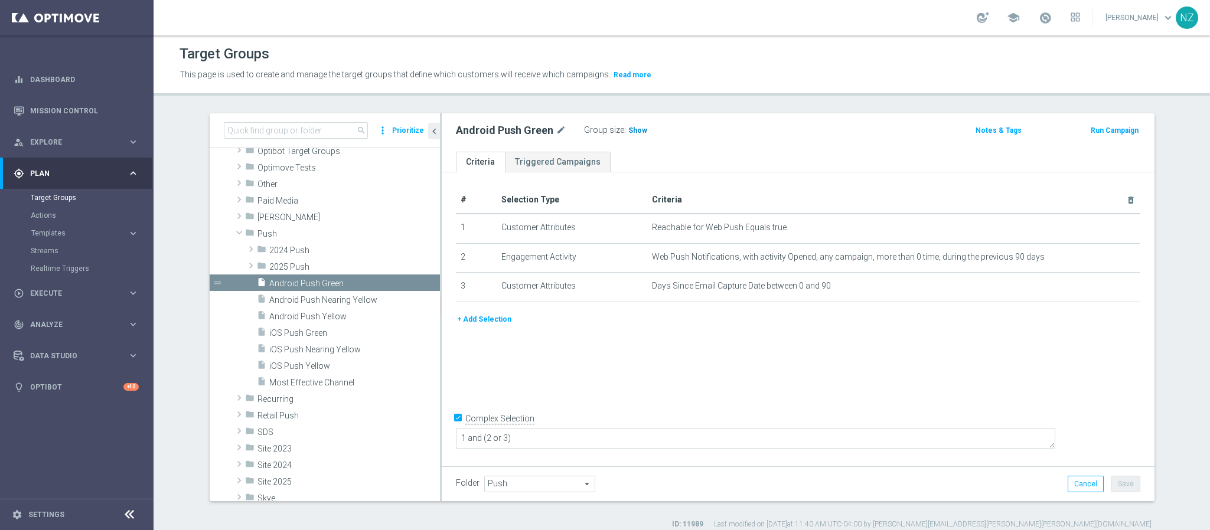
click at [628, 126] on span "Show" at bounding box center [637, 130] width 19 height 8
click at [311, 337] on span "iOS Push Green" at bounding box center [340, 333] width 142 height 10
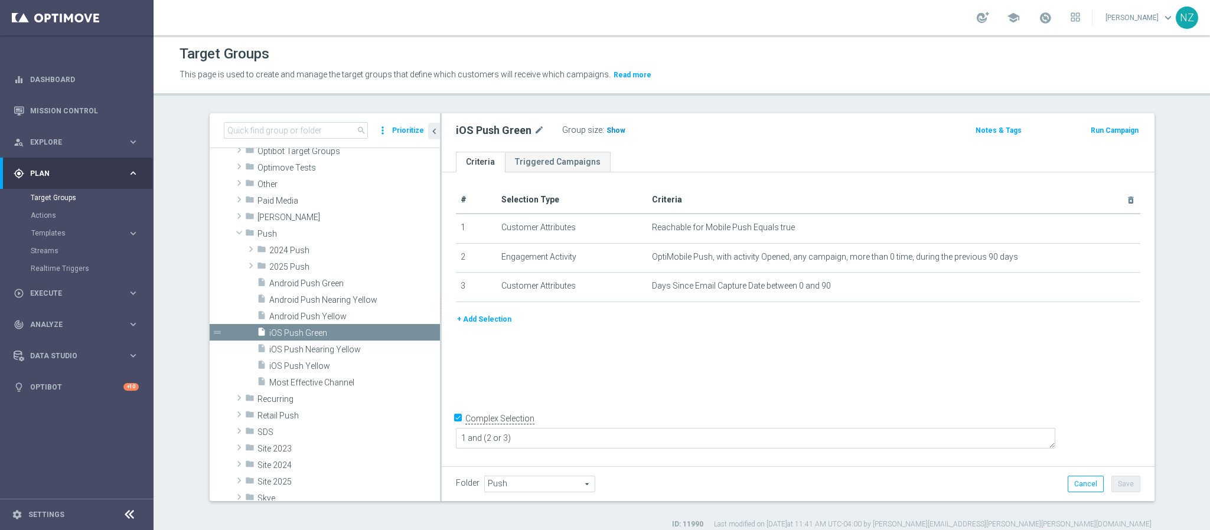
click at [607, 133] on span "Show" at bounding box center [616, 130] width 19 height 8
click at [324, 310] on div "insert_drive_file Android Push Yellow" at bounding box center [334, 316] width 155 height 17
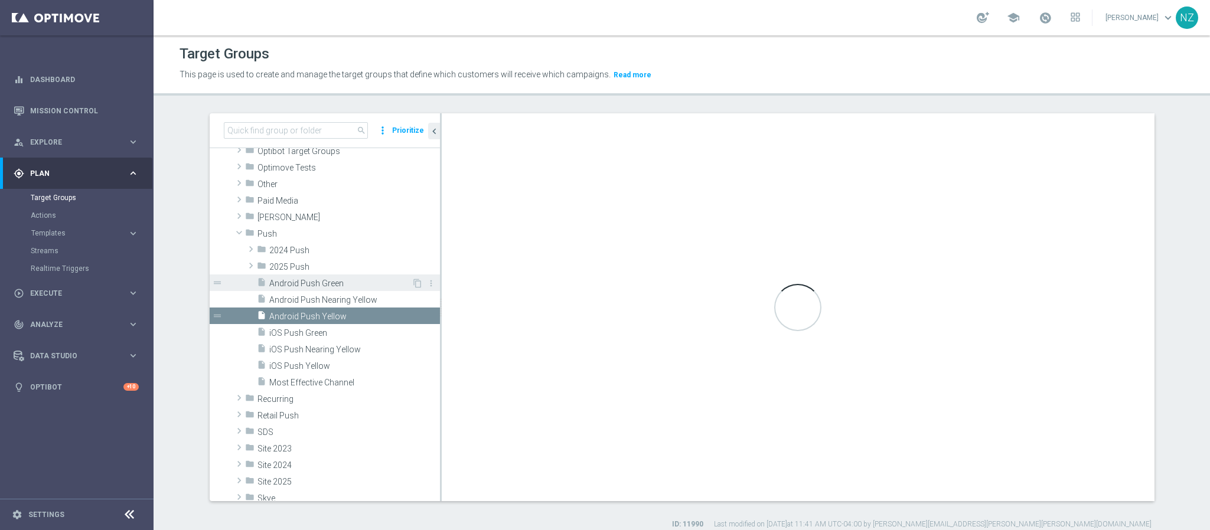
checkbox input "false"
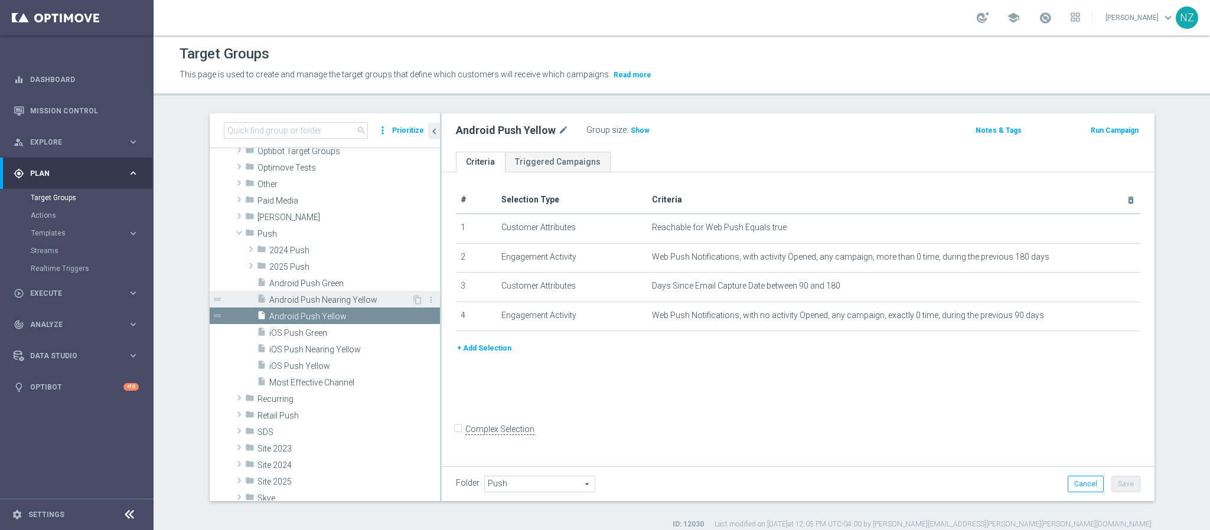
click at [322, 298] on span "Android Push Nearing Yellow" at bounding box center [340, 300] width 142 height 10
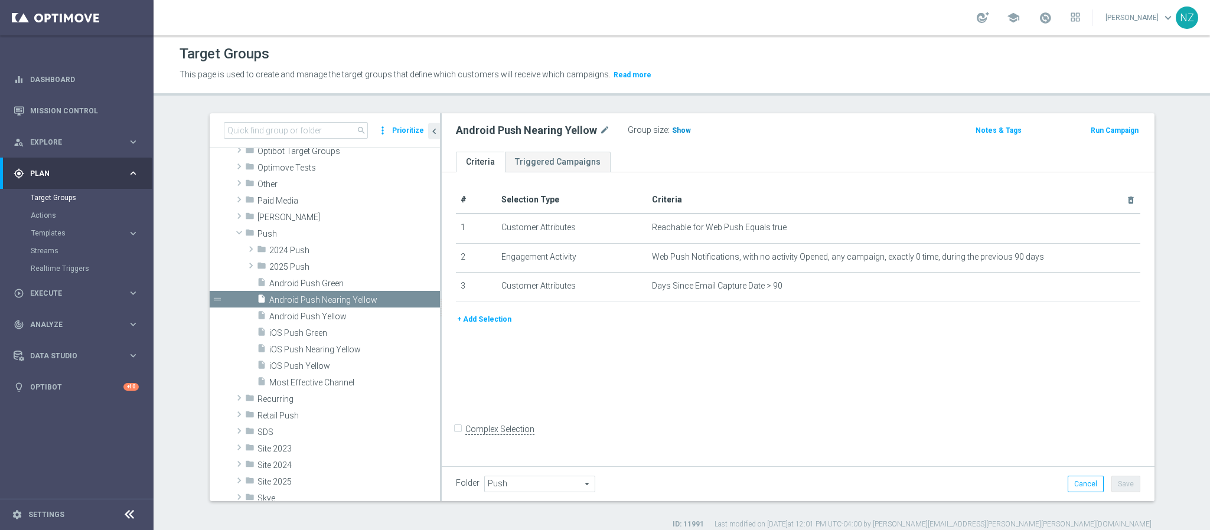
click at [672, 128] on span "Show" at bounding box center [681, 130] width 19 height 8
click at [333, 346] on span "iOS Push Nearing Yellow" at bounding box center [340, 350] width 142 height 10
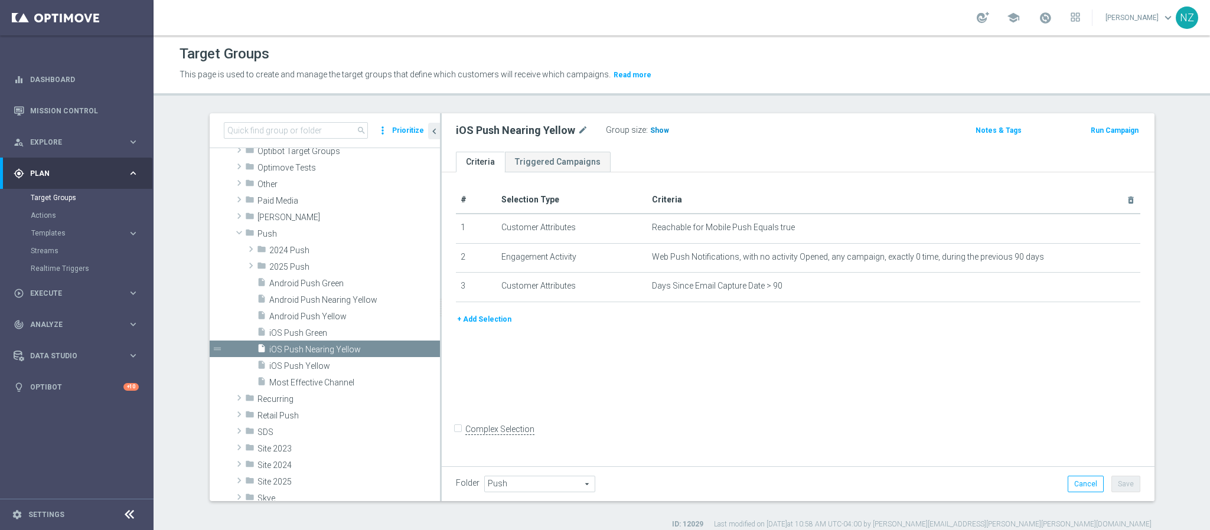
click at [656, 125] on h3 "Show" at bounding box center [659, 130] width 21 height 13
click at [1097, 259] on icon "mode_edit" at bounding box center [1101, 256] width 9 height 9
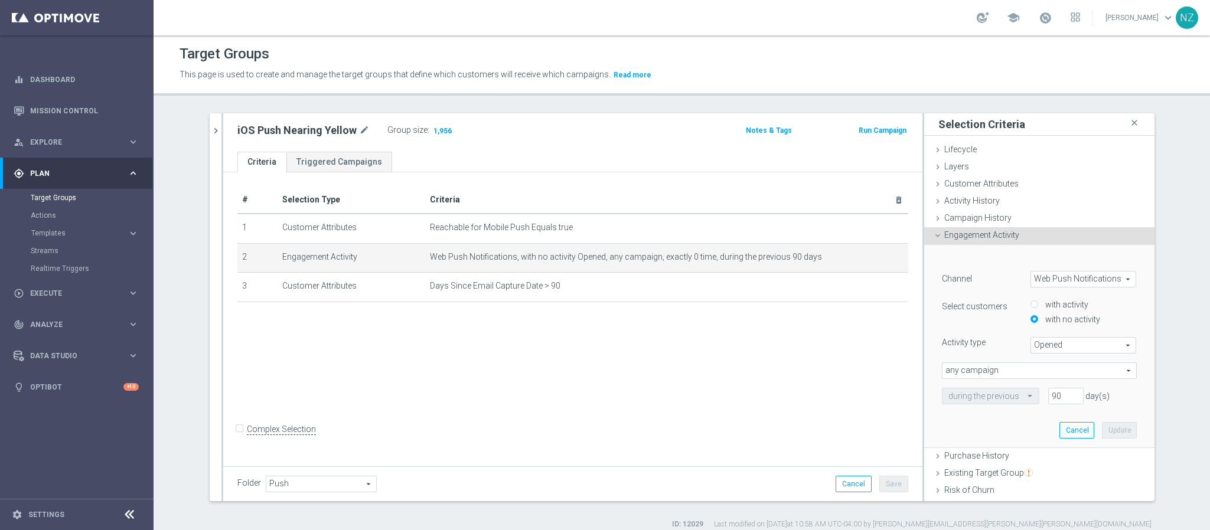
click at [933, 233] on icon at bounding box center [937, 235] width 9 height 9
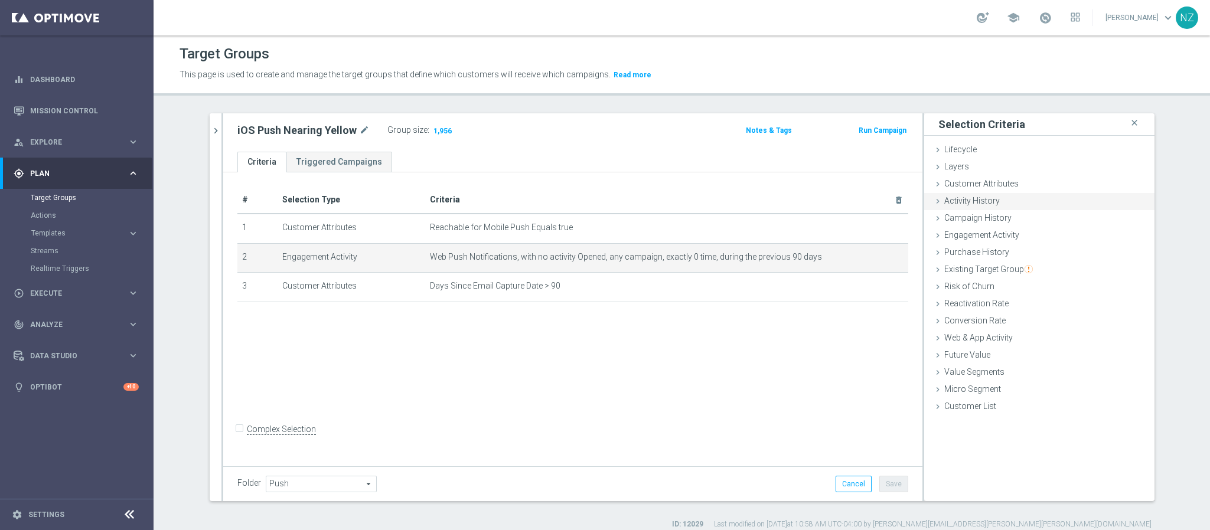
click at [933, 202] on icon at bounding box center [937, 201] width 9 height 9
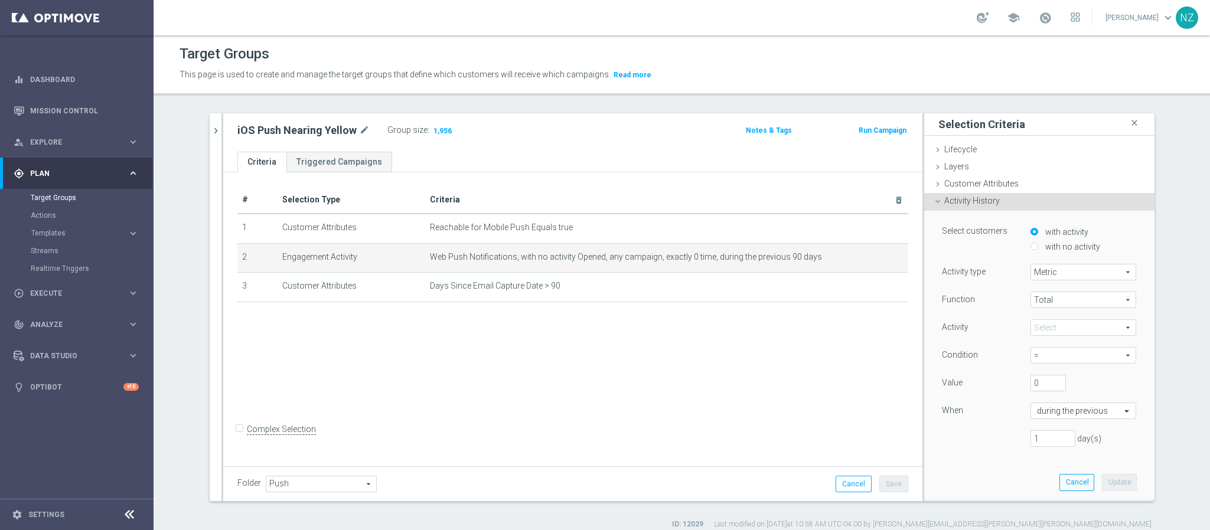
click at [1048, 245] on label "with no activity" at bounding box center [1071, 247] width 58 height 11
click at [1038, 245] on input "with no activity" at bounding box center [1035, 247] width 8 height 8
radio input "true"
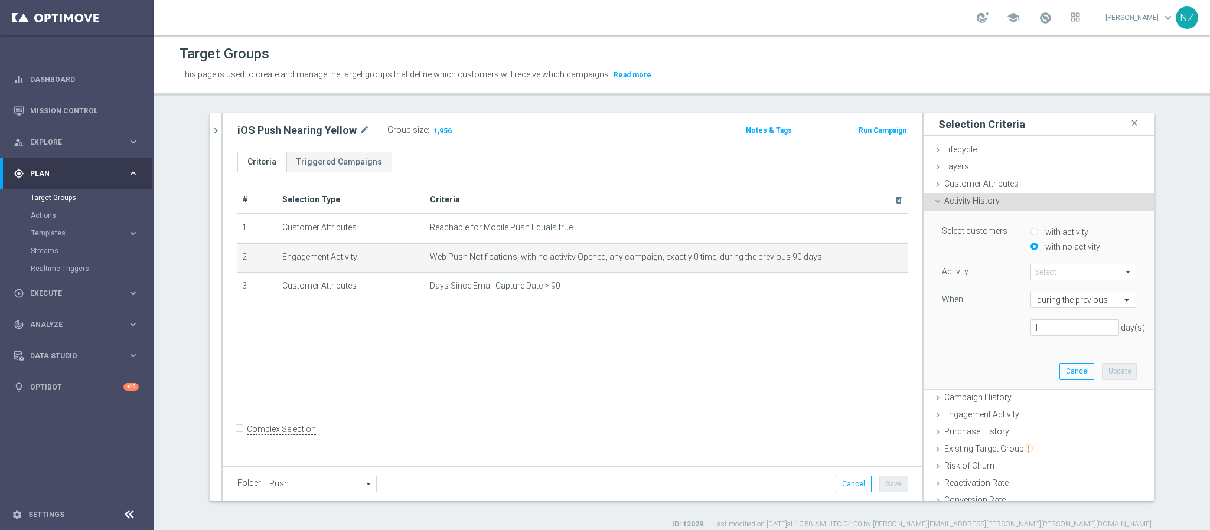
click at [1053, 275] on span at bounding box center [1083, 272] width 105 height 15
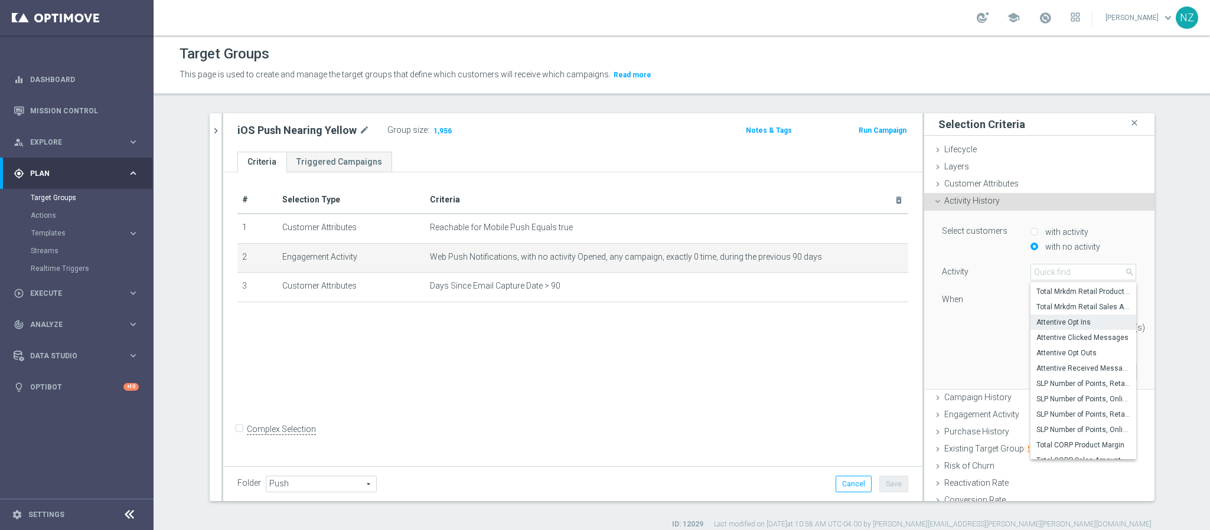
scroll to position [96, 0]
click at [934, 206] on icon at bounding box center [937, 201] width 9 height 9
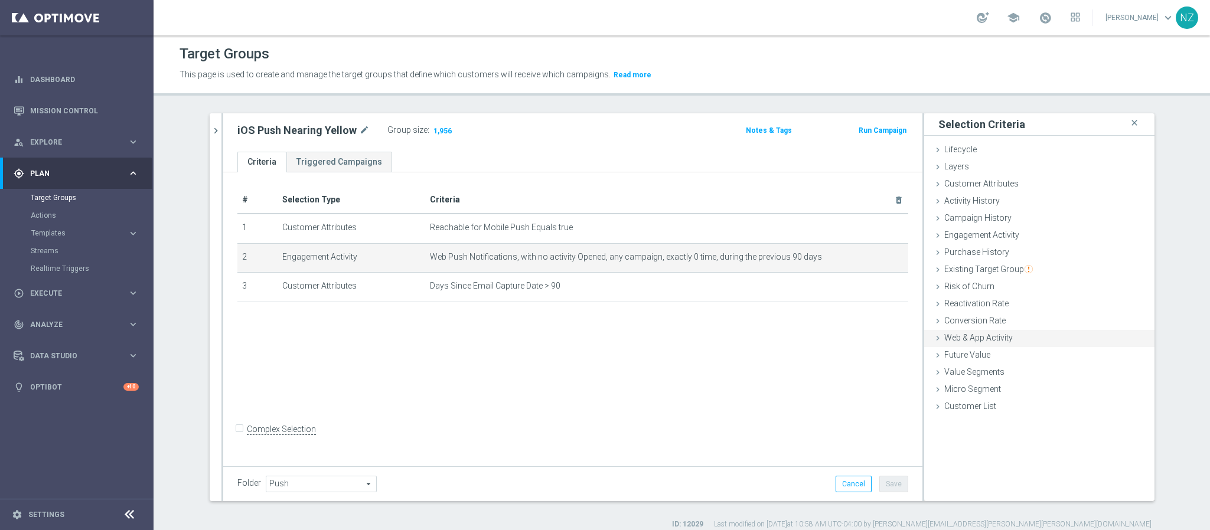
click at [933, 340] on icon at bounding box center [937, 338] width 9 height 9
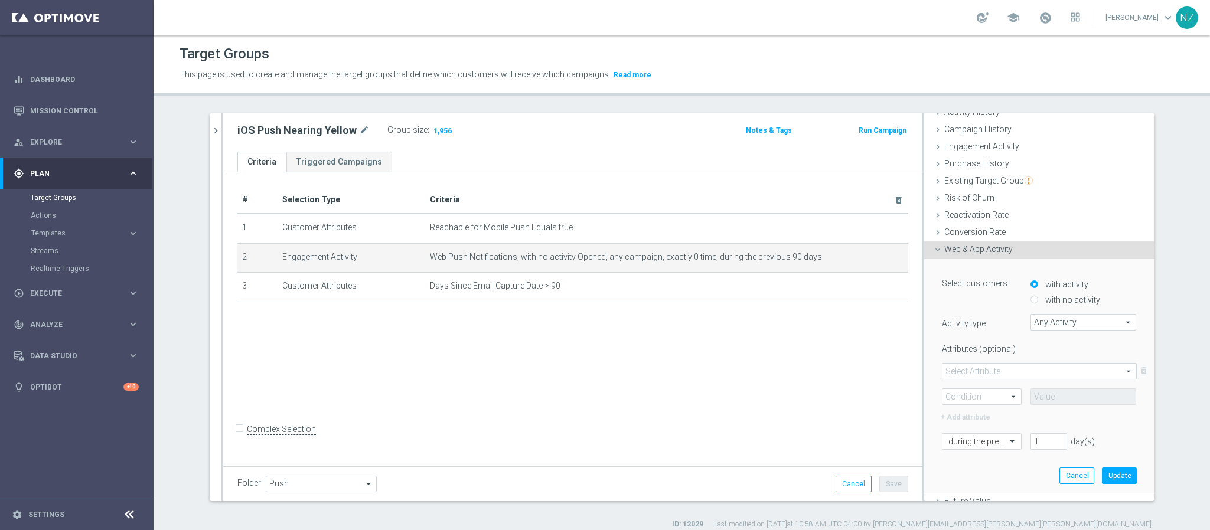
scroll to position [151, 0]
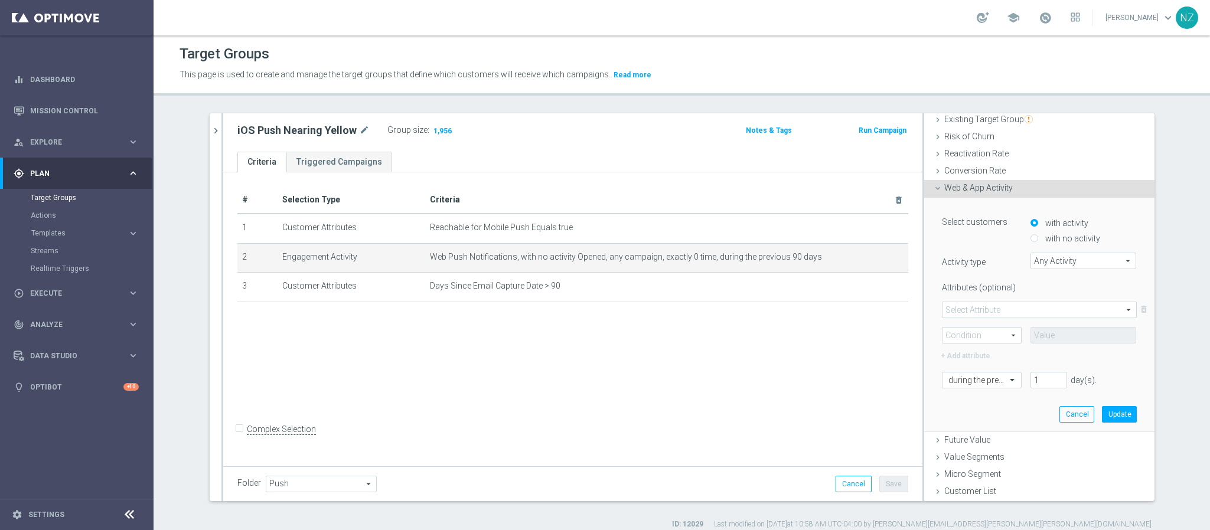
click at [1045, 256] on span "Any Activity" at bounding box center [1083, 260] width 105 height 15
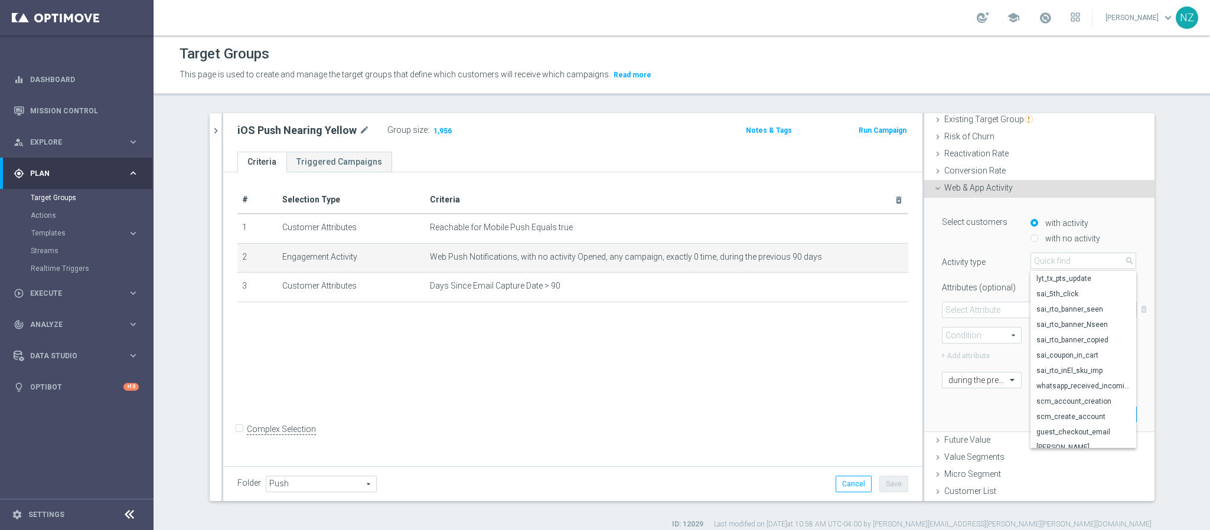
scroll to position [1395, 0]
click at [933, 188] on icon at bounding box center [937, 188] width 9 height 9
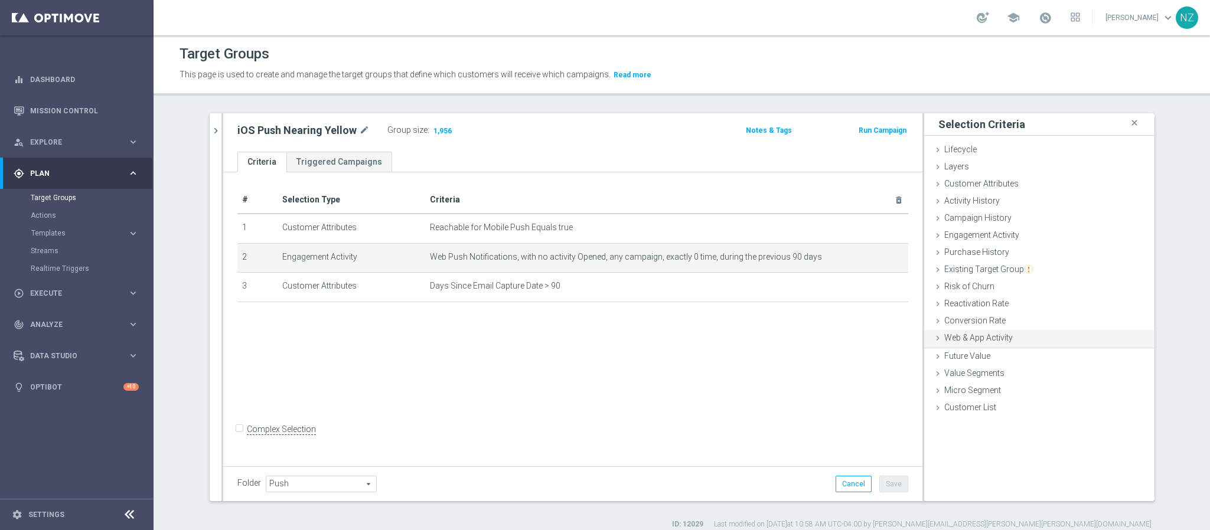
scroll to position [0, 0]
click at [933, 249] on icon at bounding box center [937, 252] width 9 height 9
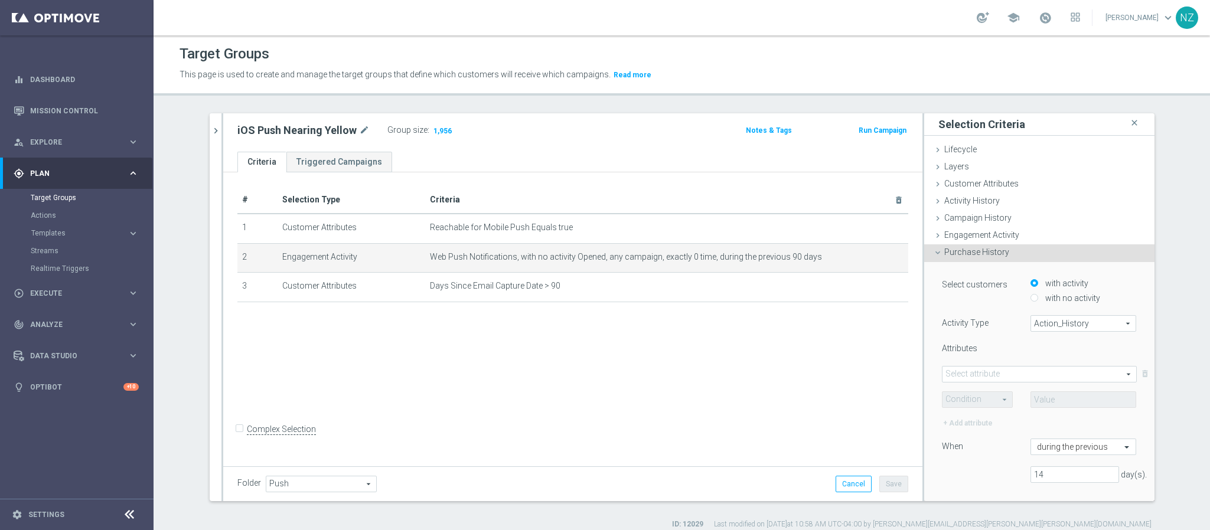
click at [933, 249] on icon at bounding box center [937, 252] width 9 height 9
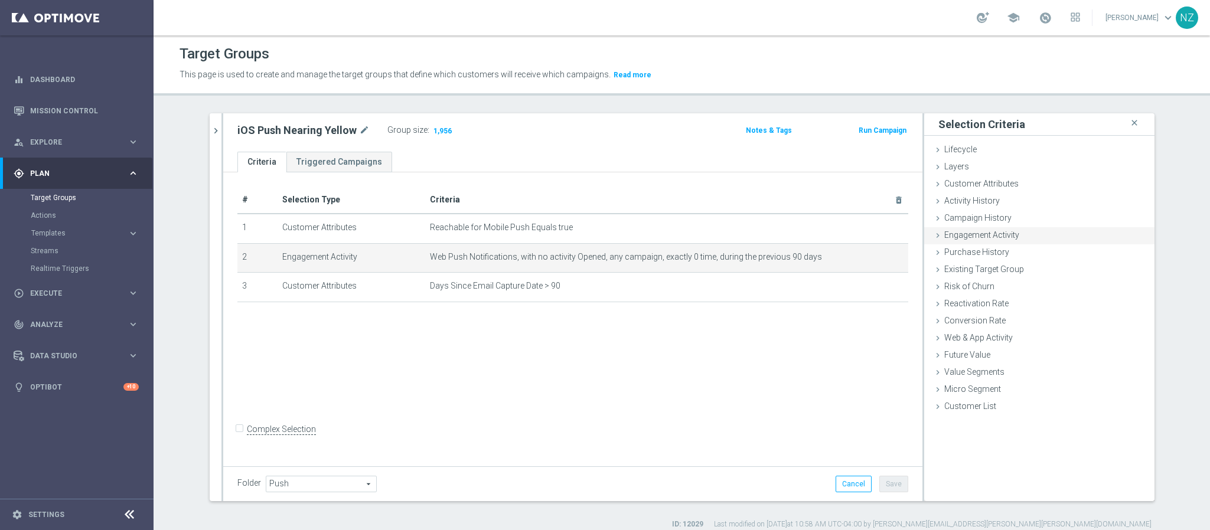
click at [933, 234] on icon at bounding box center [937, 235] width 9 height 9
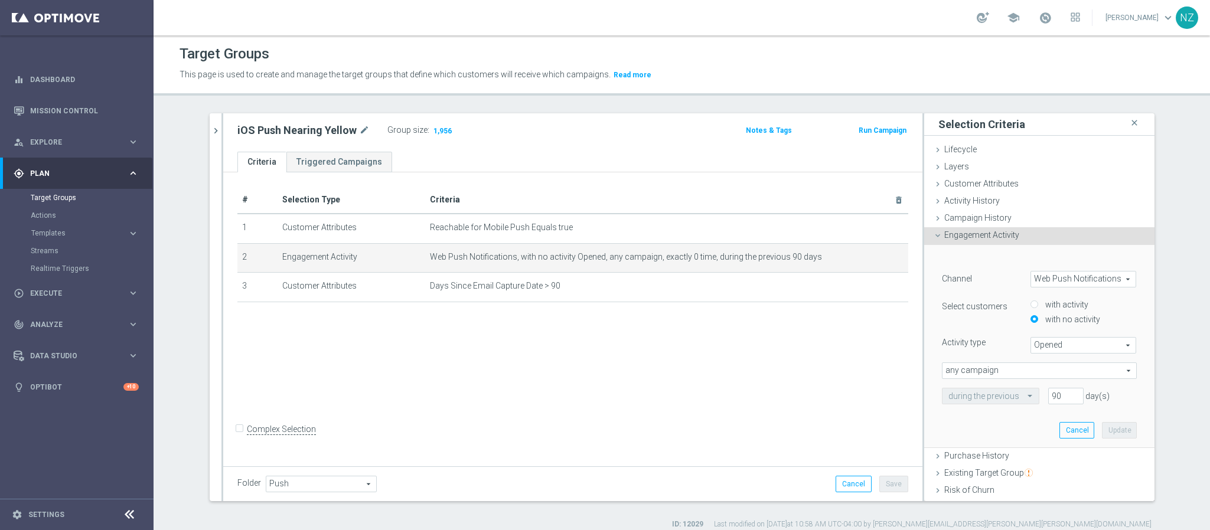
click at [934, 237] on icon at bounding box center [937, 235] width 9 height 9
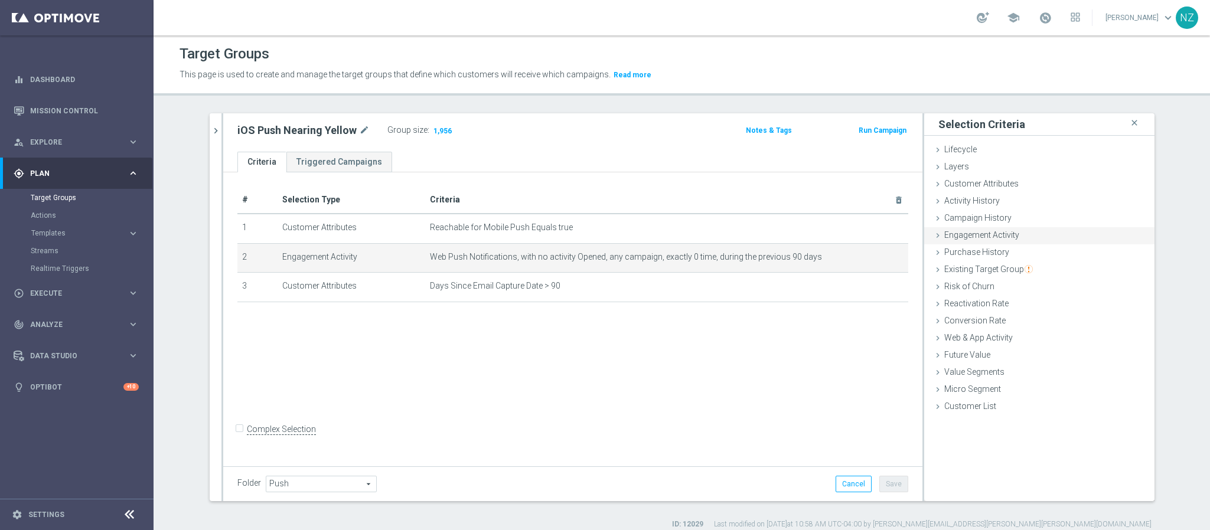
click at [976, 232] on span "Engagement Activity" at bounding box center [981, 234] width 75 height 9
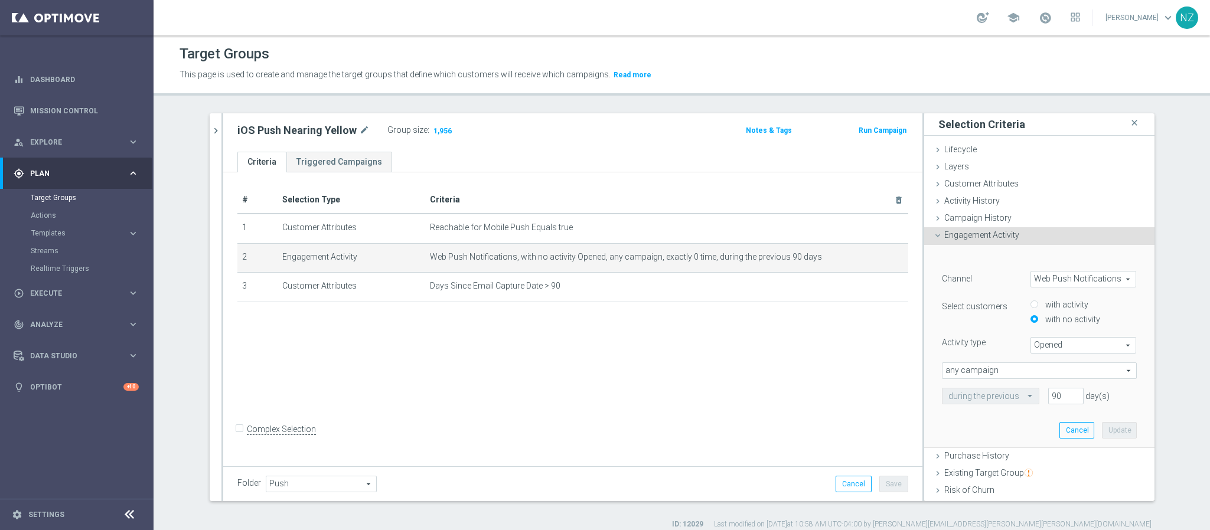
click at [996, 372] on span "any campaign" at bounding box center [1040, 370] width 194 height 15
click at [1007, 401] on span "any campaign while a member of the specified target group(s)" at bounding box center [1040, 403] width 182 height 9
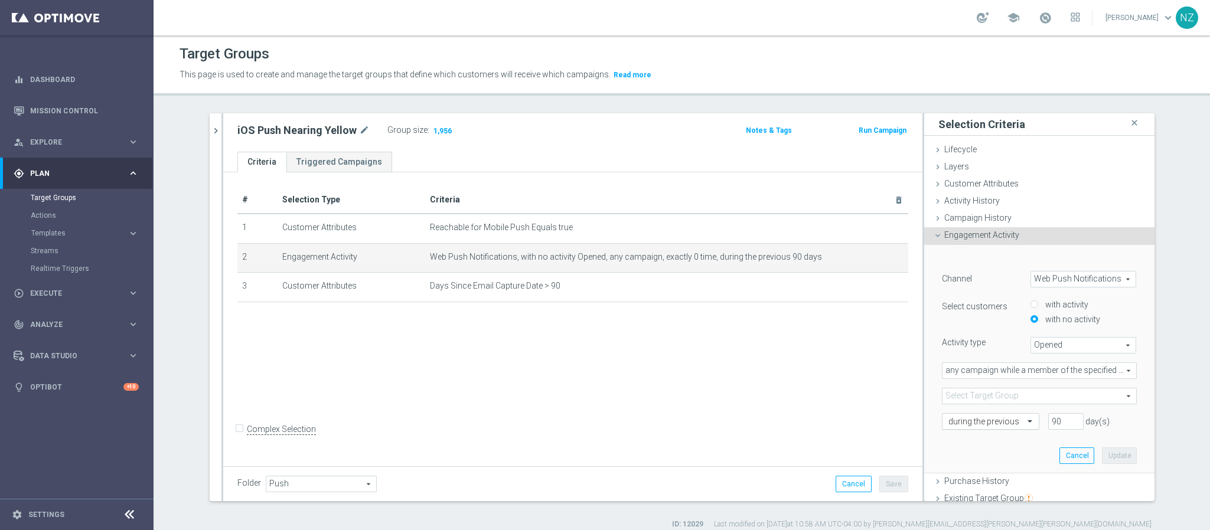
click at [993, 425] on input "text" at bounding box center [979, 422] width 61 height 11
click at [994, 428] on input "text" at bounding box center [979, 422] width 61 height 11
click at [1131, 381] on div "﻿ Channel Web Push Notifications Web Push Notifications arrow_drop_down search …" at bounding box center [1039, 359] width 230 height 229
click at [1072, 366] on span "any campaign while a member of the specified target group(s)" at bounding box center [1040, 370] width 194 height 15
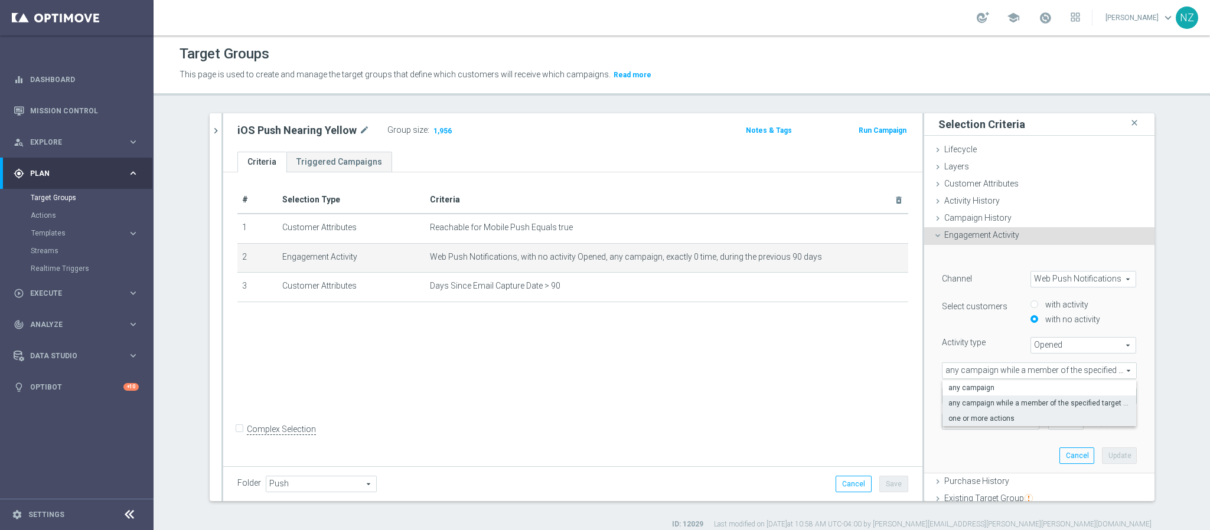
click at [1053, 418] on span "one or more actions" at bounding box center [1040, 418] width 182 height 9
type input "one or more actions"
click at [989, 392] on span at bounding box center [1040, 396] width 194 height 15
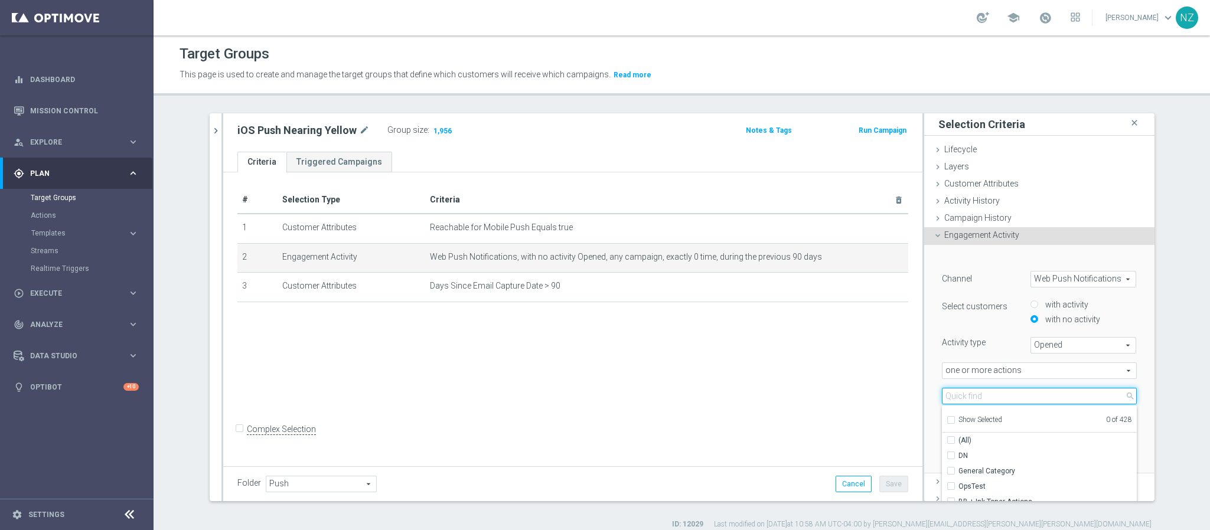
click at [989, 392] on input "search" at bounding box center [1039, 396] width 195 height 17
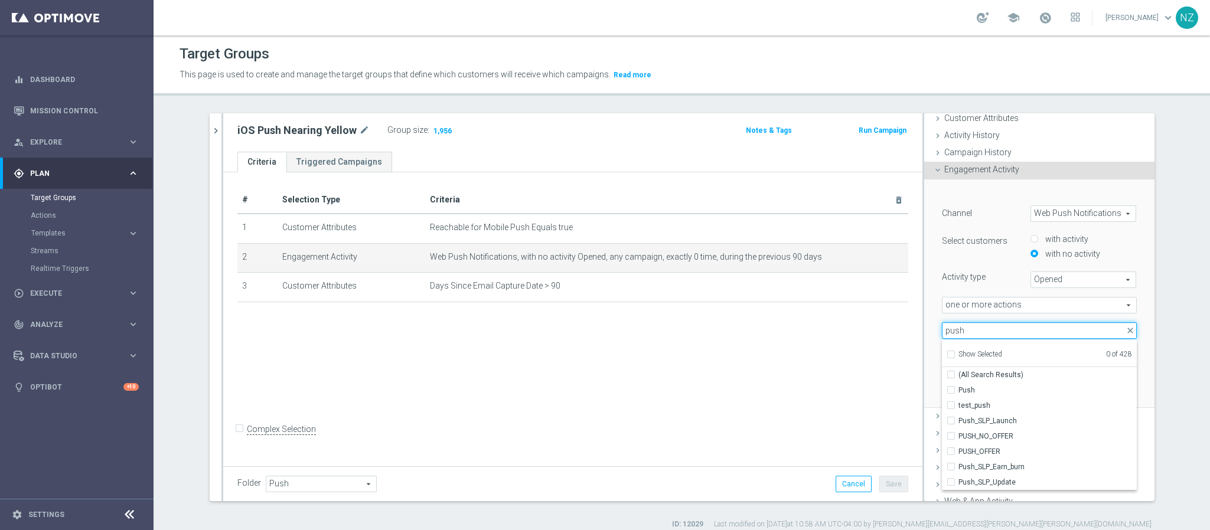
scroll to position [89, 0]
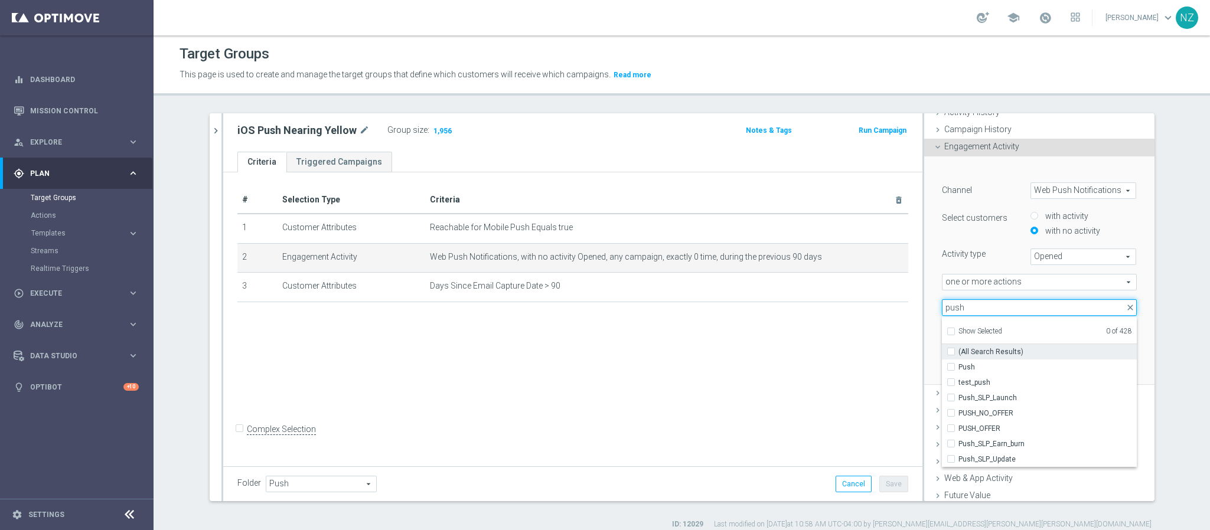
type input "push"
click at [951, 351] on input "(All Search Results)" at bounding box center [955, 352] width 8 height 8
checkbox input "true"
type input "Selected 7 of 428"
checkbox input "true"
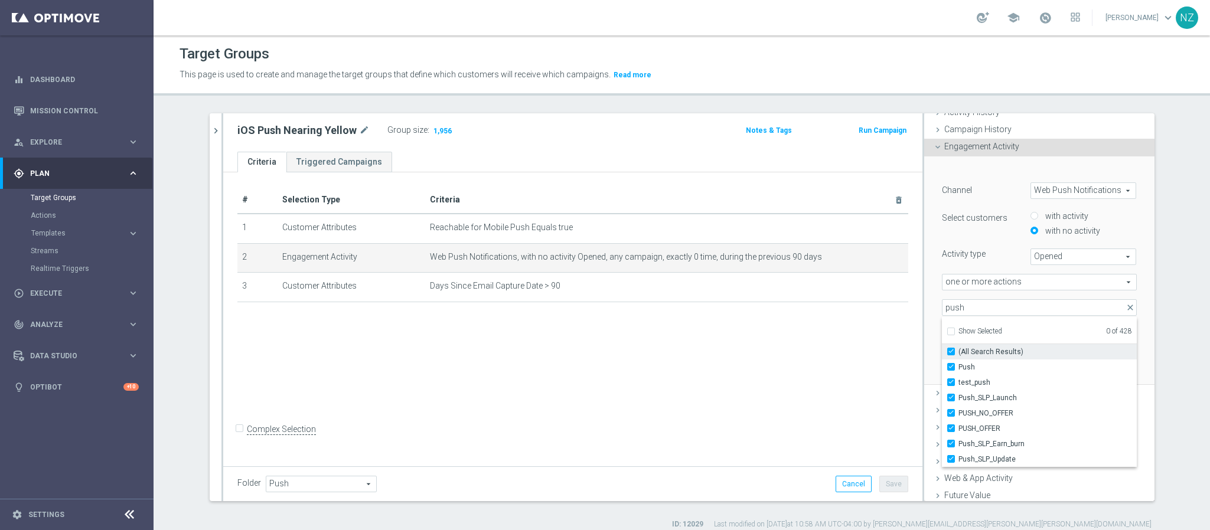
checkbox input "true"
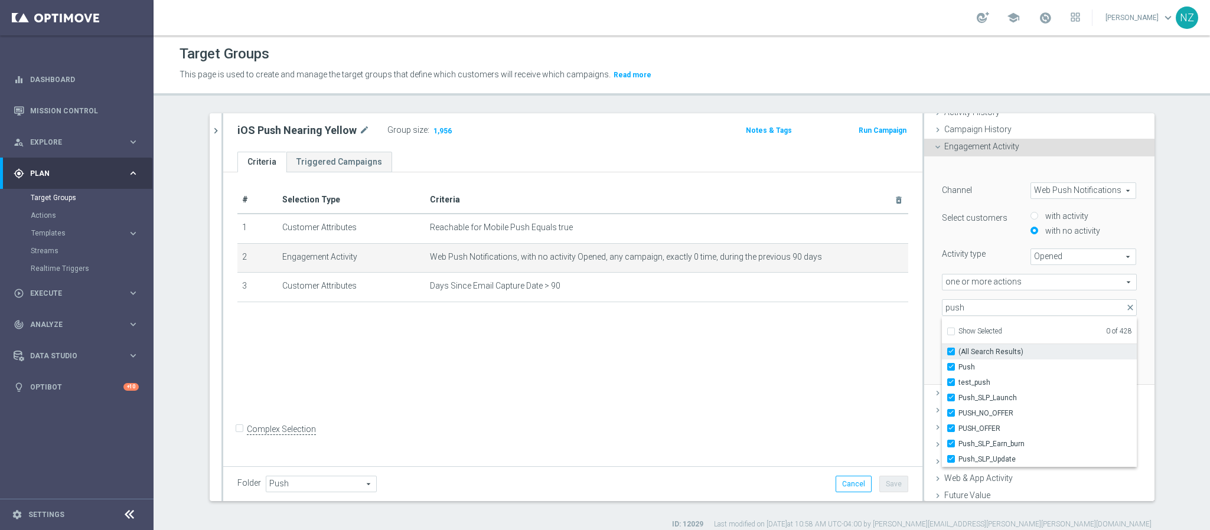
checkbox input "true"
click at [933, 335] on div "during the previous" at bounding box center [986, 333] width 106 height 17
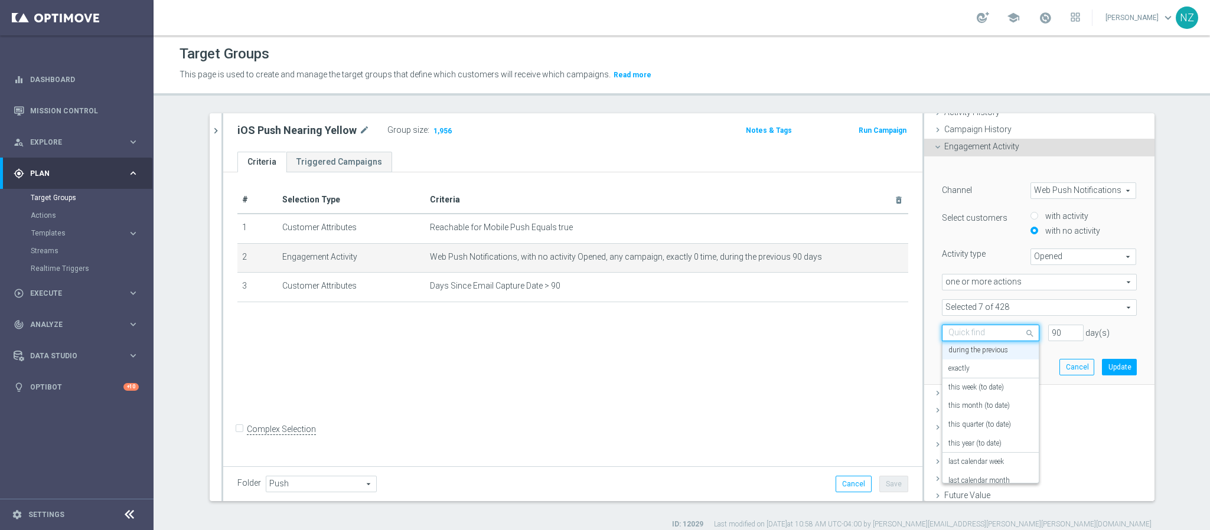
click at [991, 333] on input "text" at bounding box center [979, 333] width 61 height 11
click at [966, 452] on label "in this range" at bounding box center [968, 452] width 38 height 9
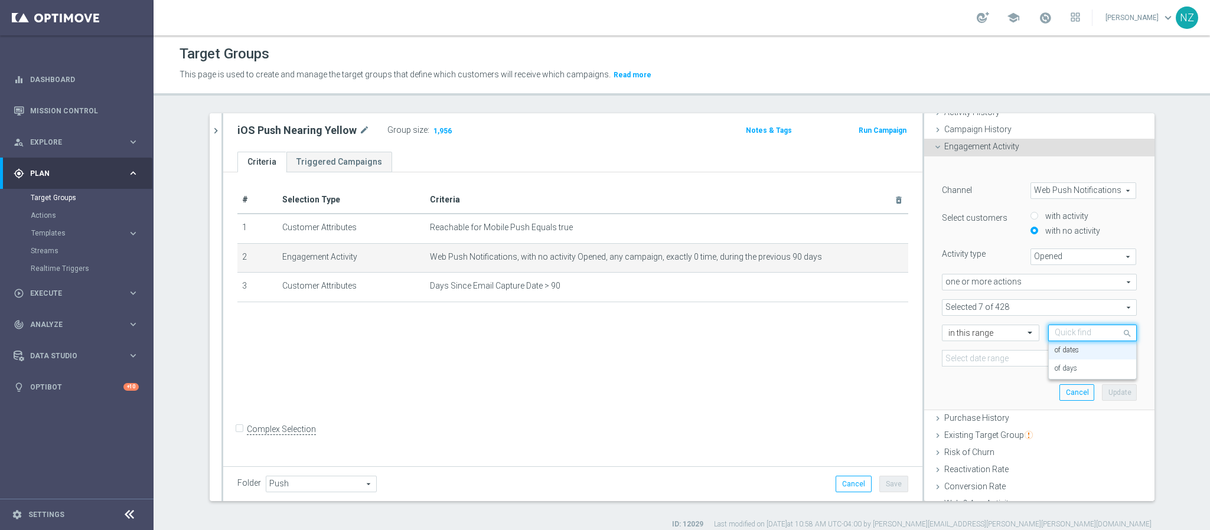
click at [1063, 331] on input "text" at bounding box center [1081, 333] width 52 height 11
click at [1062, 371] on label "of days" at bounding box center [1066, 368] width 22 height 9
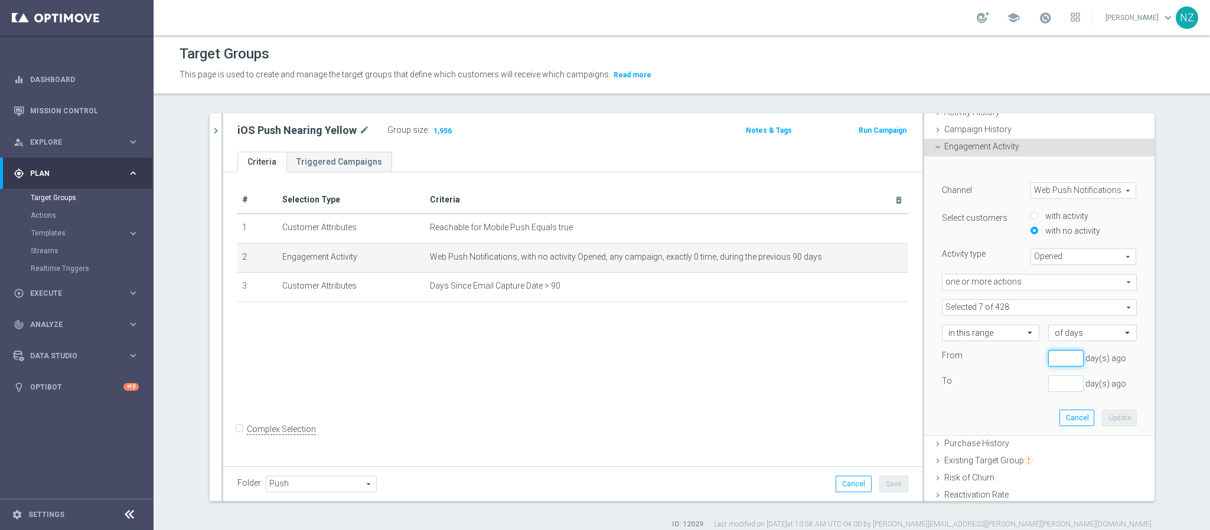
click at [1048, 356] on input "number" at bounding box center [1065, 358] width 35 height 17
type input "59"
click at [1048, 384] on input "number" at bounding box center [1065, 384] width 35 height 17
type input "89"
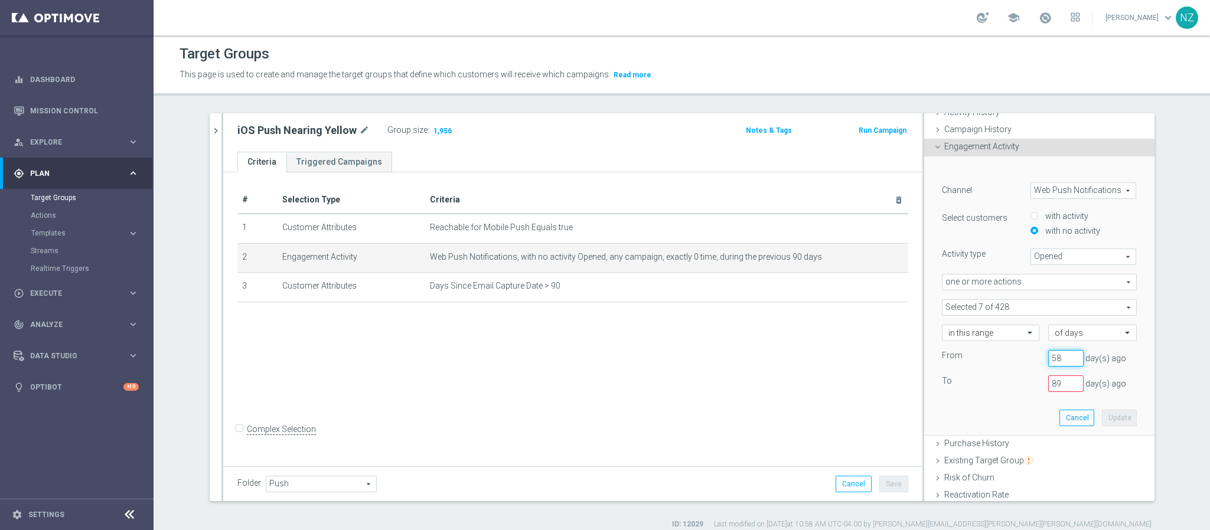
click at [1051, 358] on input "58" at bounding box center [1065, 358] width 35 height 17
drag, startPoint x: 1048, startPoint y: 358, endPoint x: 1025, endPoint y: 358, distance: 23.0
click at [1025, 358] on div "From 58 day(s) ago" at bounding box center [1039, 358] width 213 height 17
type input "89"
drag, startPoint x: 1052, startPoint y: 385, endPoint x: 1026, endPoint y: 382, distance: 26.2
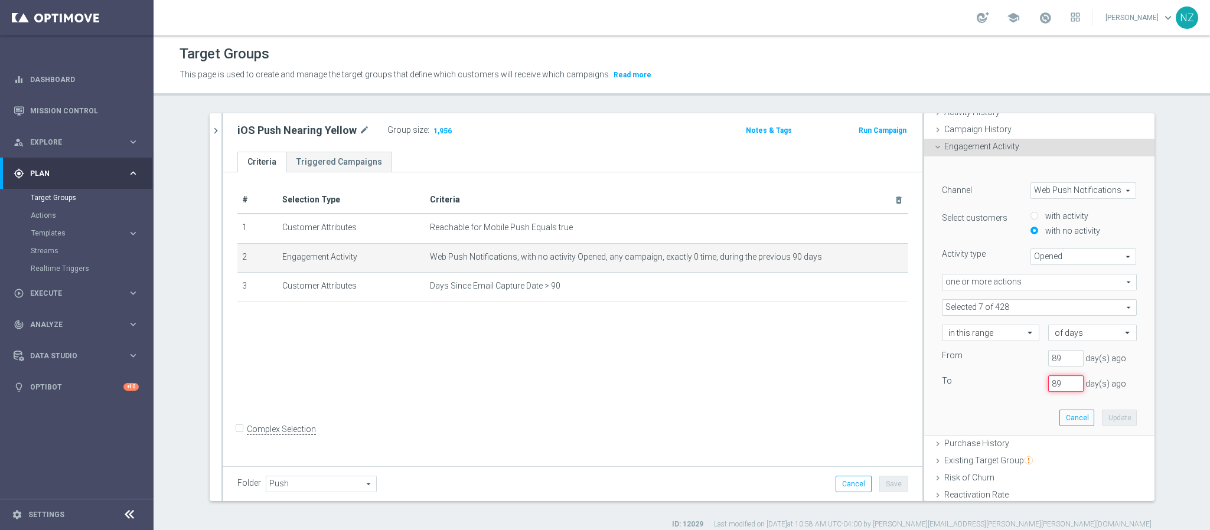
click at [1039, 385] on div "89 day(s) ago" at bounding box center [1065, 384] width 53 height 17
type input "59"
click at [1102, 413] on button "Update" at bounding box center [1119, 418] width 35 height 17
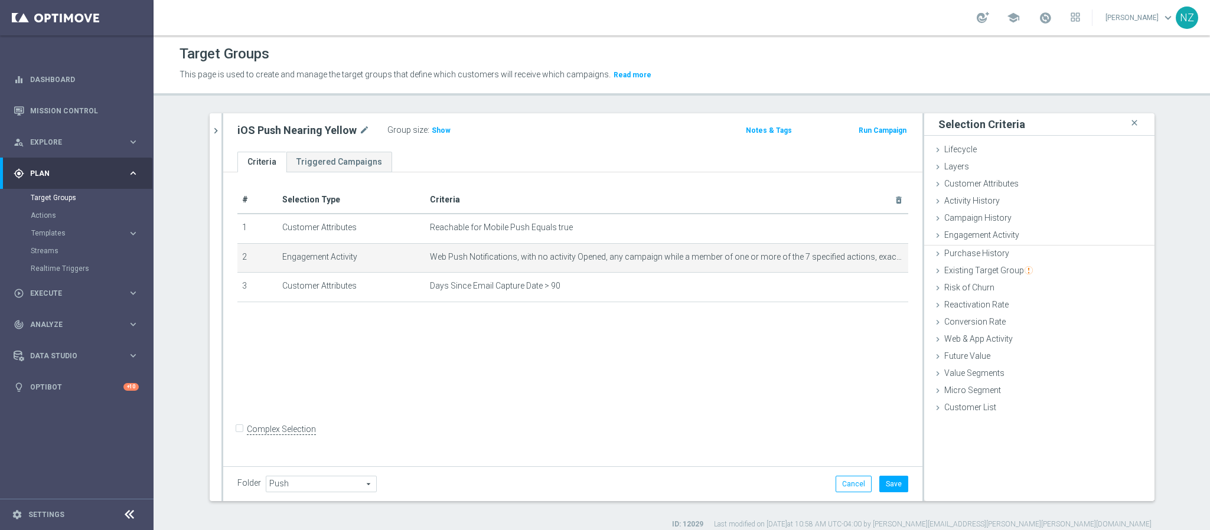
scroll to position [0, 0]
click at [436, 128] on span "Show" at bounding box center [441, 130] width 19 height 8
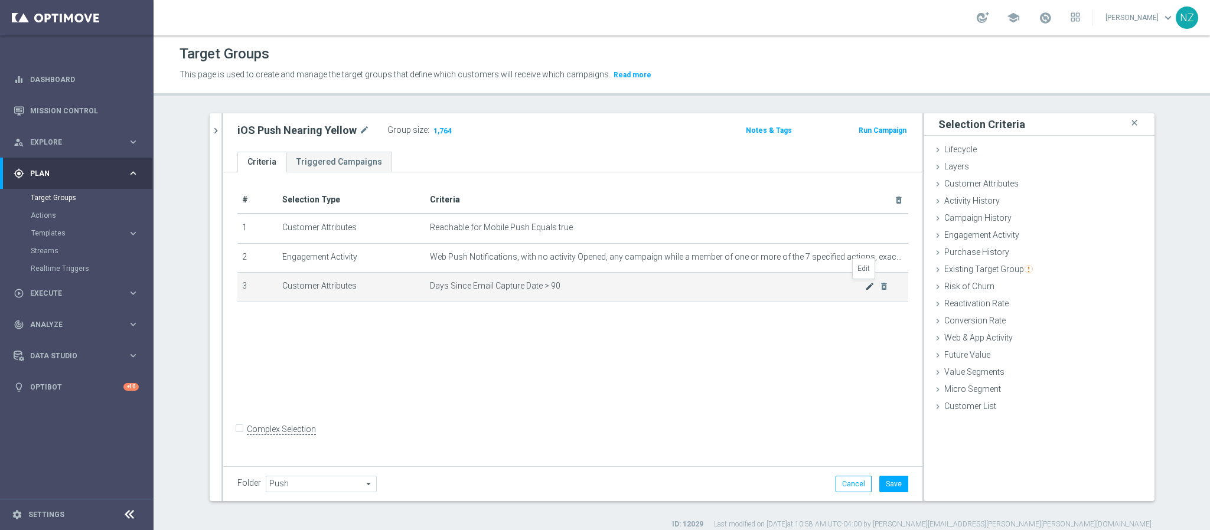
click at [865, 288] on icon "mode_edit" at bounding box center [869, 286] width 9 height 9
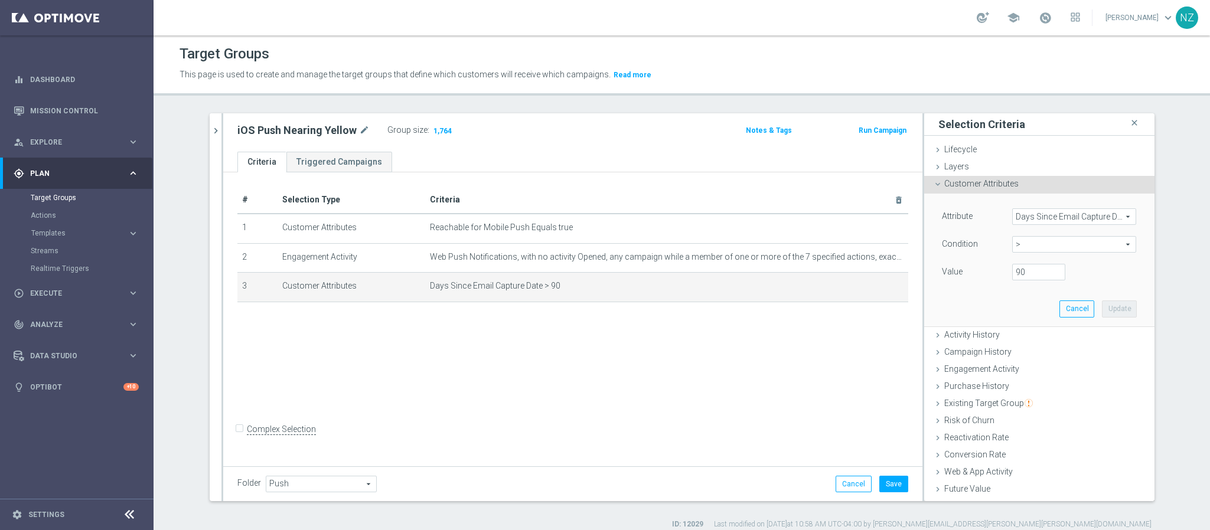
click at [1033, 252] on span ">" at bounding box center [1074, 244] width 123 height 15
click at [1023, 262] on span "<" at bounding box center [1074, 262] width 112 height 9
type input "<"
click at [1012, 268] on input "number" at bounding box center [1038, 272] width 53 height 17
type input "90"
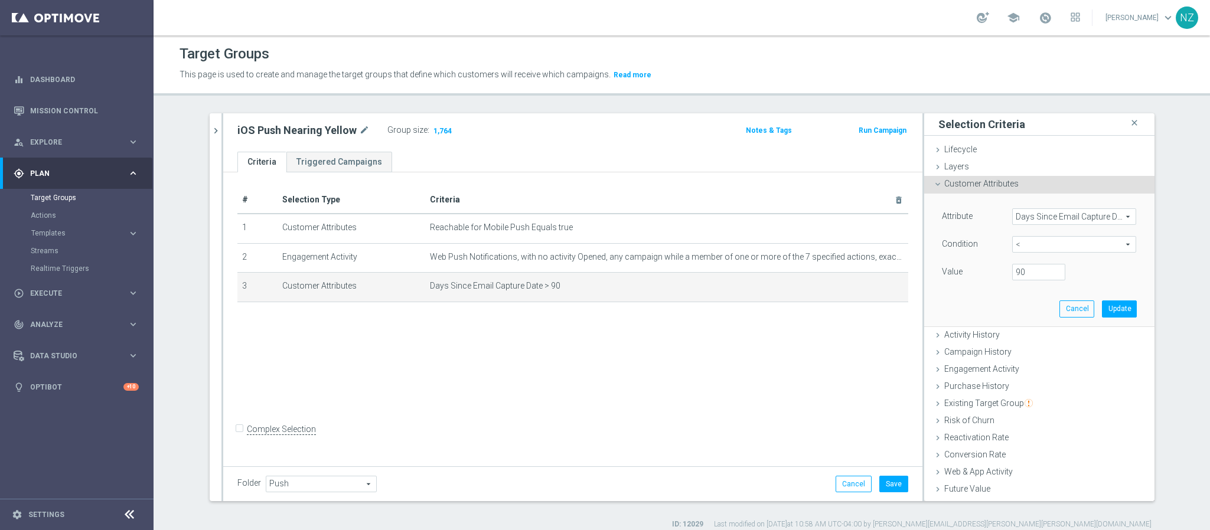
click at [1021, 253] on div "Condition < < arrow_drop_down search" at bounding box center [1039, 245] width 213 height 19
click at [1025, 242] on span "<" at bounding box center [1074, 244] width 123 height 15
click at [1028, 350] on span "between" at bounding box center [1074, 354] width 112 height 9
type input "between"
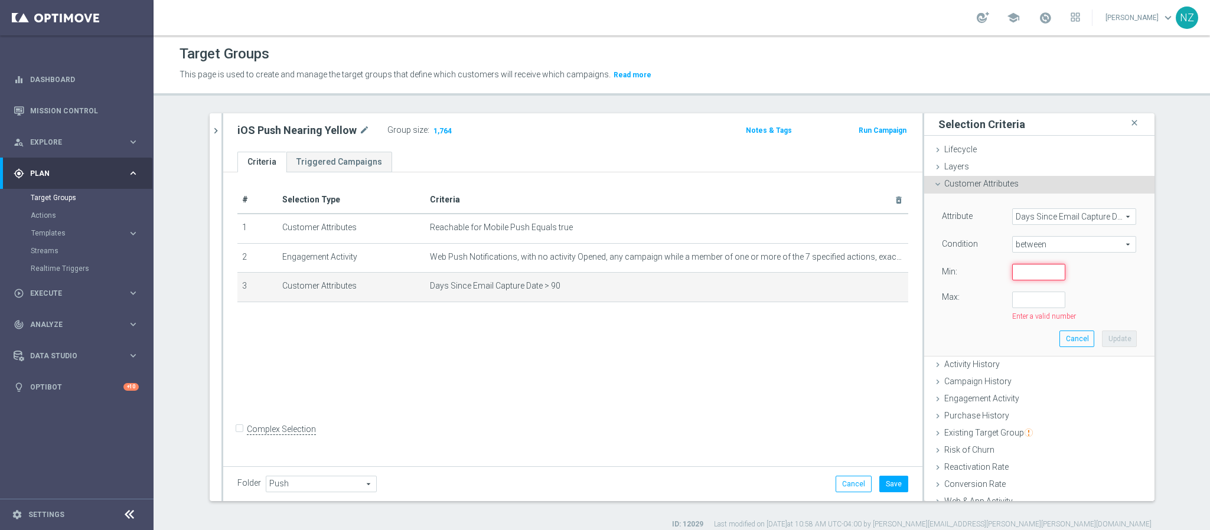
click at [1019, 273] on input "number" at bounding box center [1038, 272] width 53 height 17
type input "0"
click at [1018, 302] on input "number" at bounding box center [1038, 300] width 53 height 17
type input "90"
click at [1102, 335] on button "Update" at bounding box center [1119, 334] width 35 height 17
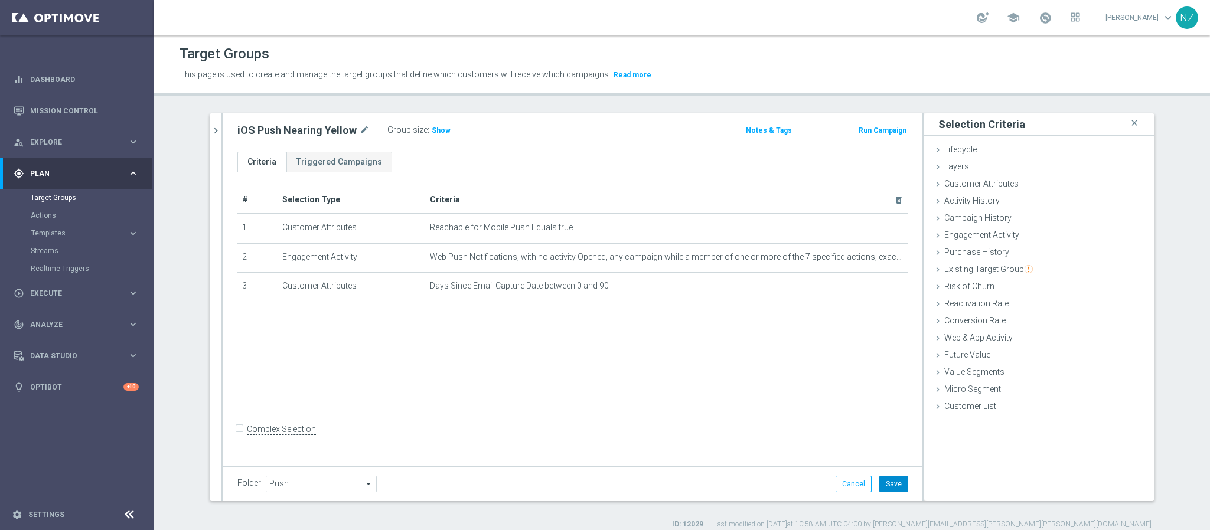
click at [891, 481] on button "Save" at bounding box center [893, 484] width 29 height 17
click at [432, 126] on span "Show" at bounding box center [441, 130] width 19 height 8
click at [210, 121] on button "chevron_right" at bounding box center [216, 130] width 12 height 35
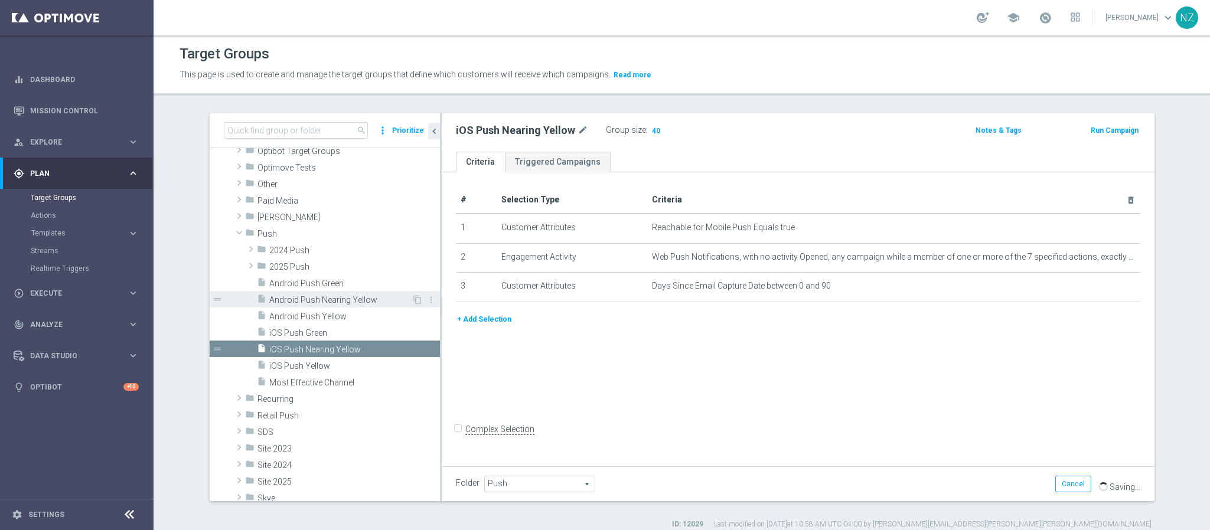
click at [332, 299] on span "Android Push Nearing Yellow" at bounding box center [340, 300] width 142 height 10
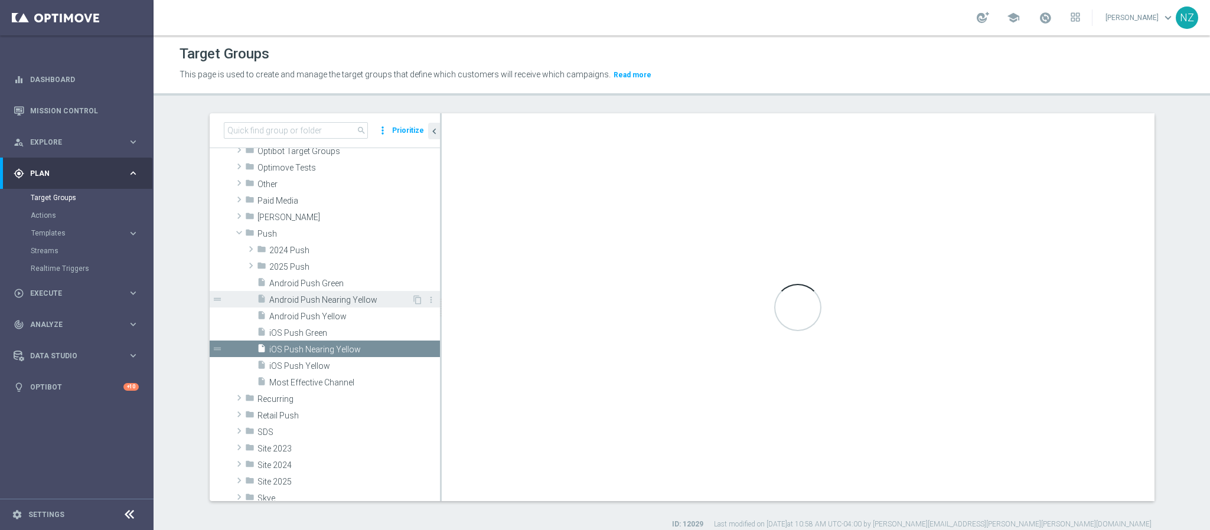
click at [319, 296] on span "Android Push Nearing Yellow" at bounding box center [340, 300] width 142 height 10
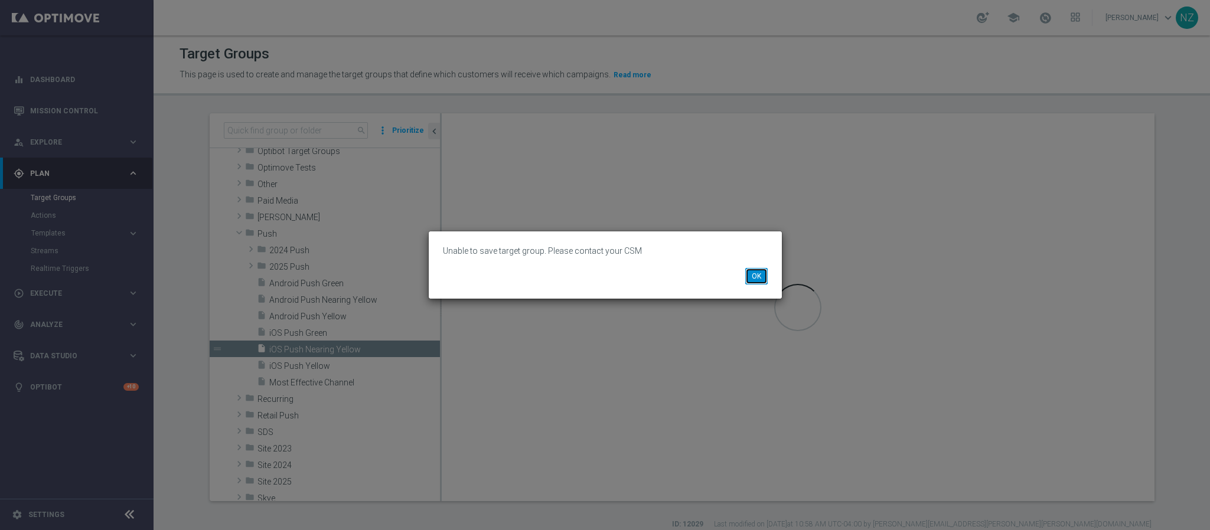
click at [766, 271] on button "OK" at bounding box center [756, 276] width 22 height 17
